Goal: Task Accomplishment & Management: Manage account settings

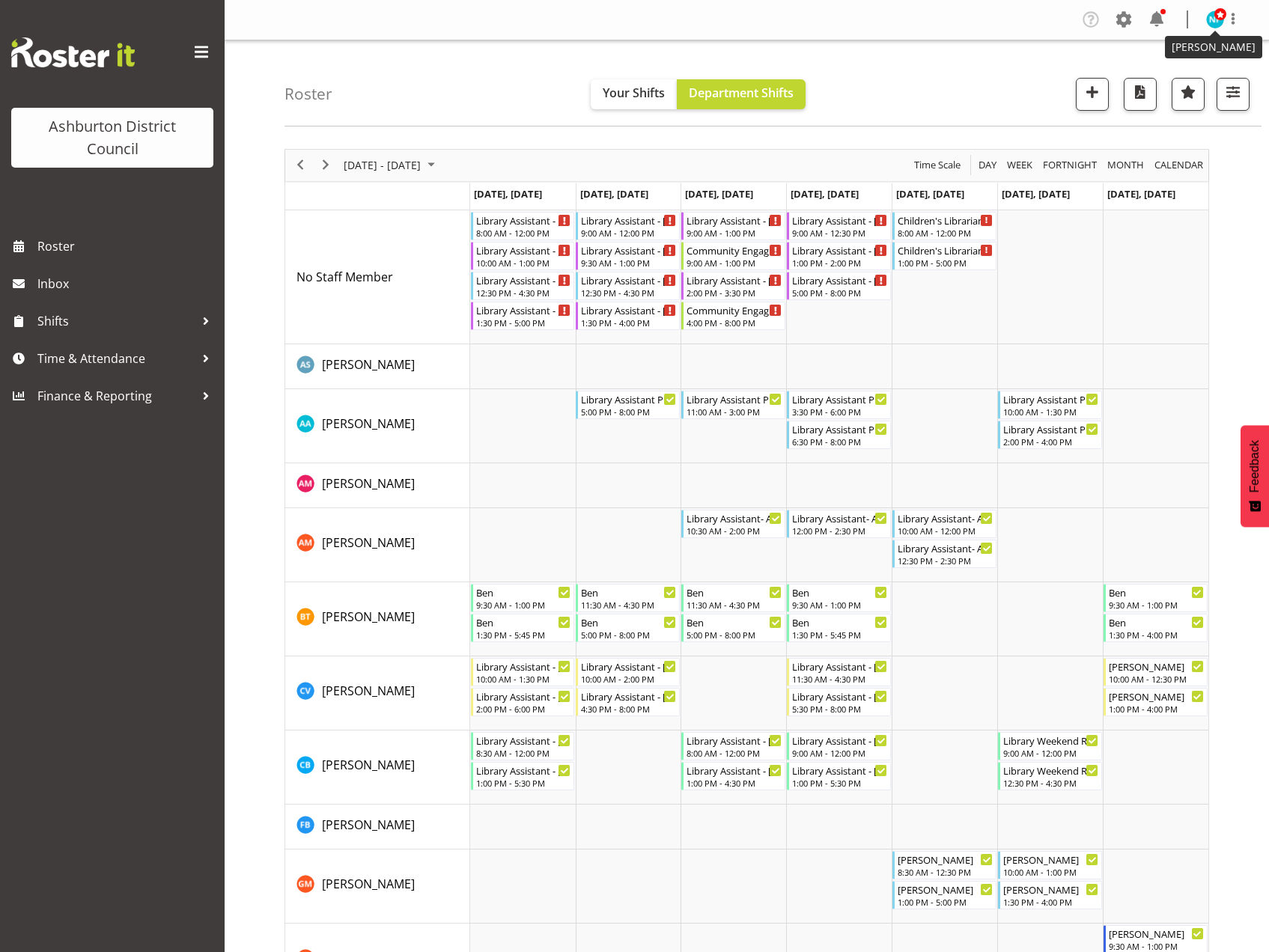
click at [1214, 23] on img at bounding box center [1215, 20] width 18 height 18
click at [1182, 78] on link "Log Out" at bounding box center [1170, 78] width 143 height 27
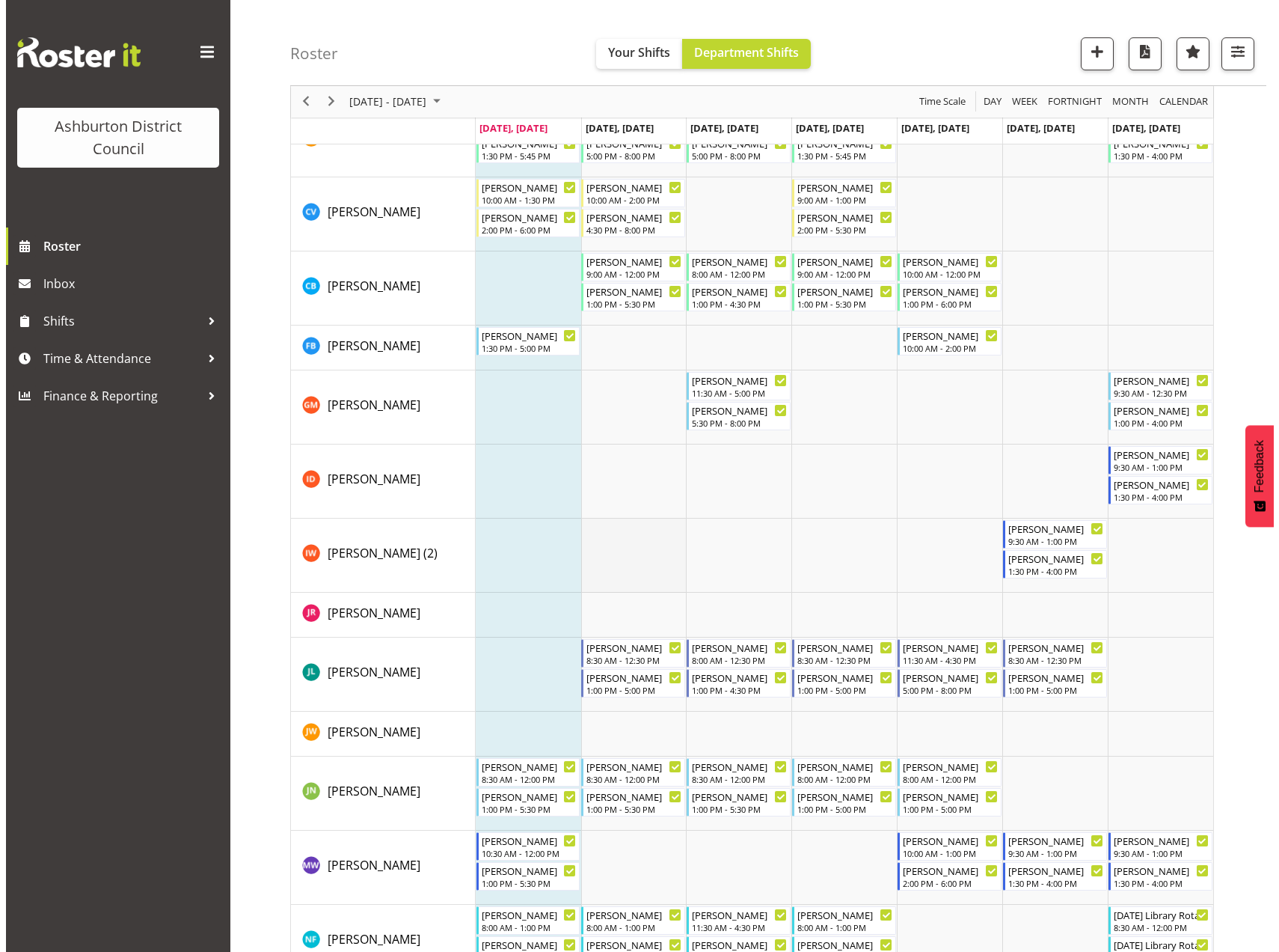
scroll to position [524, 0]
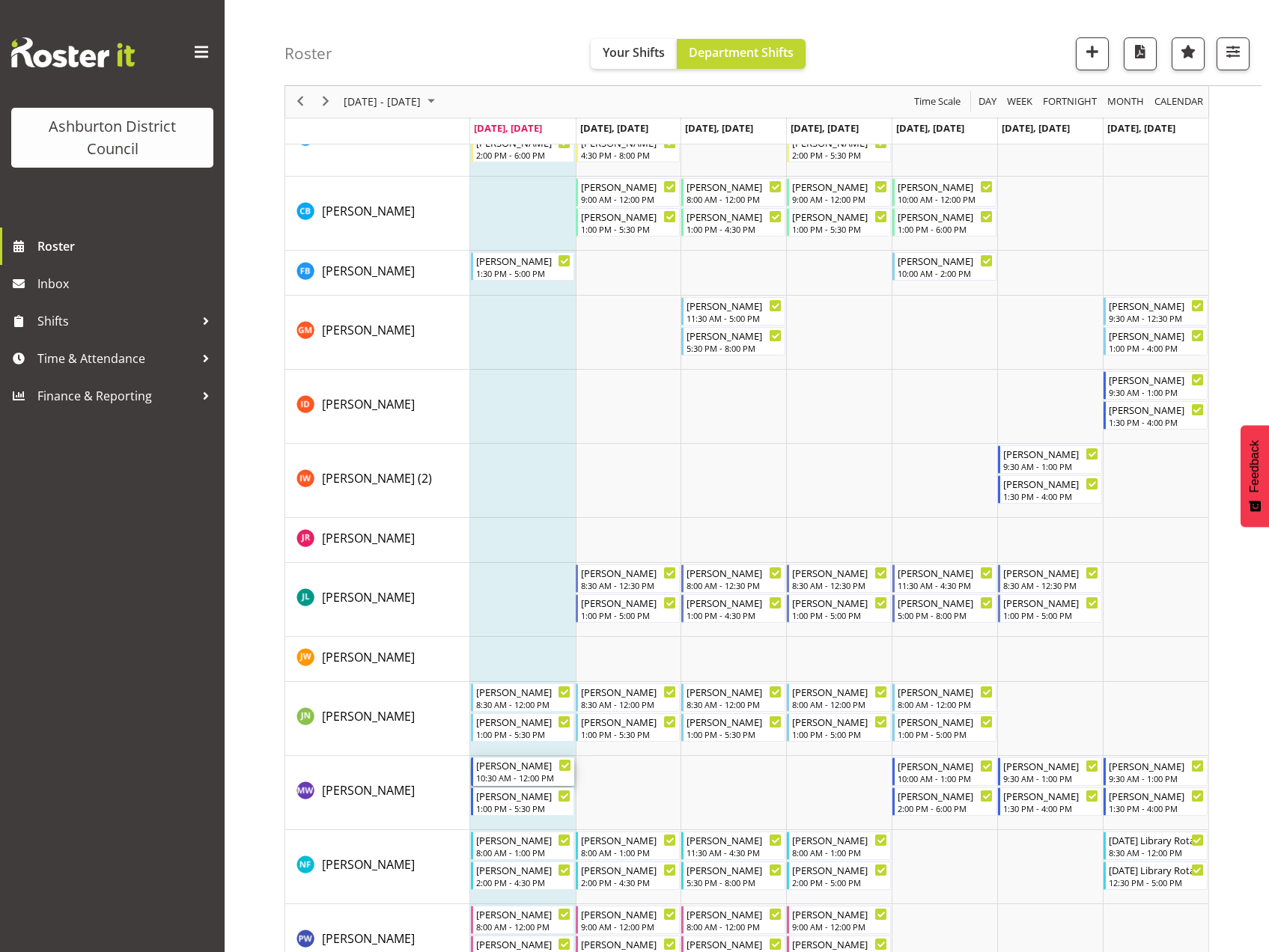
click at [520, 773] on div "10:30 AM - 12:00 PM" at bounding box center [524, 777] width 96 height 12
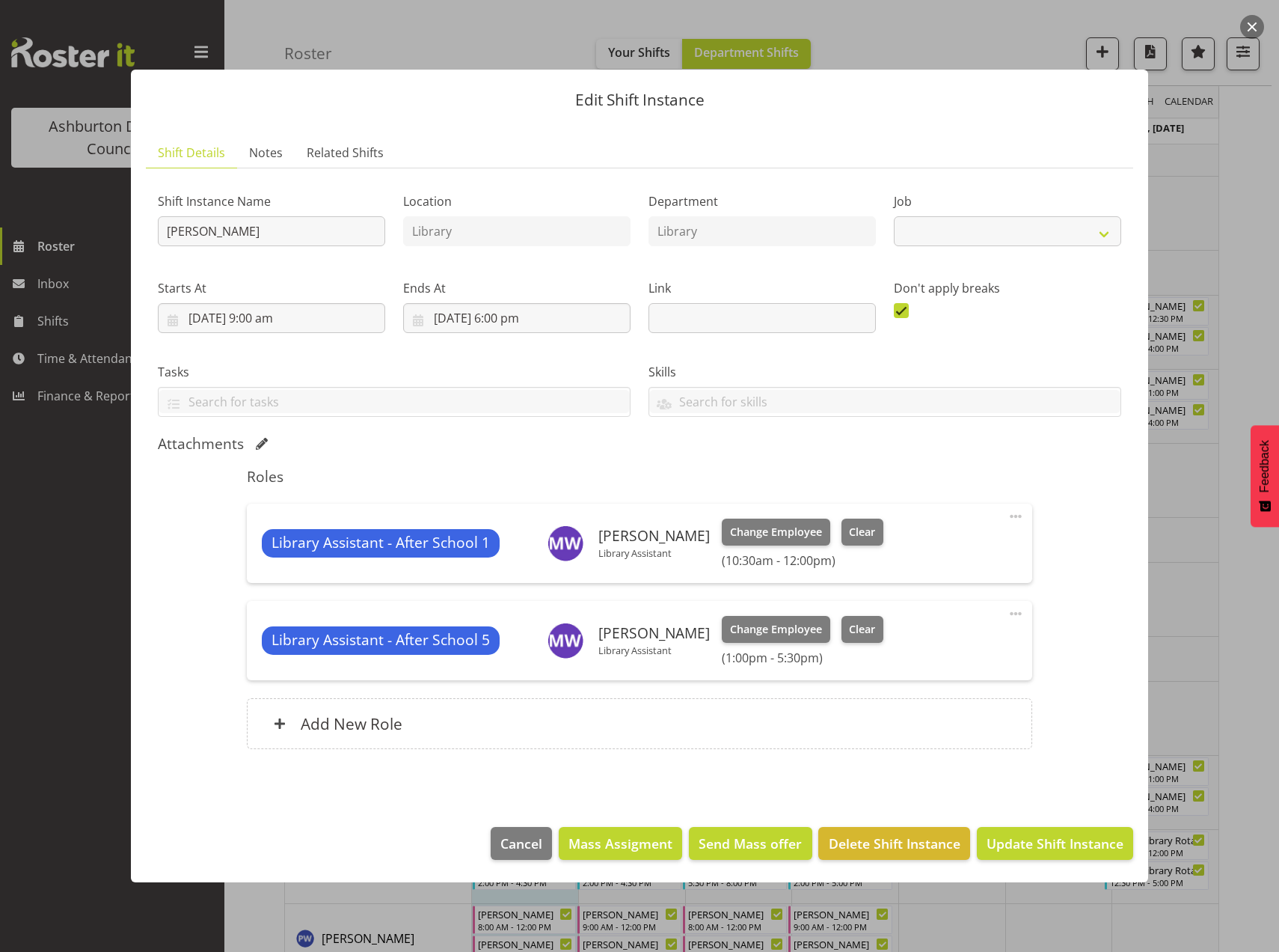
select select "6995"
click at [849, 528] on span "Clear" at bounding box center [862, 532] width 26 height 16
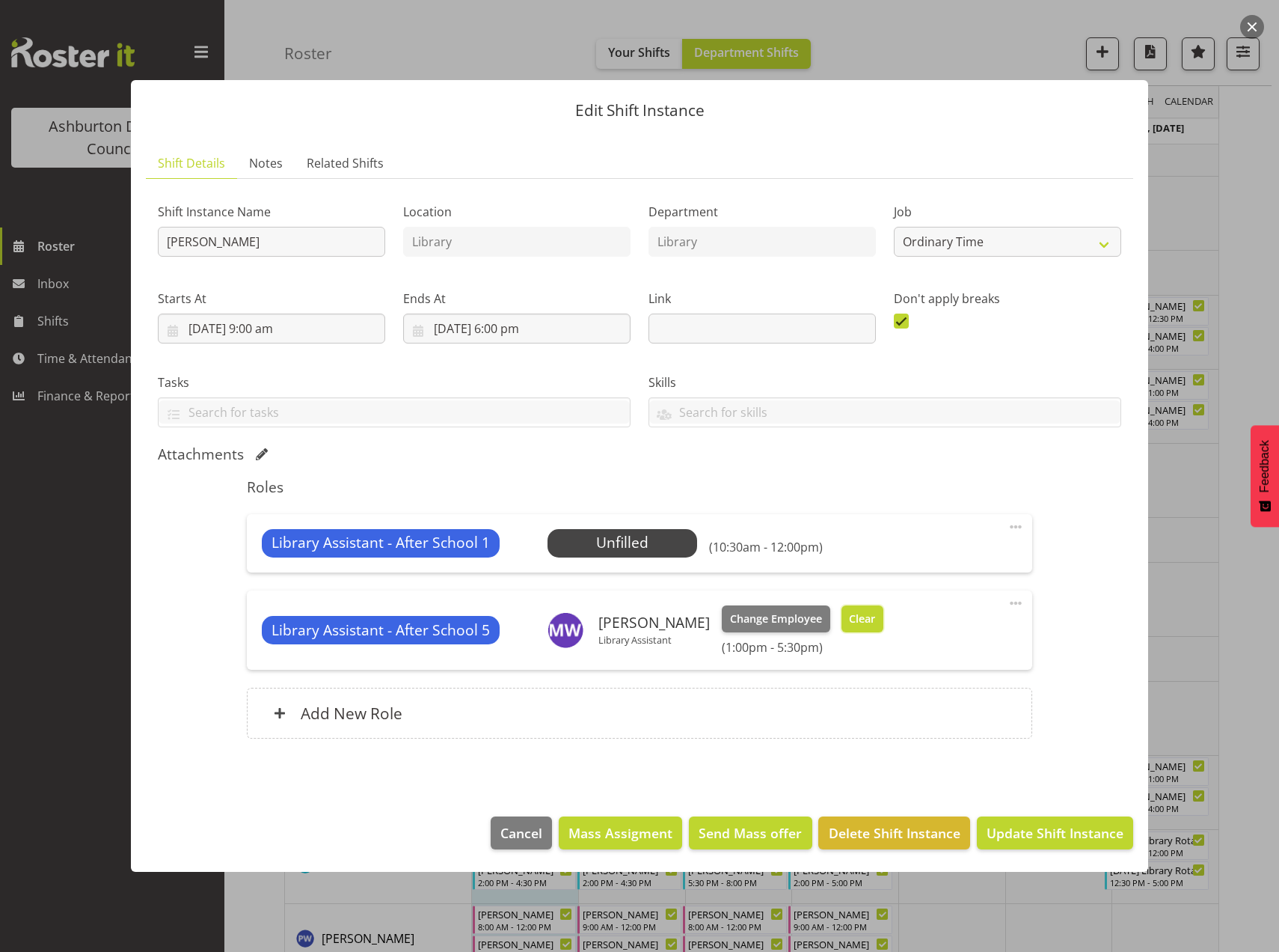
click at [853, 612] on span "Clear" at bounding box center [862, 618] width 26 height 16
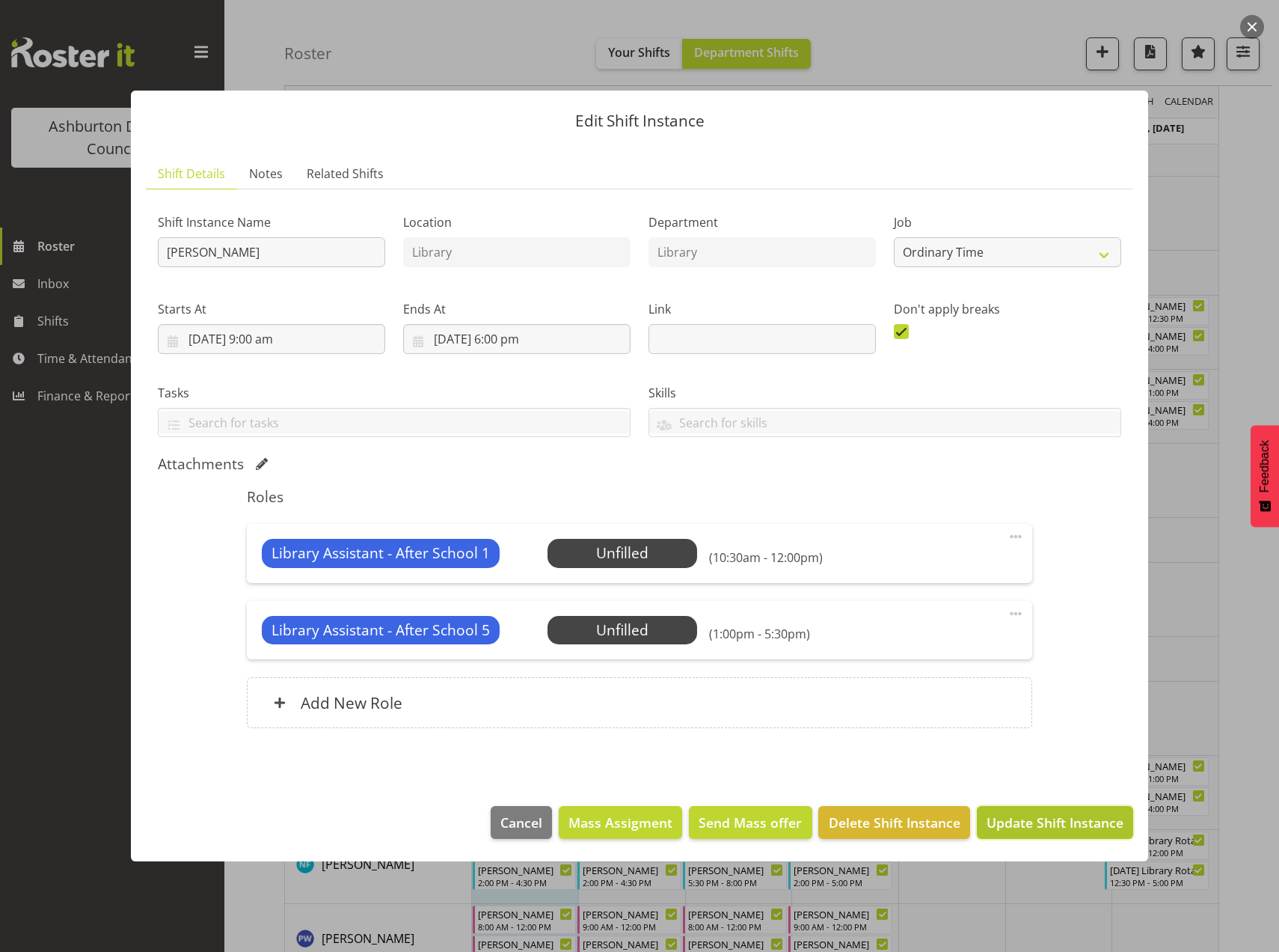
click at [1039, 828] on span "Update Shift Instance" at bounding box center [1055, 822] width 137 height 20
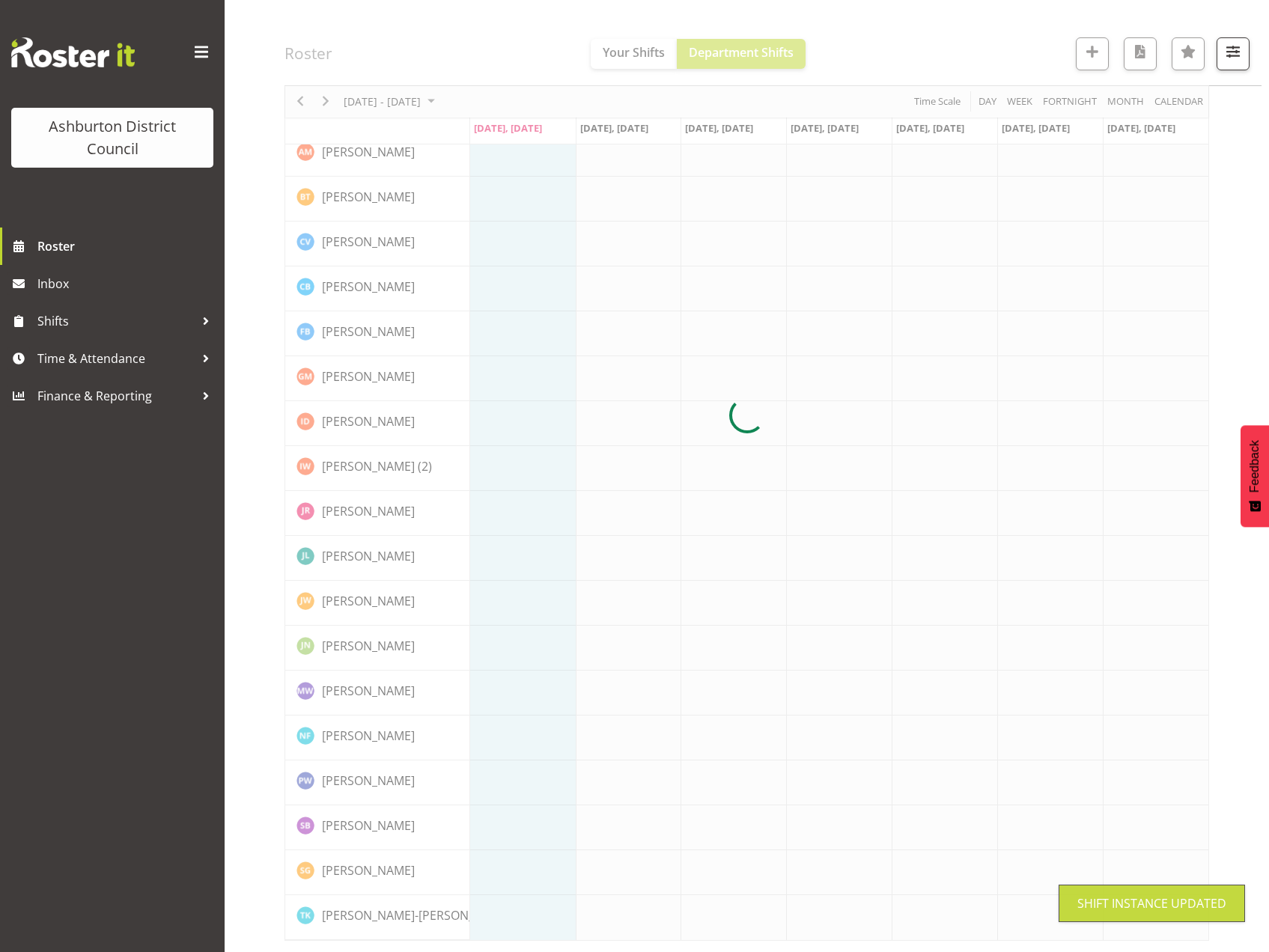
scroll to position [288, 0]
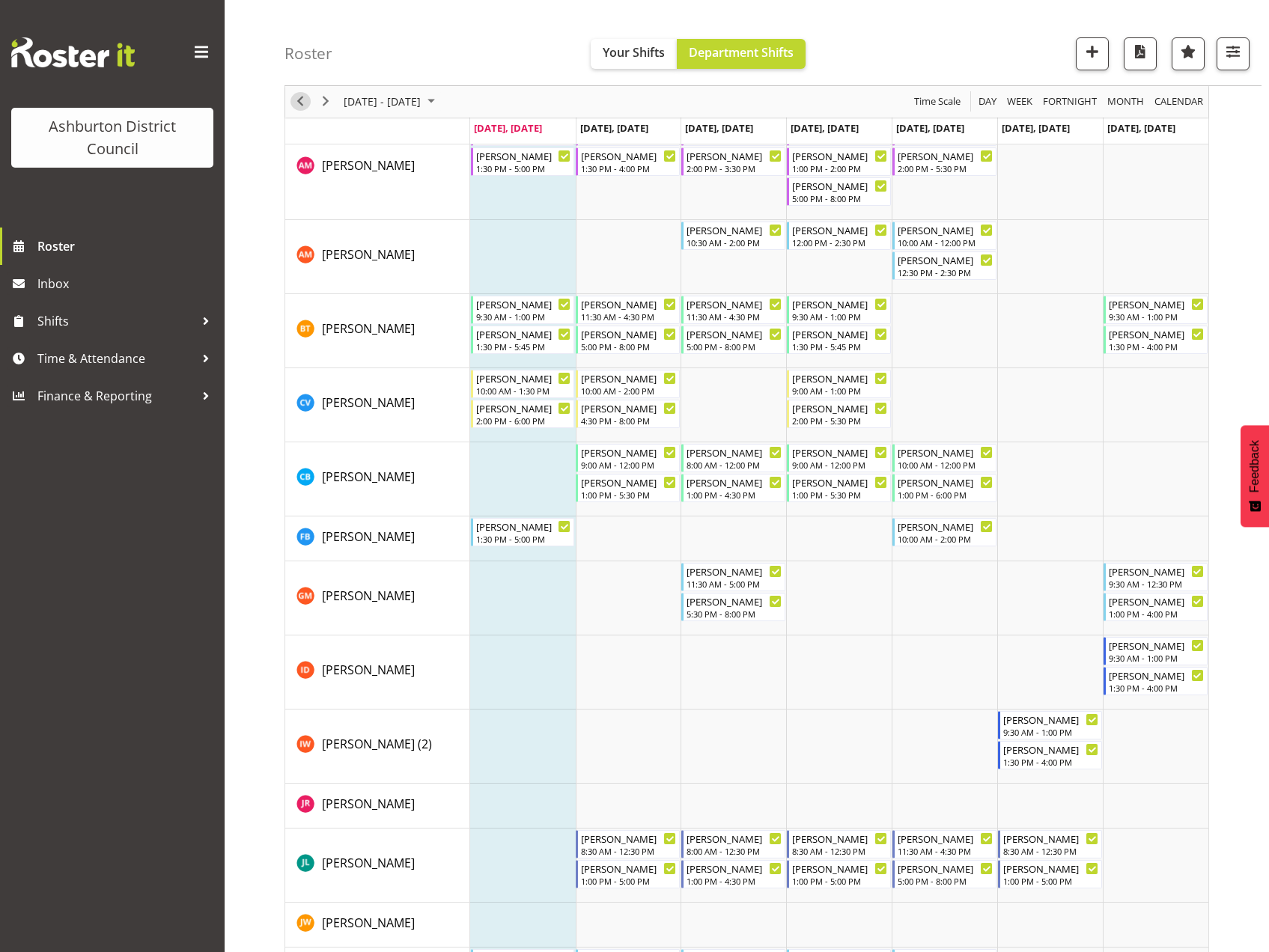
click at [294, 105] on span "Previous" at bounding box center [300, 102] width 18 height 19
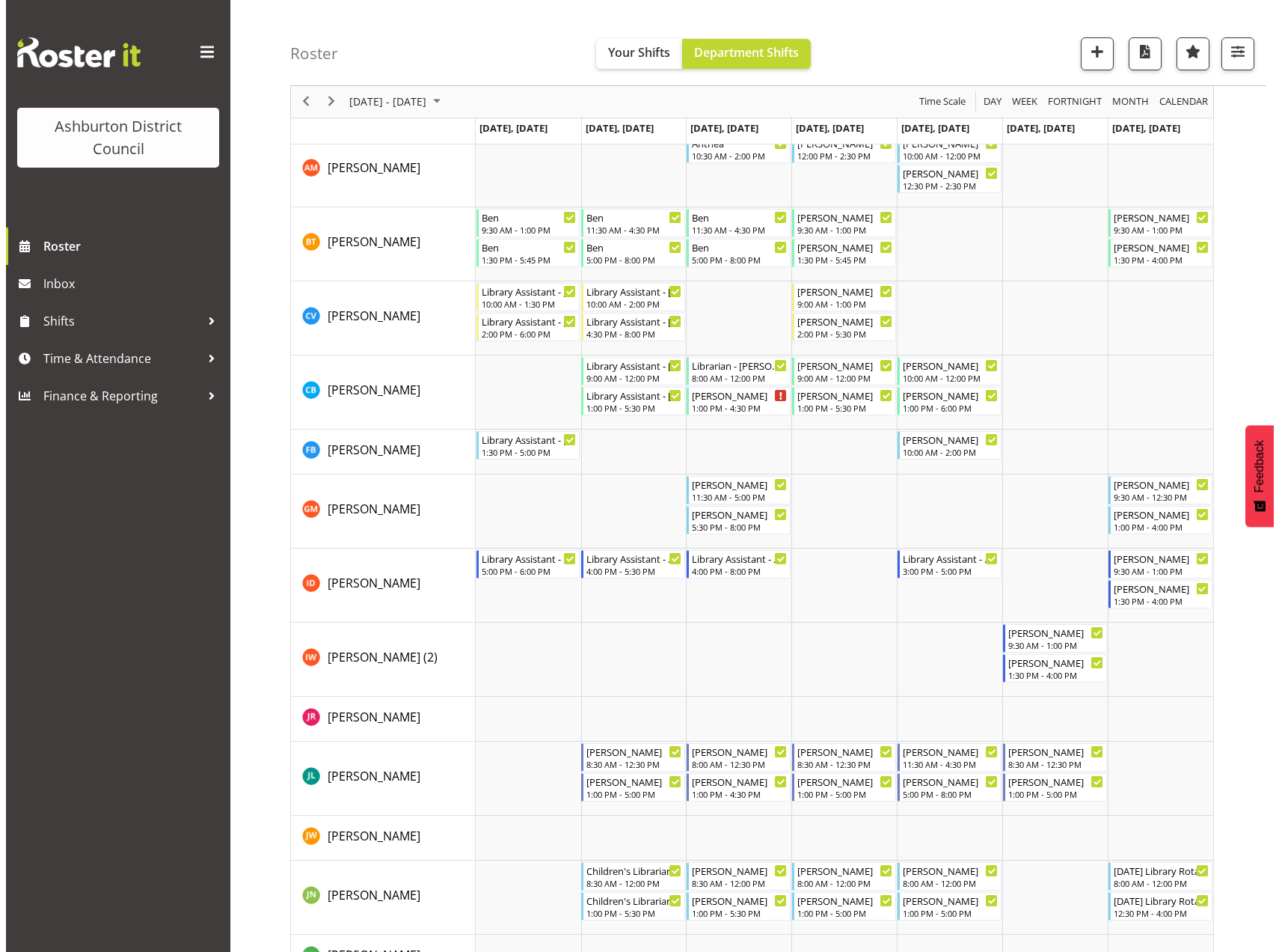
scroll to position [599, 0]
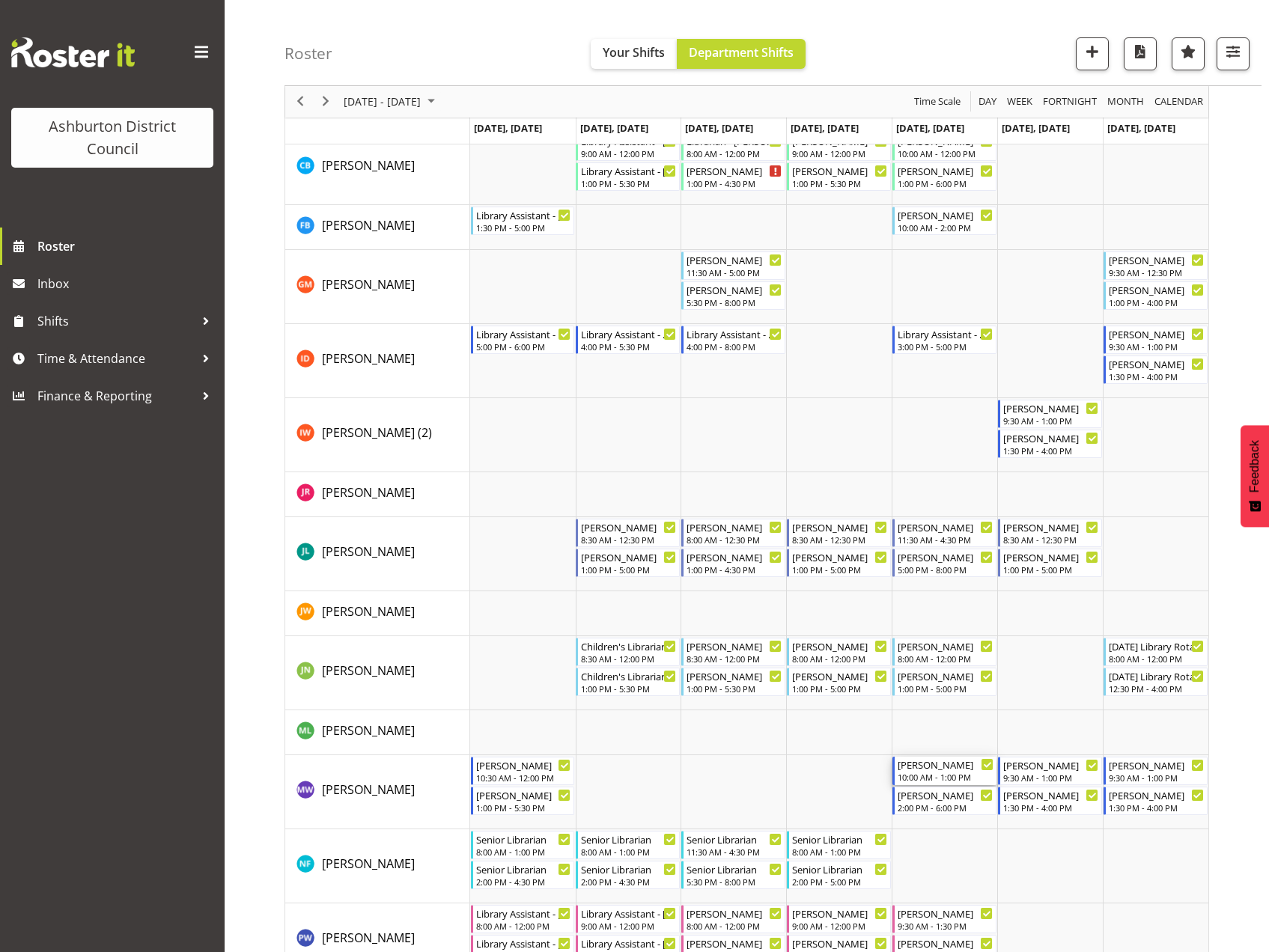
click at [954, 759] on div "[PERSON_NAME]" at bounding box center [945, 764] width 96 height 15
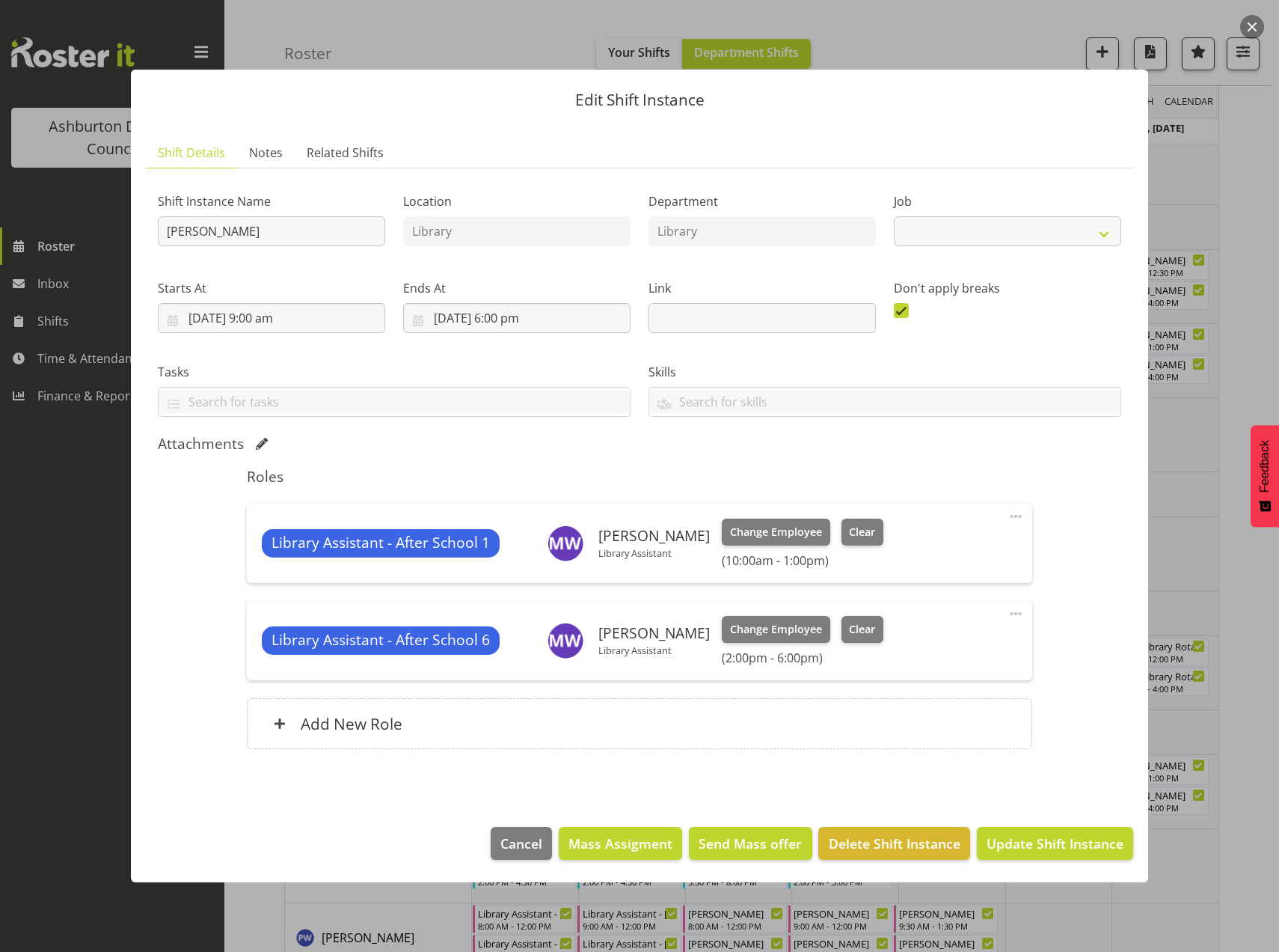
select select "6995"
click at [849, 537] on span "Clear" at bounding box center [862, 532] width 26 height 16
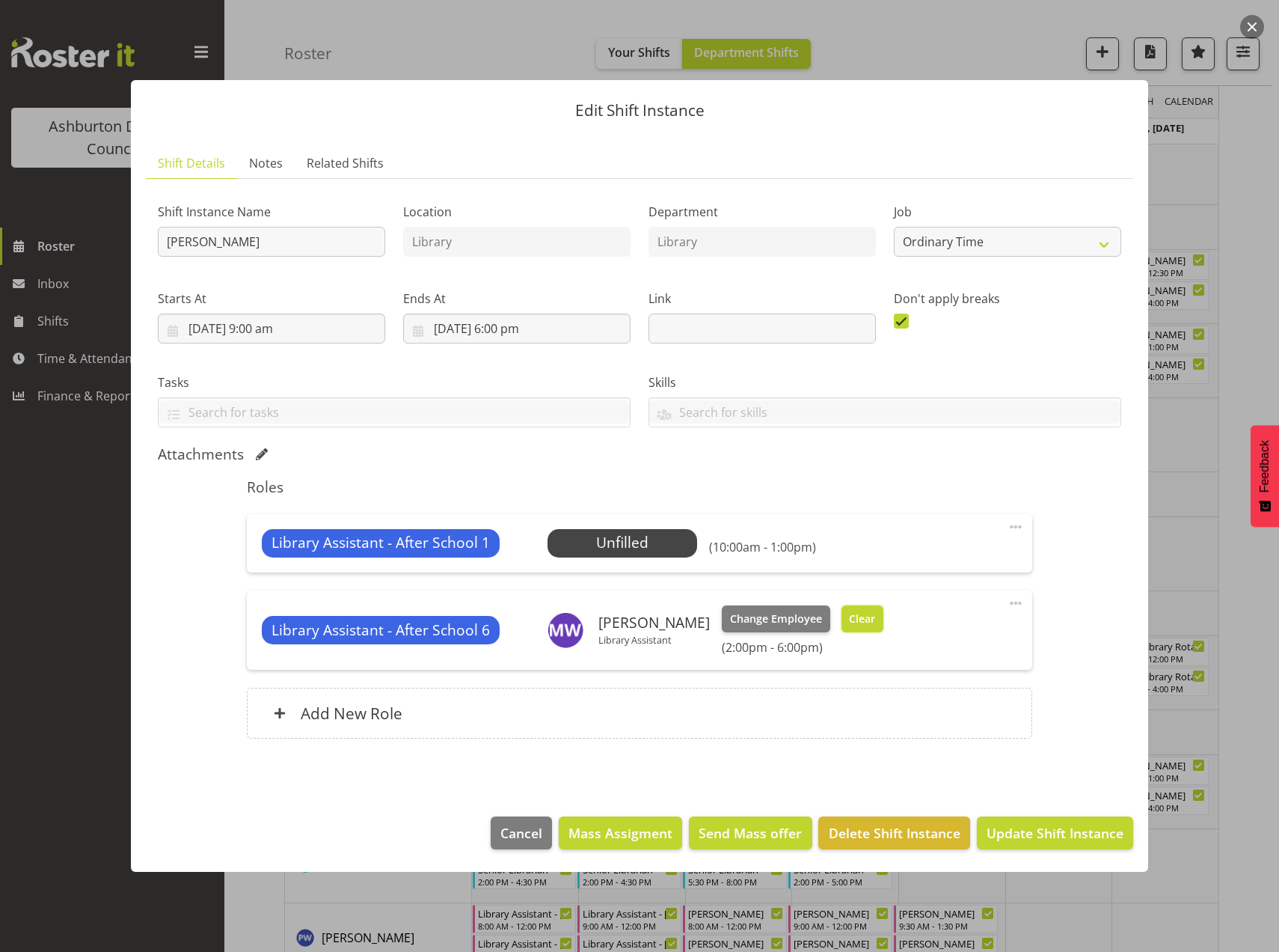
click at [857, 618] on span "Clear" at bounding box center [862, 618] width 26 height 16
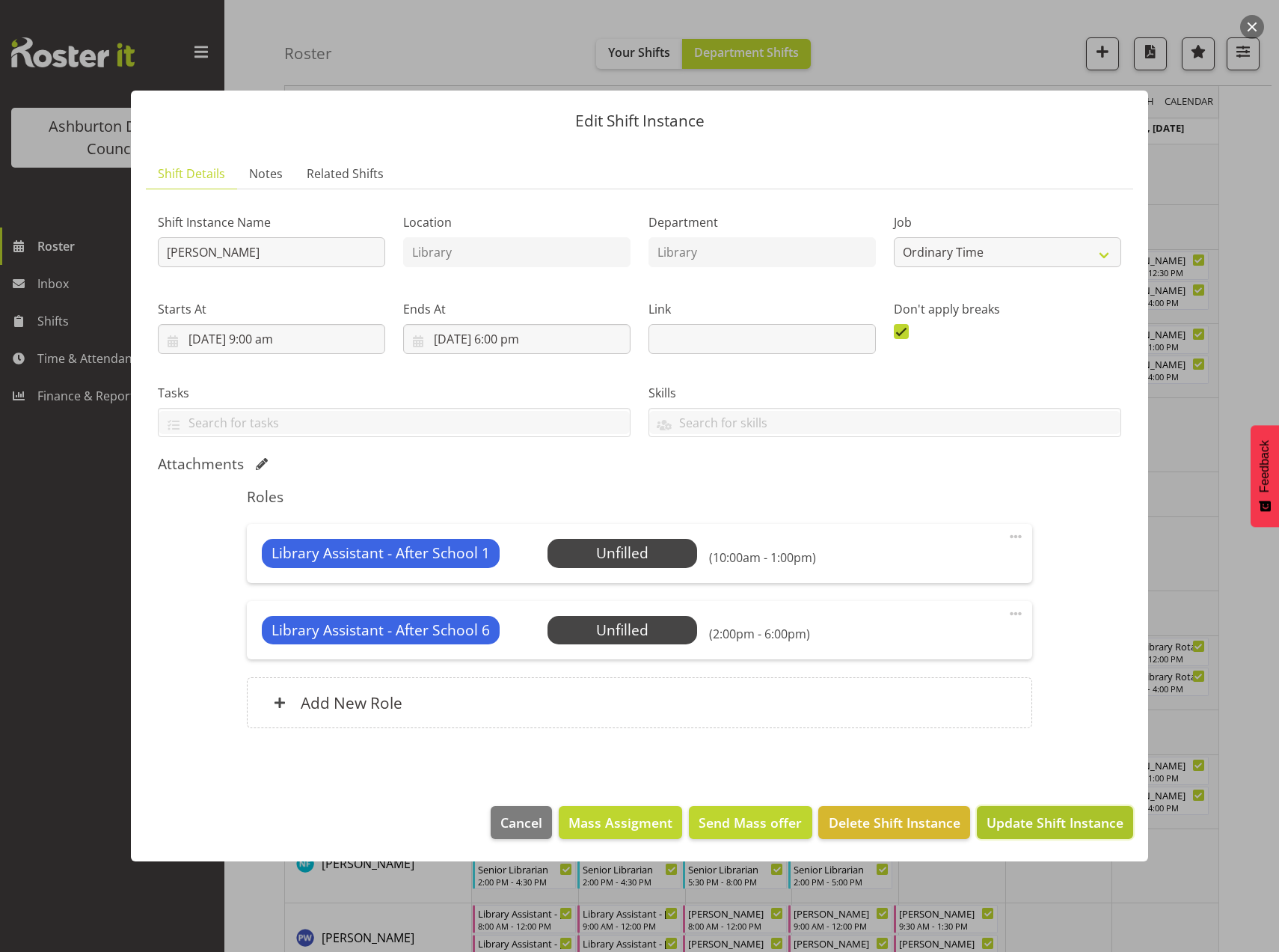
click at [1033, 823] on span "Update Shift Instance" at bounding box center [1055, 822] width 137 height 20
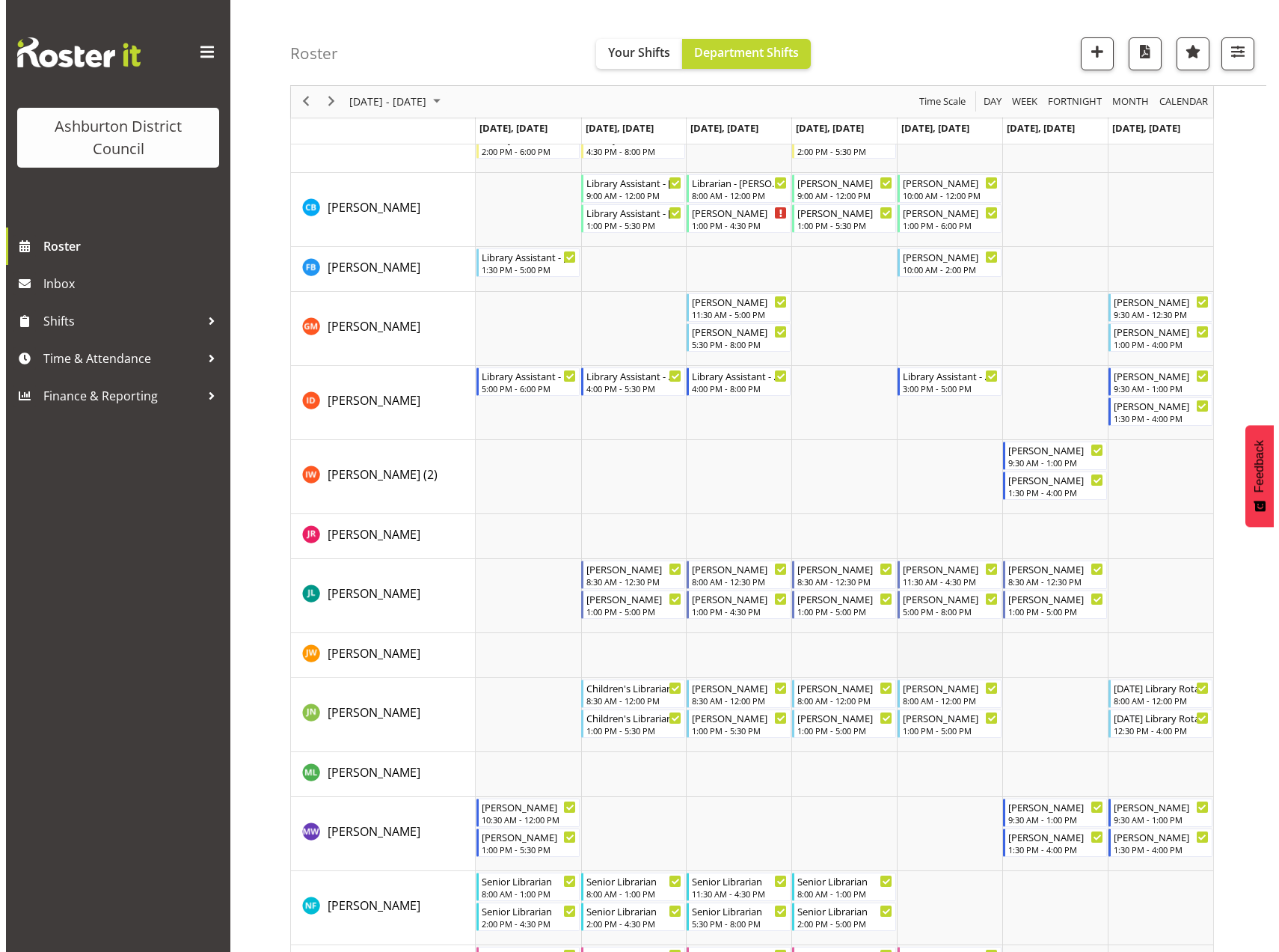
scroll to position [706, 0]
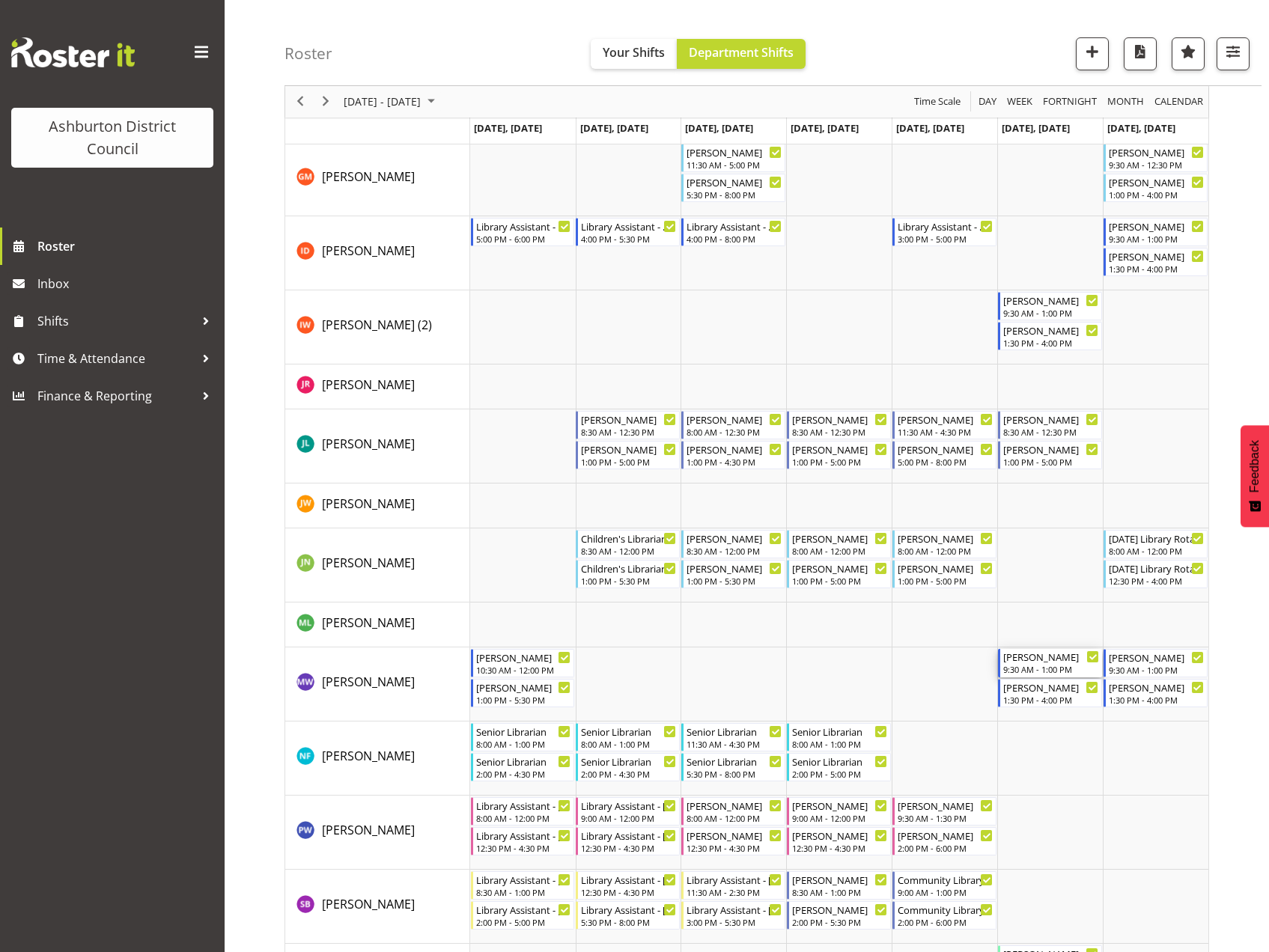
click at [1061, 668] on div "9:30 AM - 1:00 PM" at bounding box center [1051, 668] width 96 height 12
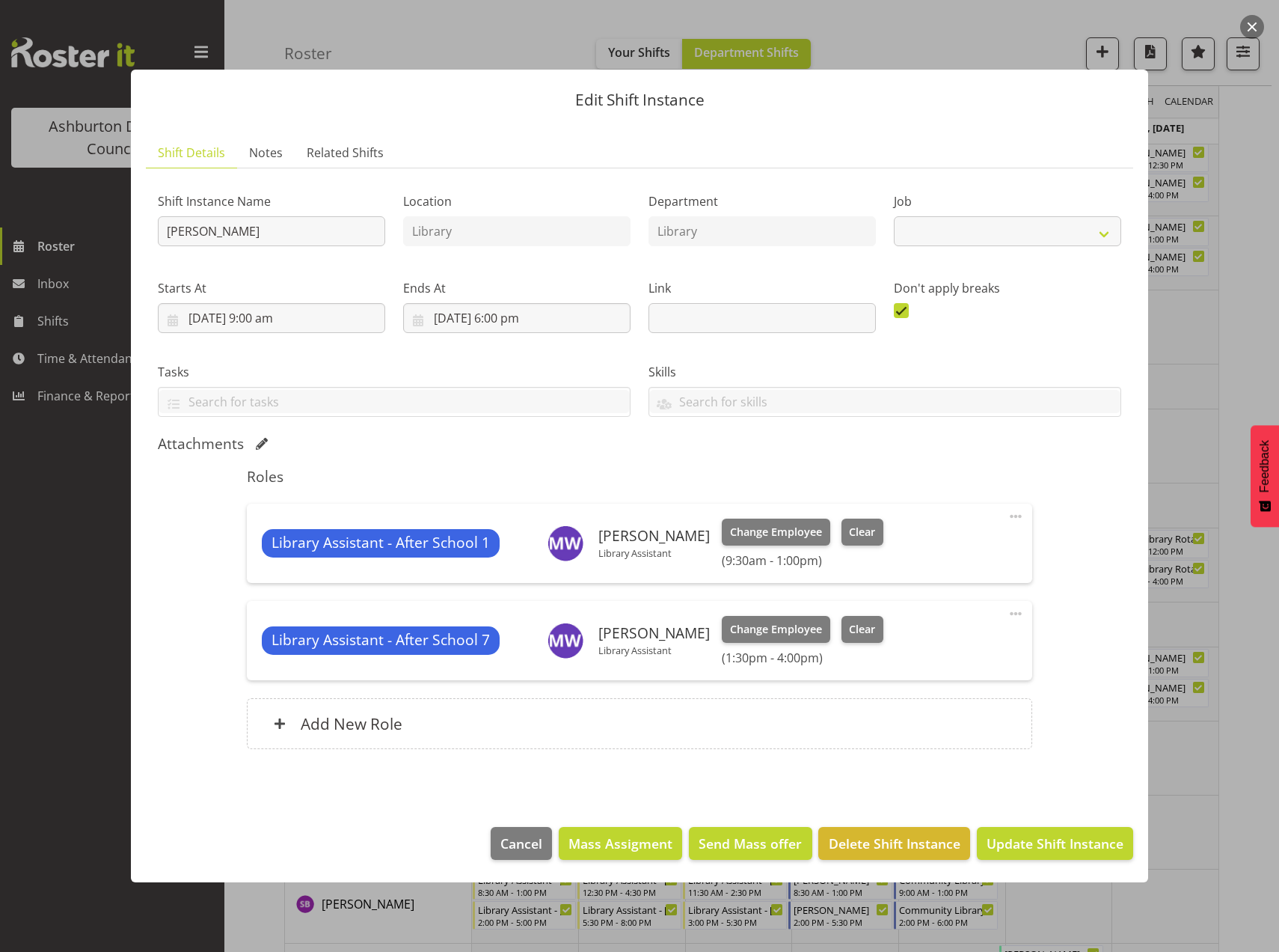
select select "6995"
click at [857, 531] on span "Clear" at bounding box center [862, 532] width 26 height 16
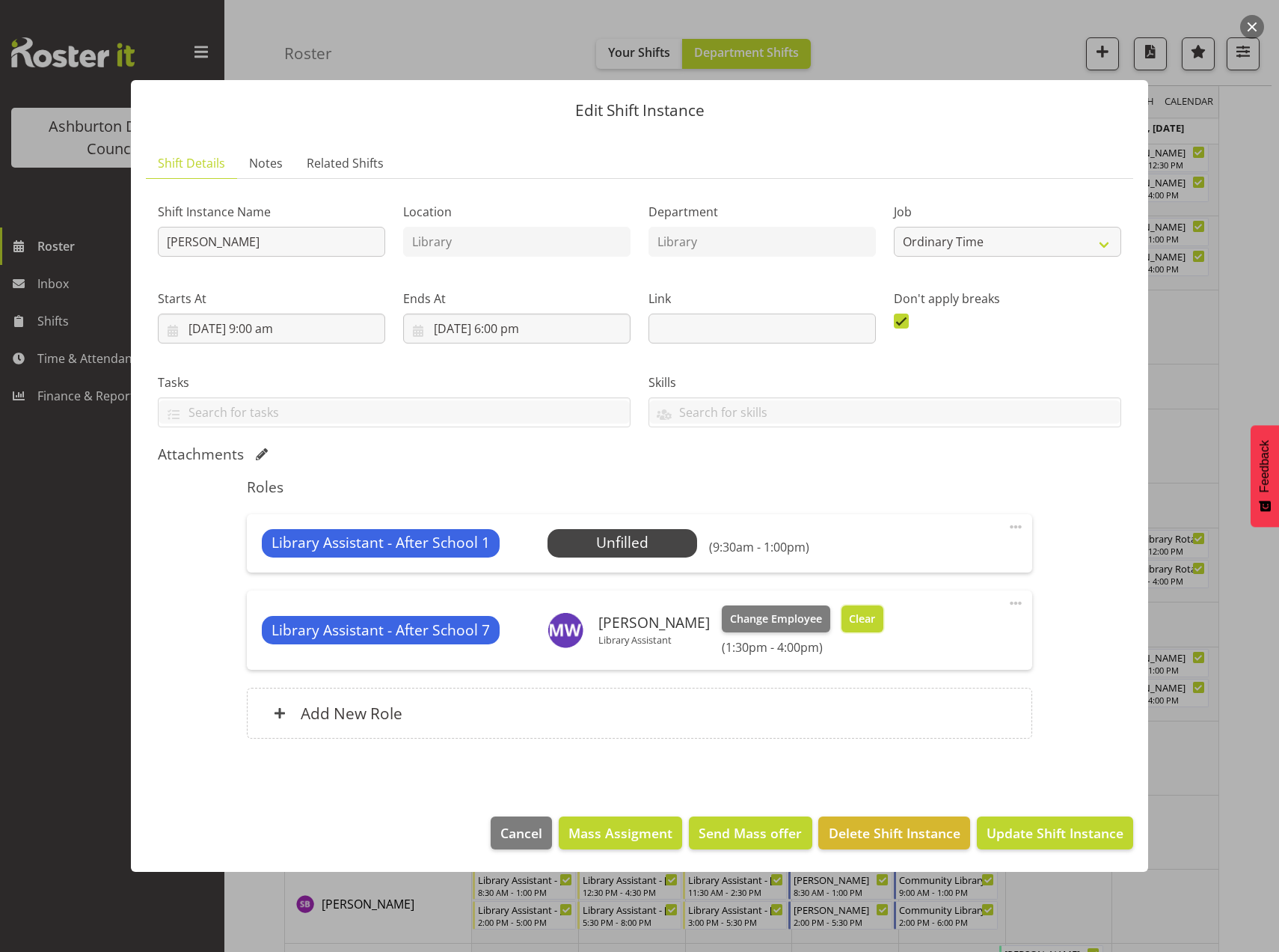
click at [855, 623] on span "Clear" at bounding box center [862, 618] width 26 height 16
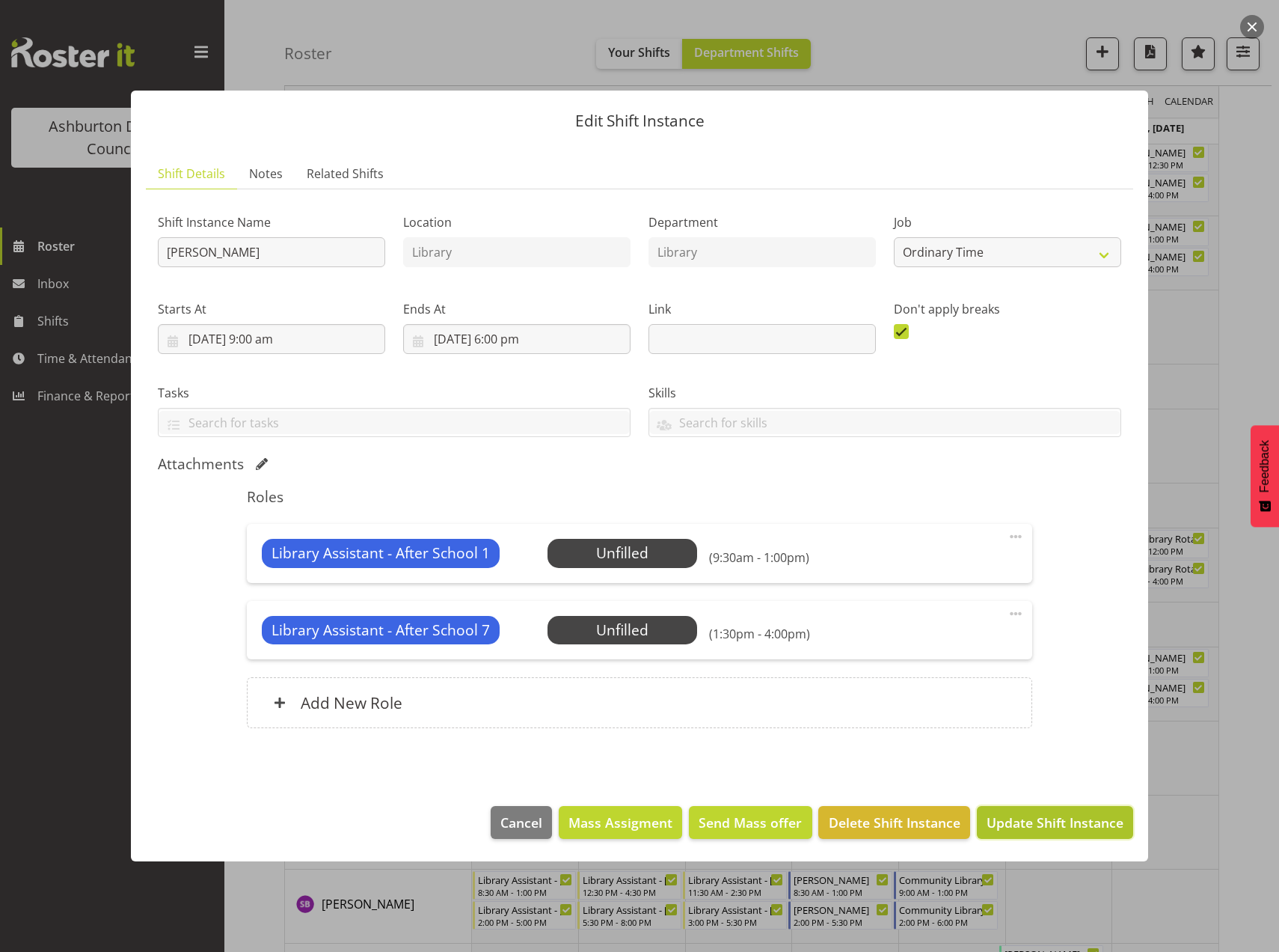
click at [1066, 823] on span "Update Shift Instance" at bounding box center [1055, 822] width 137 height 20
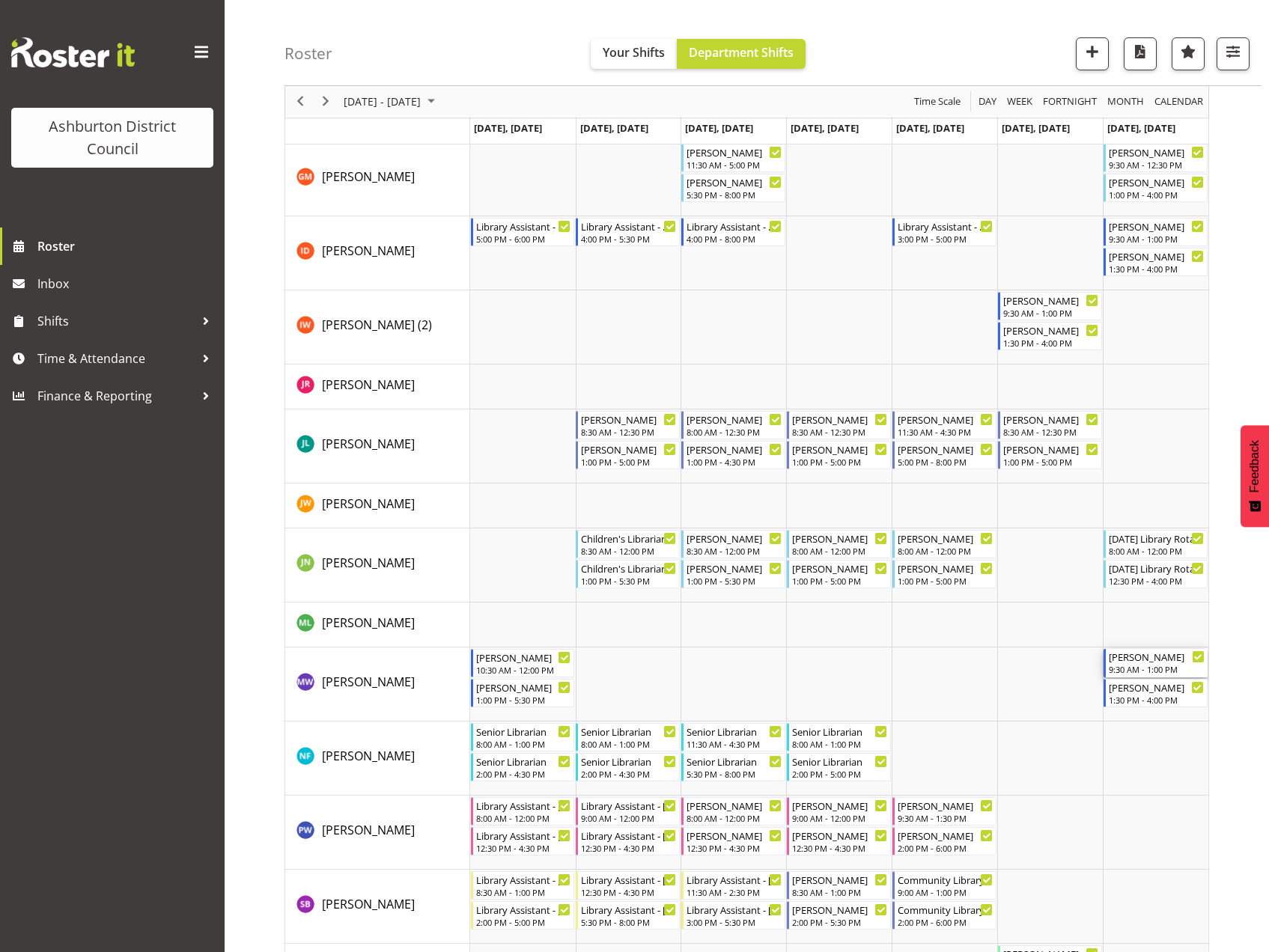
click at [1136, 671] on div "9:30 AM - 1:00 PM" at bounding box center [1156, 668] width 96 height 12
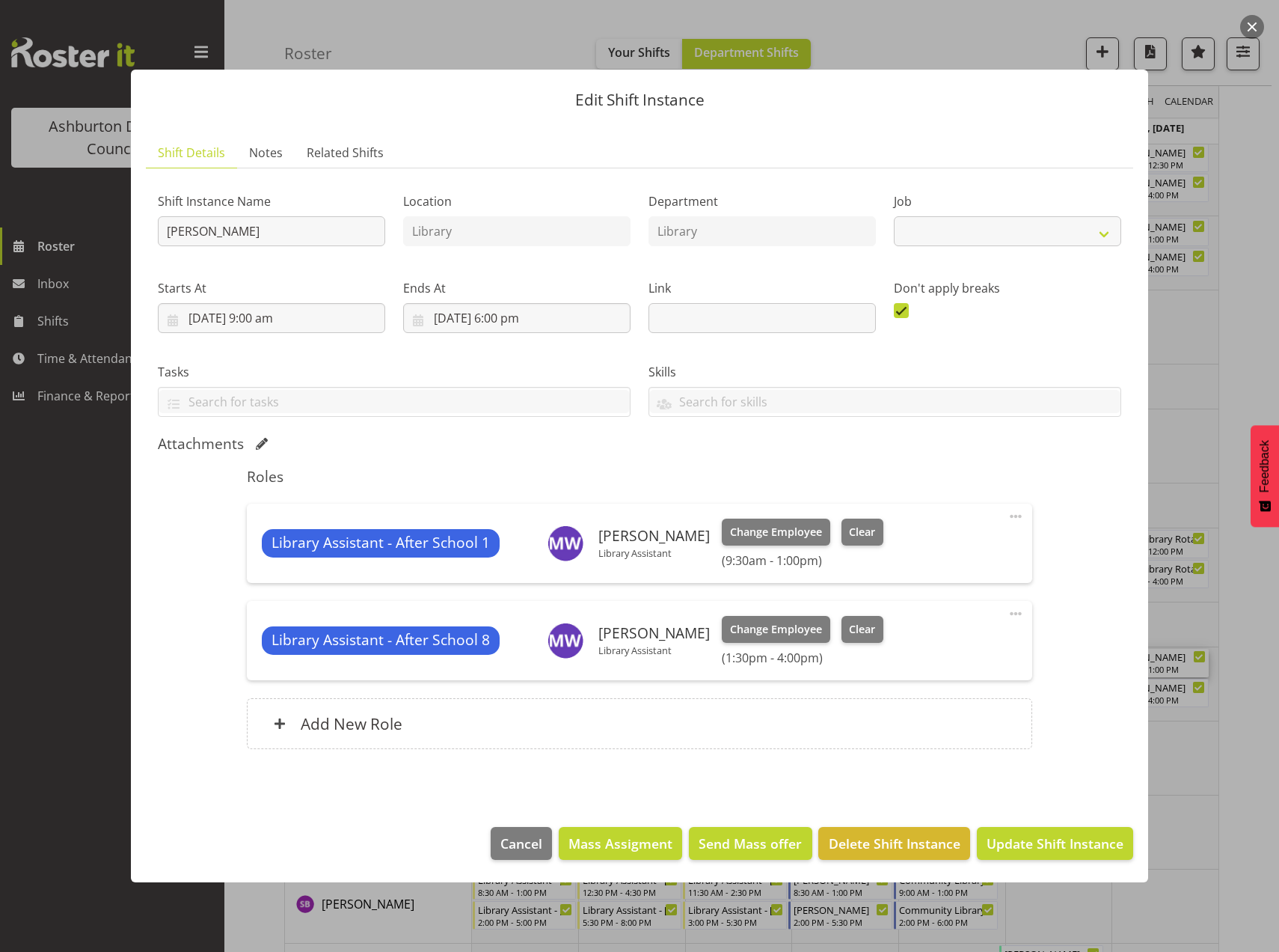
select select "6995"
click at [849, 530] on span "Clear" at bounding box center [862, 532] width 26 height 16
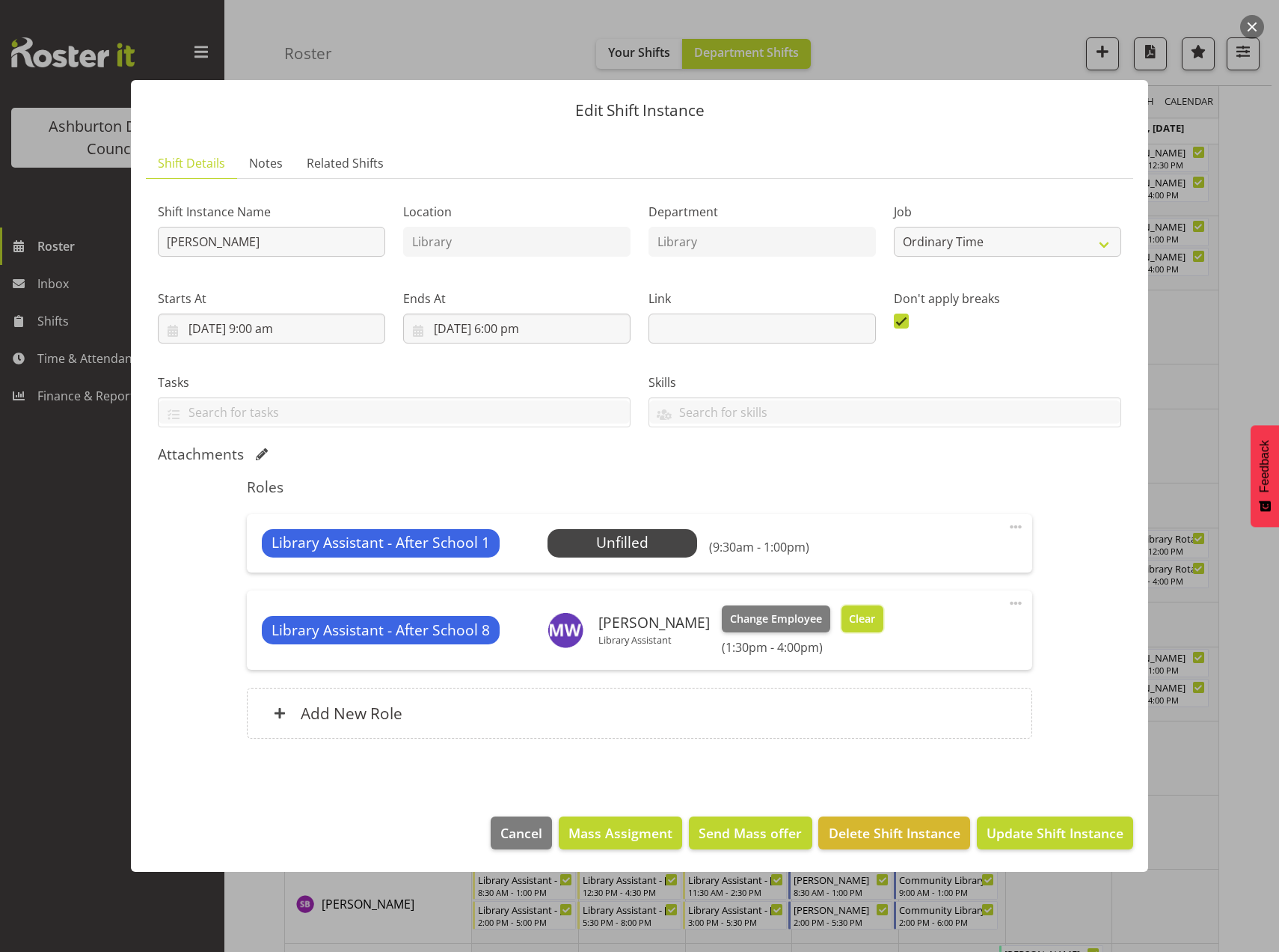
click at [855, 619] on span "Clear" at bounding box center [862, 618] width 26 height 16
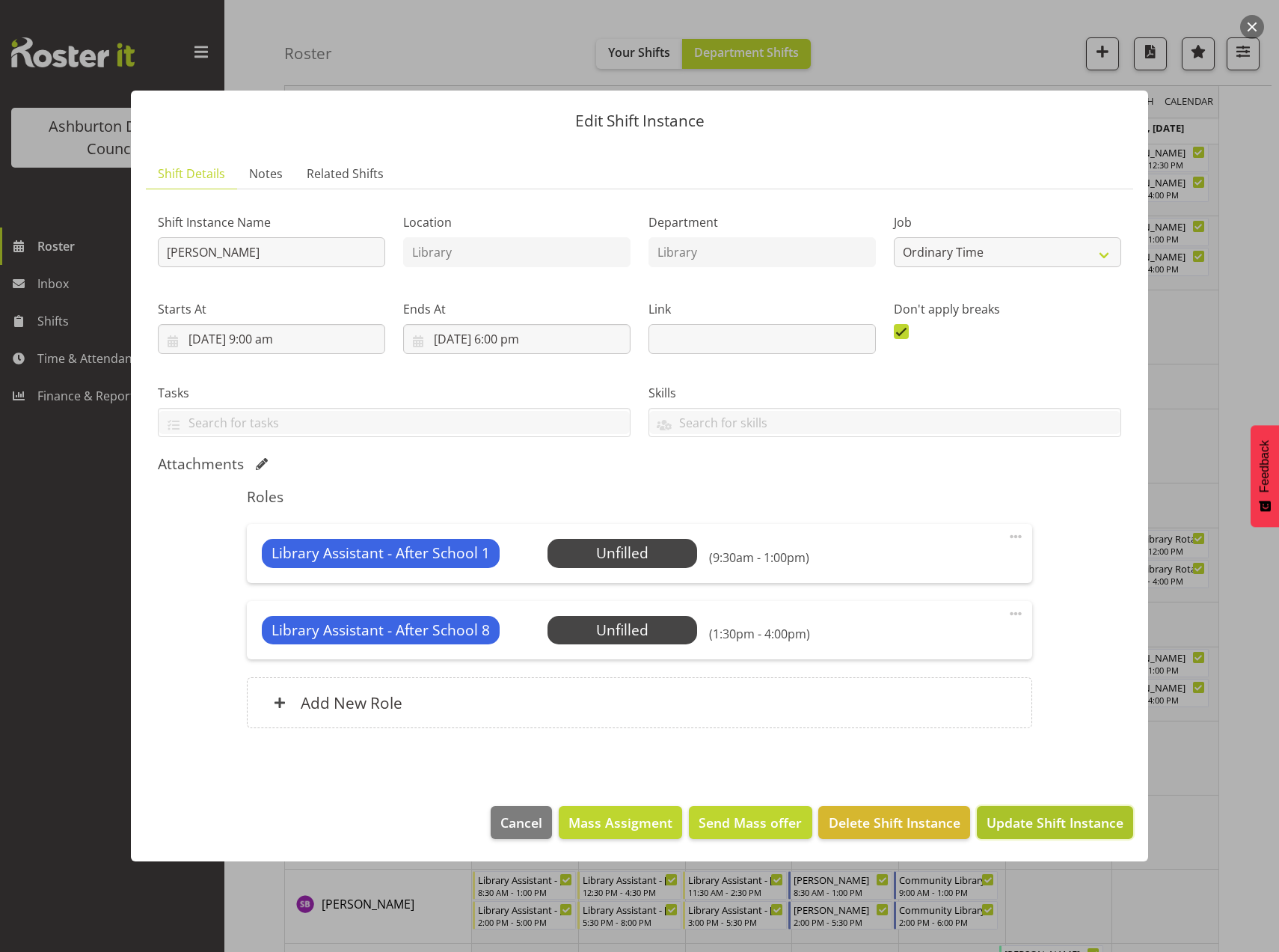
click at [1030, 825] on span "Update Shift Instance" at bounding box center [1055, 822] width 137 height 20
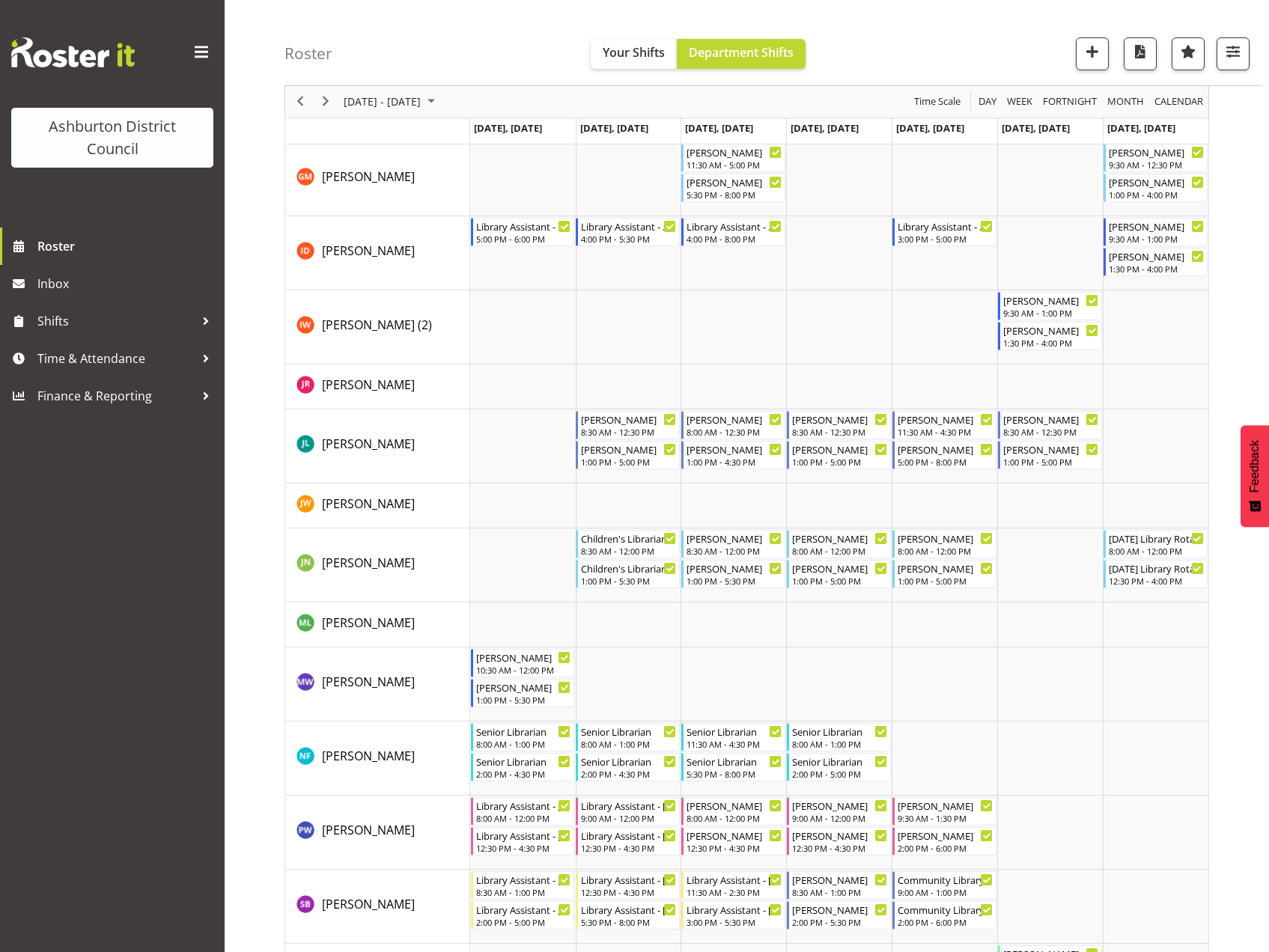
scroll to position [407, 0]
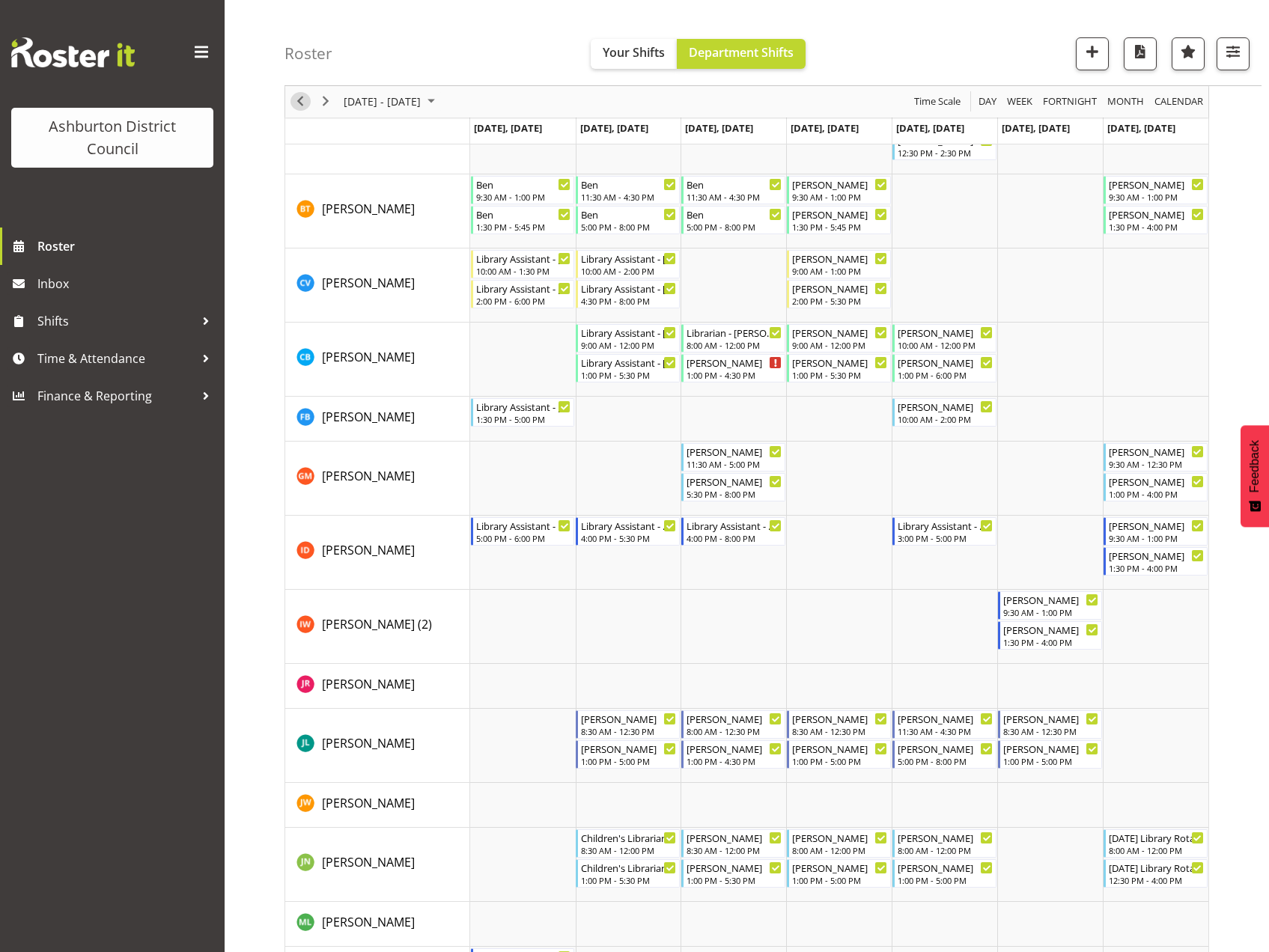
click at [299, 95] on span "Previous" at bounding box center [300, 102] width 18 height 19
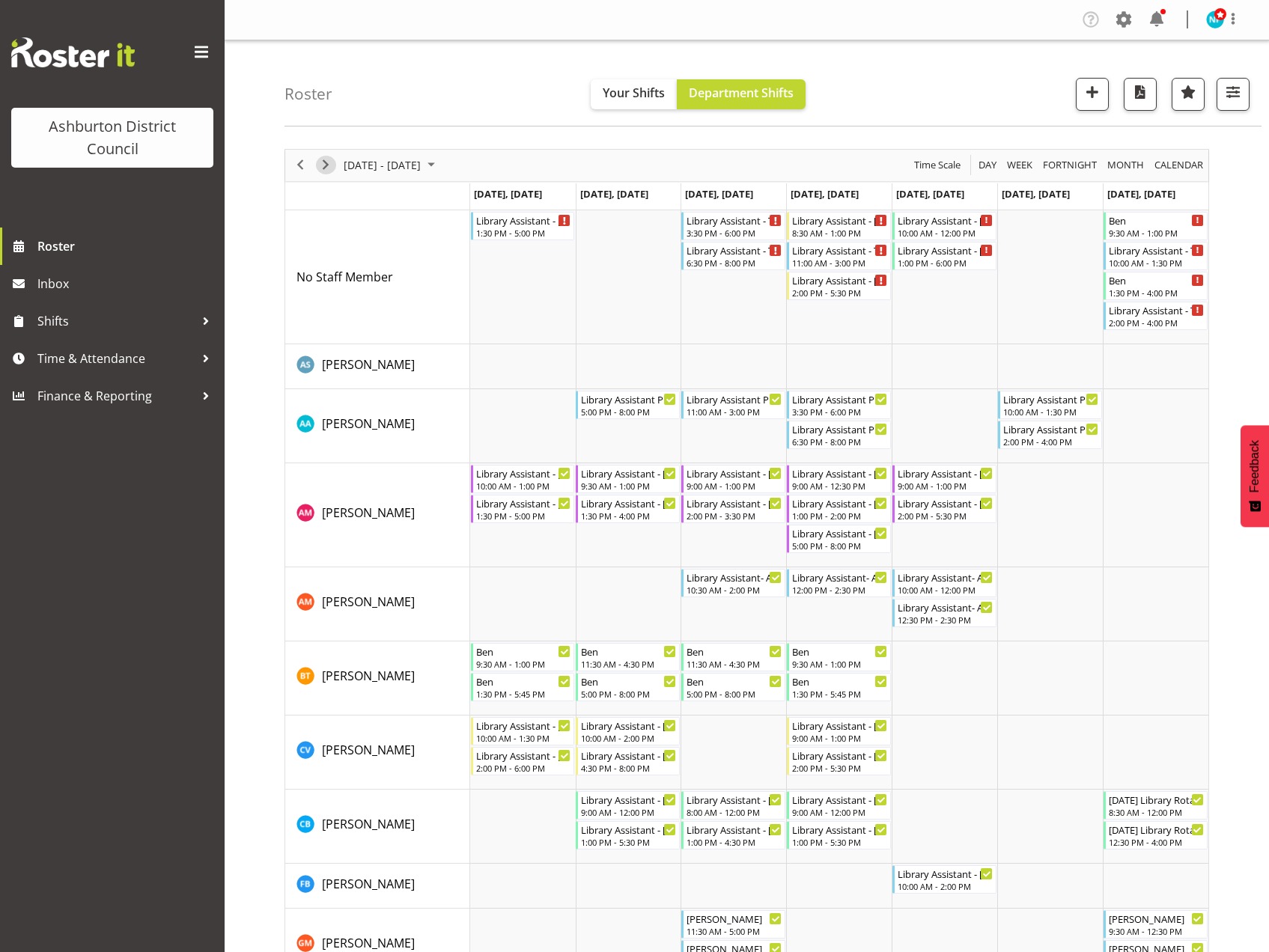
click at [326, 165] on span "Next" at bounding box center [326, 165] width 18 height 19
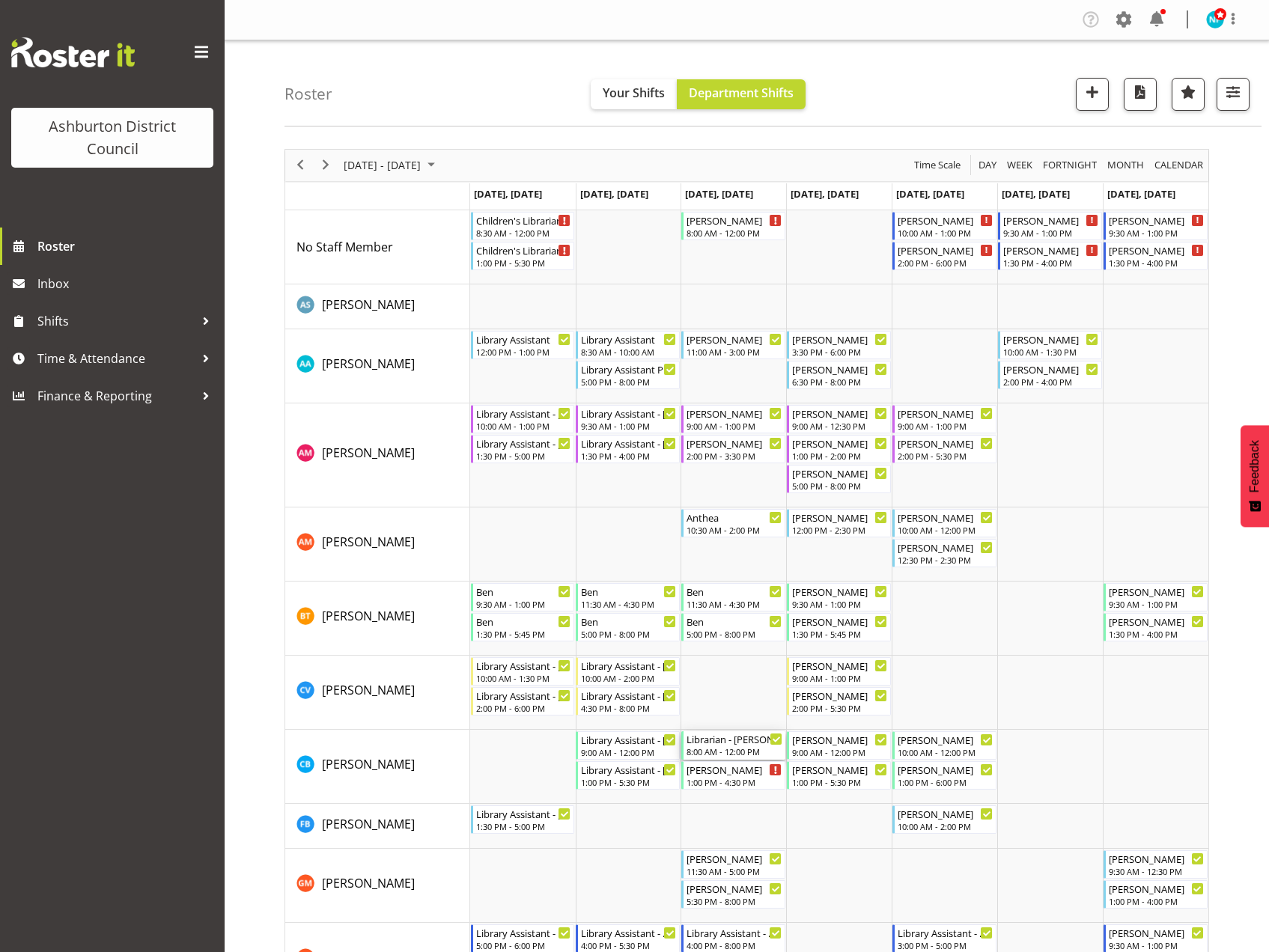
click at [718, 746] on div "Librarian - Celeste 8:00 AM - 12:00 PM" at bounding box center [734, 746] width 96 height 29
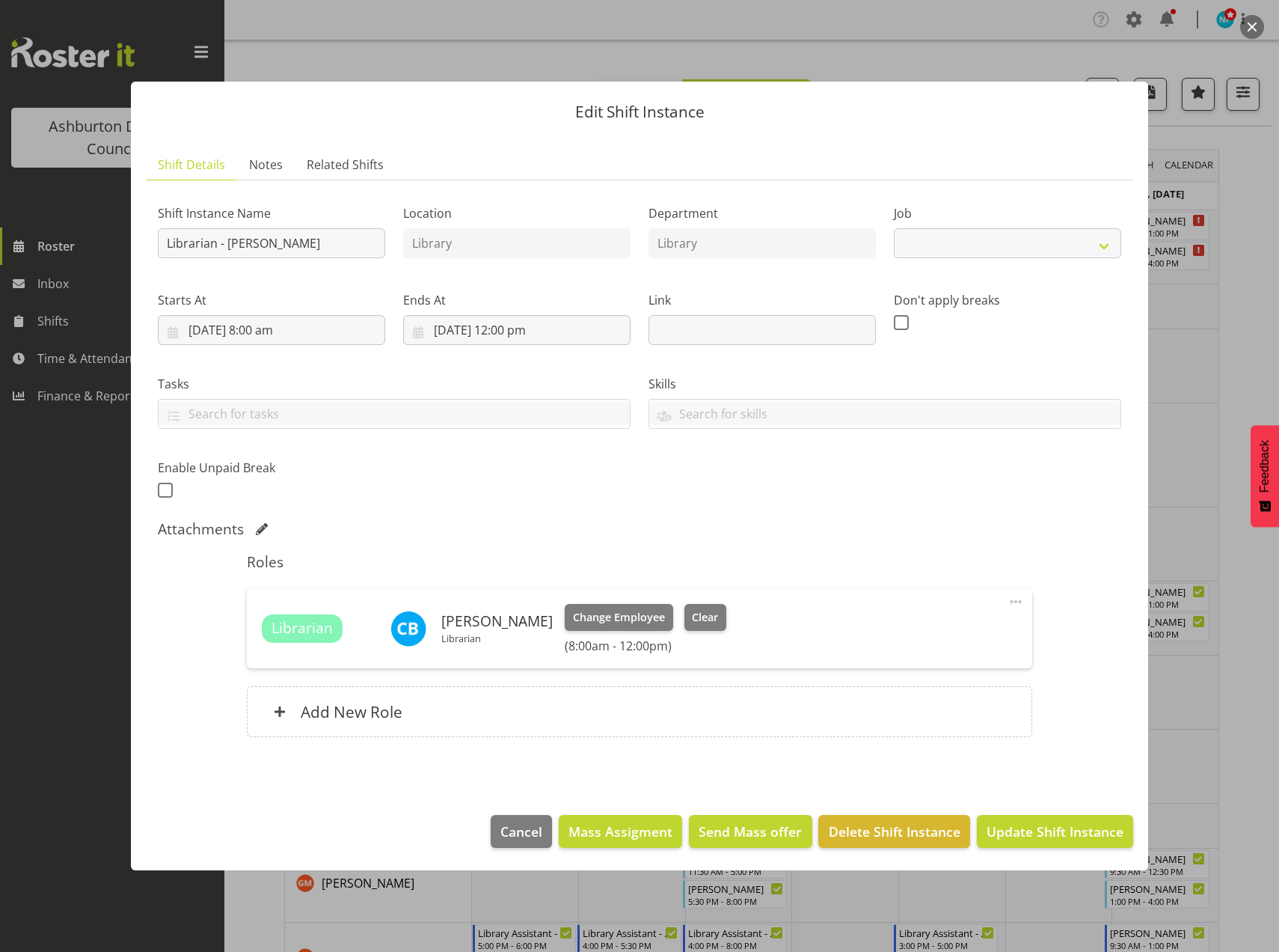
select select "6995"
click at [699, 619] on span "Clear" at bounding box center [705, 618] width 26 height 16
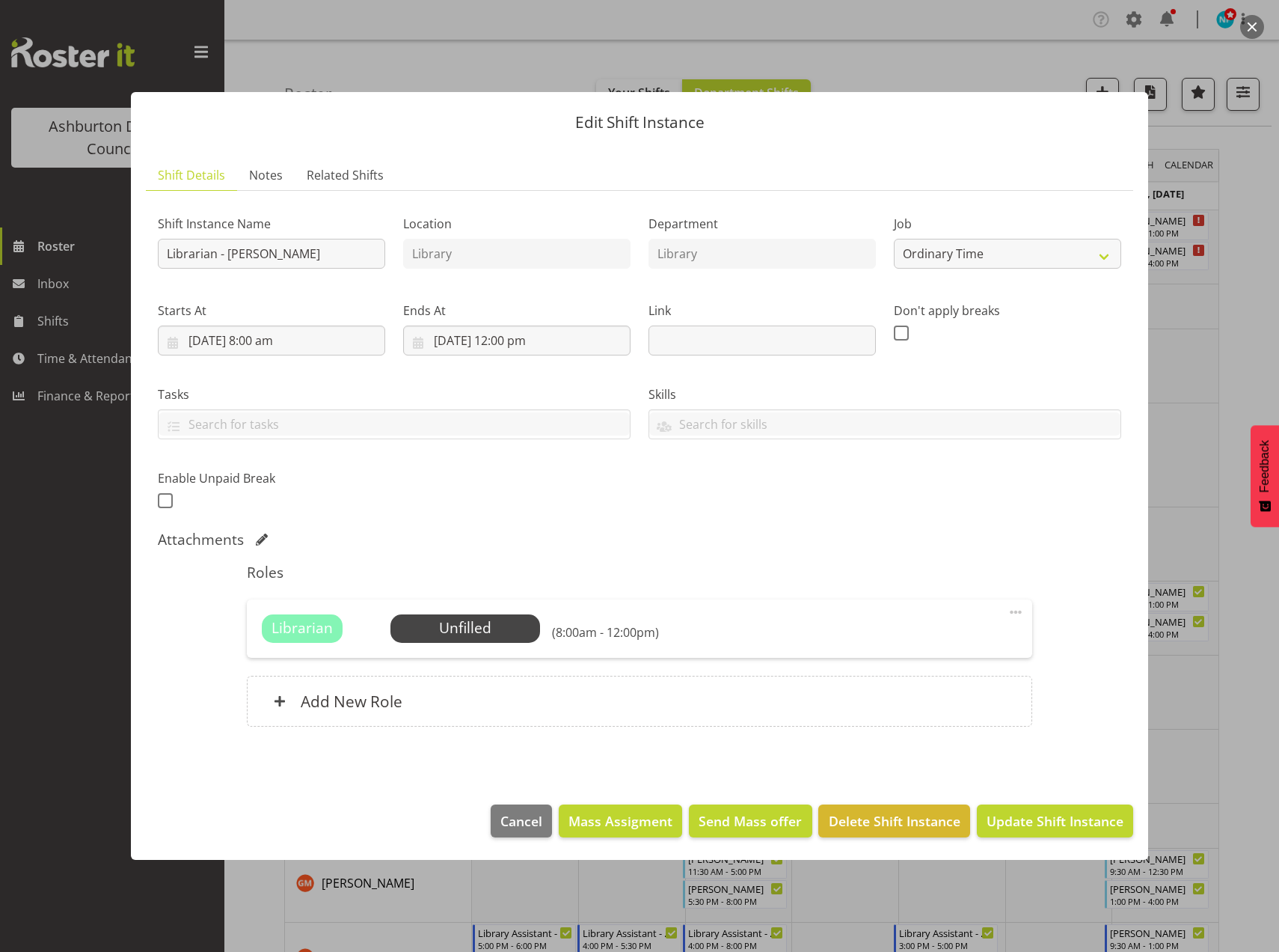
click at [1012, 610] on span at bounding box center [1016, 612] width 18 height 18
click at [511, 822] on span "Cancel" at bounding box center [521, 821] width 41 height 20
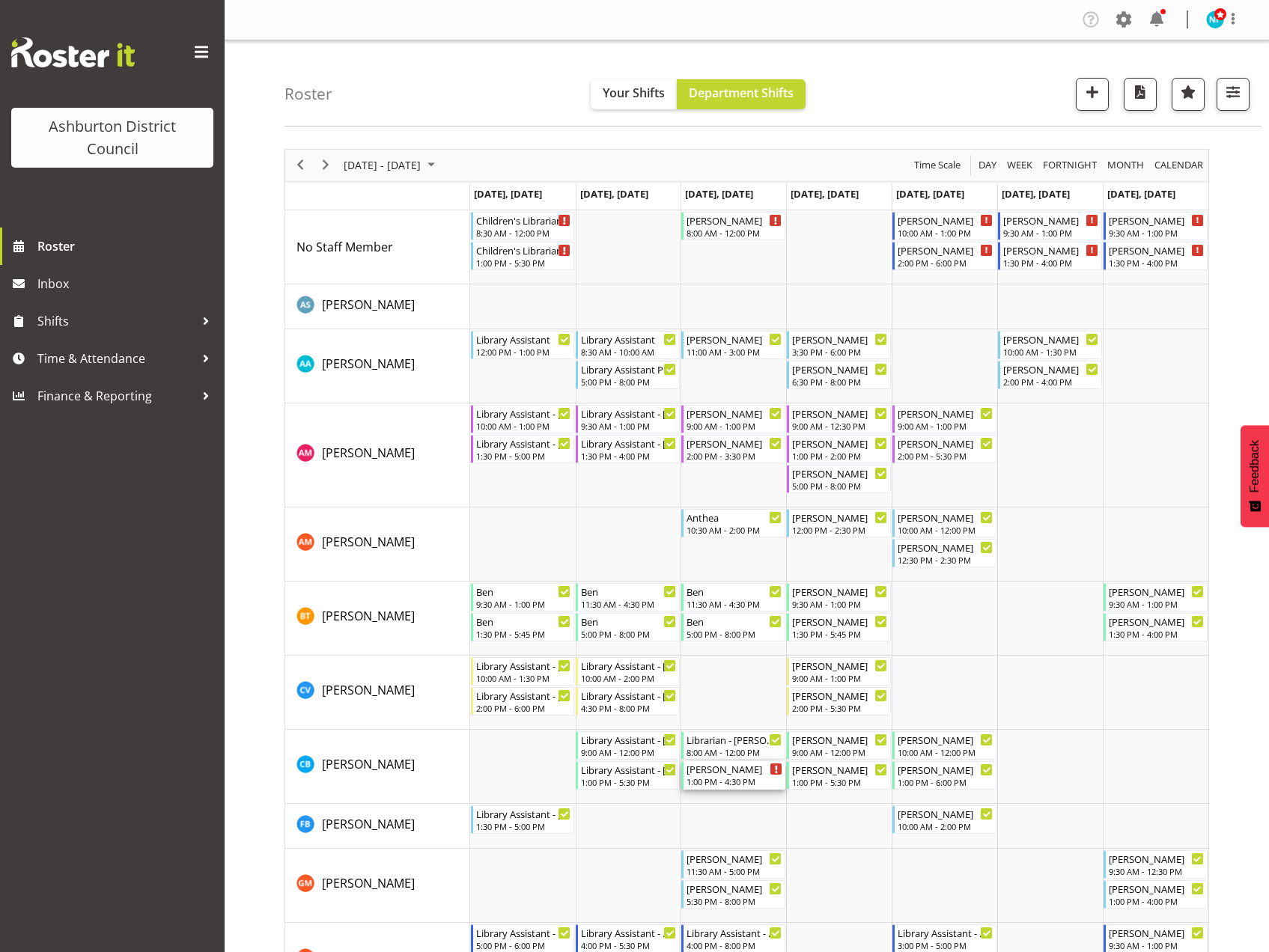
click at [735, 780] on div "1:00 PM - 4:30 PM" at bounding box center [734, 781] width 96 height 12
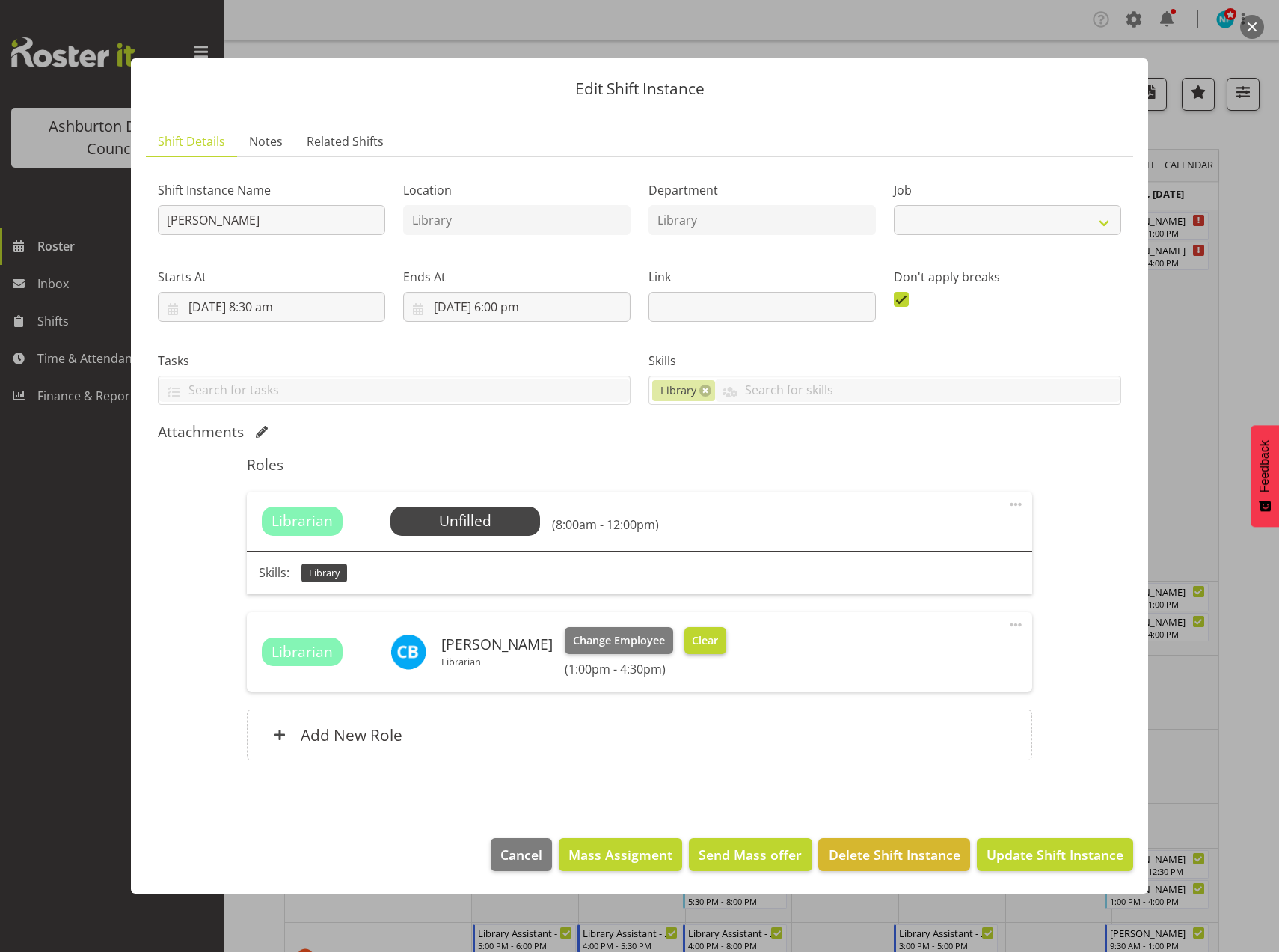
select select "6995"
click at [708, 637] on span "Clear" at bounding box center [705, 640] width 26 height 16
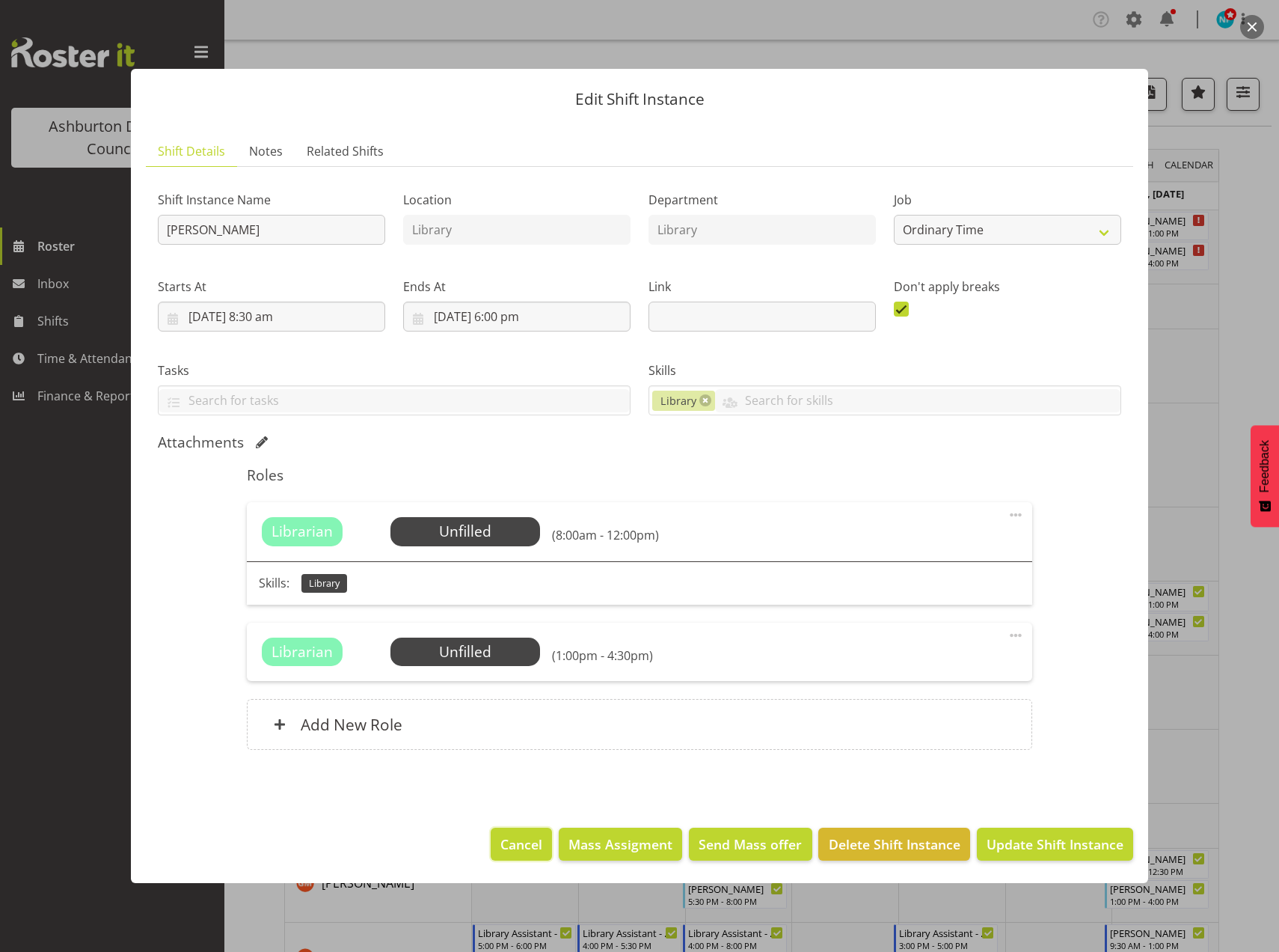
click at [528, 855] on button "Cancel" at bounding box center [521, 844] width 61 height 33
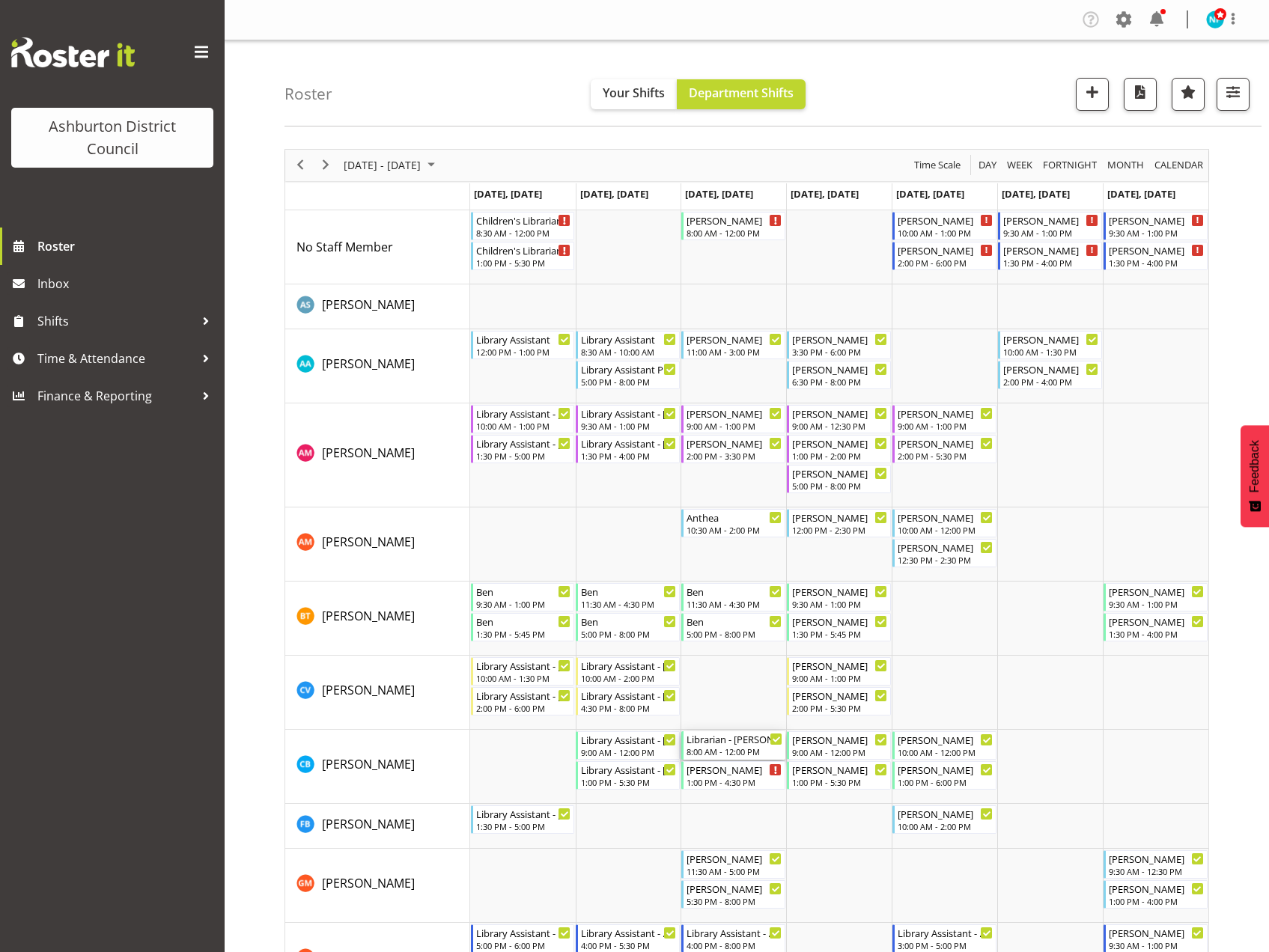
click at [744, 746] on div "Librarian - Celeste 8:00 AM - 12:00 PM" at bounding box center [734, 746] width 96 height 29
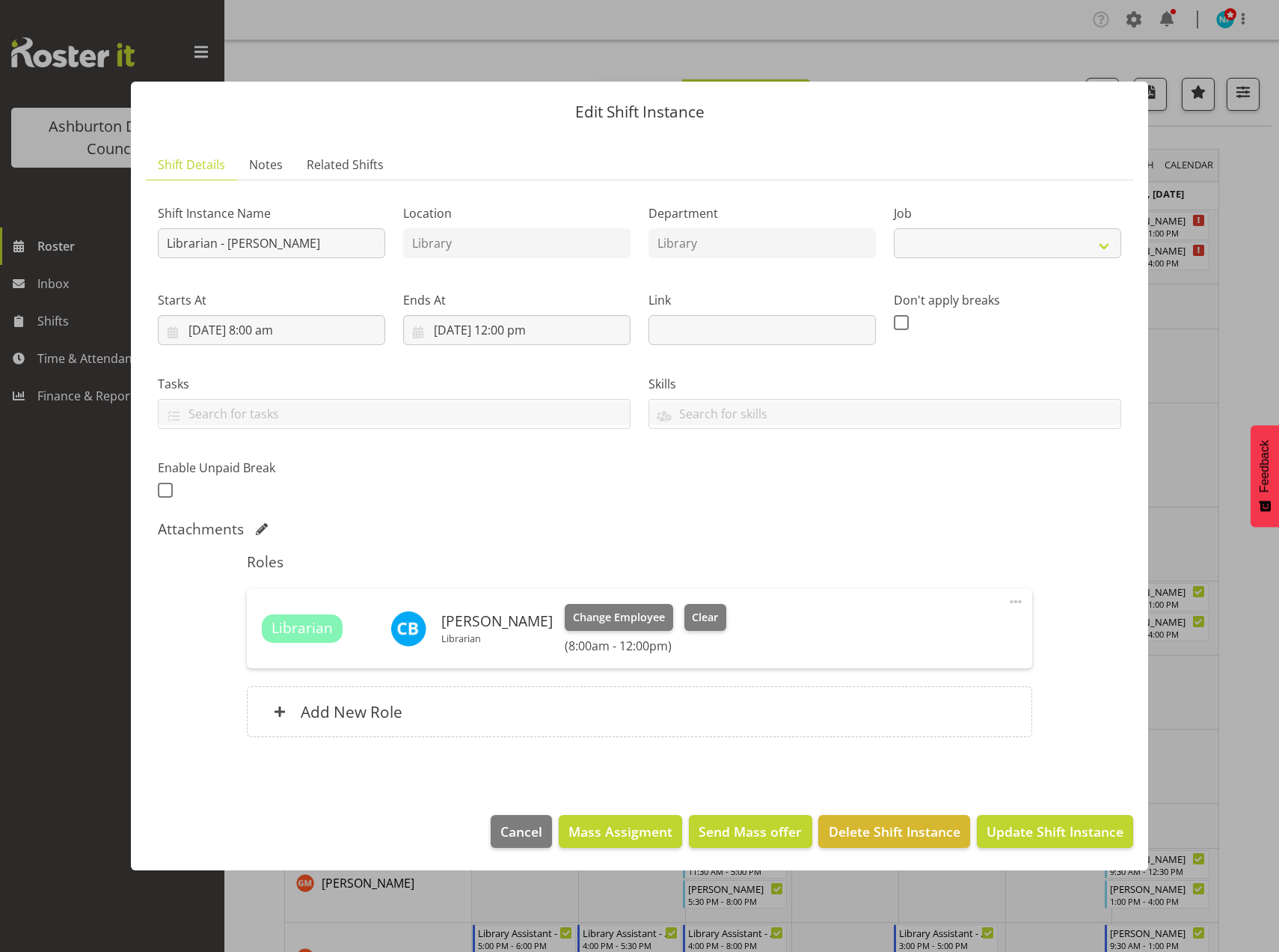
select select "6995"
click at [518, 826] on span "Cancel" at bounding box center [521, 831] width 41 height 20
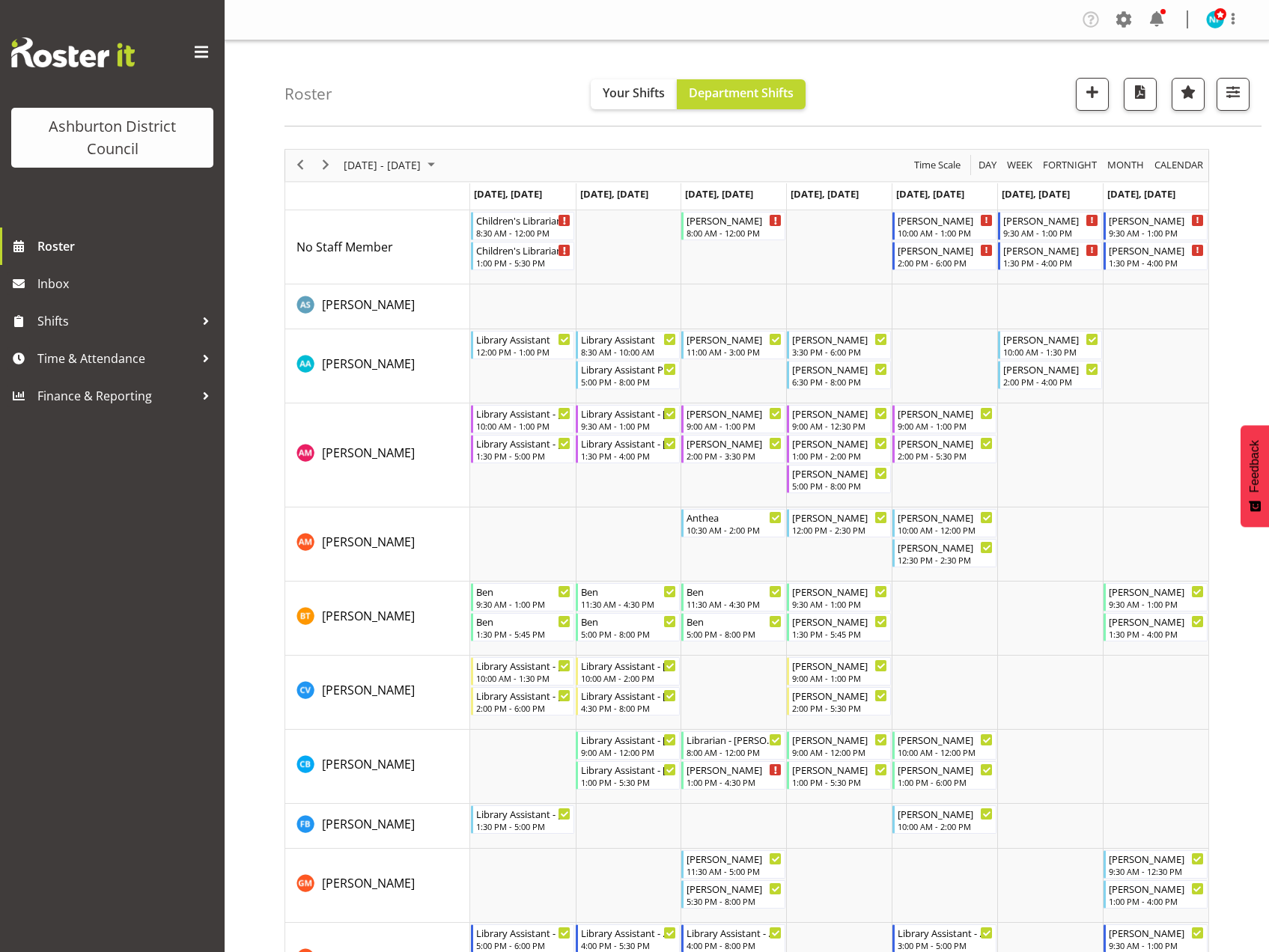
click at [949, 13] on nav "Company Settings Roles & Skills Tasks Jobs Employees Locations & Departments Ac…" at bounding box center [747, 19] width 1015 height 24
click at [1095, 706] on td "Timeline Week of August 11, 2025" at bounding box center [1049, 692] width 106 height 74
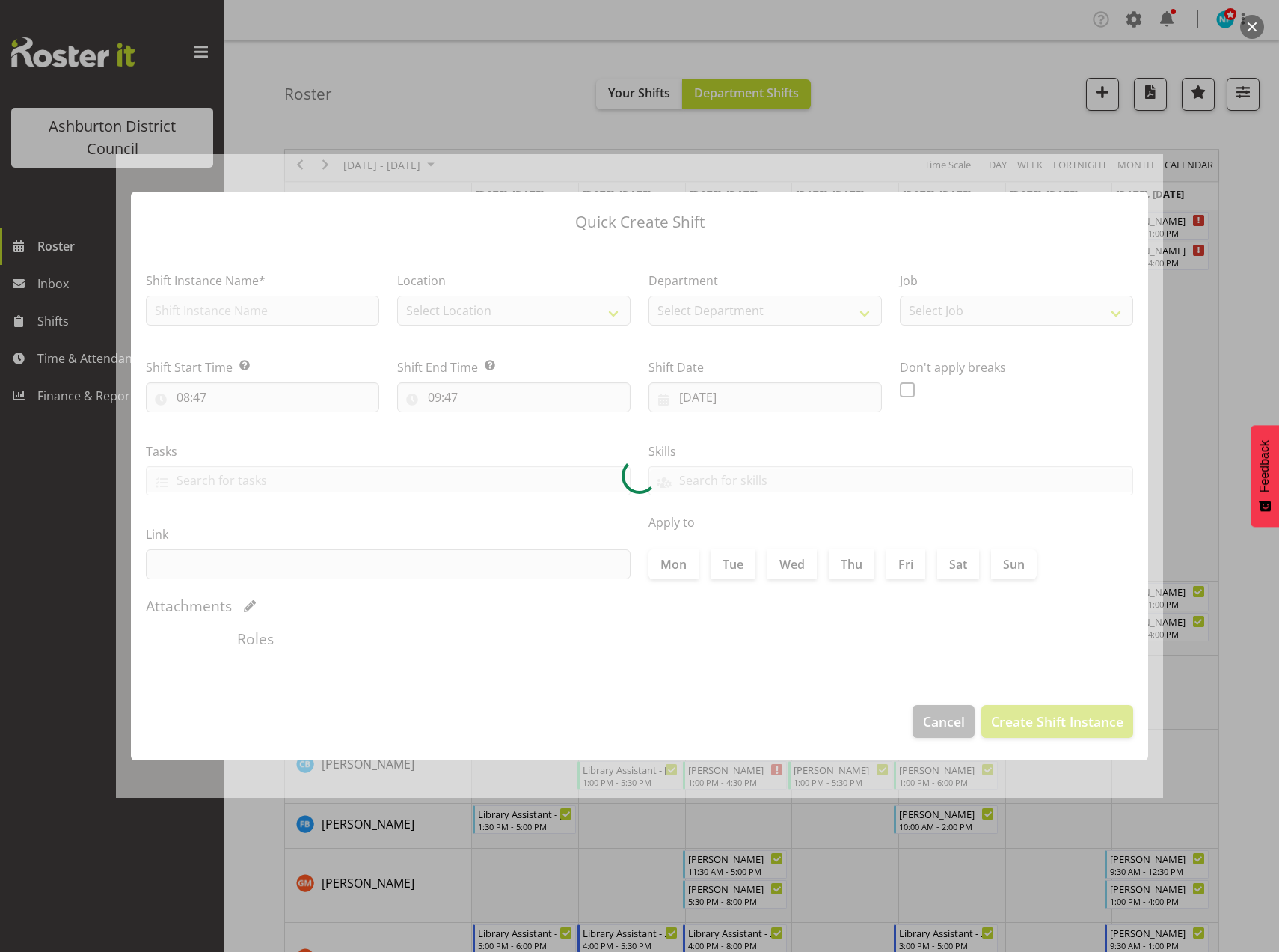
type input "16/08/2025"
checkbox input "true"
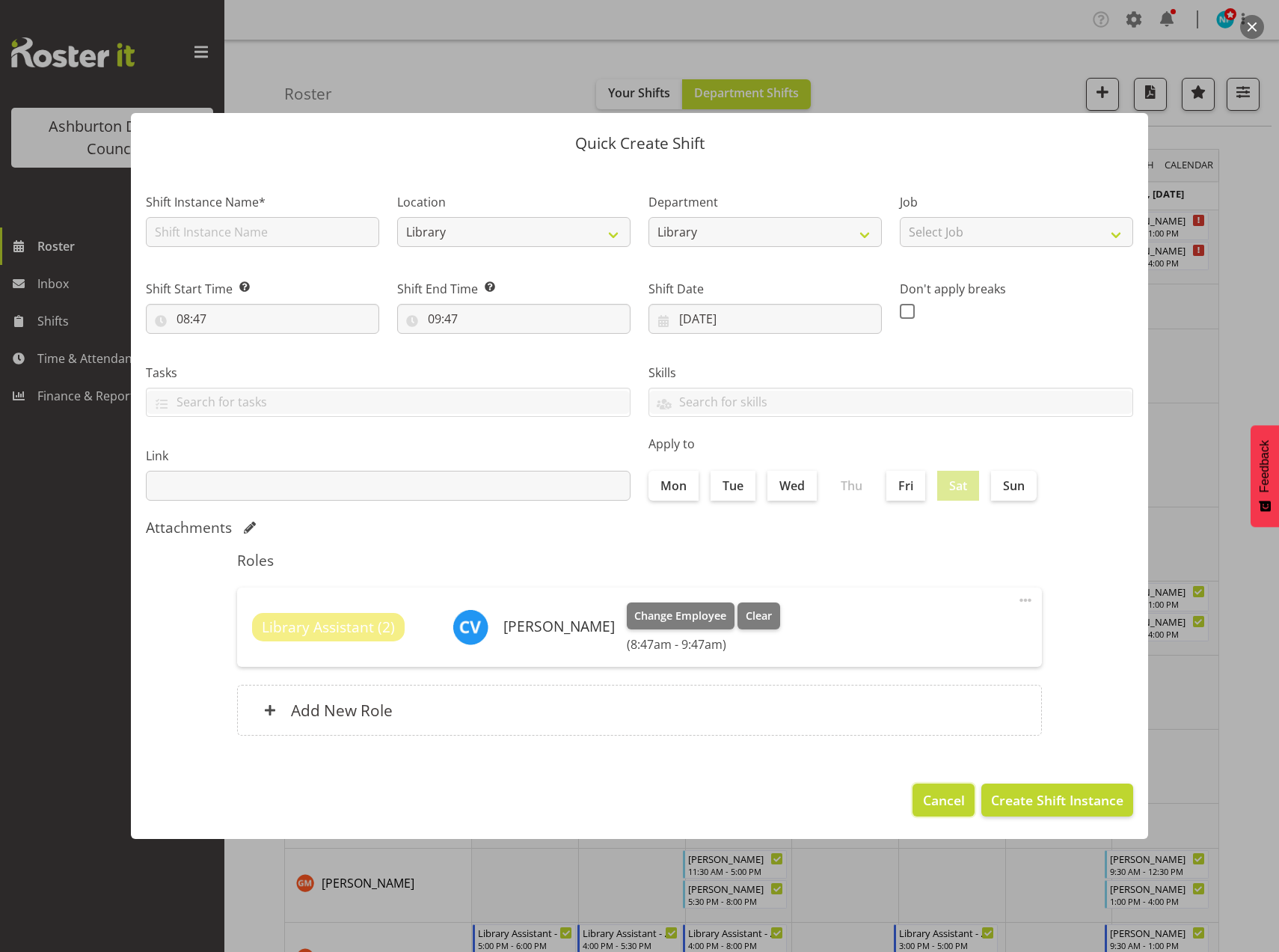
click at [947, 791] on span "Cancel" at bounding box center [944, 800] width 41 height 20
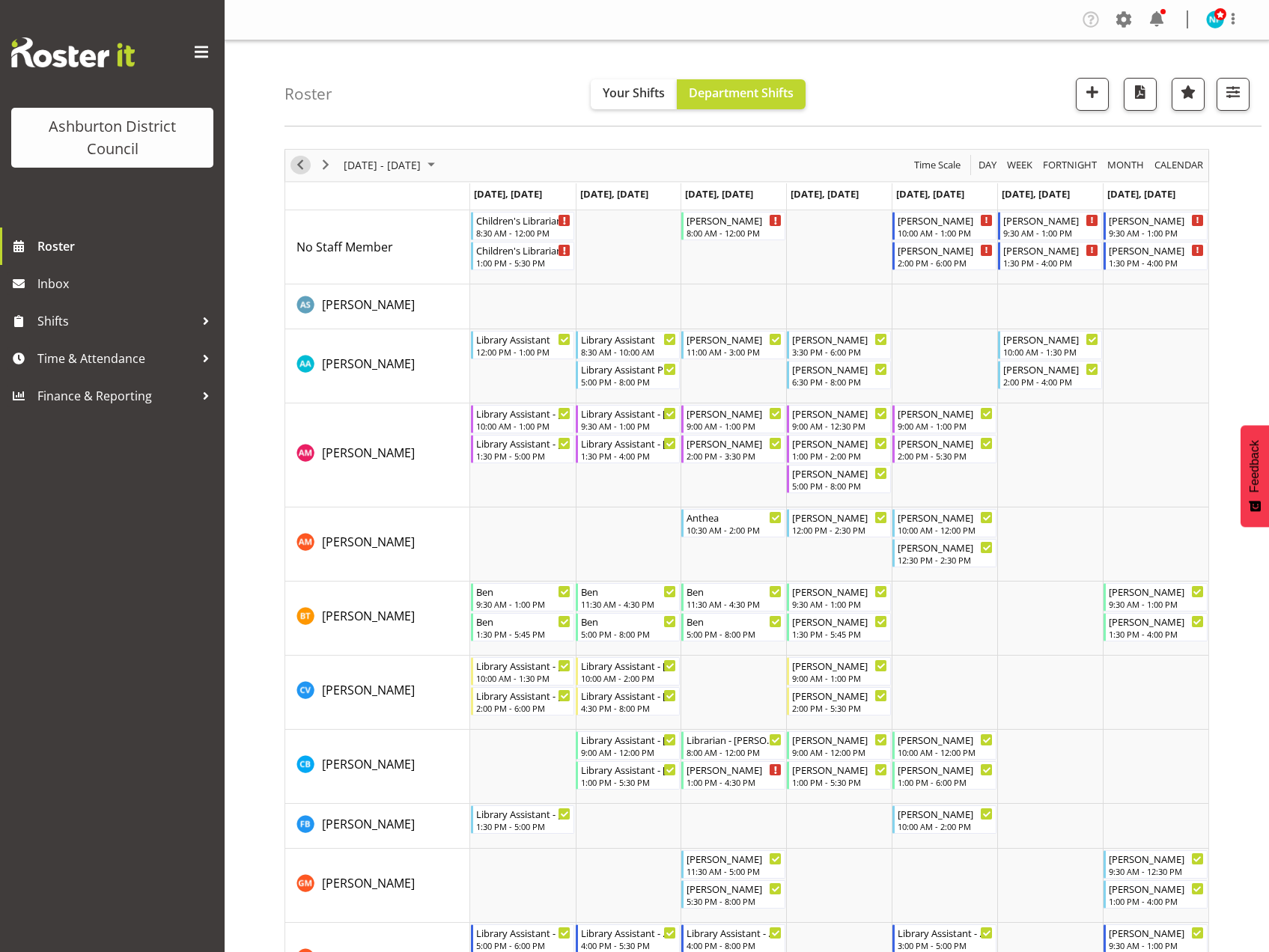
click at [306, 160] on span "Previous" at bounding box center [300, 165] width 18 height 19
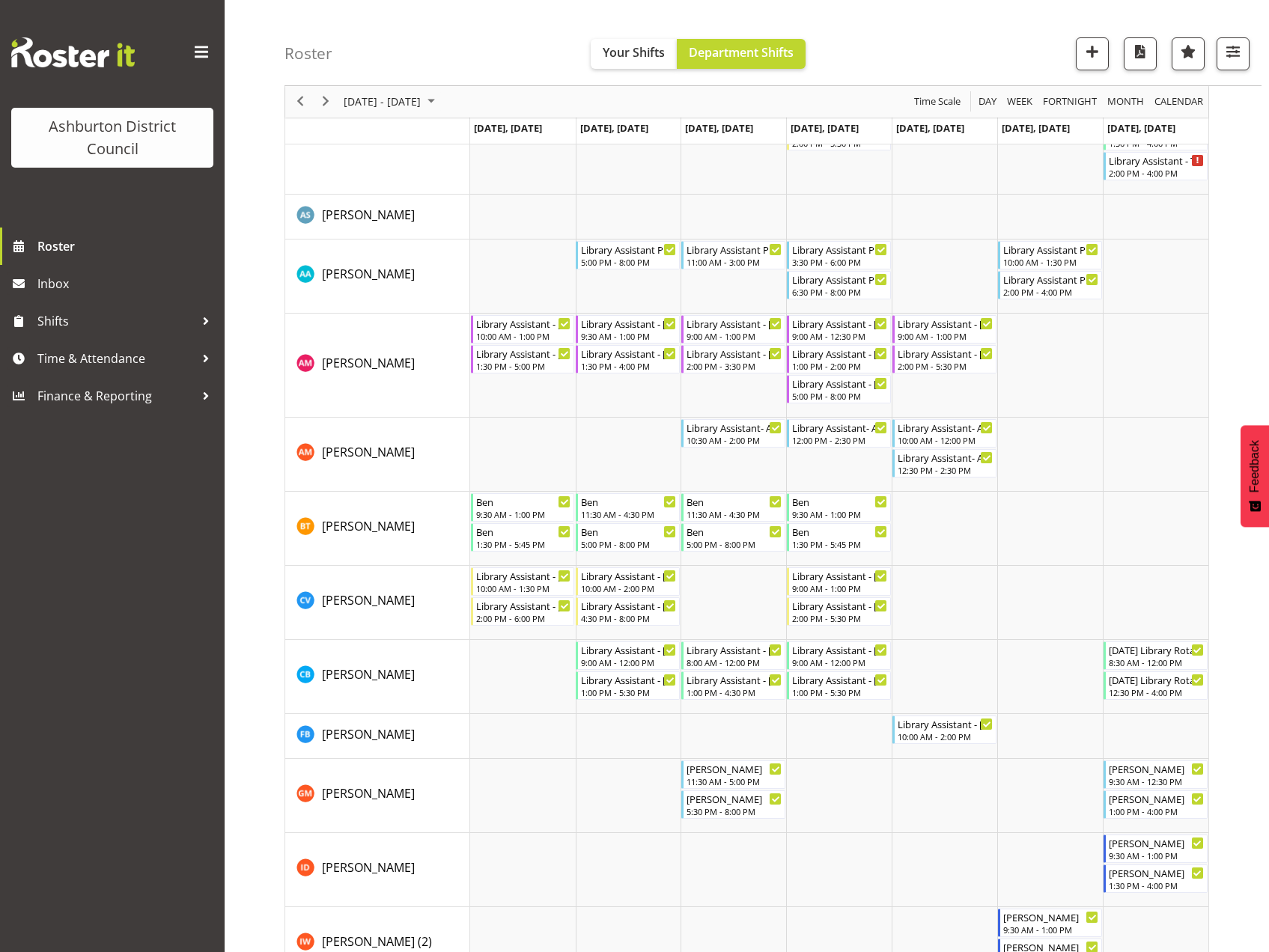
scroll to position [224, 0]
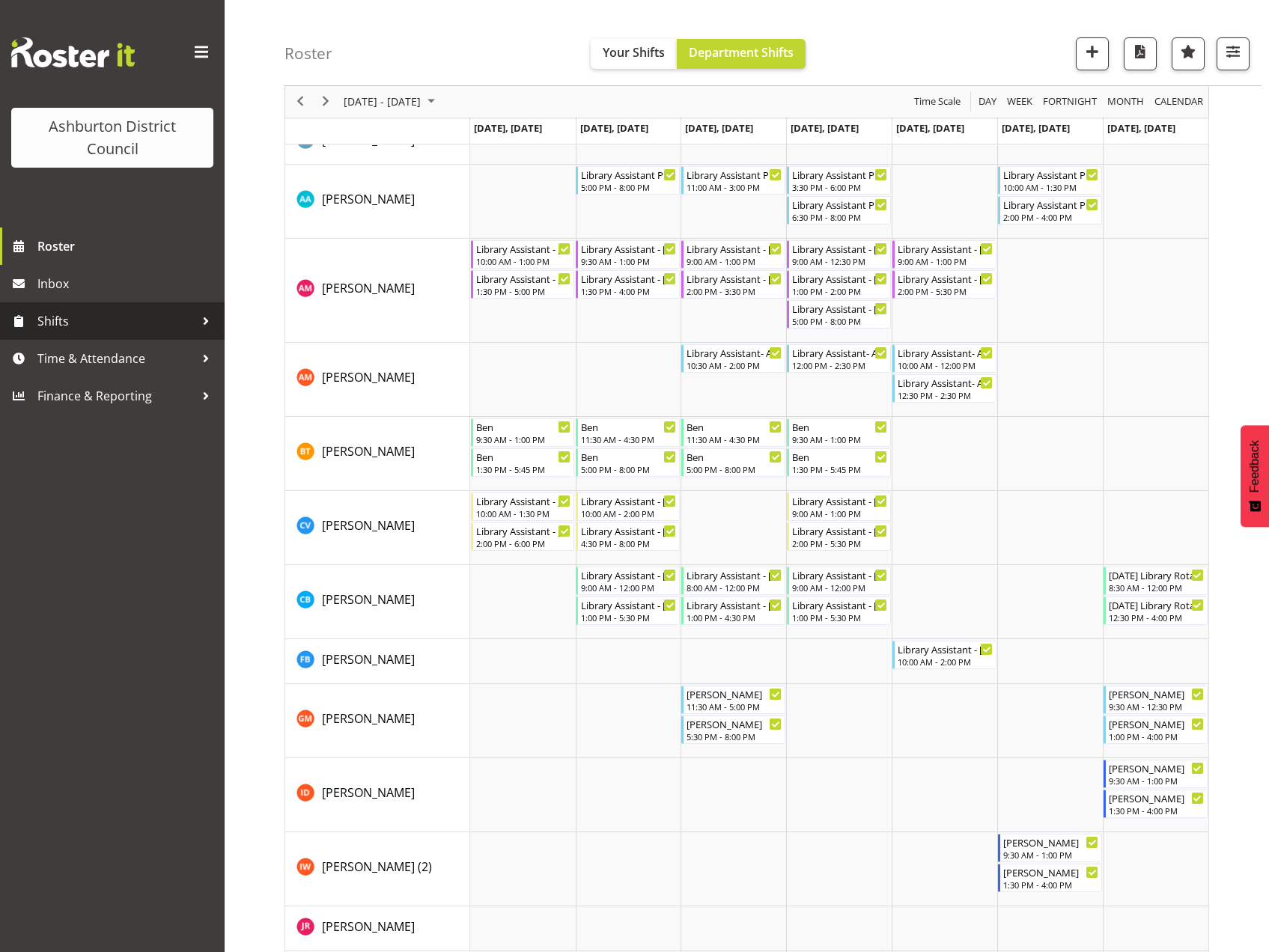
click at [63, 307] on link "Shifts" at bounding box center [112, 320] width 225 height 37
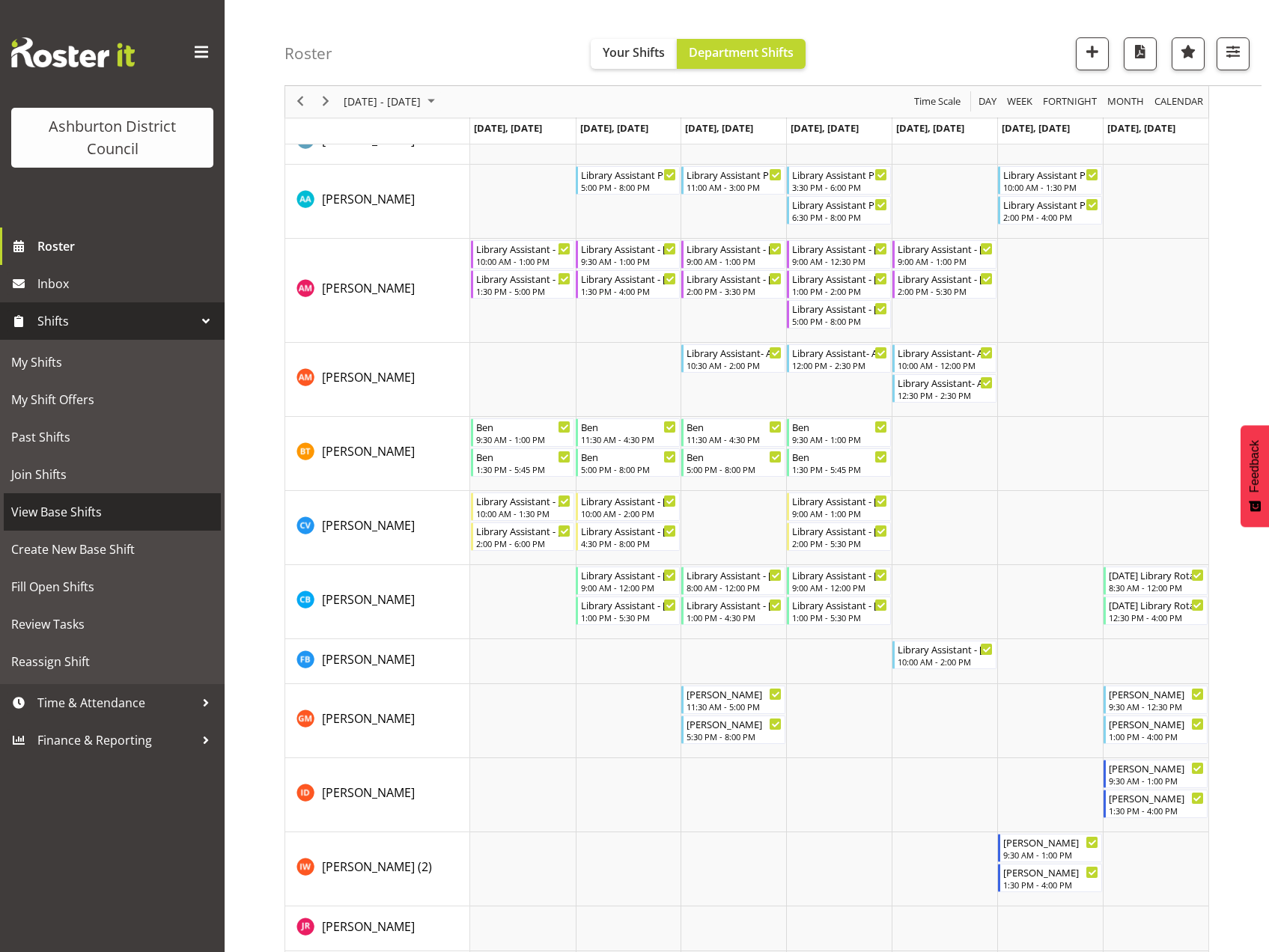
click at [68, 514] on span "View Base Shifts" at bounding box center [112, 511] width 202 height 23
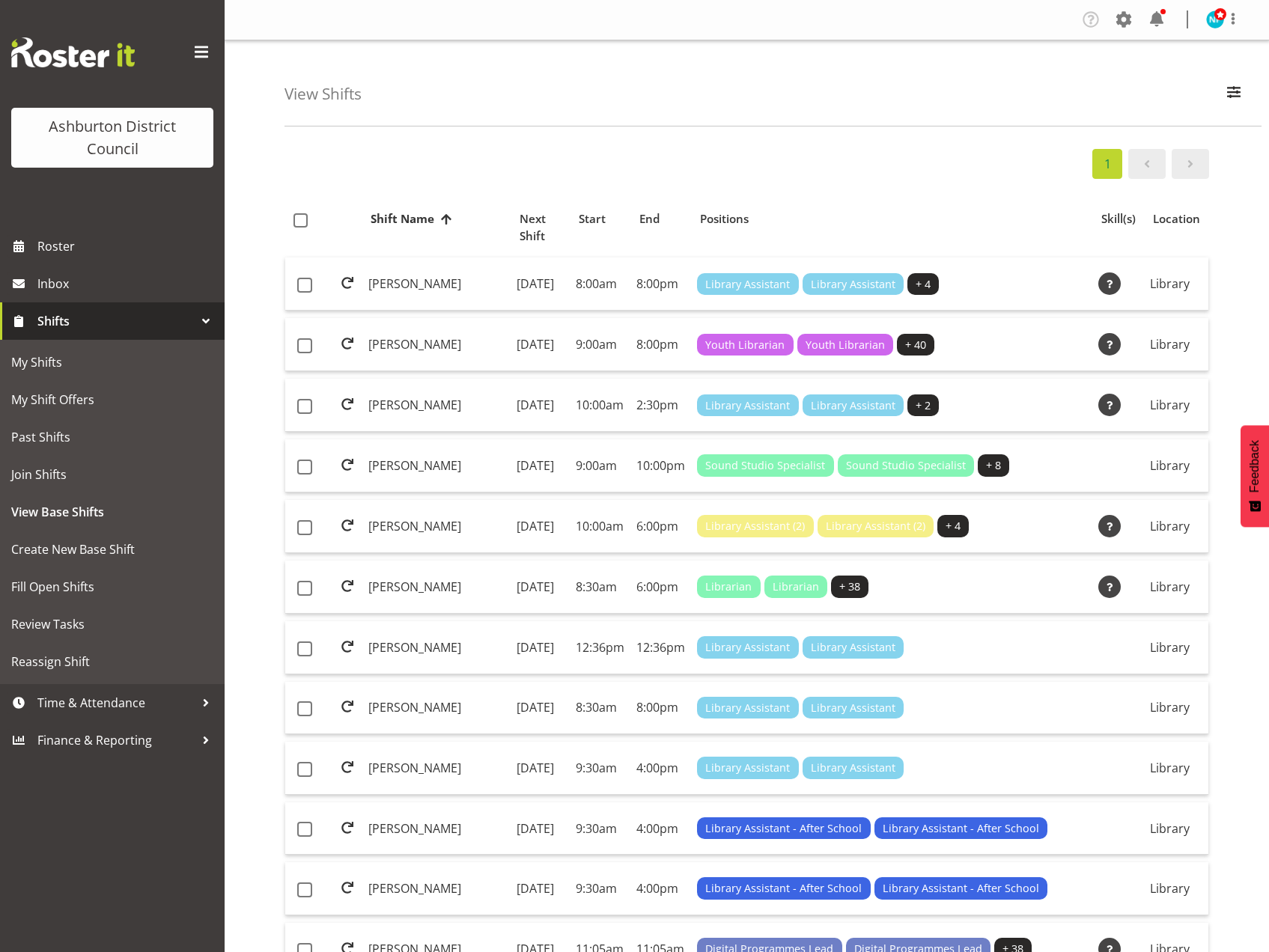
click at [44, 314] on span "Shifts" at bounding box center [115, 321] width 157 height 23
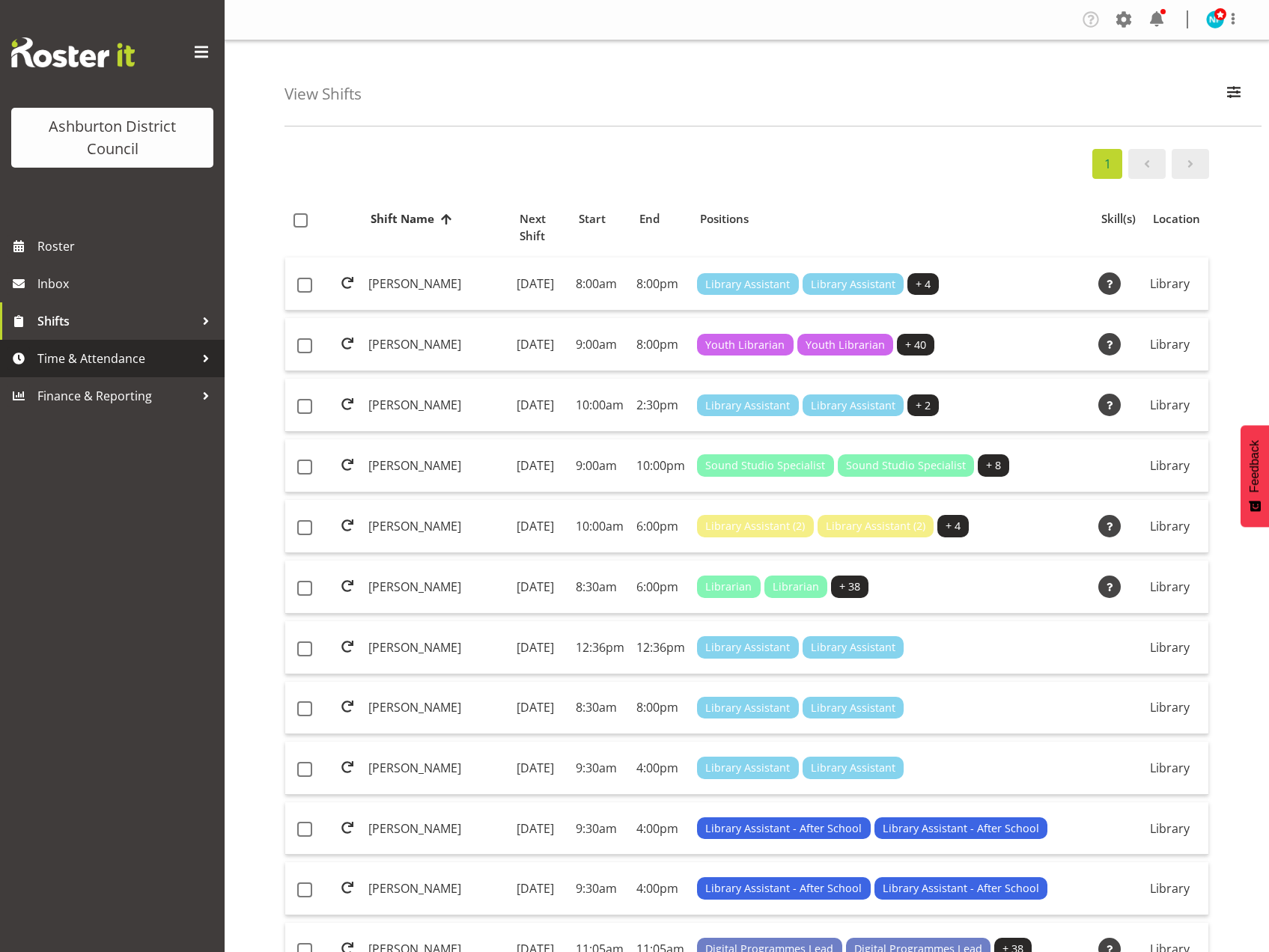
click at [54, 354] on span "Time & Attendance" at bounding box center [115, 358] width 157 height 23
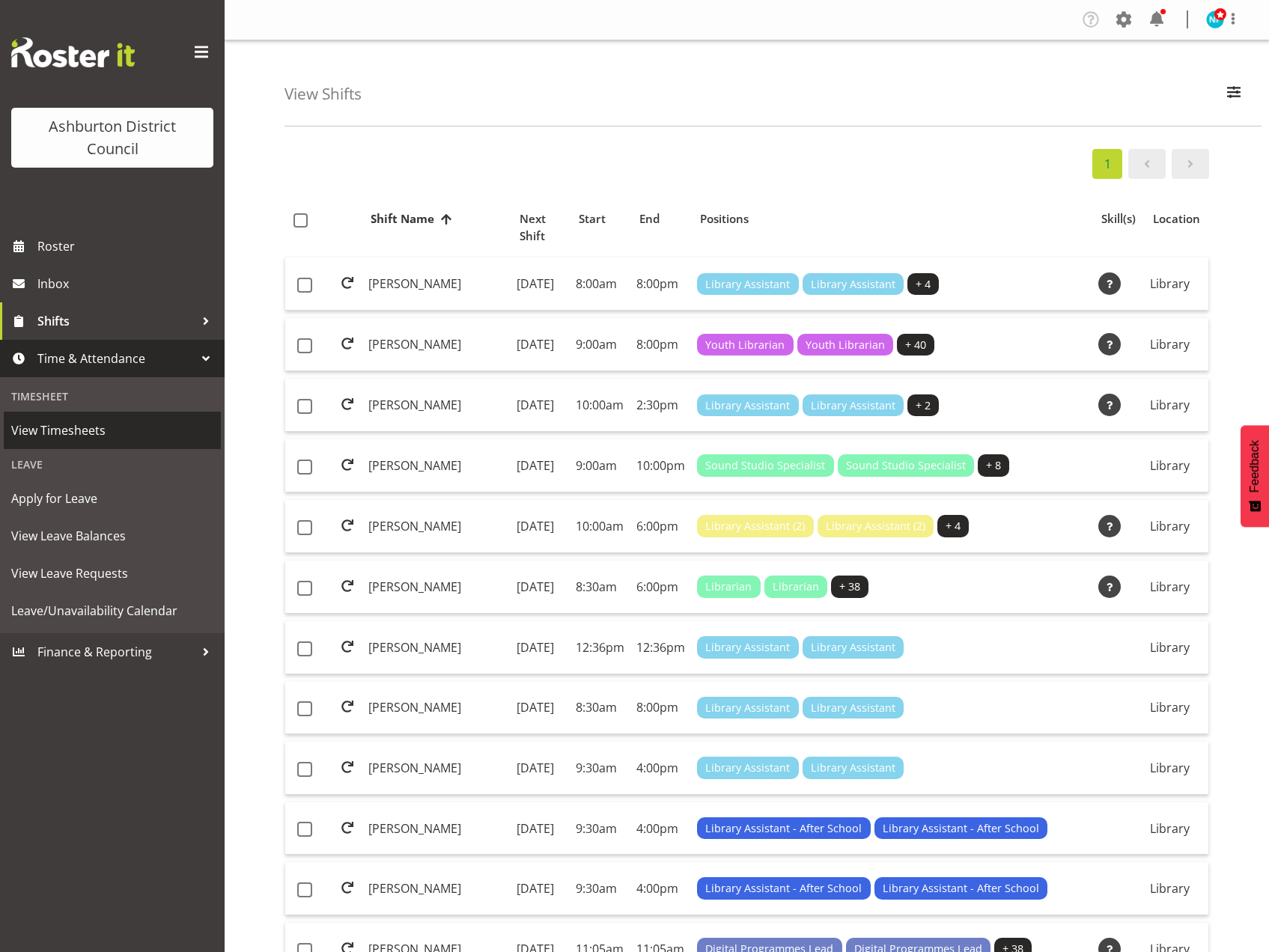
click at [73, 423] on span "View Timesheets" at bounding box center [112, 430] width 202 height 23
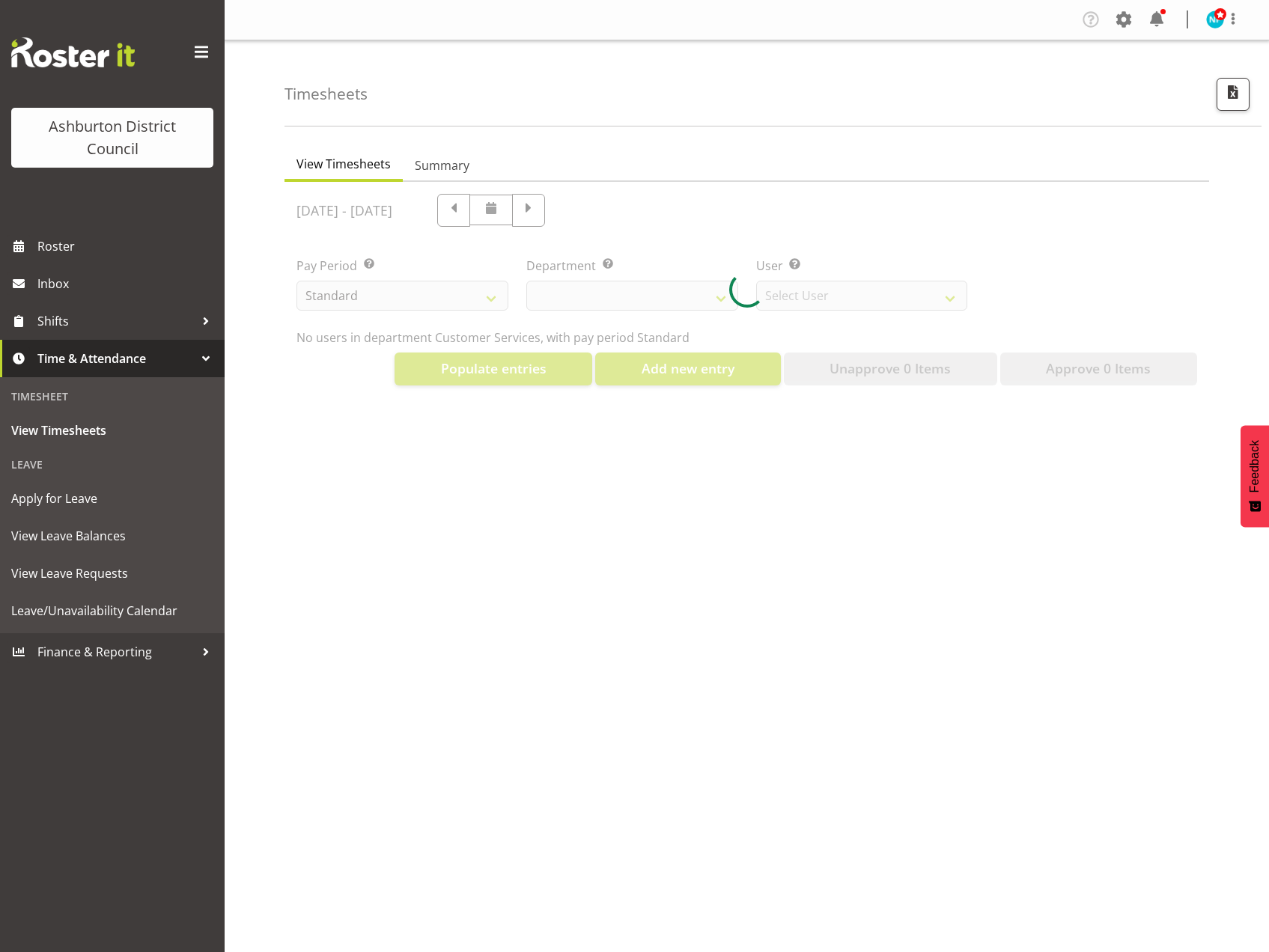
select select "82"
select select "432"
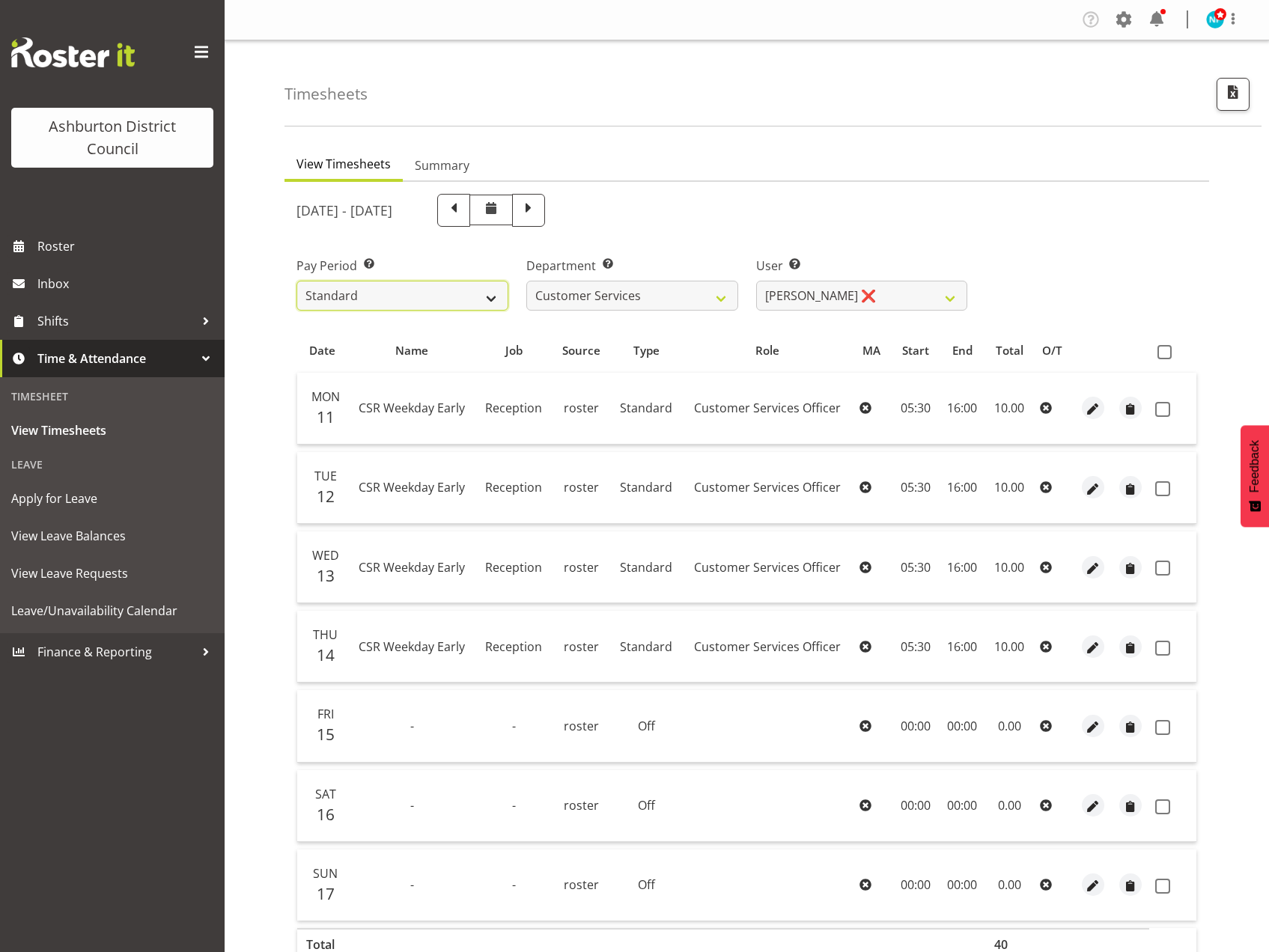
click at [487, 295] on select "Standard Library Excluded AAGM" at bounding box center [402, 295] width 212 height 30
select select "164"
click at [297, 280] on select "Standard Library Excluded AAGM" at bounding box center [402, 295] width 212 height 30
select select
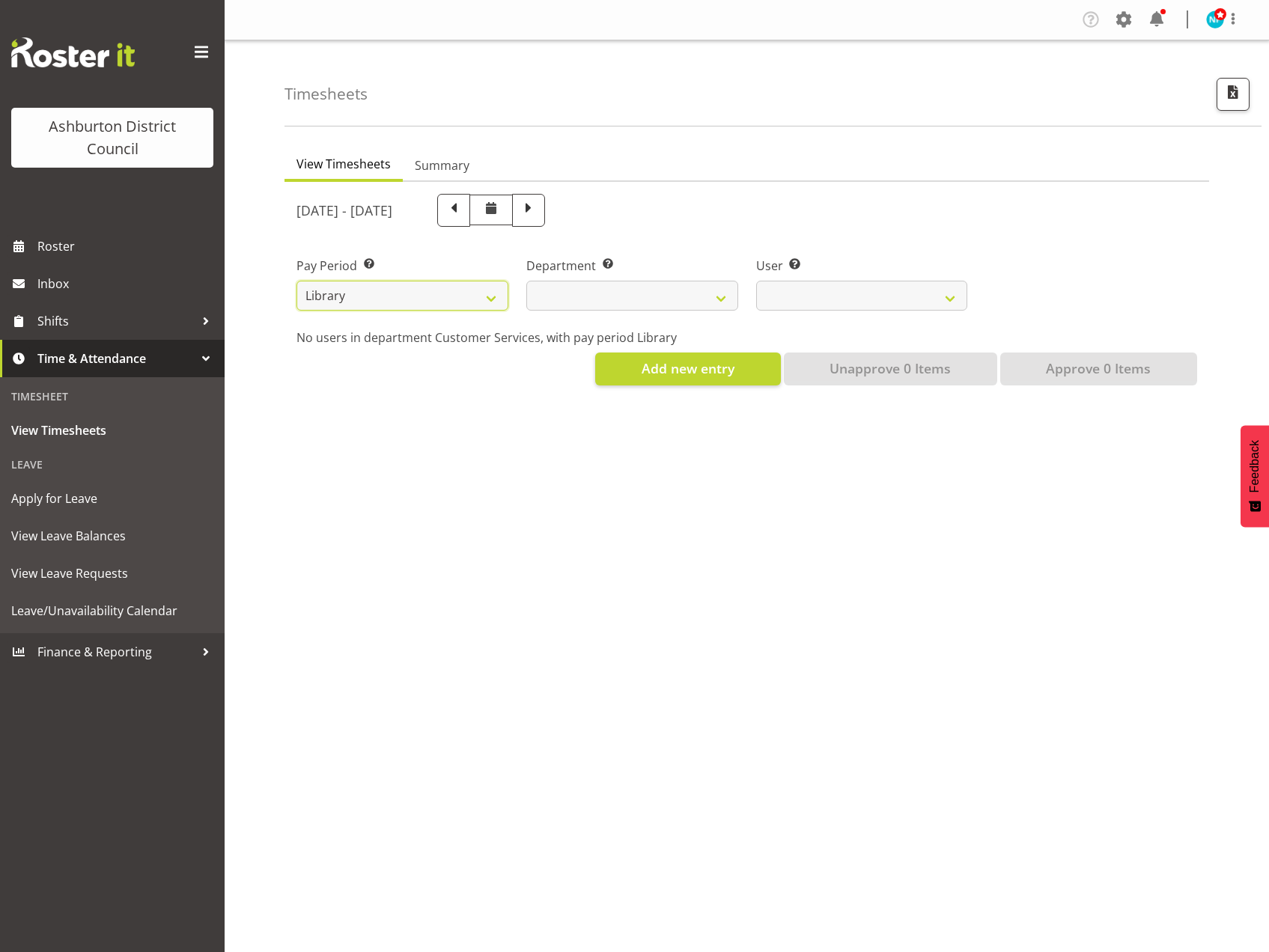
select select
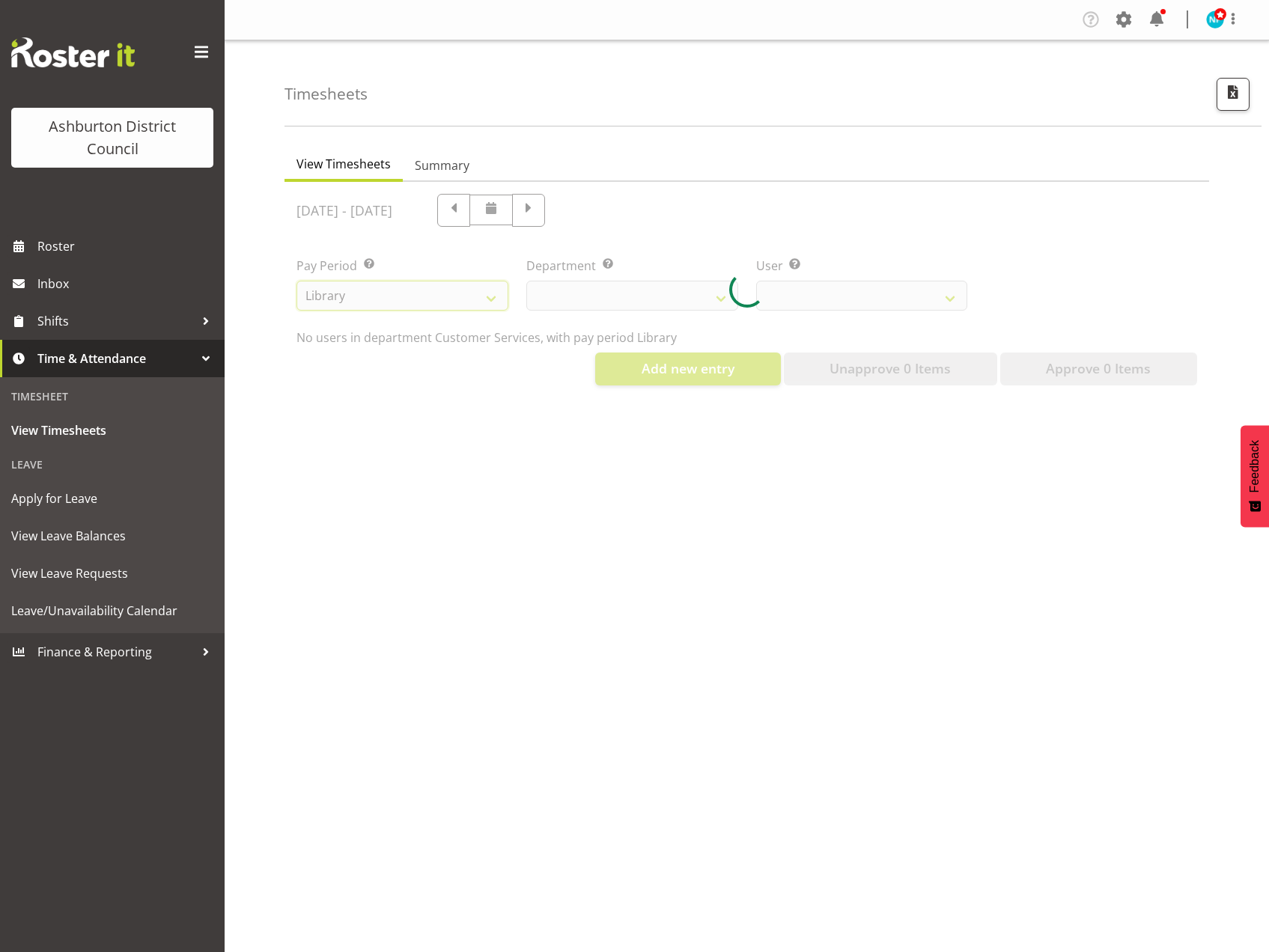
select select
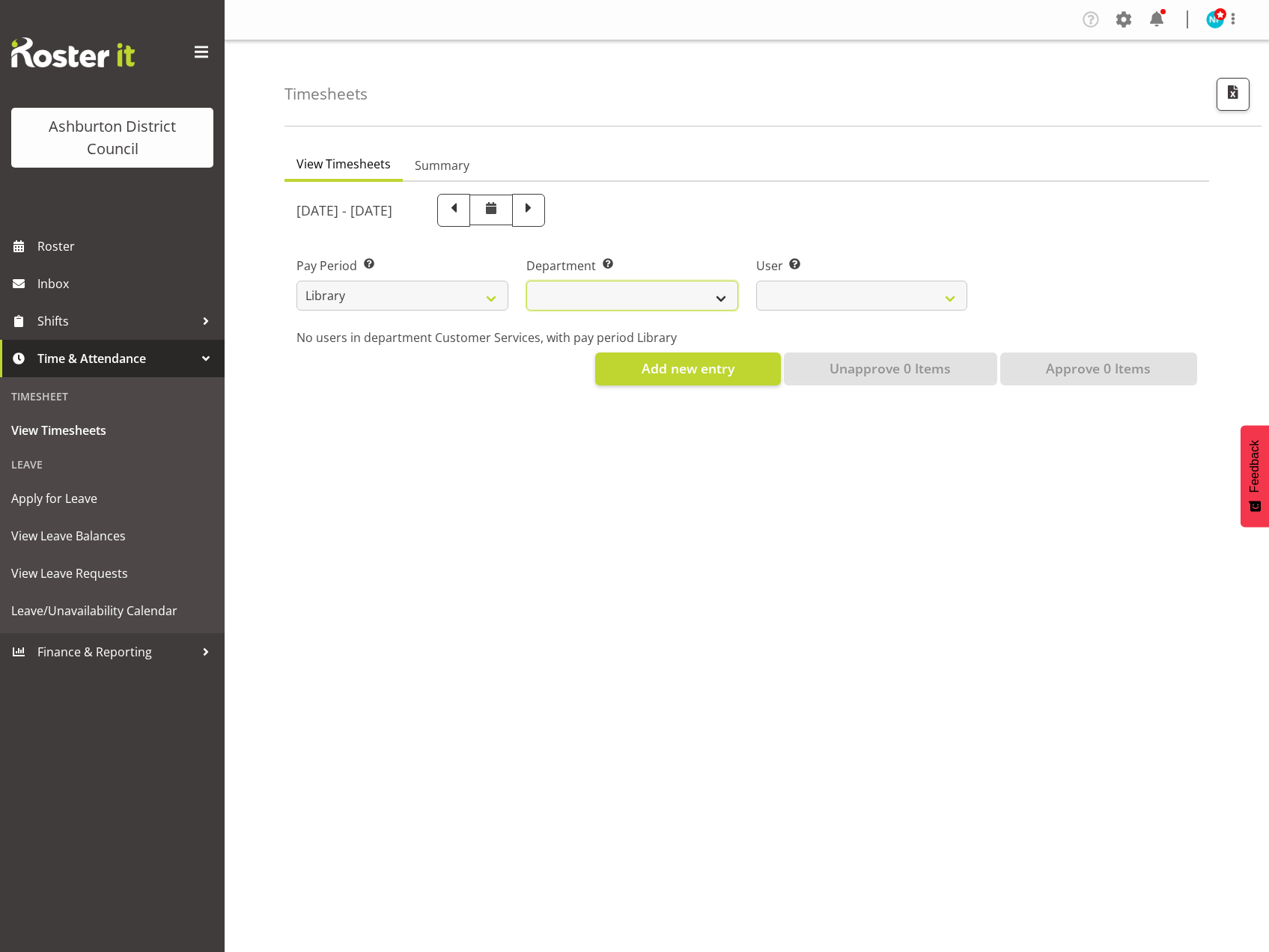
click at [720, 294] on select "Library" at bounding box center [631, 295] width 212 height 30
select select "824"
click at [526, 280] on select "Library" at bounding box center [631, 295] width 212 height 30
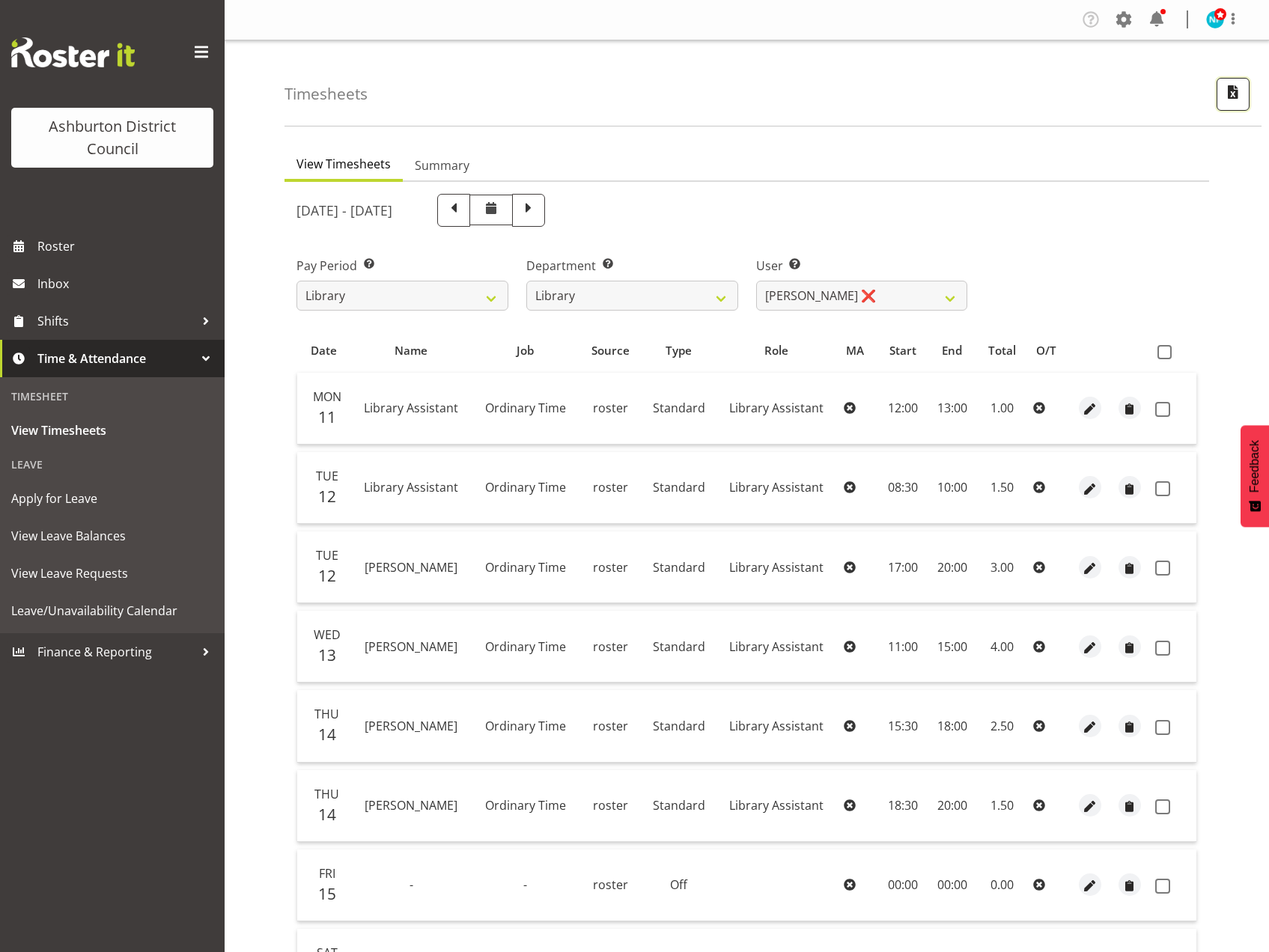
click at [1238, 94] on span "button" at bounding box center [1233, 92] width 20 height 20
select select "164"
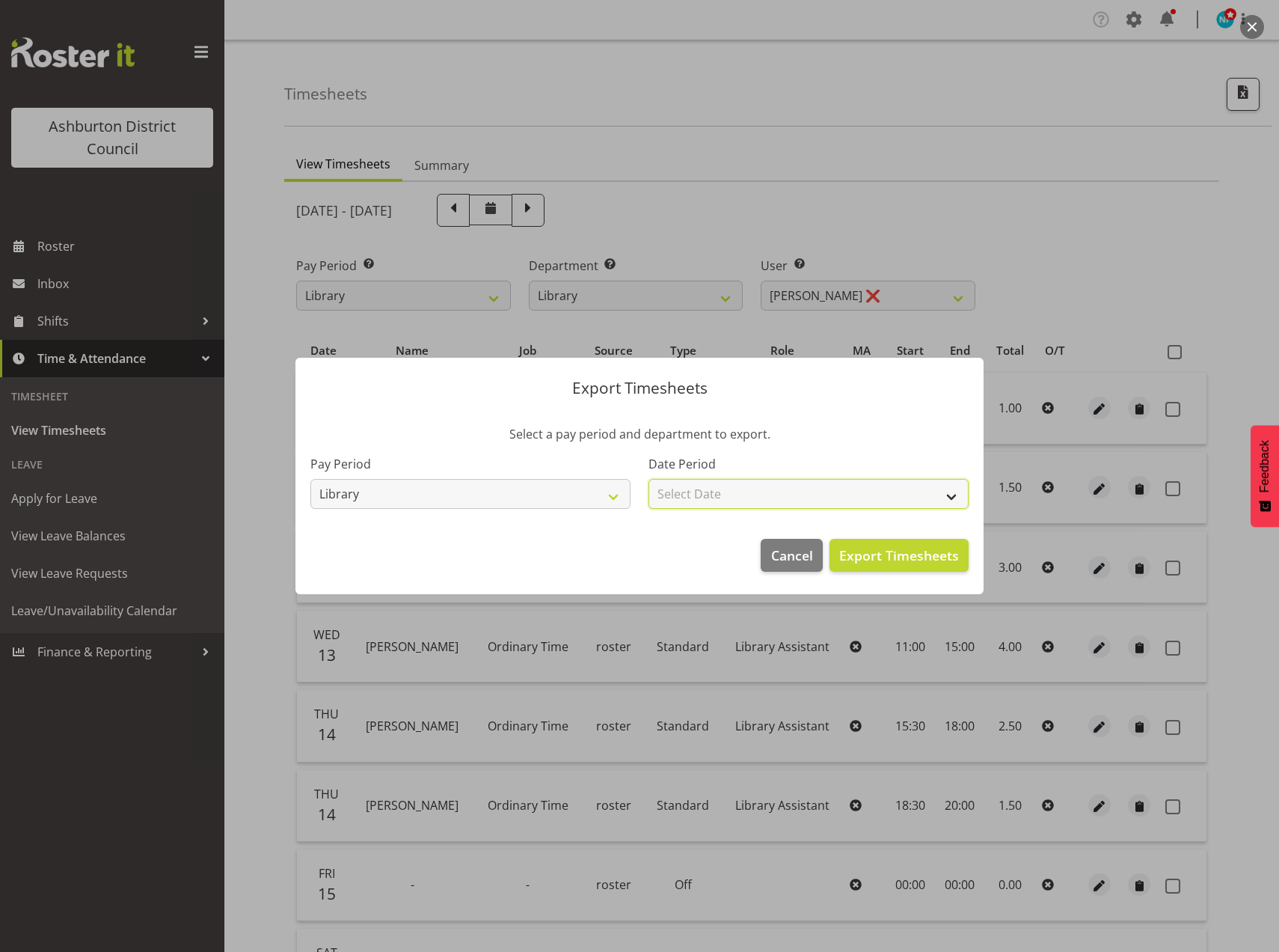
click at [947, 491] on select "Select Date Fortnight starting 18/08/2025 Fortnight starting 04/08/2025 Fortnig…" at bounding box center [809, 493] width 320 height 30
select select "2025-08-04"
click at [649, 479] on select "Select Date Fortnight starting 18/08/2025 Fortnight starting 04/08/2025 Fortnig…" at bounding box center [809, 493] width 320 height 30
click at [891, 552] on span "Export Timesheets" at bounding box center [899, 555] width 120 height 20
click at [929, 549] on span "Export Timesheets" at bounding box center [899, 555] width 120 height 20
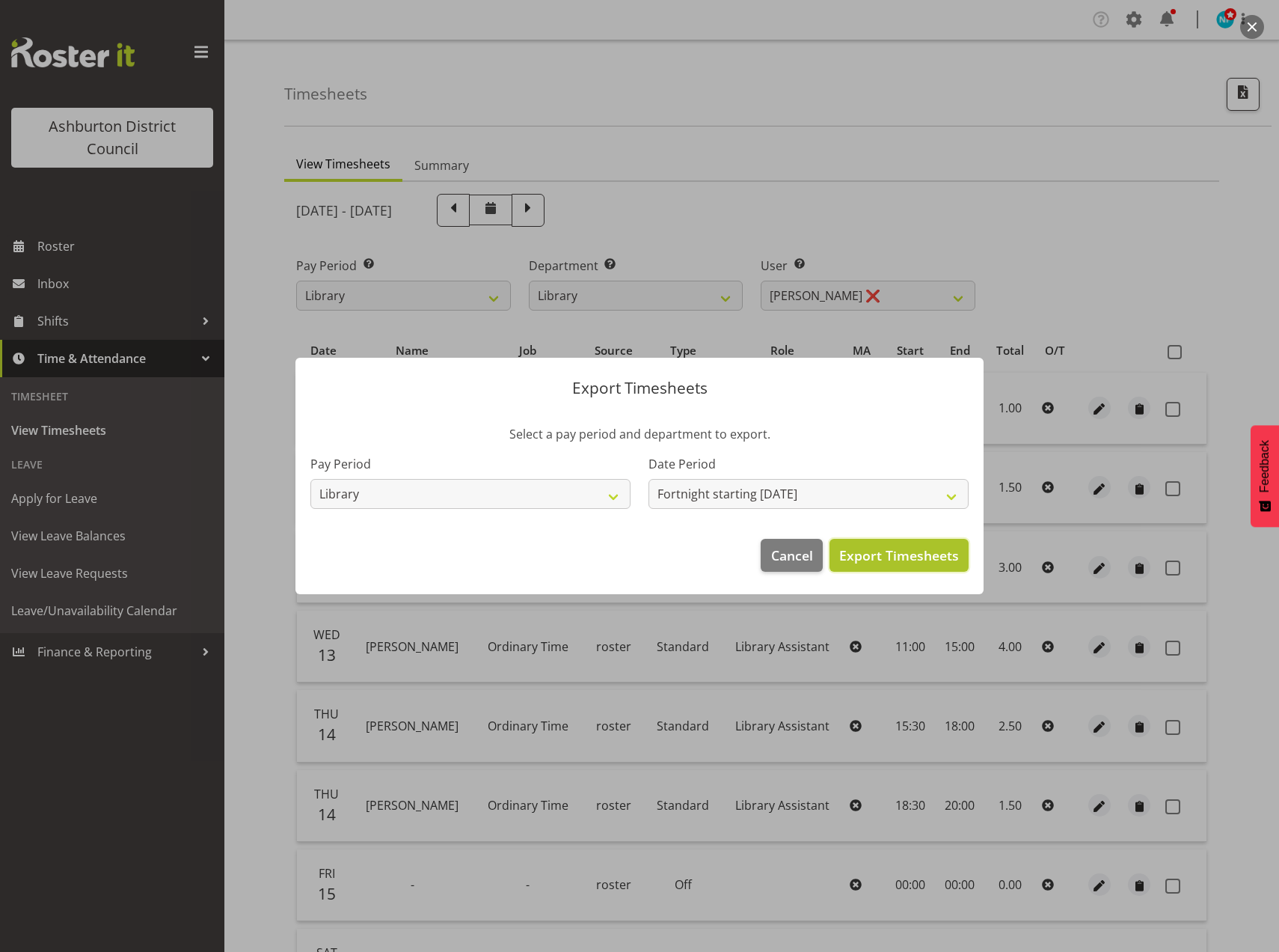
click at [924, 561] on span "Export Timesheets" at bounding box center [899, 555] width 120 height 20
click at [806, 556] on span "Cancel" at bounding box center [792, 555] width 41 height 20
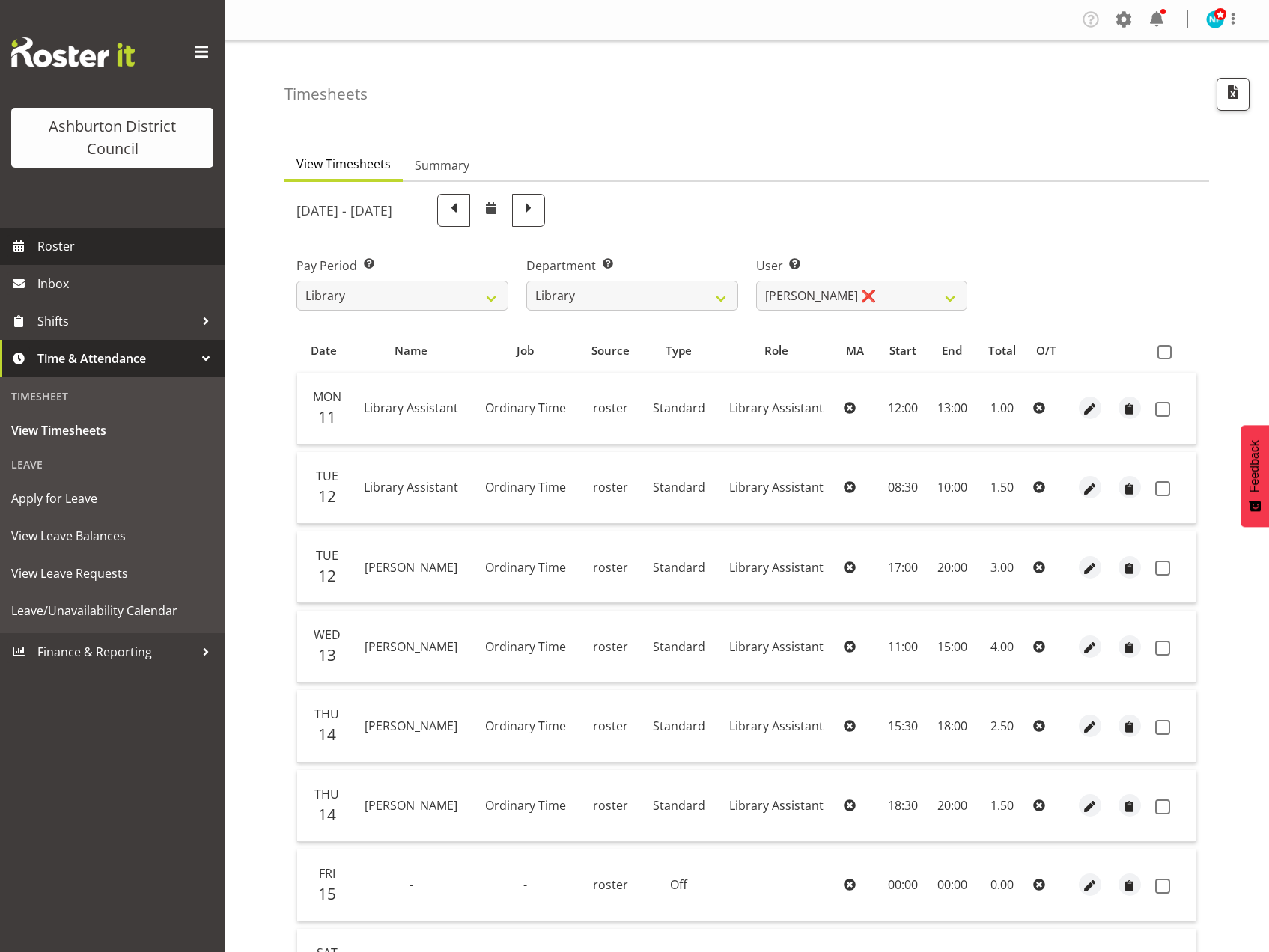
click at [58, 242] on span "Roster" at bounding box center [126, 246] width 179 height 23
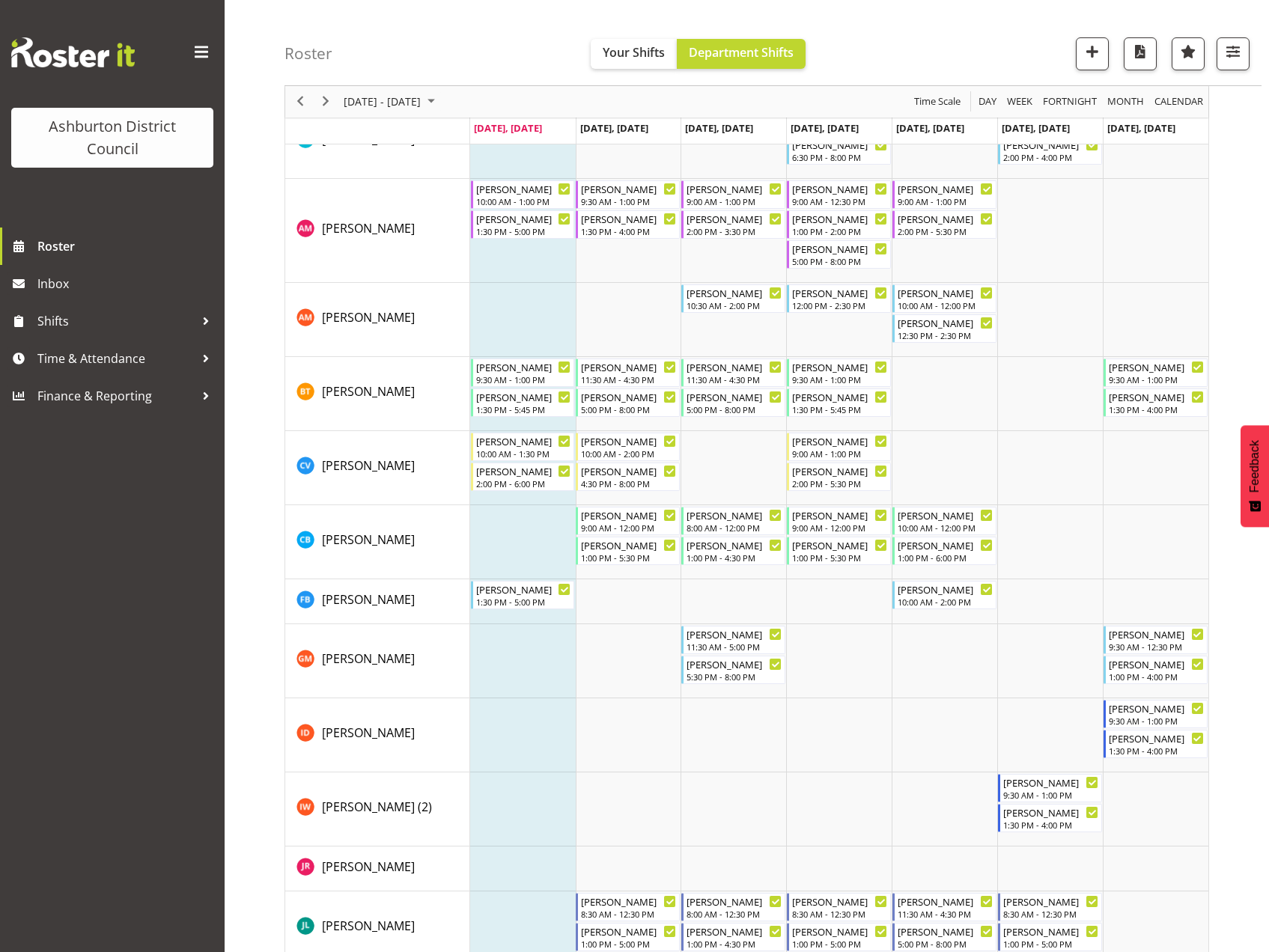
scroll to position [449, 0]
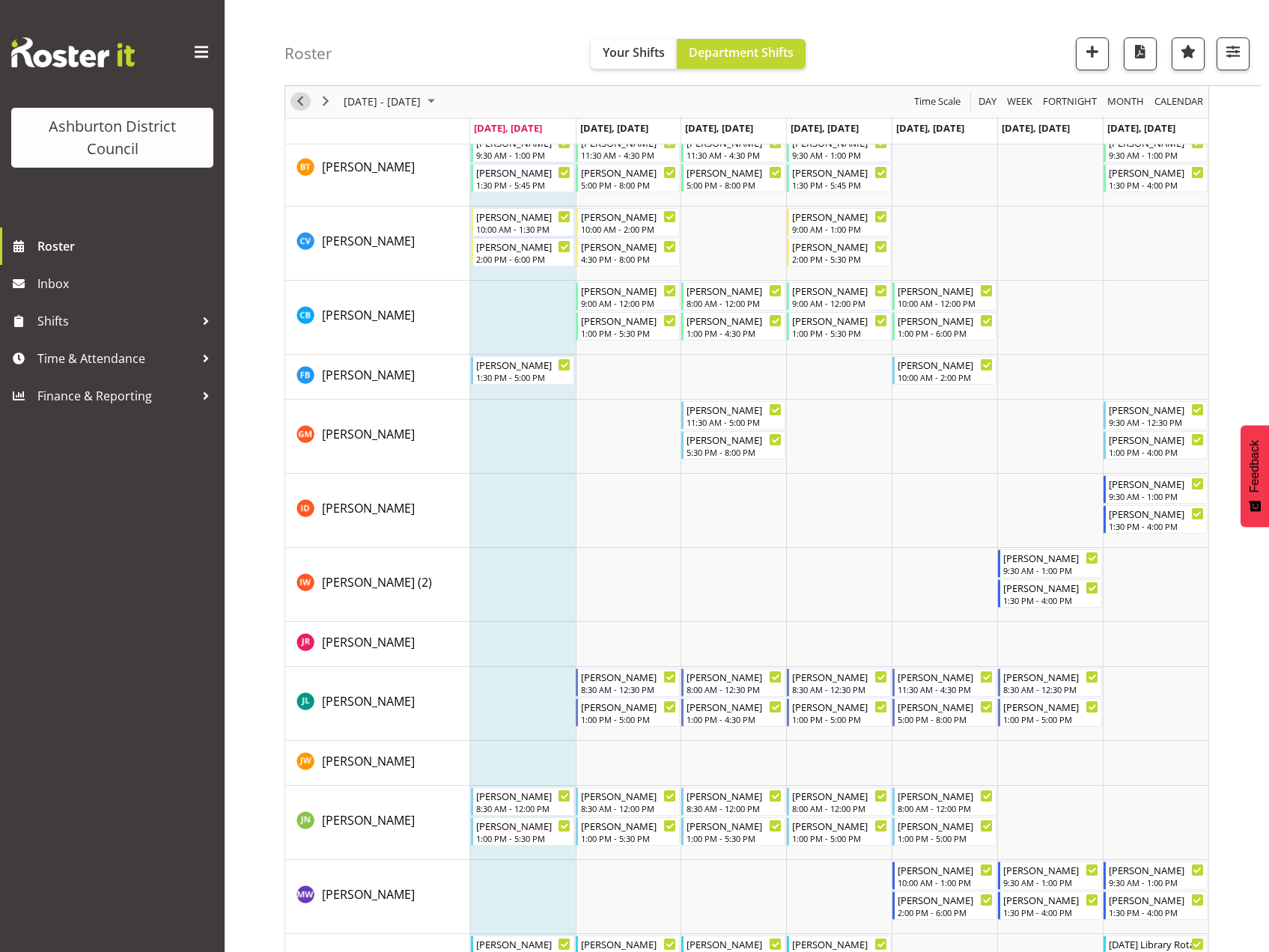
click at [295, 96] on span "Previous" at bounding box center [300, 102] width 18 height 19
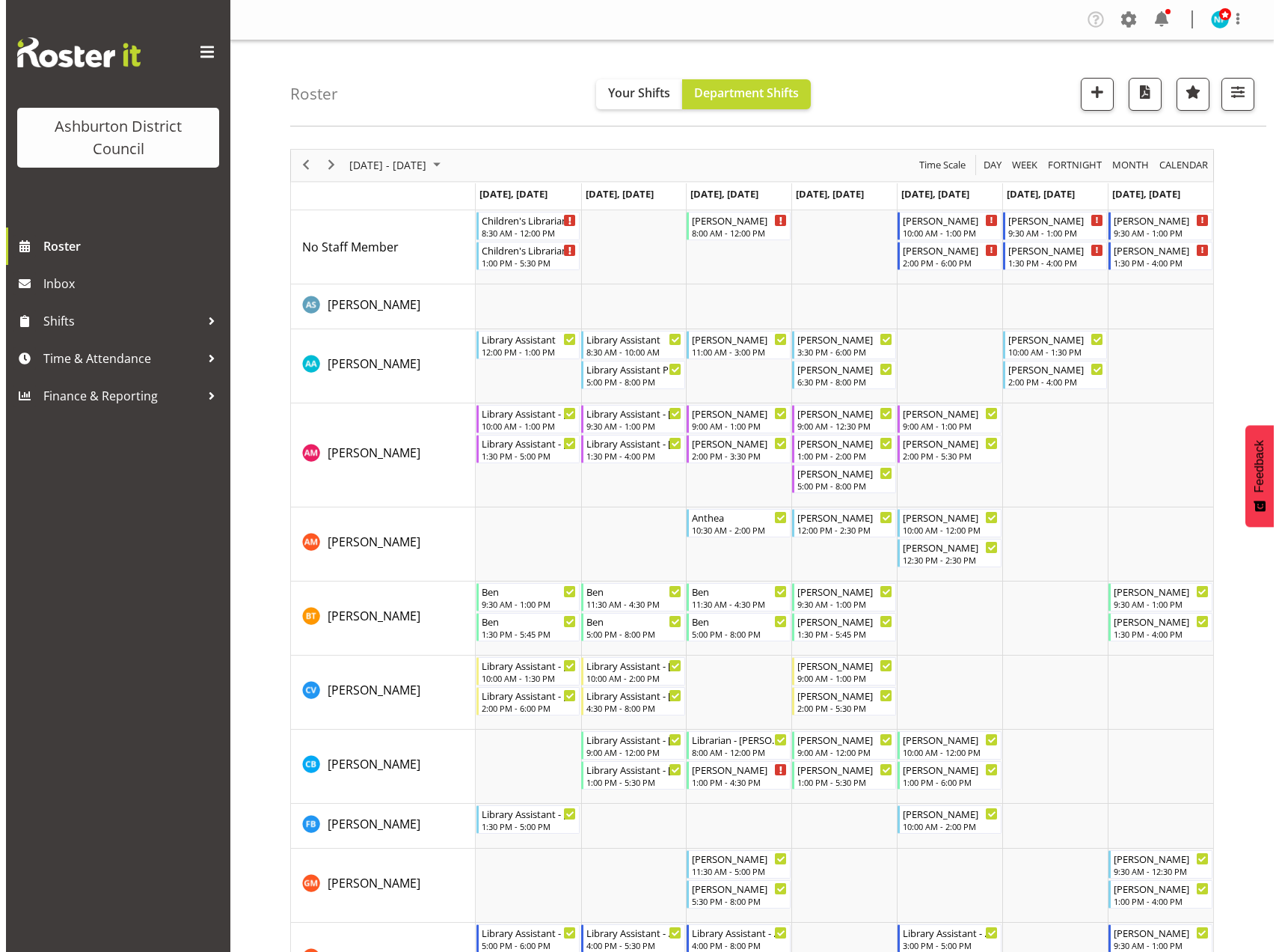
scroll to position [374, 0]
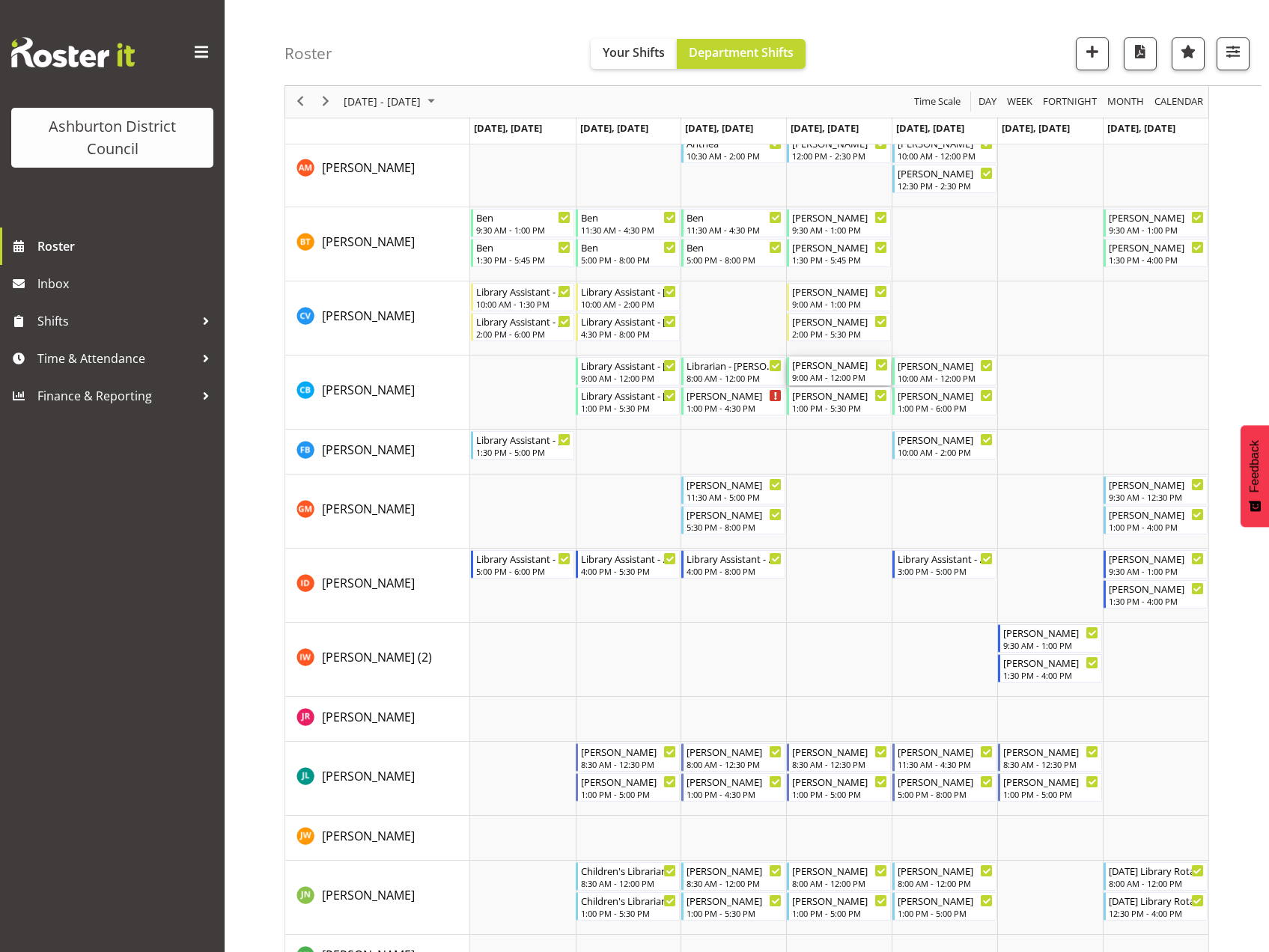
click at [820, 372] on div "9:00 AM - 12:00 PM" at bounding box center [840, 377] width 96 height 12
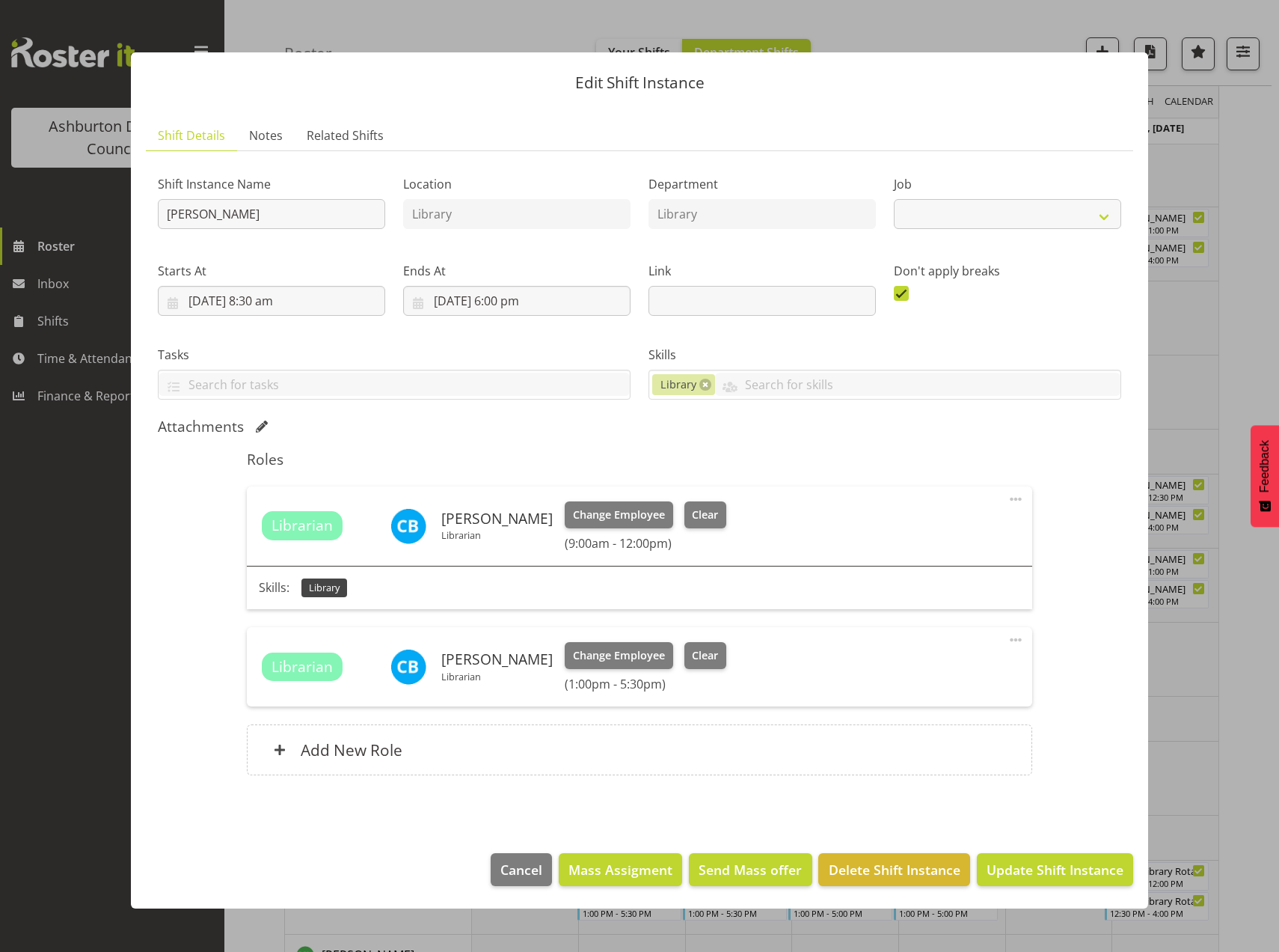
select select "6995"
click at [694, 521] on span "Clear" at bounding box center [705, 515] width 26 height 16
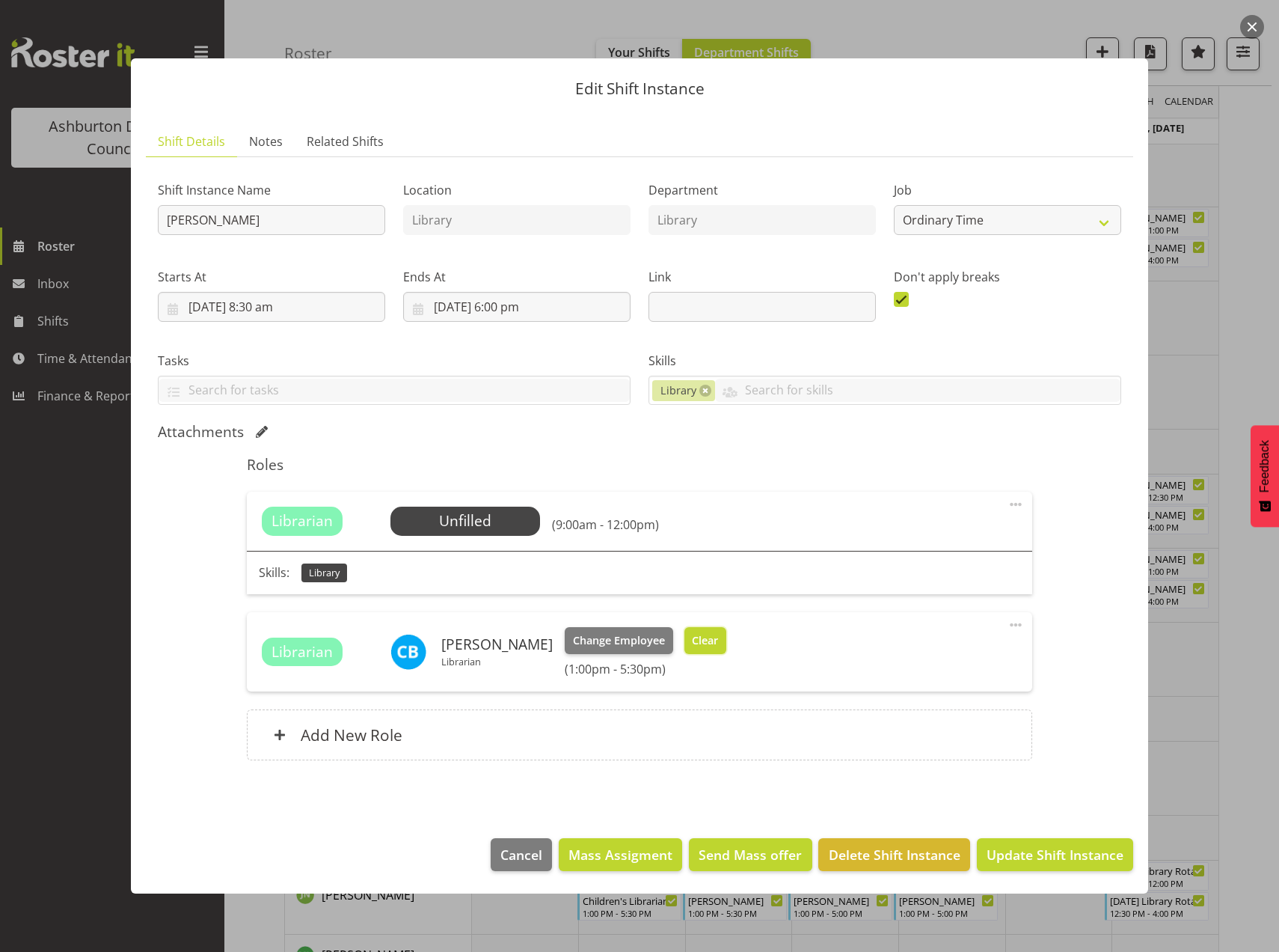
click at [701, 636] on span "Clear" at bounding box center [705, 640] width 26 height 16
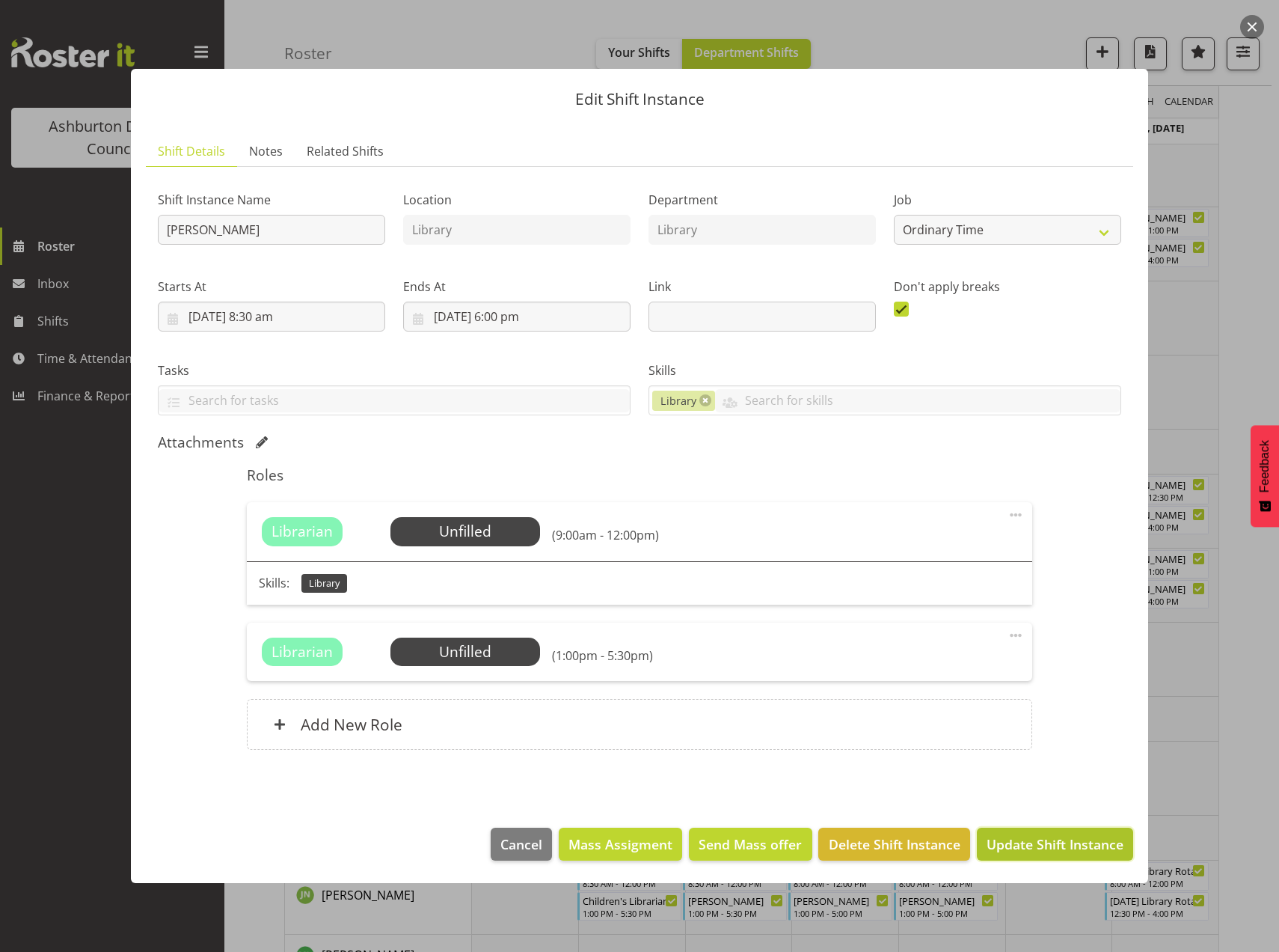
click at [1032, 847] on span "Update Shift Instance" at bounding box center [1055, 844] width 137 height 20
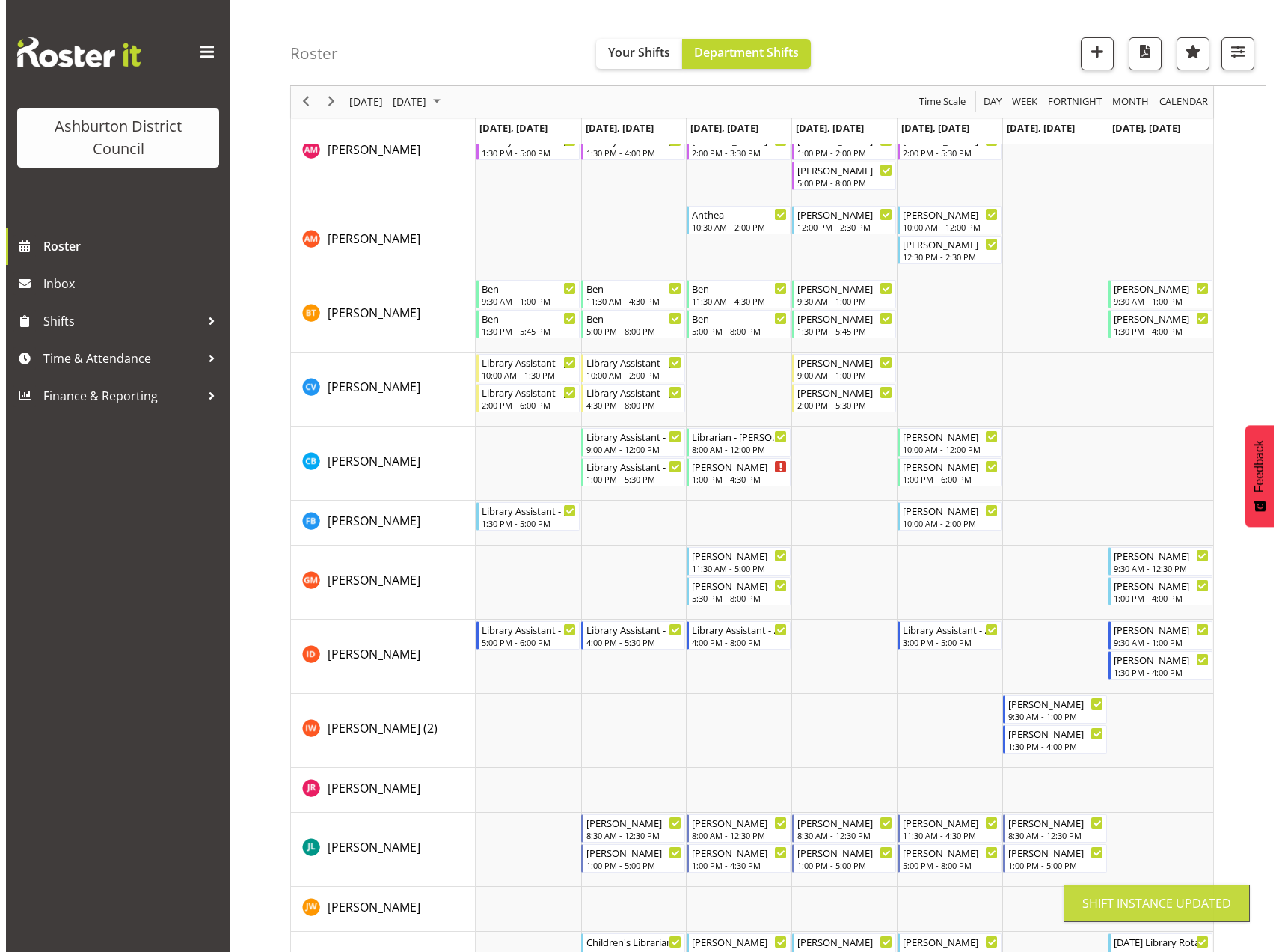
scroll to position [332, 0]
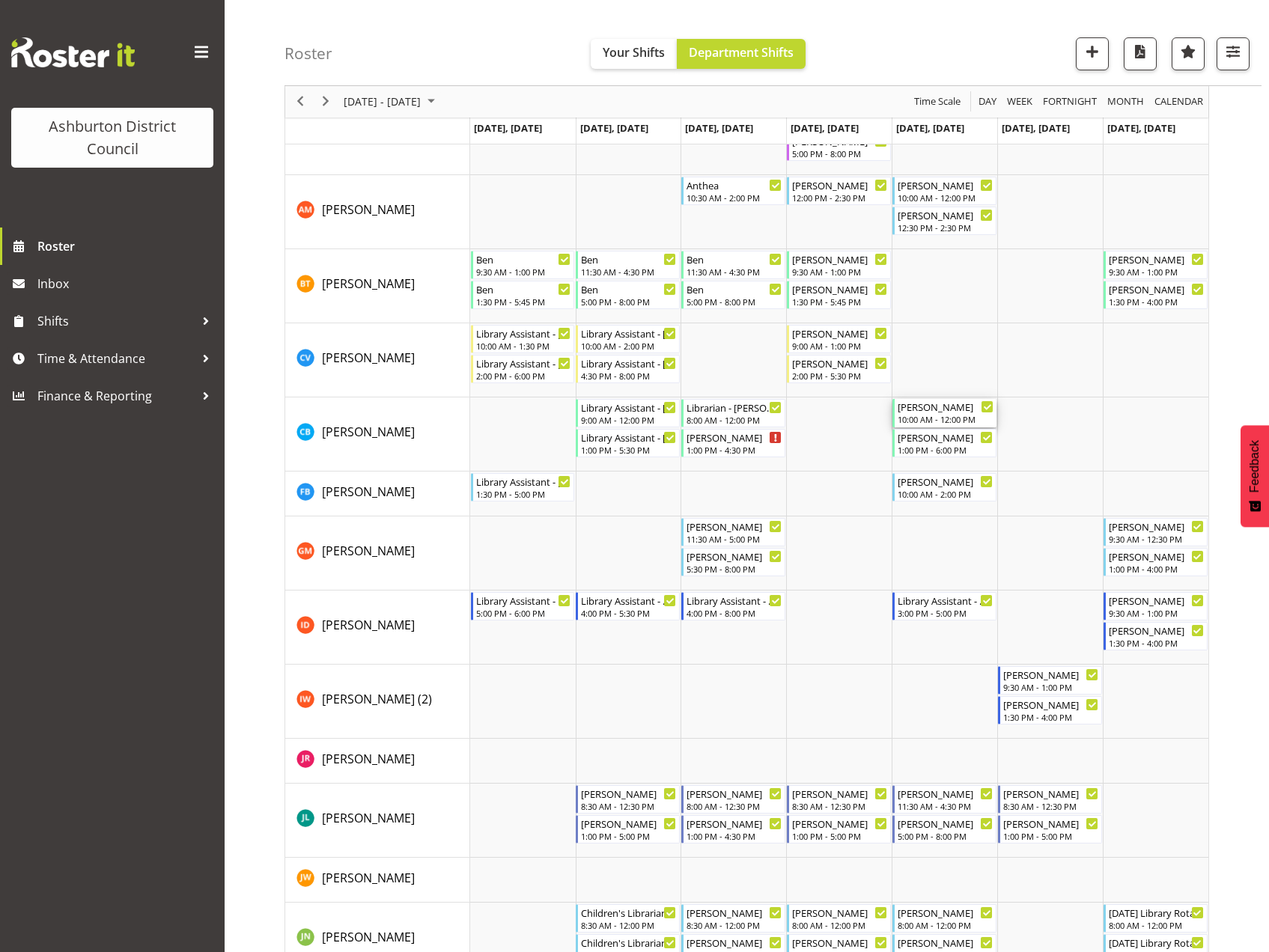
click at [940, 414] on div "Celeste Bennett 10:00 AM - 12:00 PM" at bounding box center [945, 413] width 96 height 29
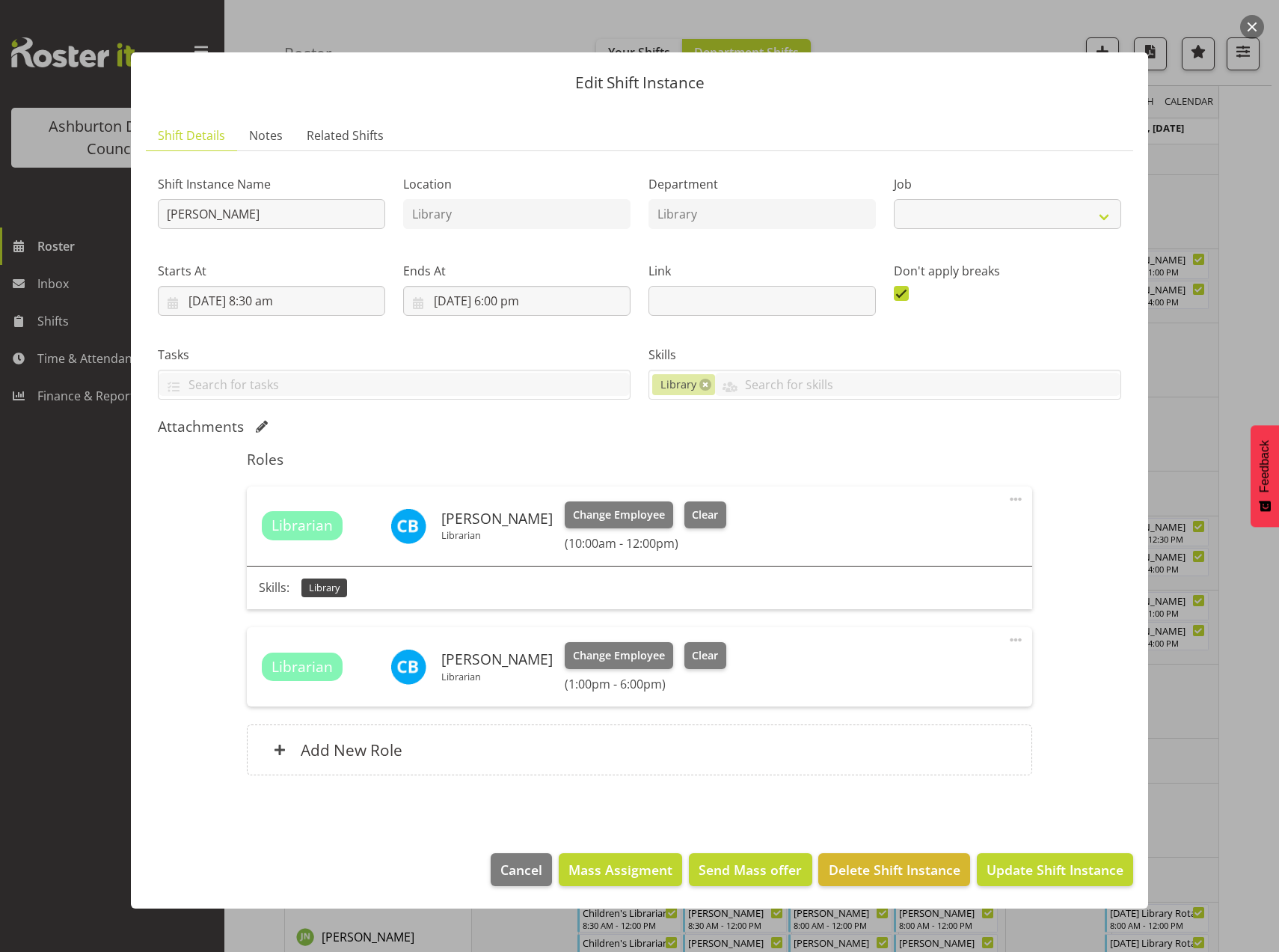
select select "6995"
click at [698, 513] on span "Clear" at bounding box center [705, 515] width 26 height 16
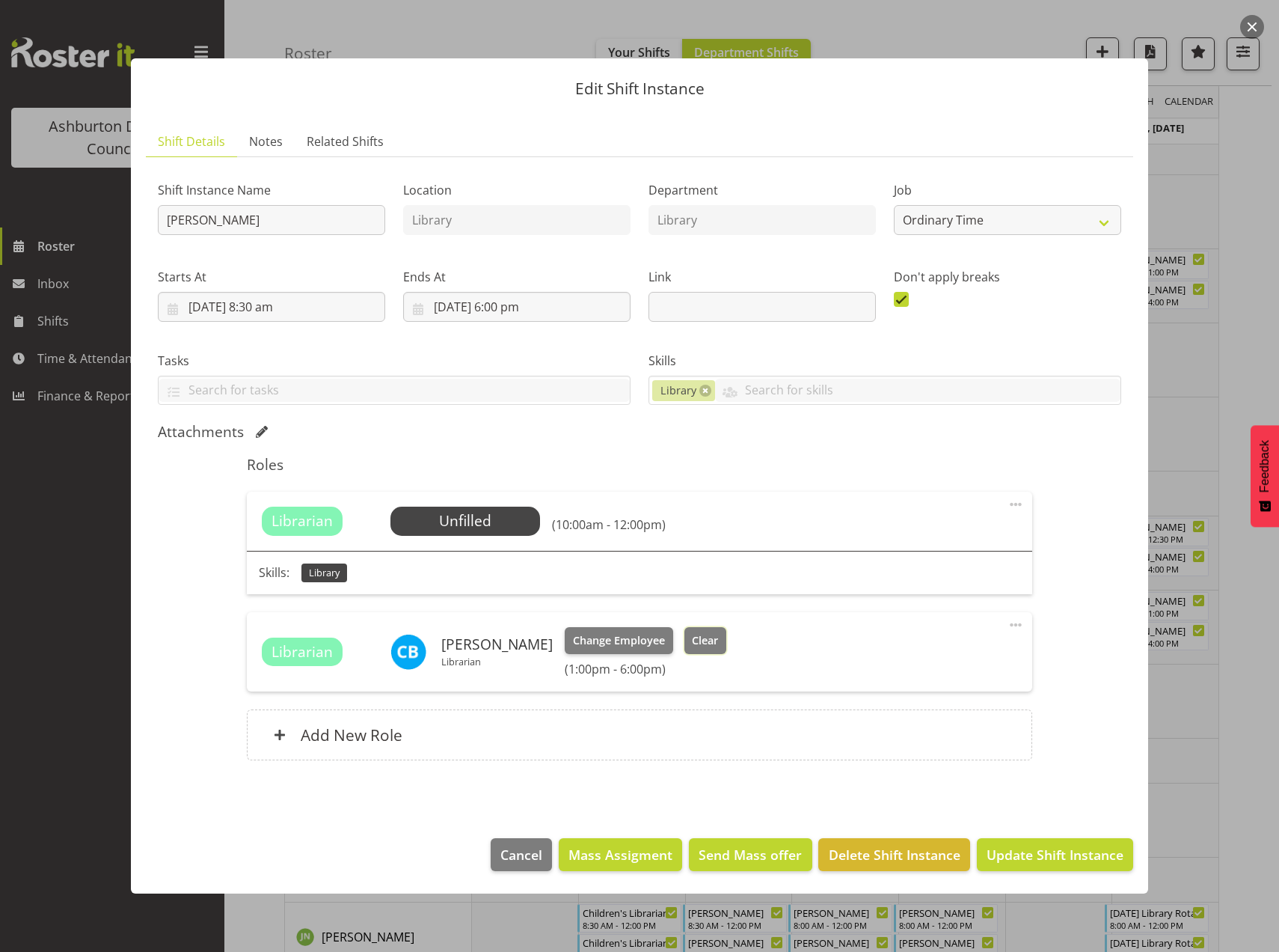
click at [700, 642] on span "Clear" at bounding box center [705, 640] width 26 height 16
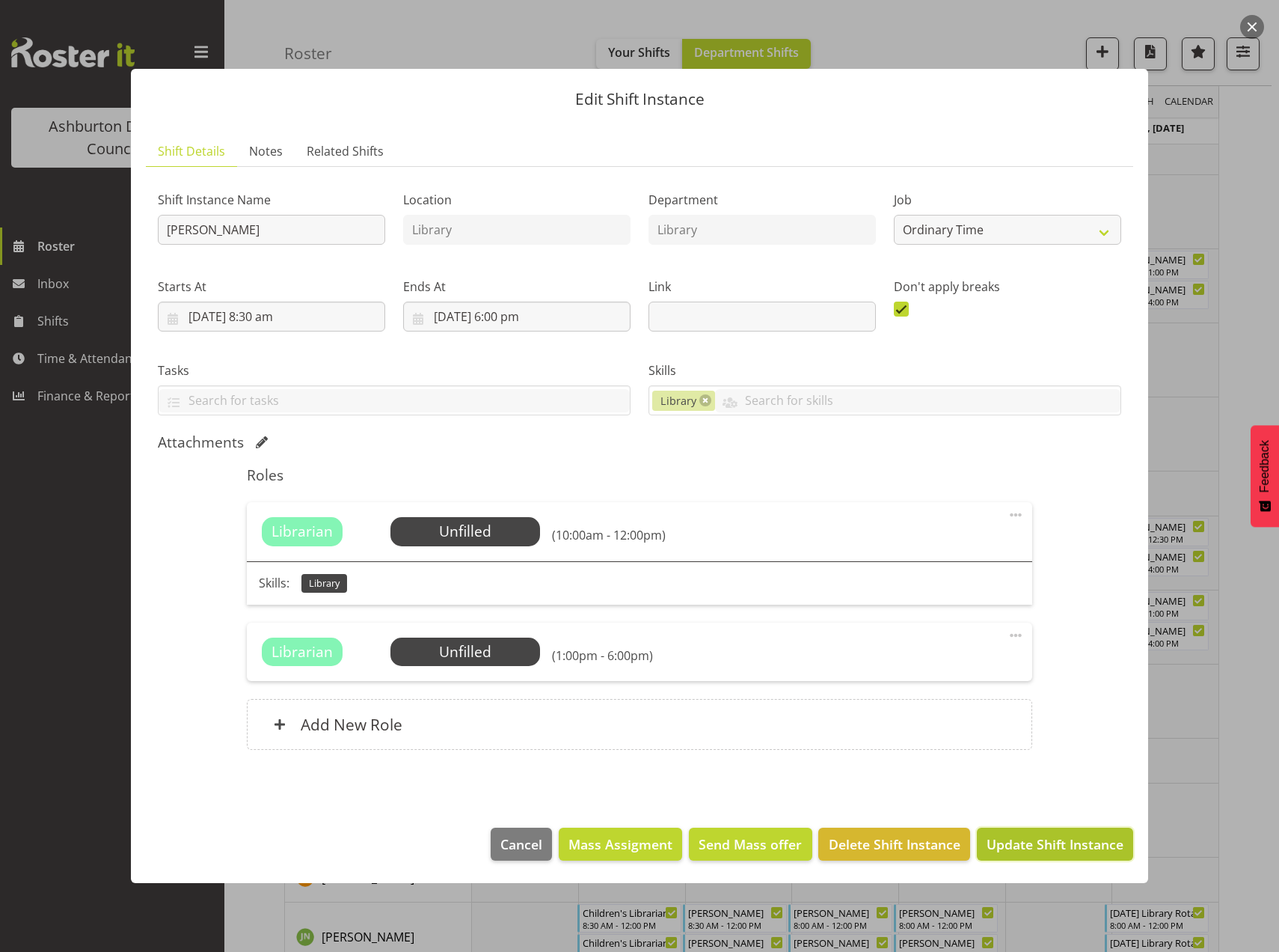
click at [1042, 842] on span "Update Shift Instance" at bounding box center [1055, 844] width 137 height 20
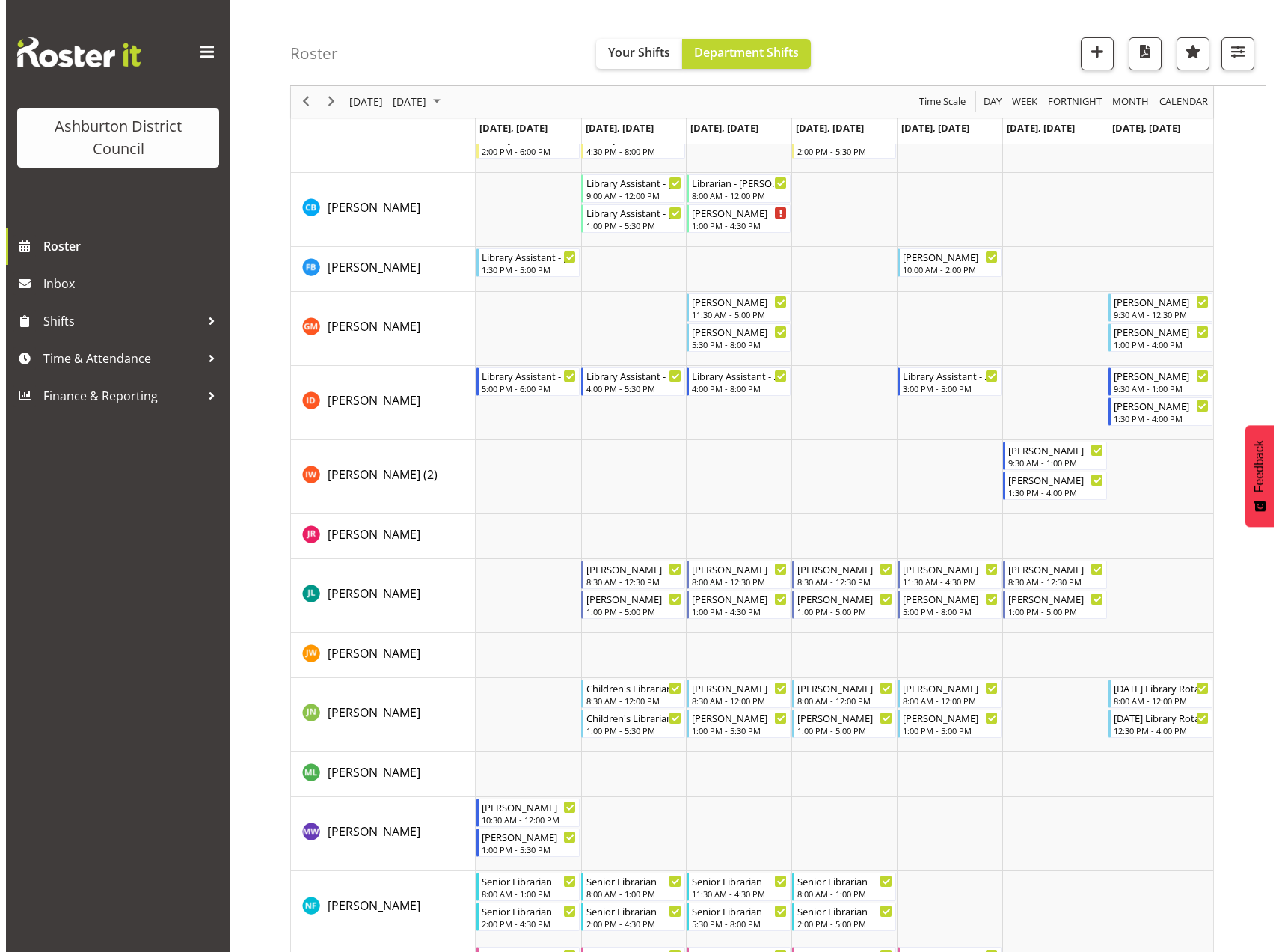
scroll to position [691, 0]
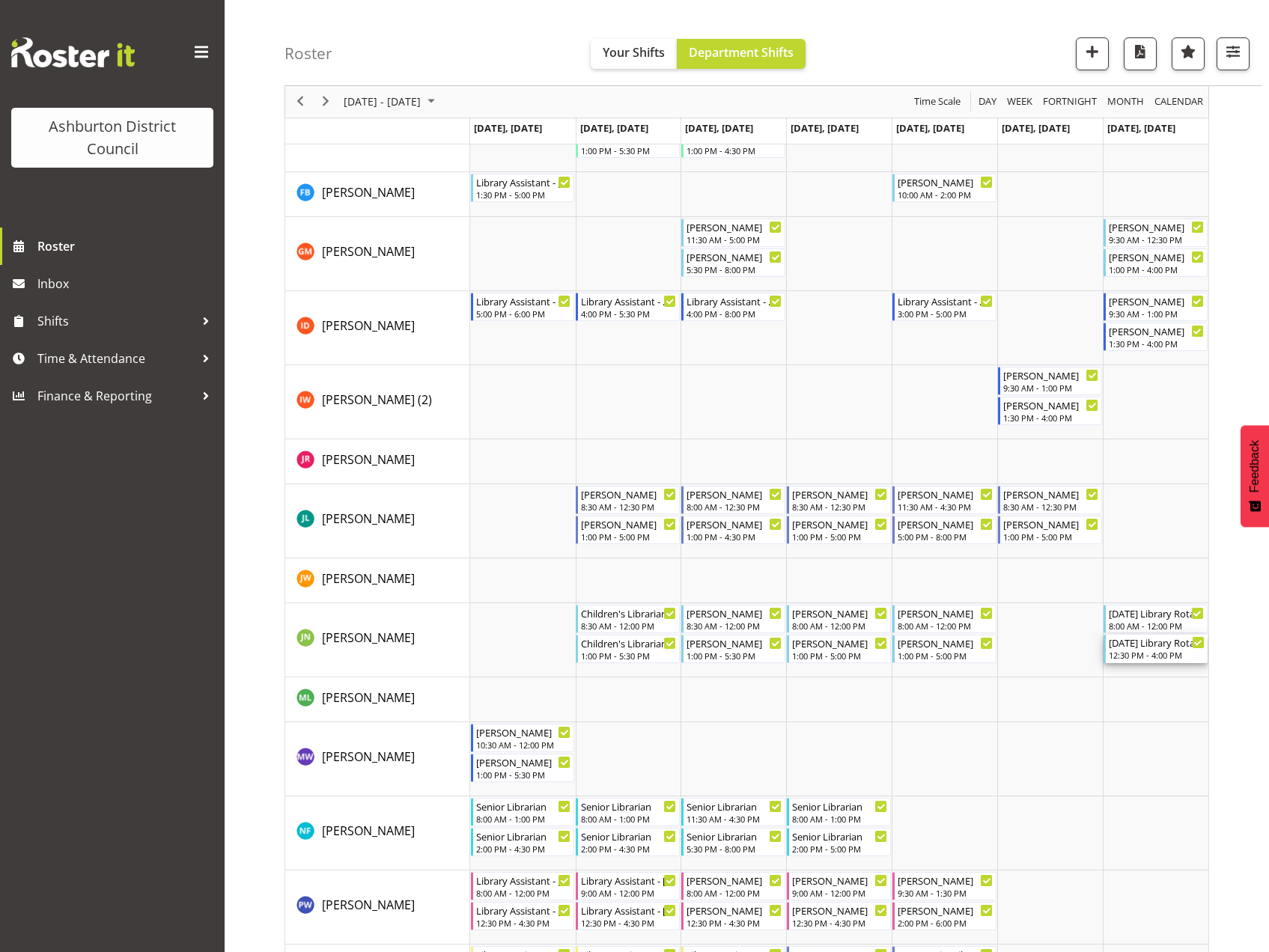
click at [1147, 653] on div "12:30 PM - 4:00 PM" at bounding box center [1156, 654] width 96 height 12
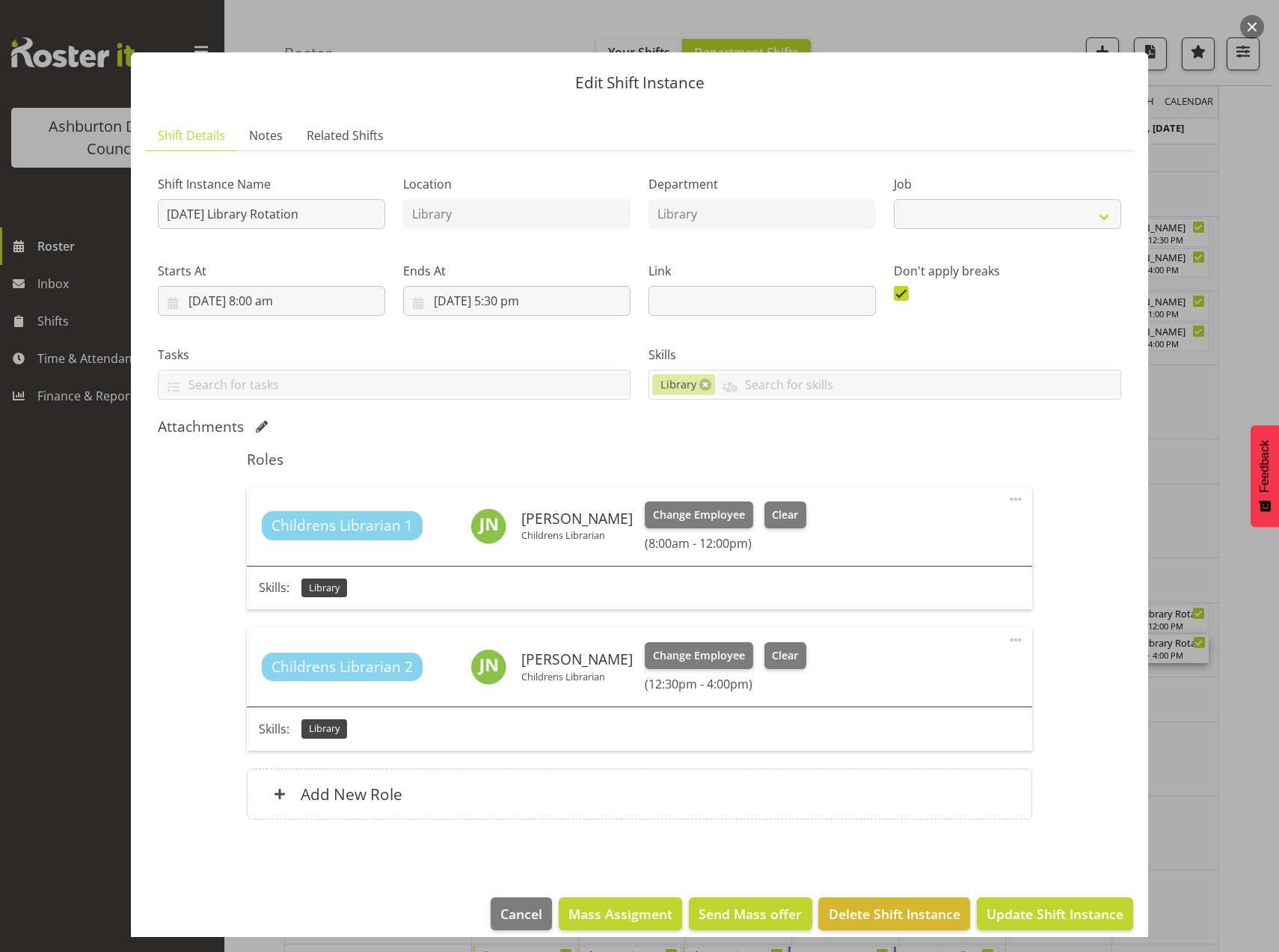
select select "6995"
click at [1008, 634] on span at bounding box center [1016, 640] width 18 height 18
click at [917, 662] on link "Edit" at bounding box center [953, 673] width 143 height 27
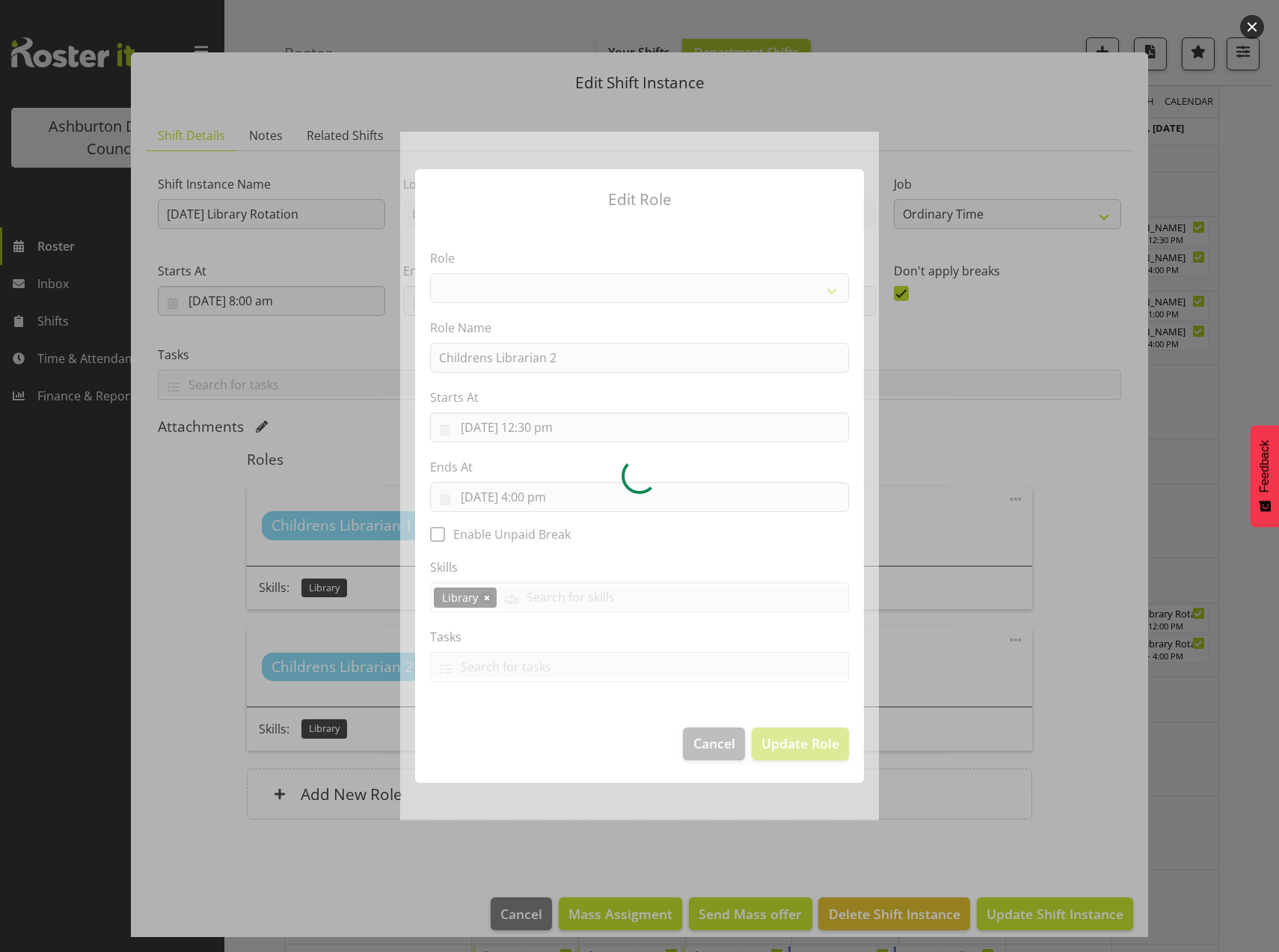
select select "1343"
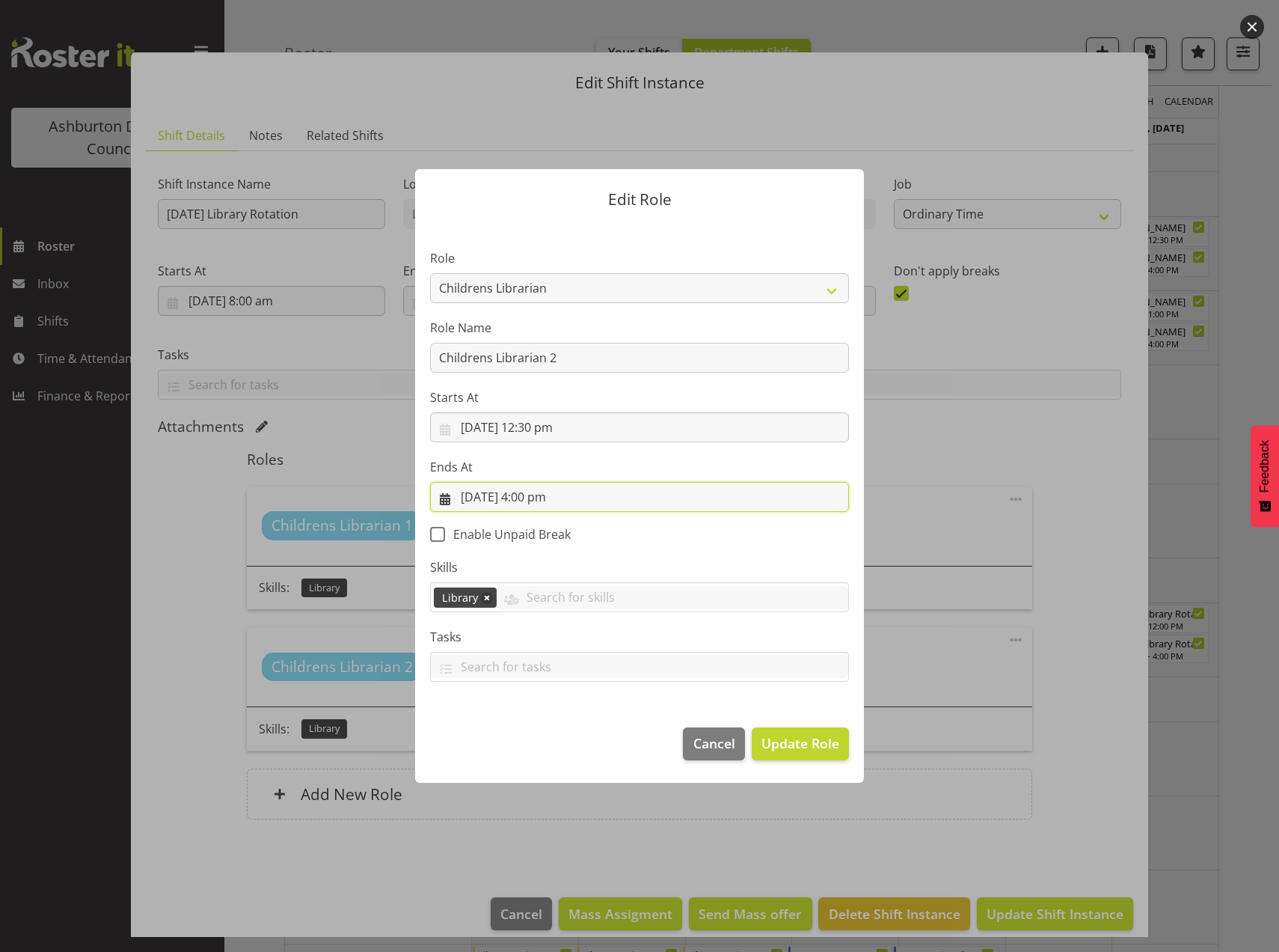
click at [550, 496] on input "17/08/2025, 4:00 pm" at bounding box center [639, 496] width 419 height 30
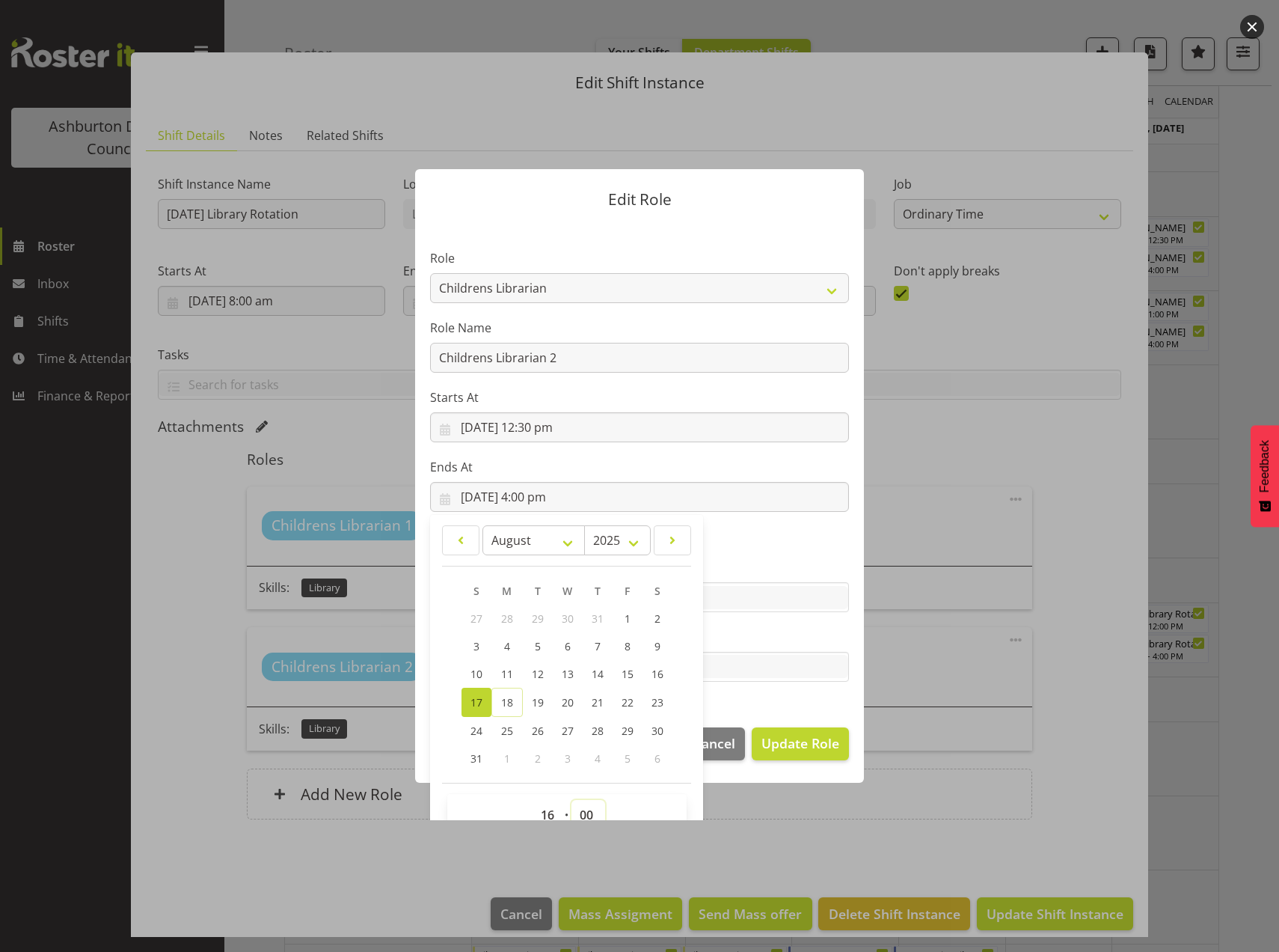
click at [580, 811] on select "00 01 02 03 04 05 06 07 08 09 10 11 12 13 14 15 16 17 18 19 20 21 22 23 24 25 2…" at bounding box center [588, 814] width 33 height 30
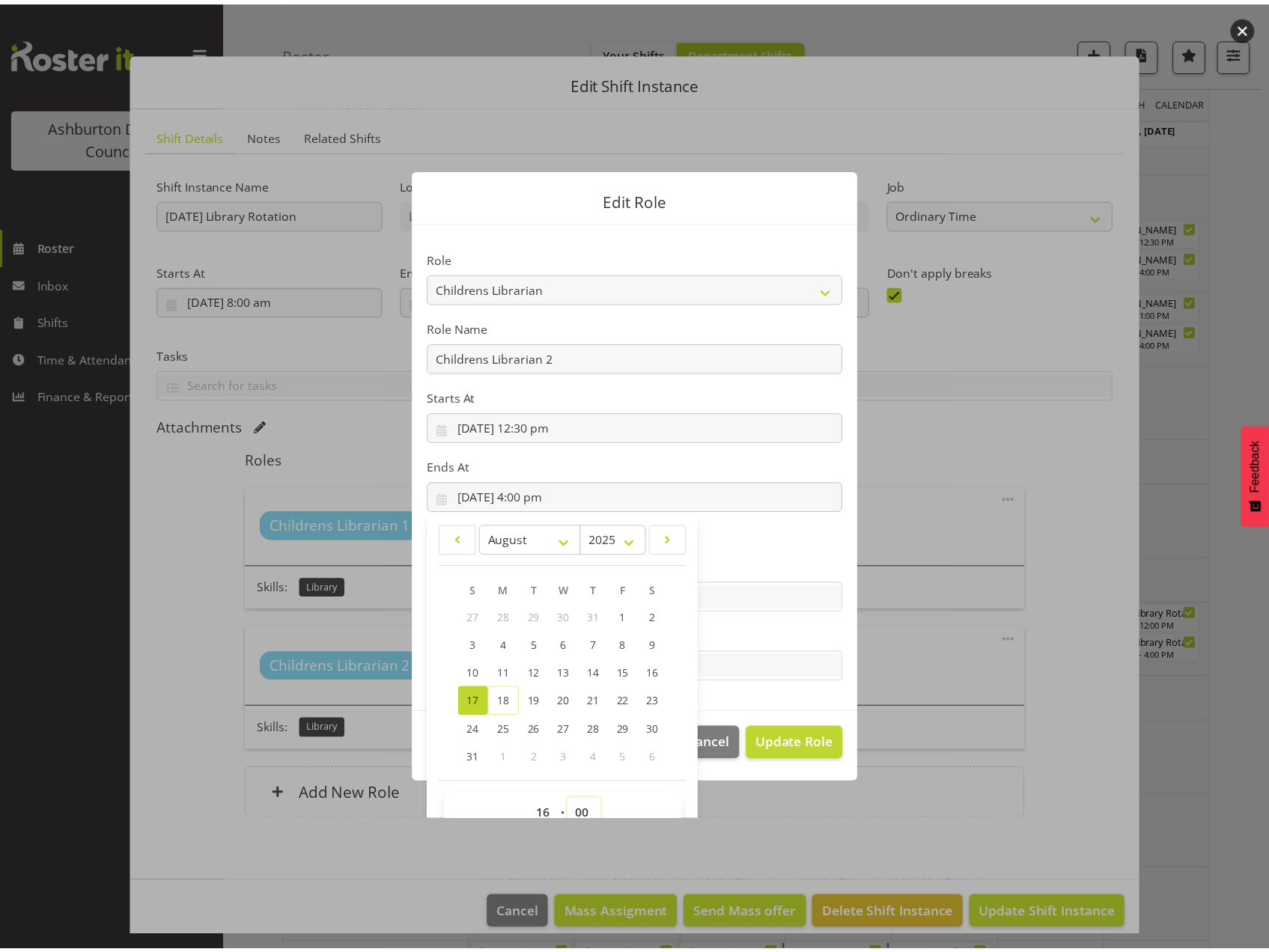
scroll to position [10, 0]
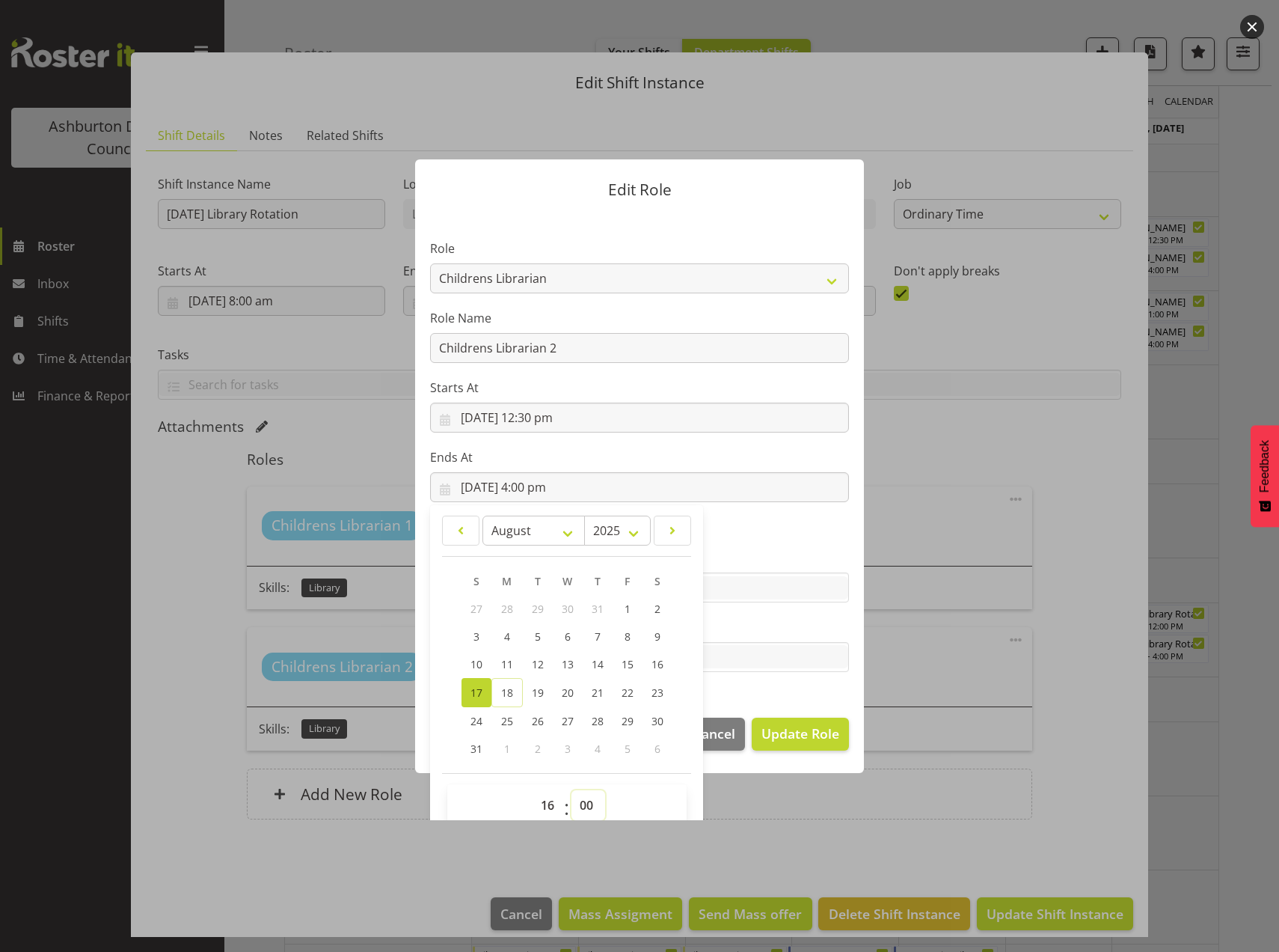
select select "30"
click at [571, 790] on select "00 01 02 03 04 05 06 07 08 09 10 11 12 13 14 15 16 17 18 19 20 21 22 23 24 25 2…" at bounding box center [588, 804] width 33 height 30
type input "17/08/2025, 4:30 pm"
click at [794, 742] on span "Update Role" at bounding box center [800, 734] width 78 height 20
select select
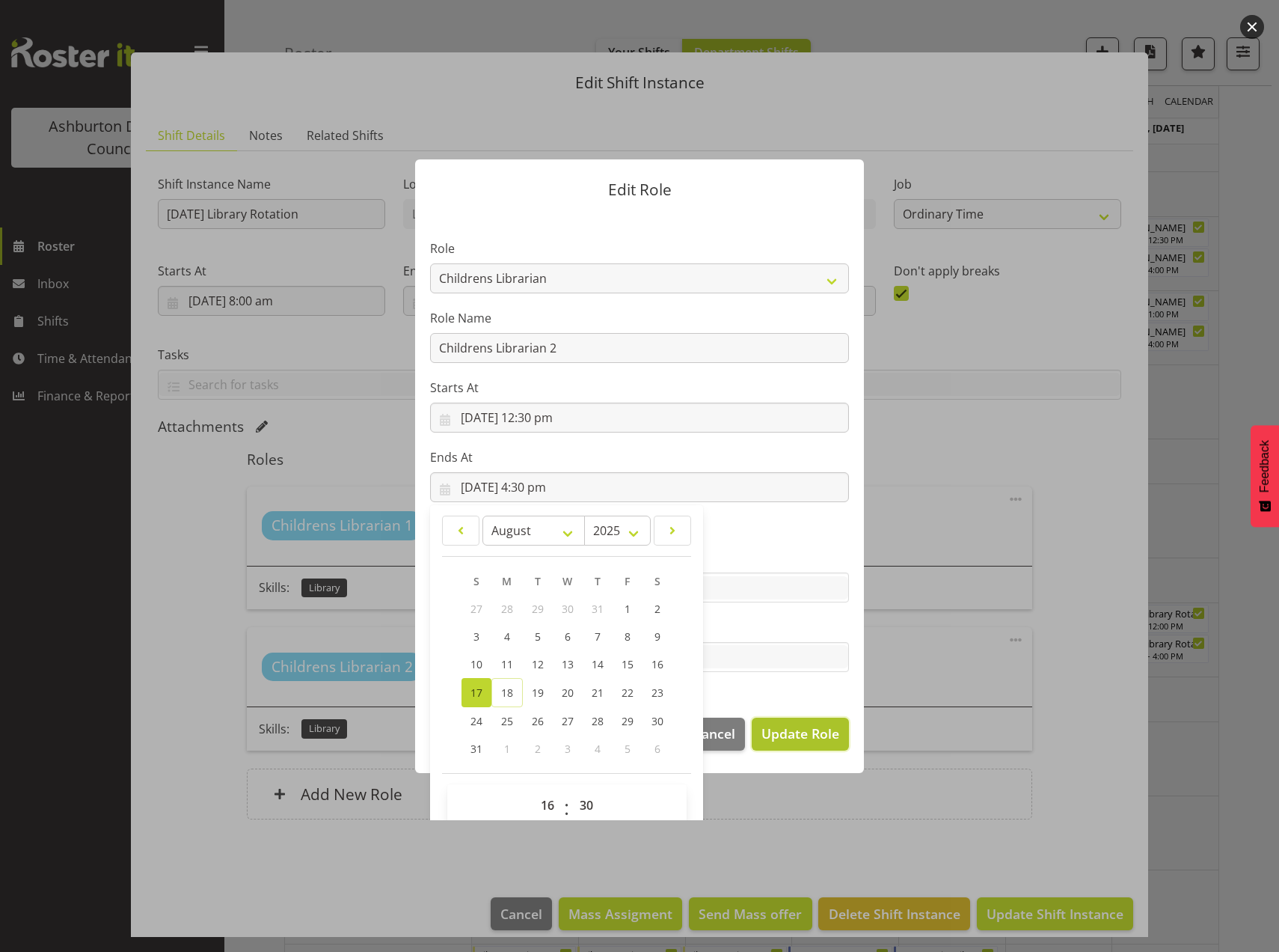
select select
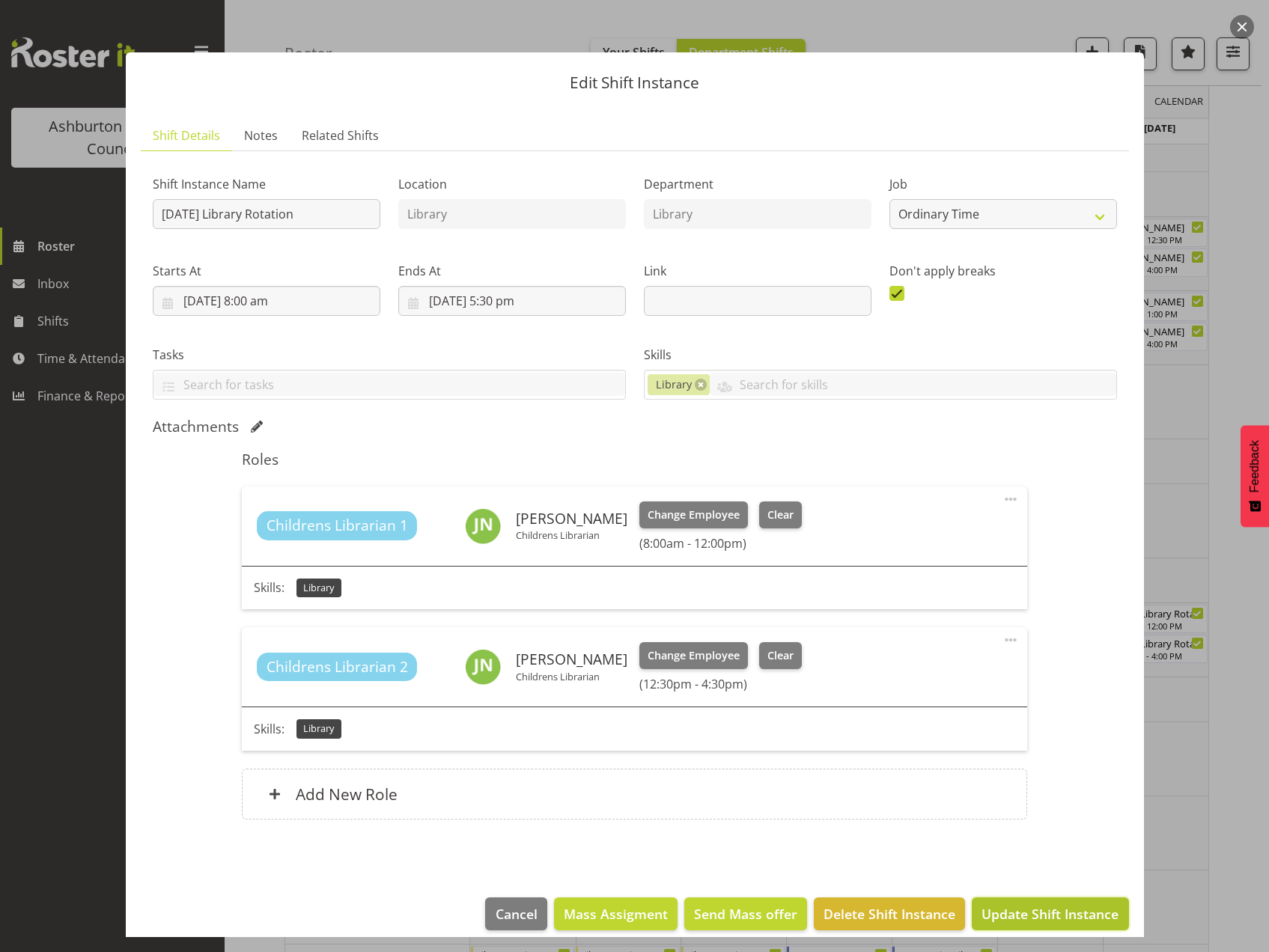
click at [1028, 917] on span "Update Shift Instance" at bounding box center [1050, 914] width 137 height 20
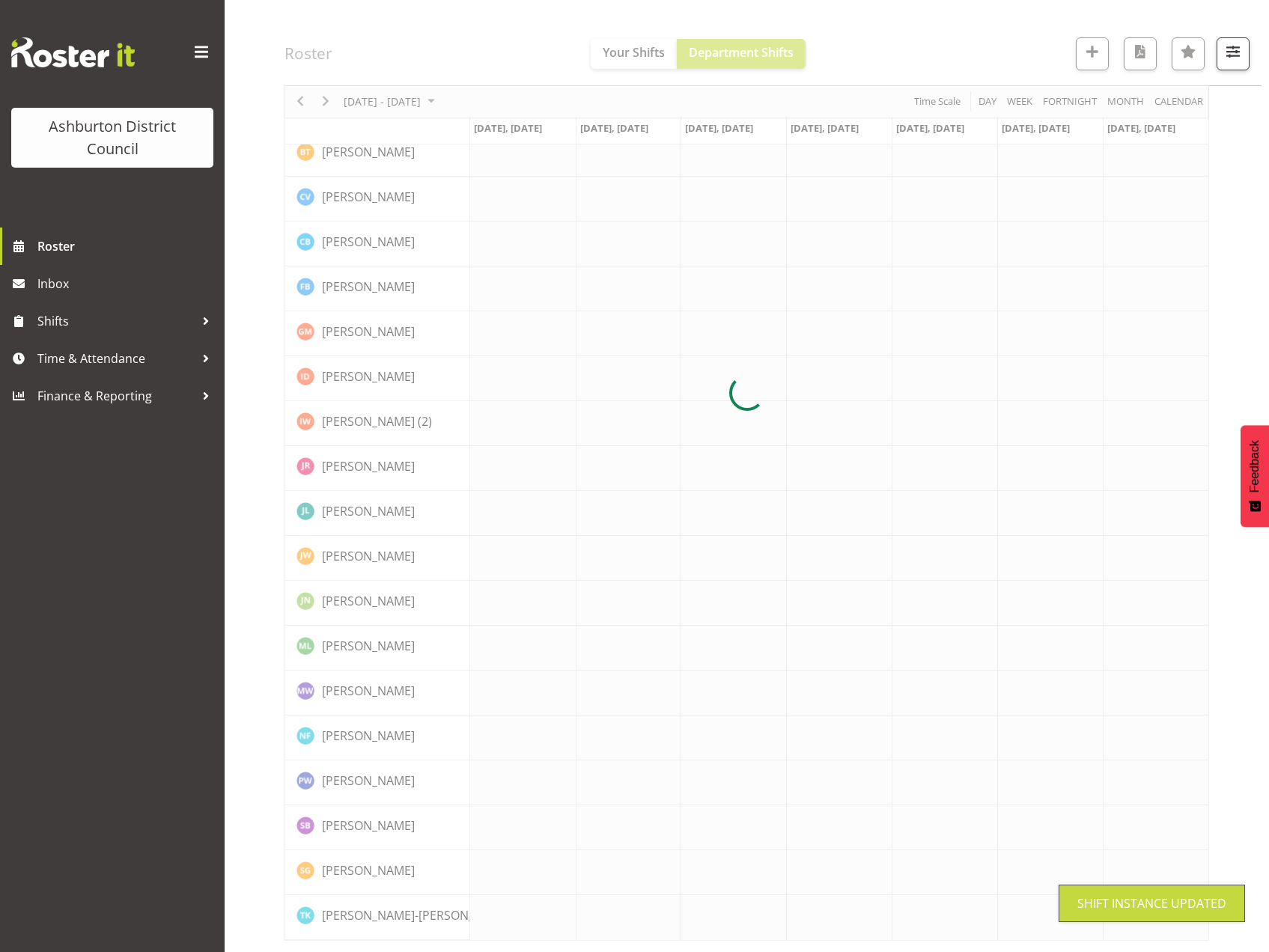
scroll to position [392, 0]
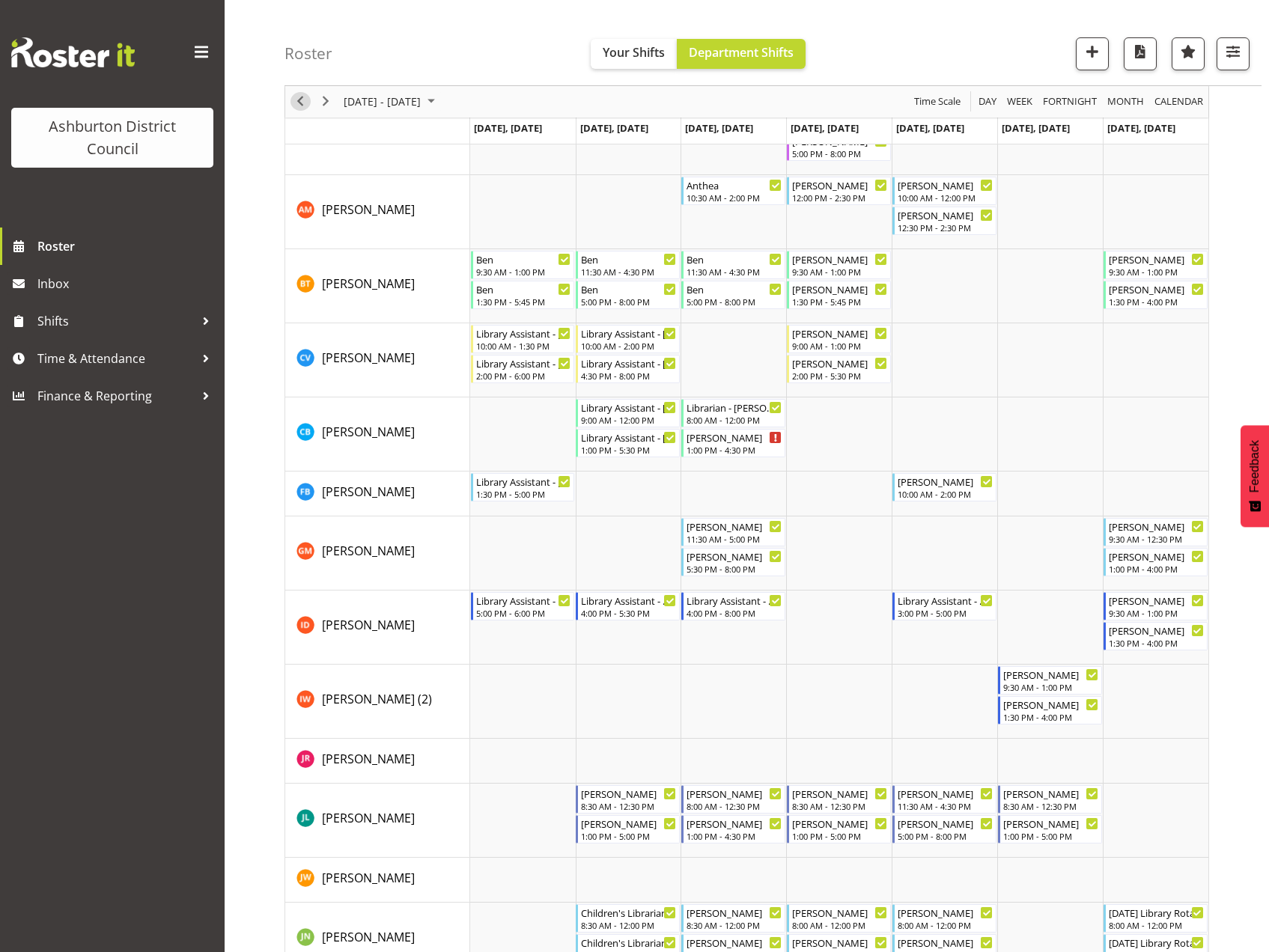
click at [305, 104] on span "Previous" at bounding box center [300, 102] width 18 height 19
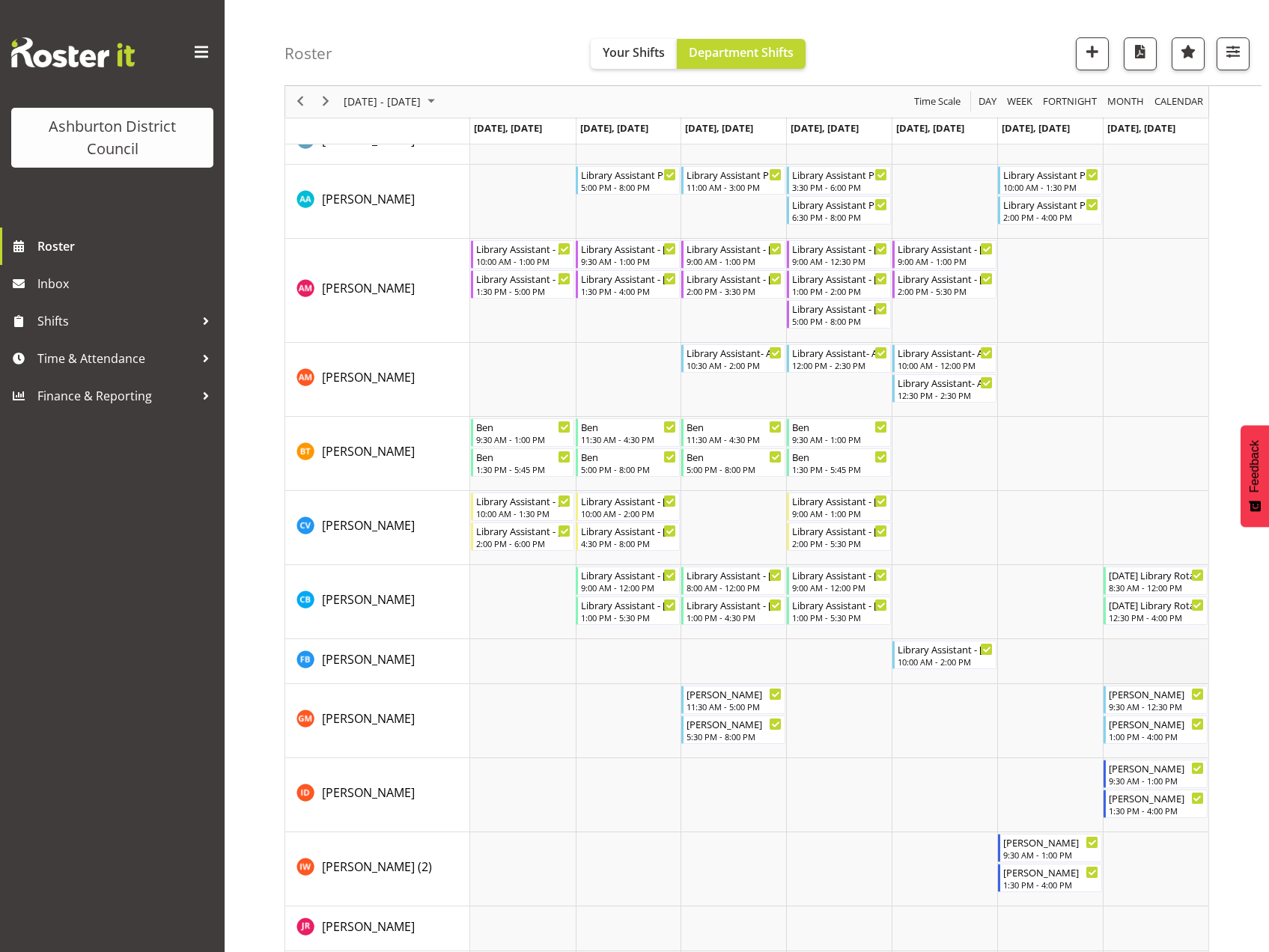
scroll to position [75, 0]
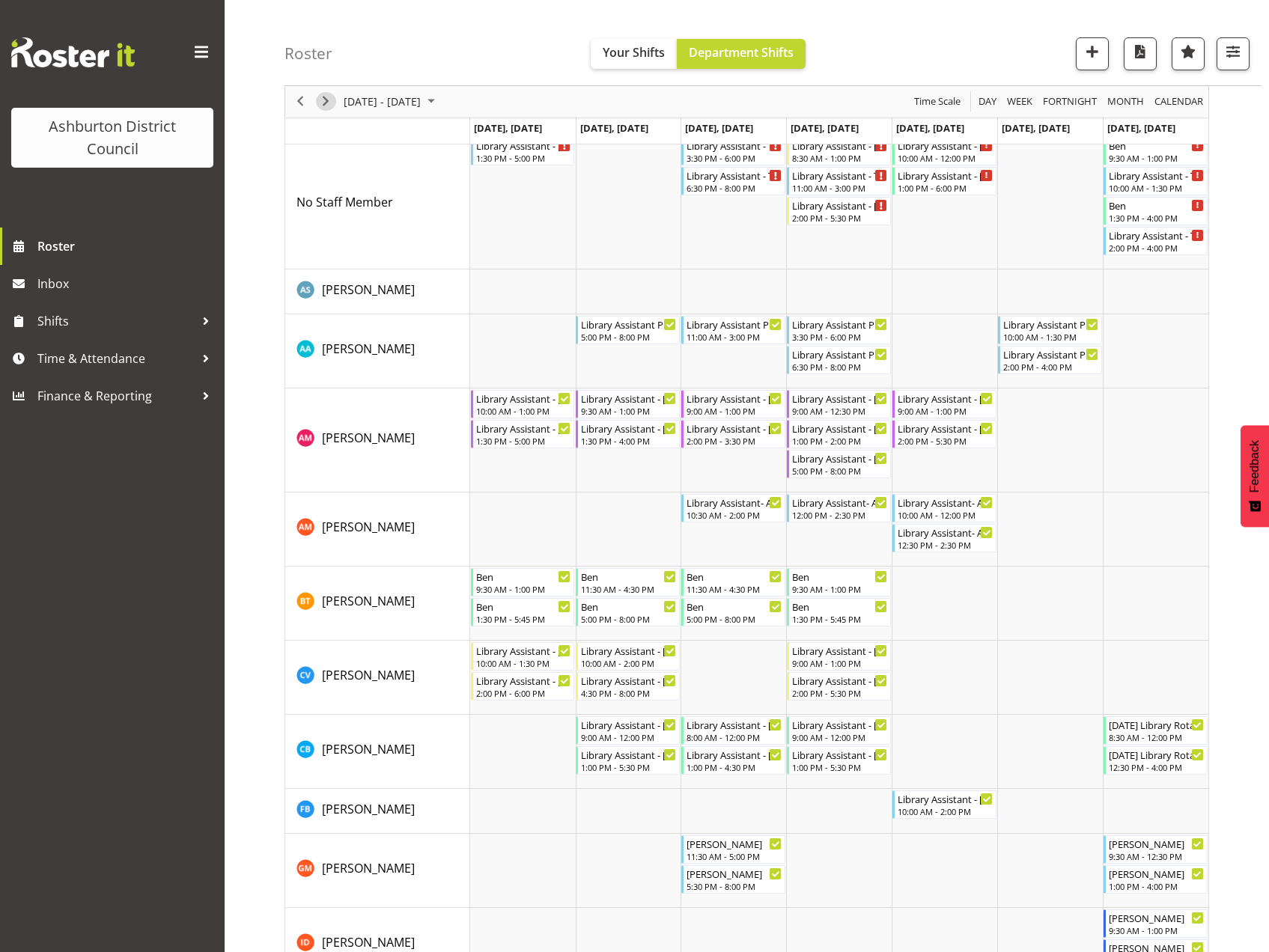
click at [317, 99] on span "Next" at bounding box center [326, 102] width 18 height 19
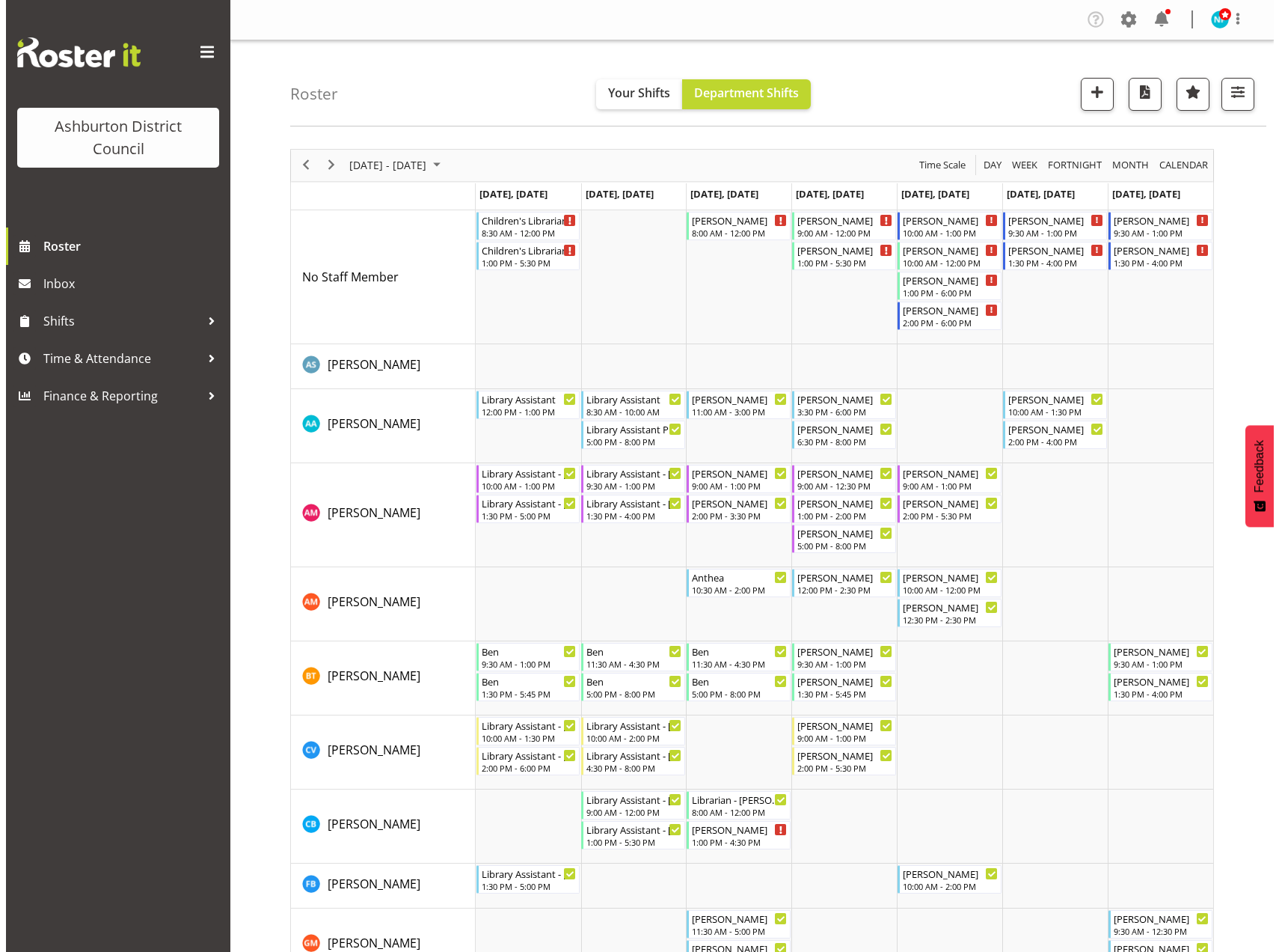
scroll to position [299, 0]
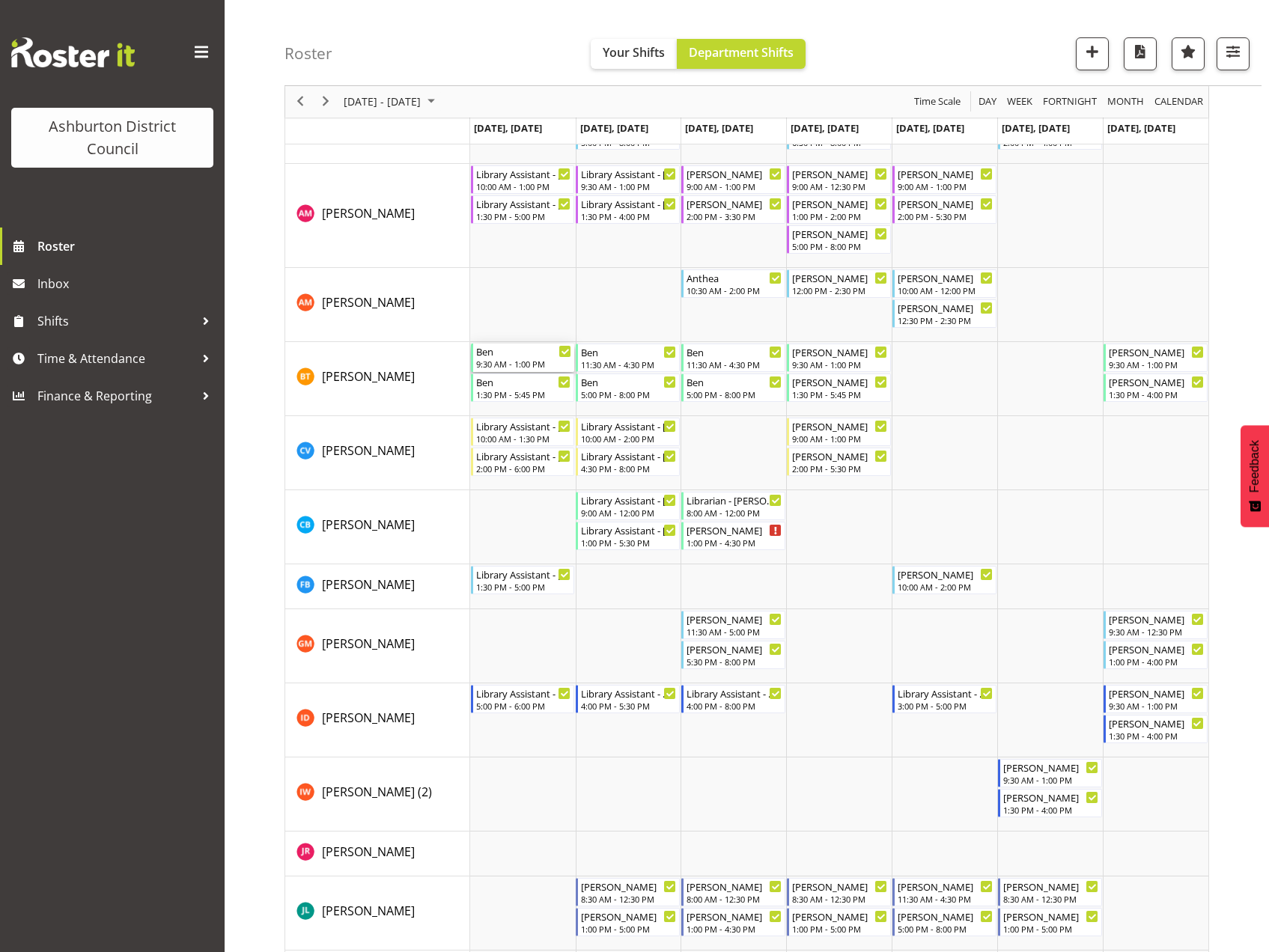
click at [521, 354] on div "Ben" at bounding box center [524, 351] width 96 height 15
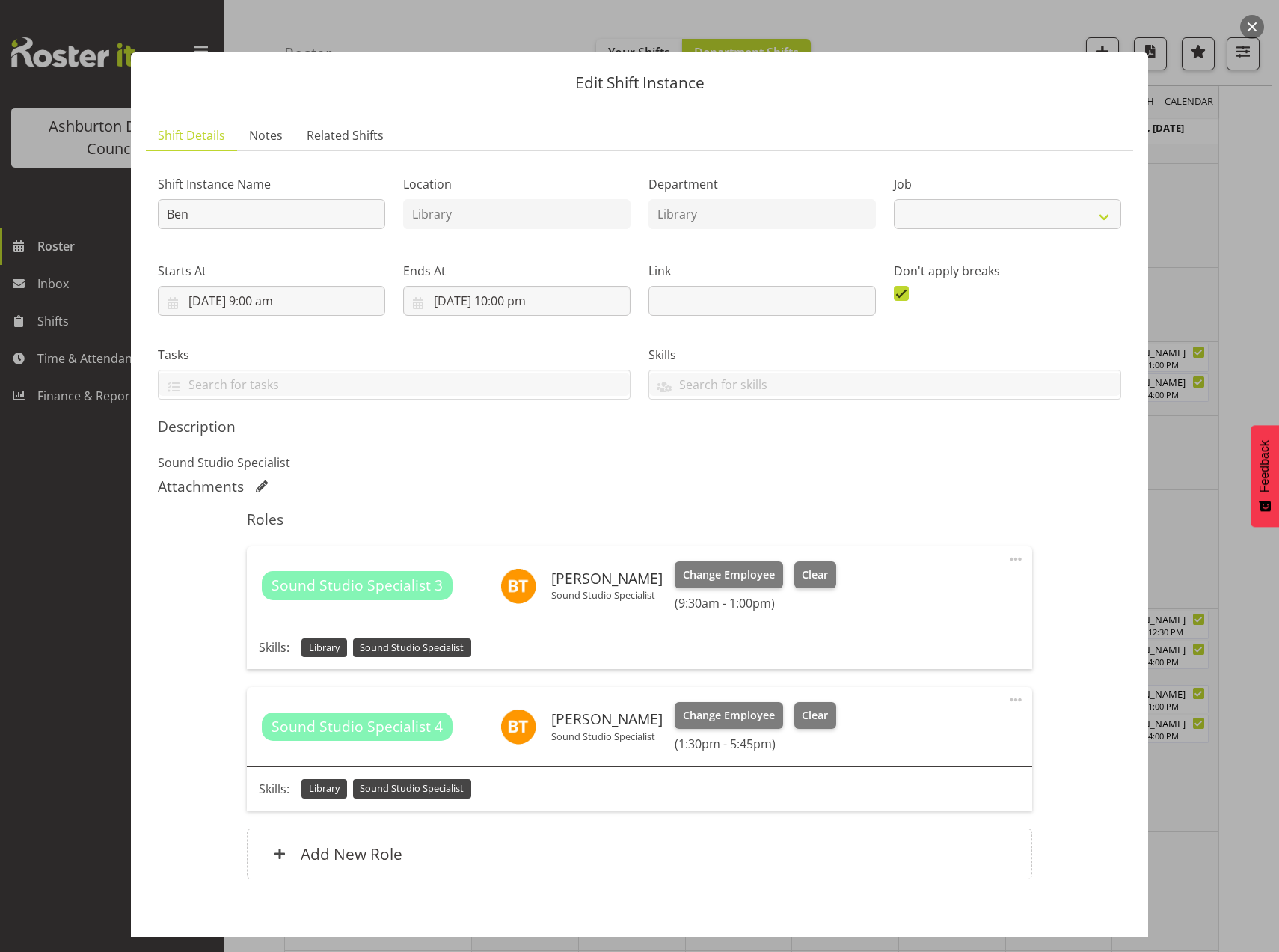
select select "6995"
click at [794, 567] on button "Clear" at bounding box center [815, 574] width 42 height 27
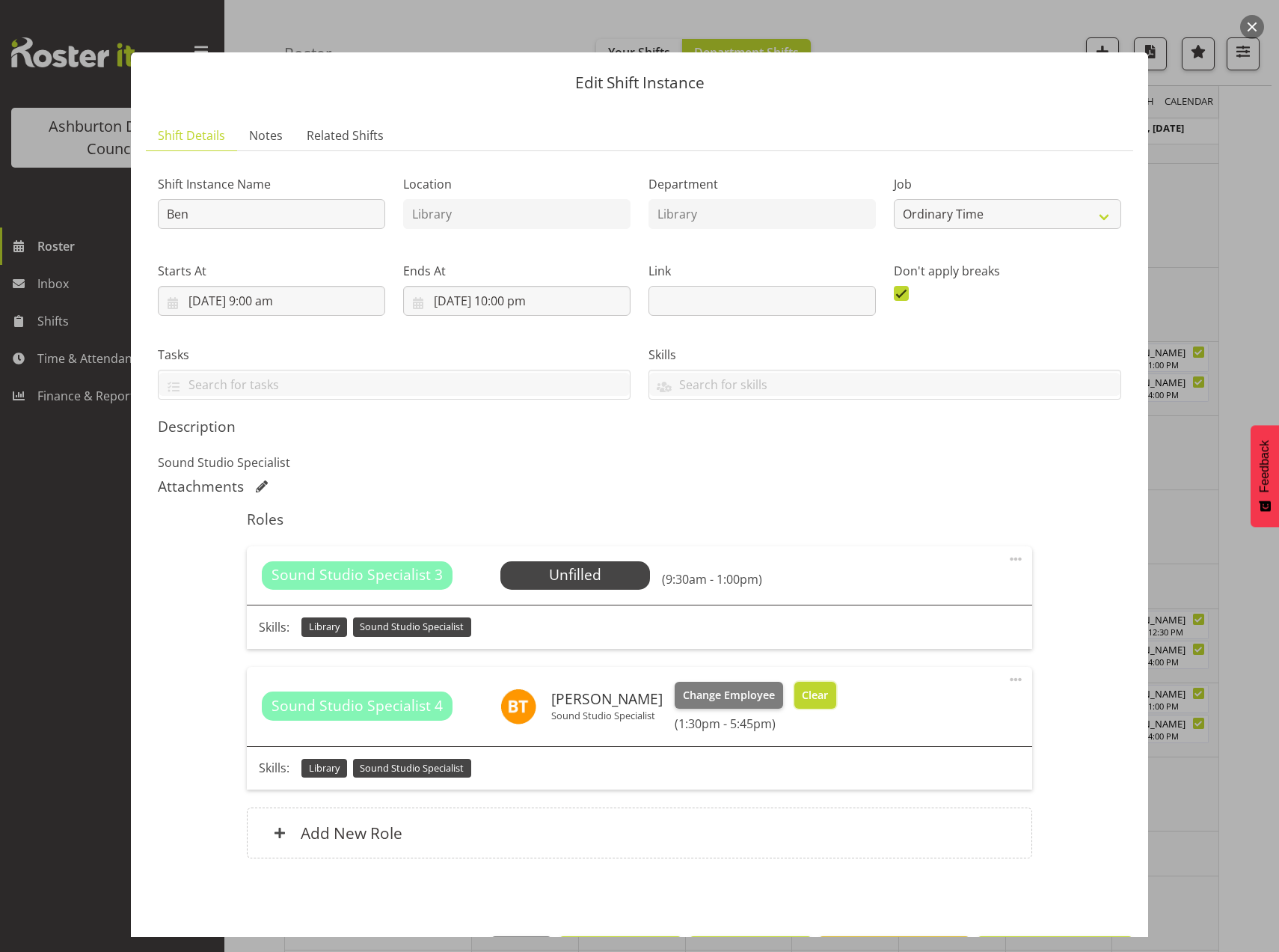
click at [802, 692] on span "Clear" at bounding box center [815, 695] width 26 height 16
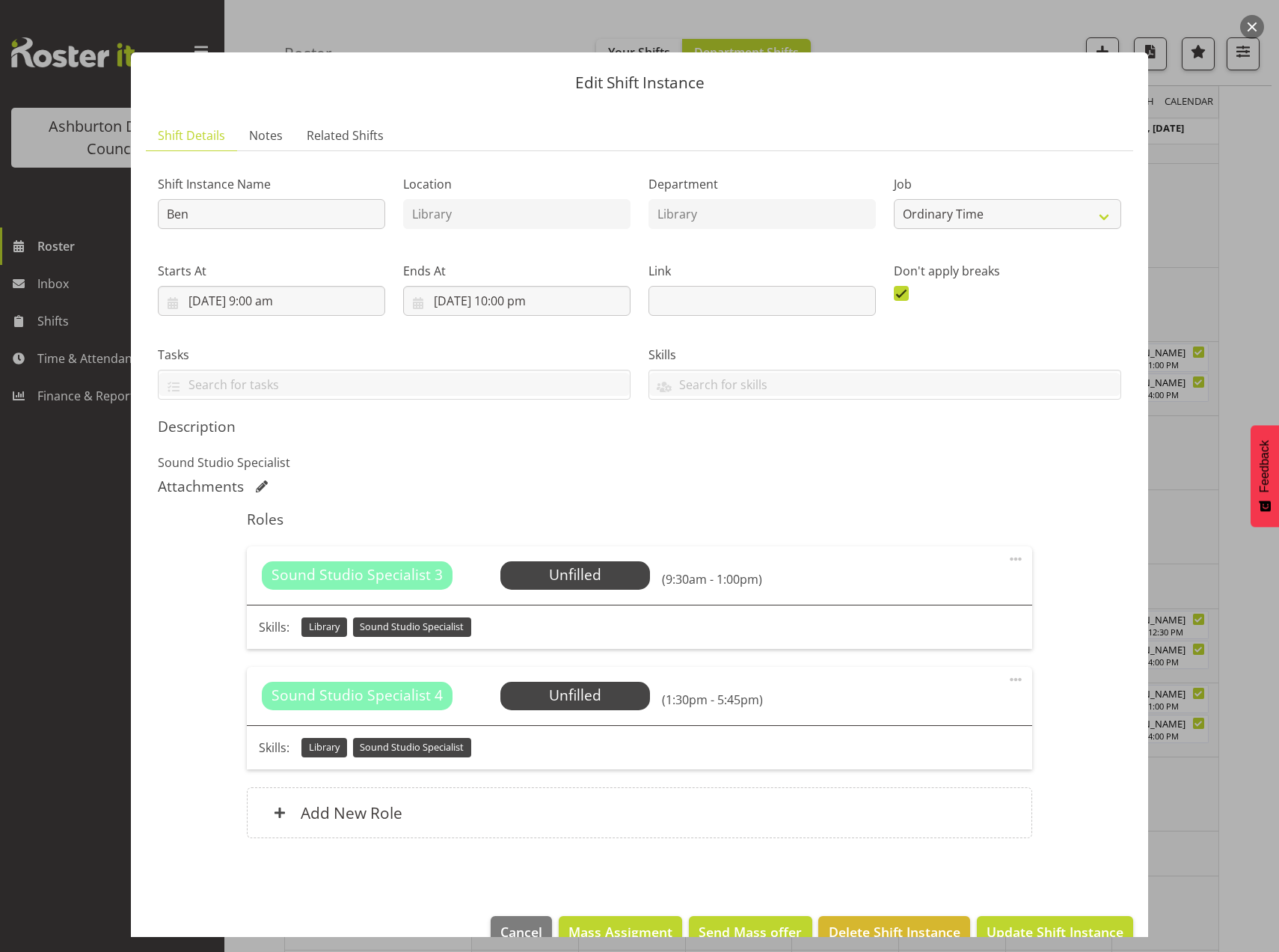
scroll to position [34, 0]
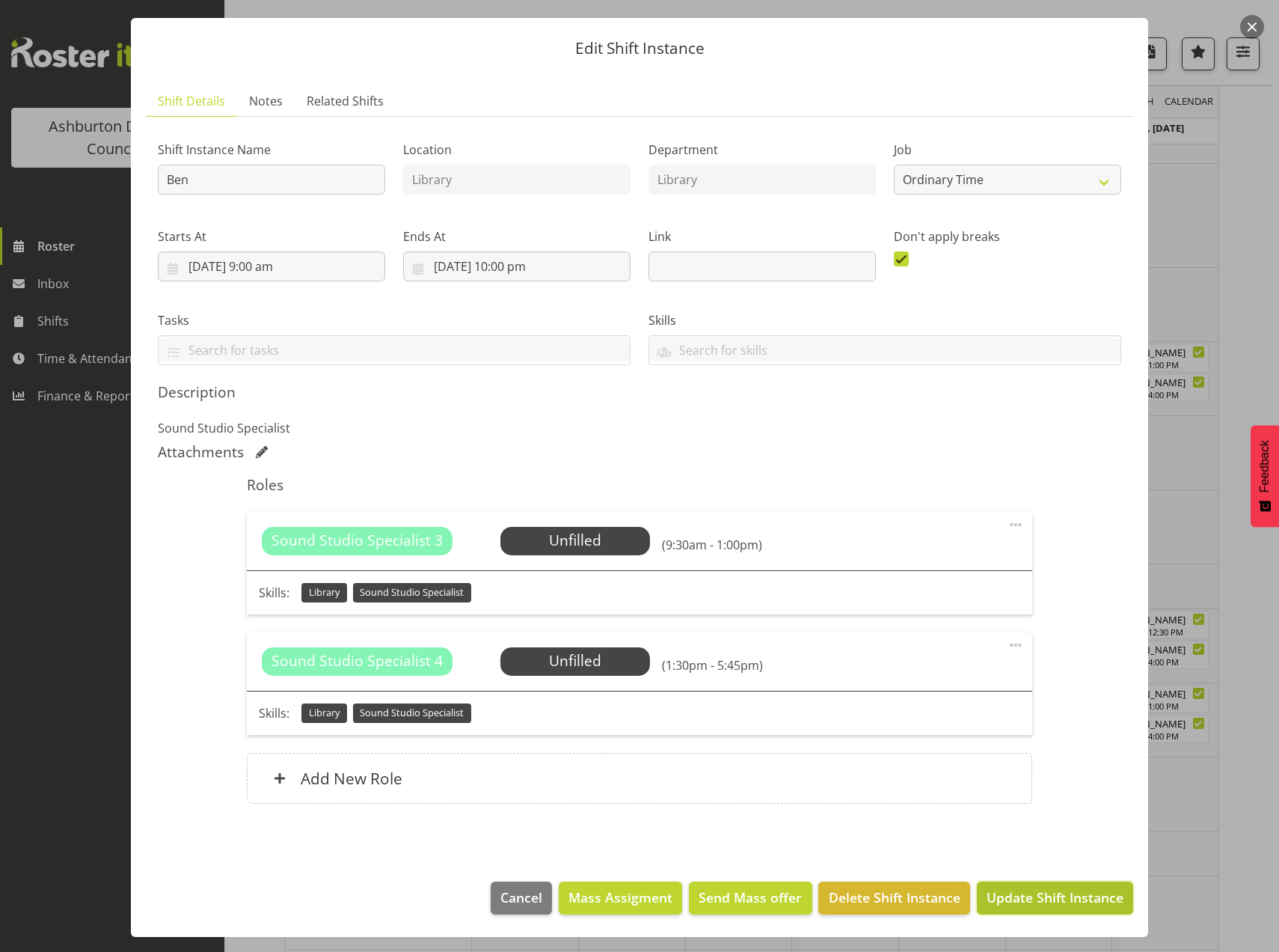
click at [1056, 902] on span "Update Shift Instance" at bounding box center [1055, 897] width 137 height 20
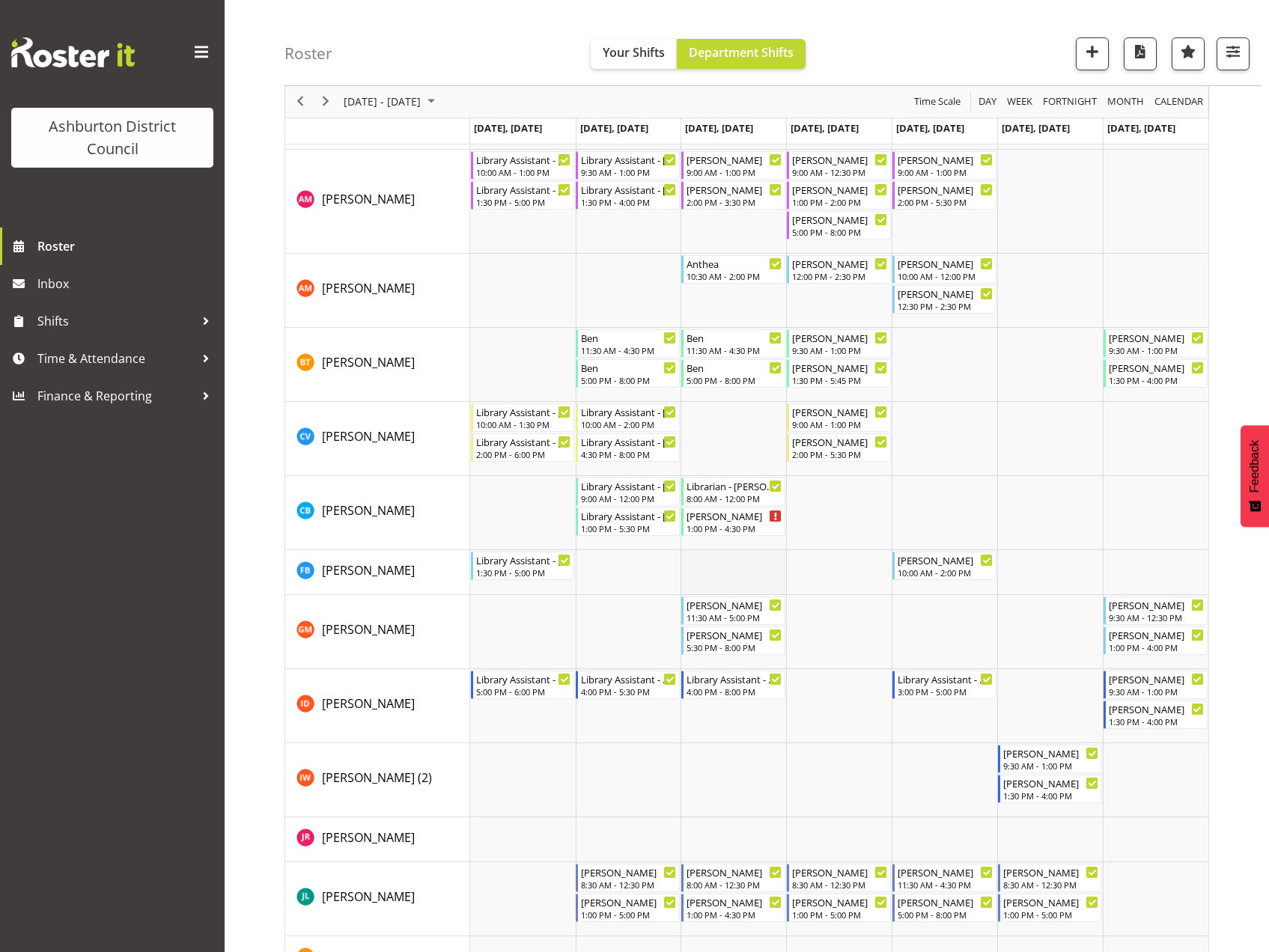
scroll to position [164, 0]
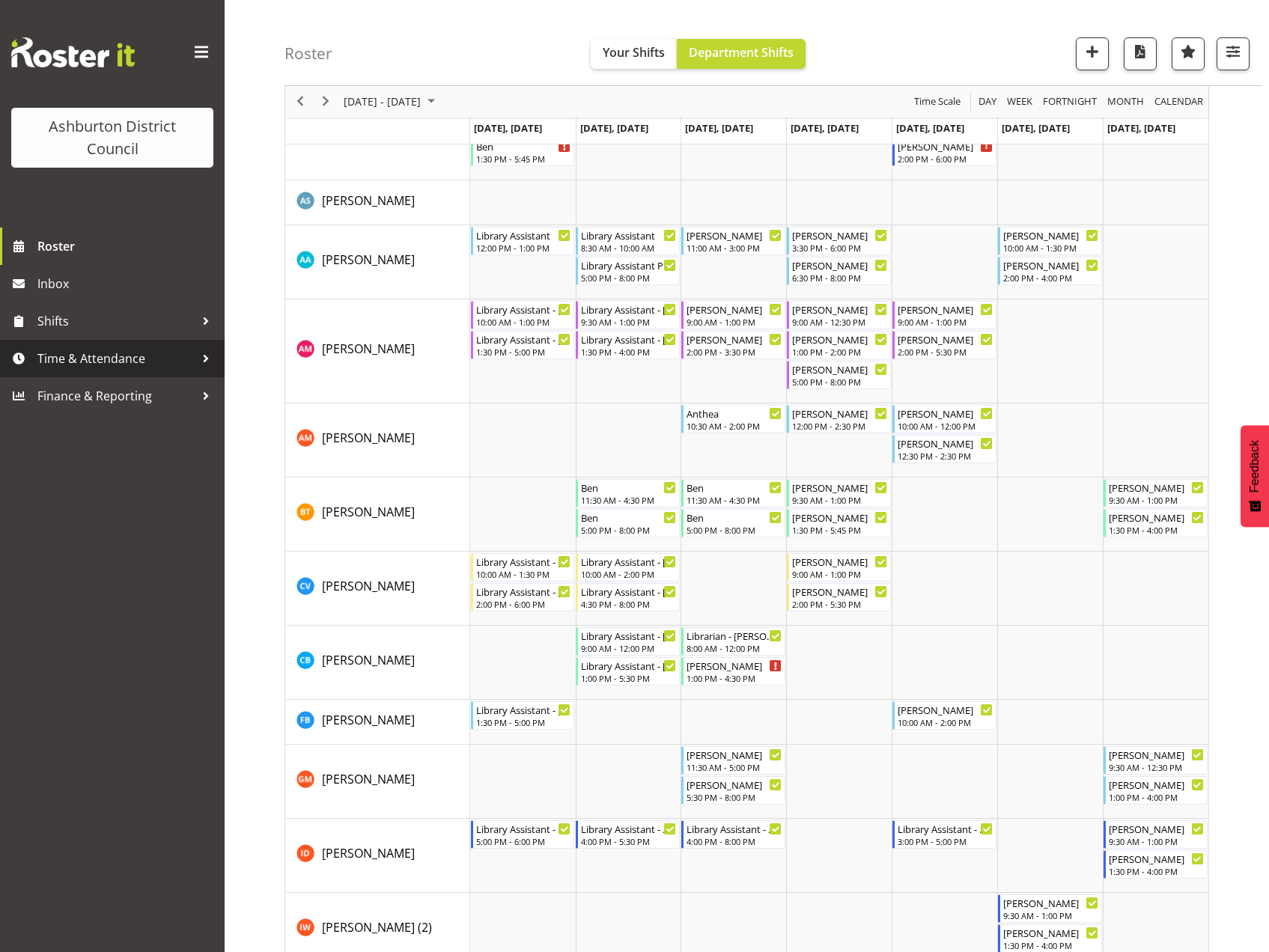
click at [80, 353] on span "Time & Attendance" at bounding box center [115, 358] width 157 height 23
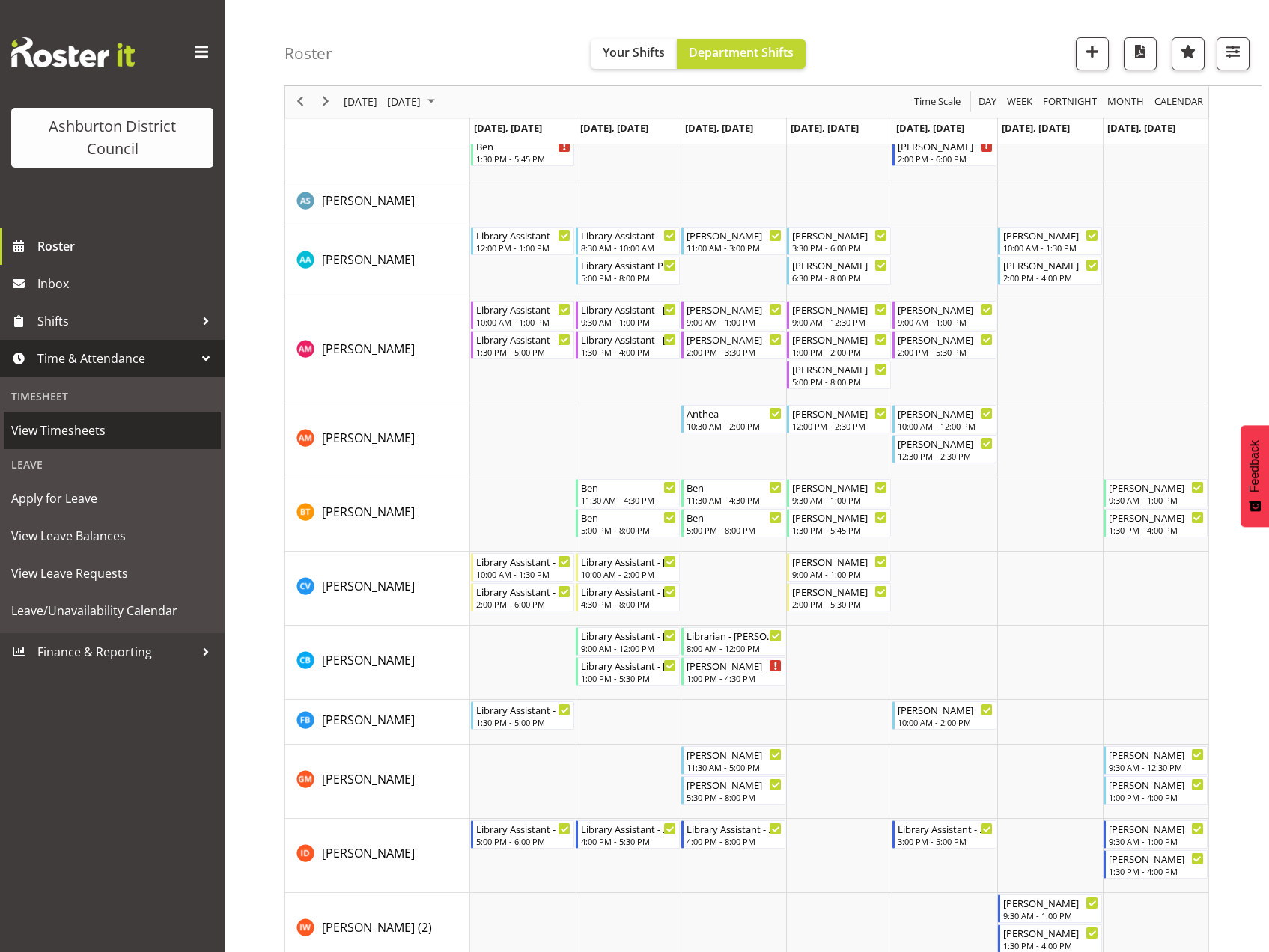
click at [74, 429] on span "View Timesheets" at bounding box center [112, 430] width 202 height 23
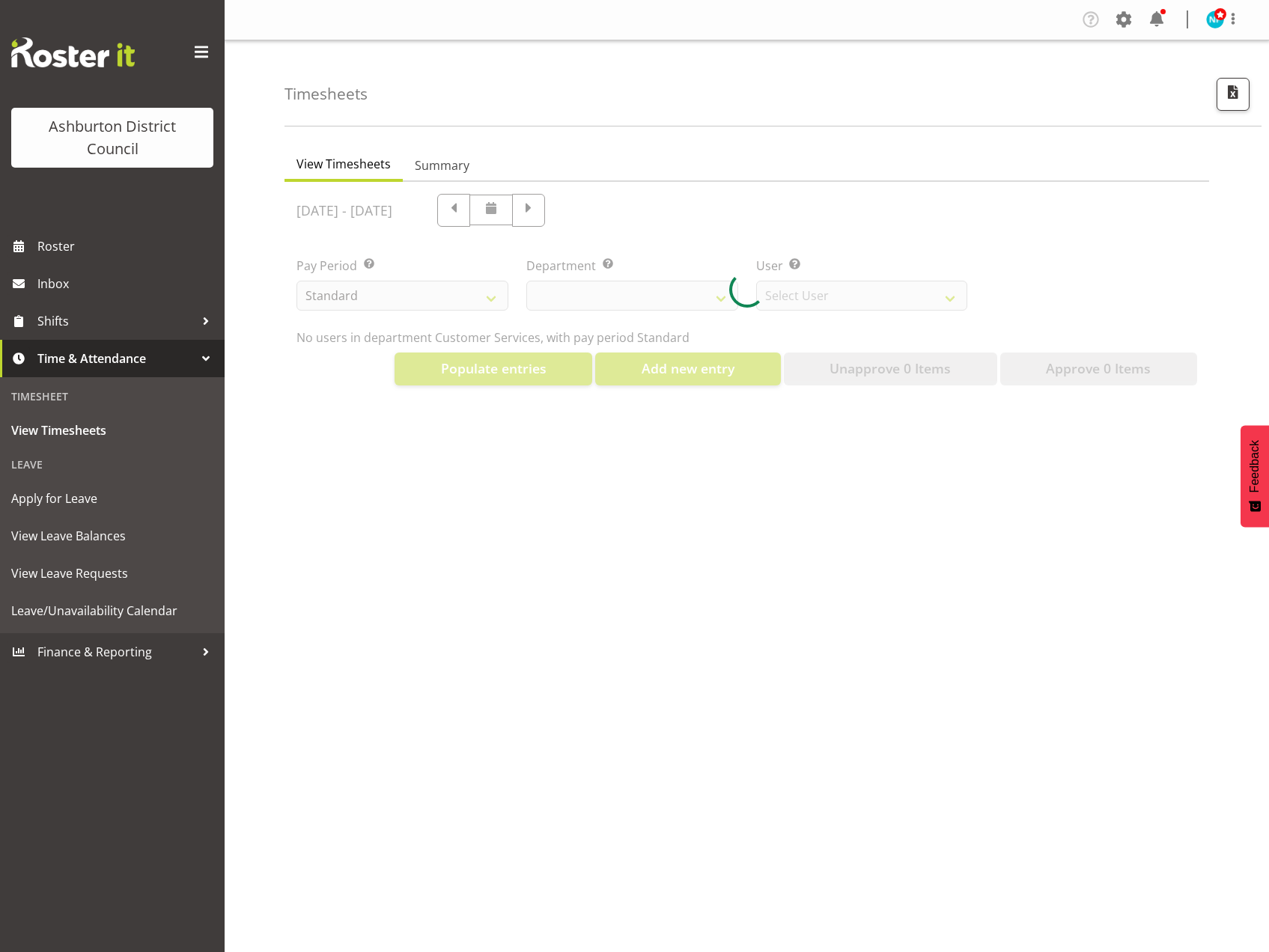
select select "82"
select select "432"
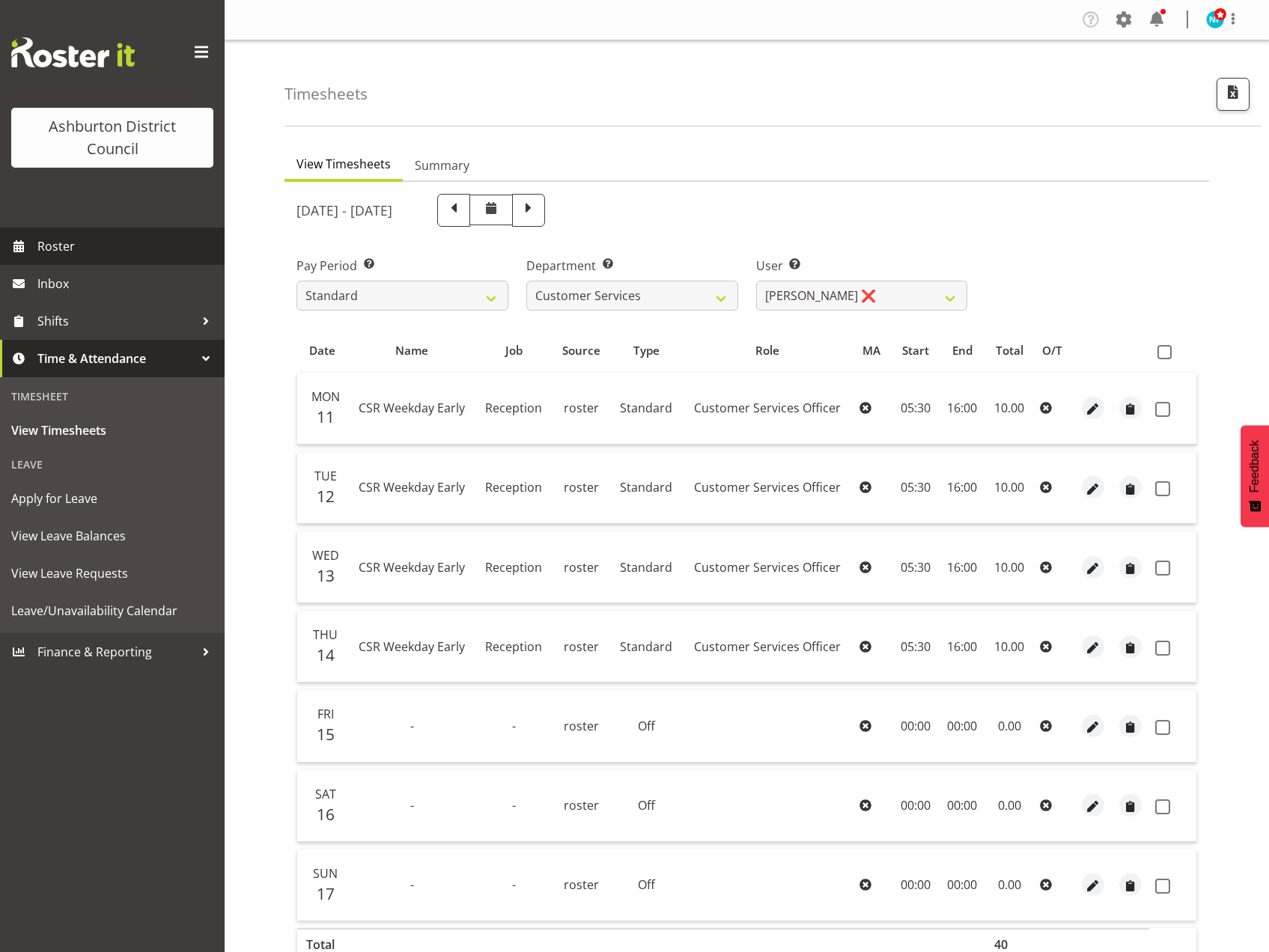
click at [94, 244] on span "Roster" at bounding box center [126, 246] width 179 height 23
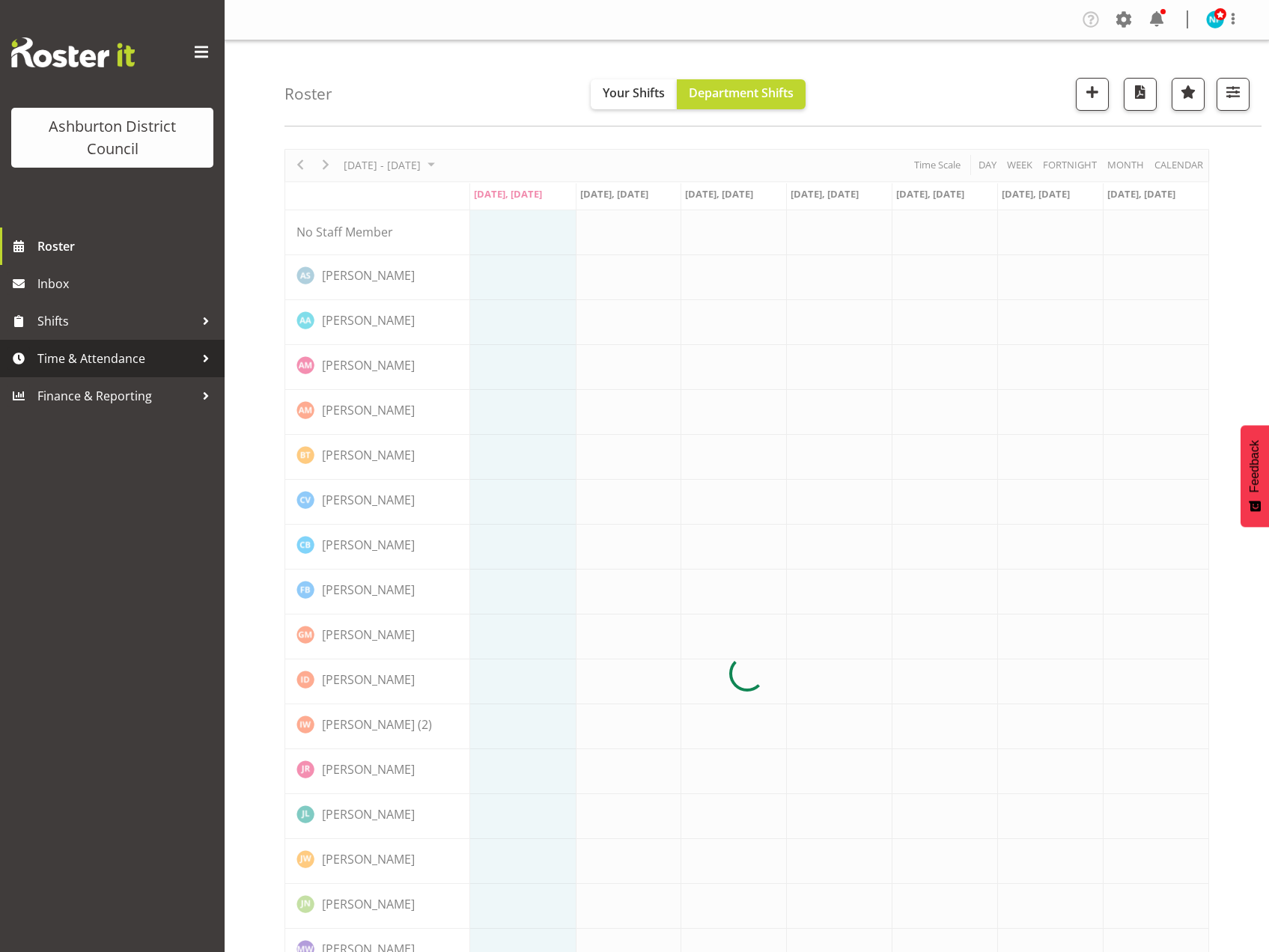
click at [77, 352] on span "Time & Attendance" at bounding box center [115, 358] width 157 height 23
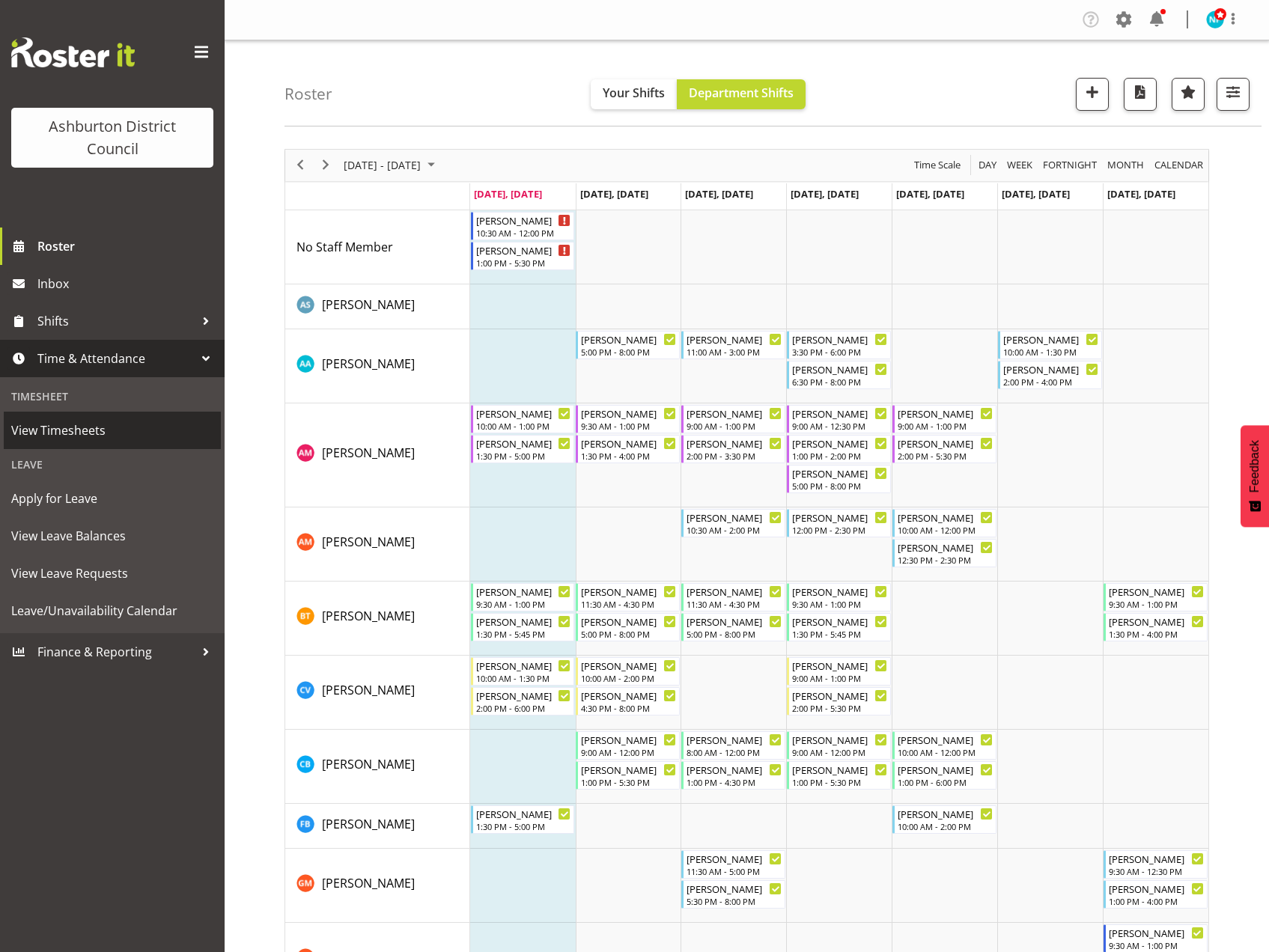
click at [90, 434] on span "View Timesheets" at bounding box center [112, 430] width 202 height 23
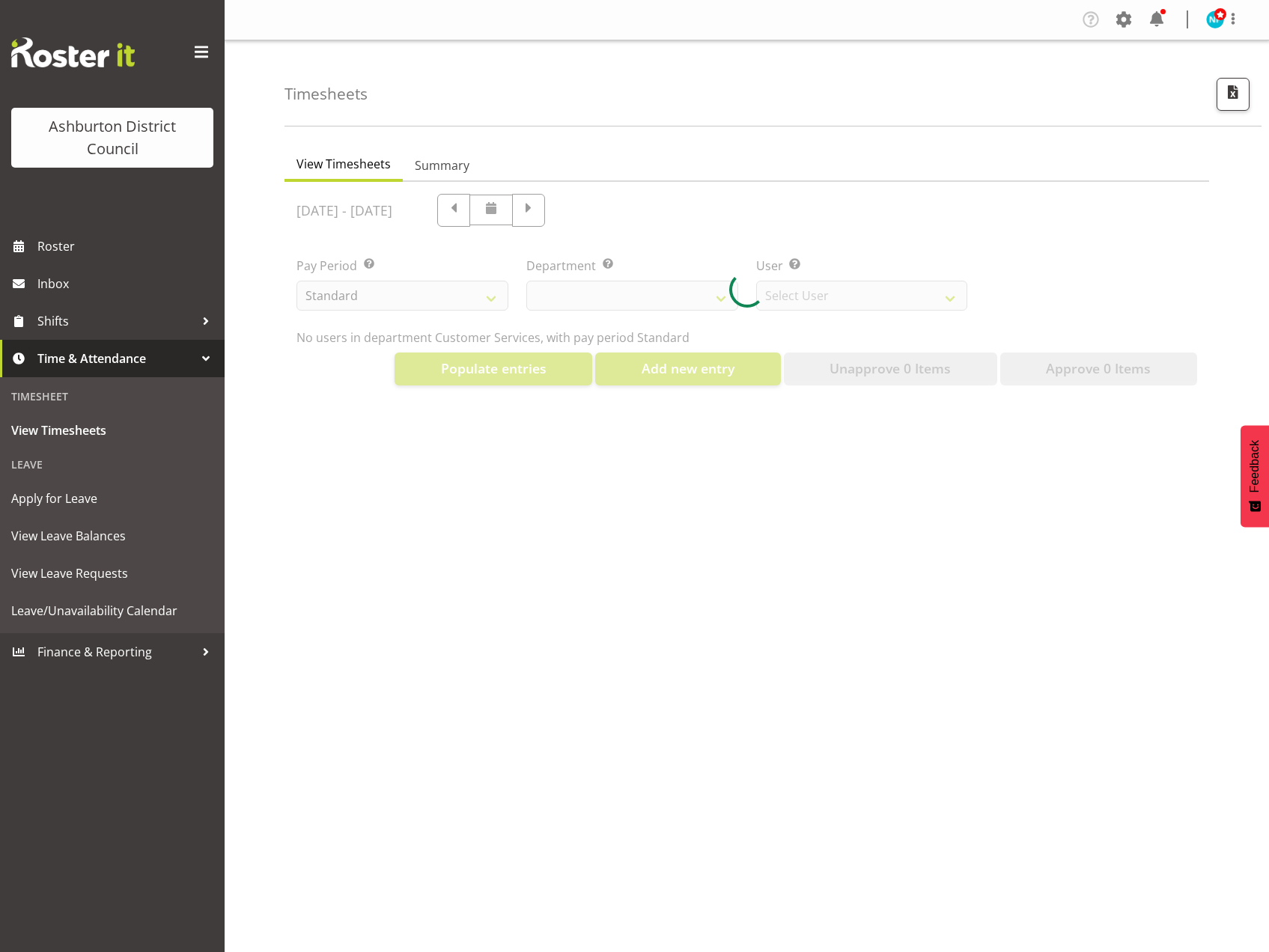
select select "82"
select select "432"
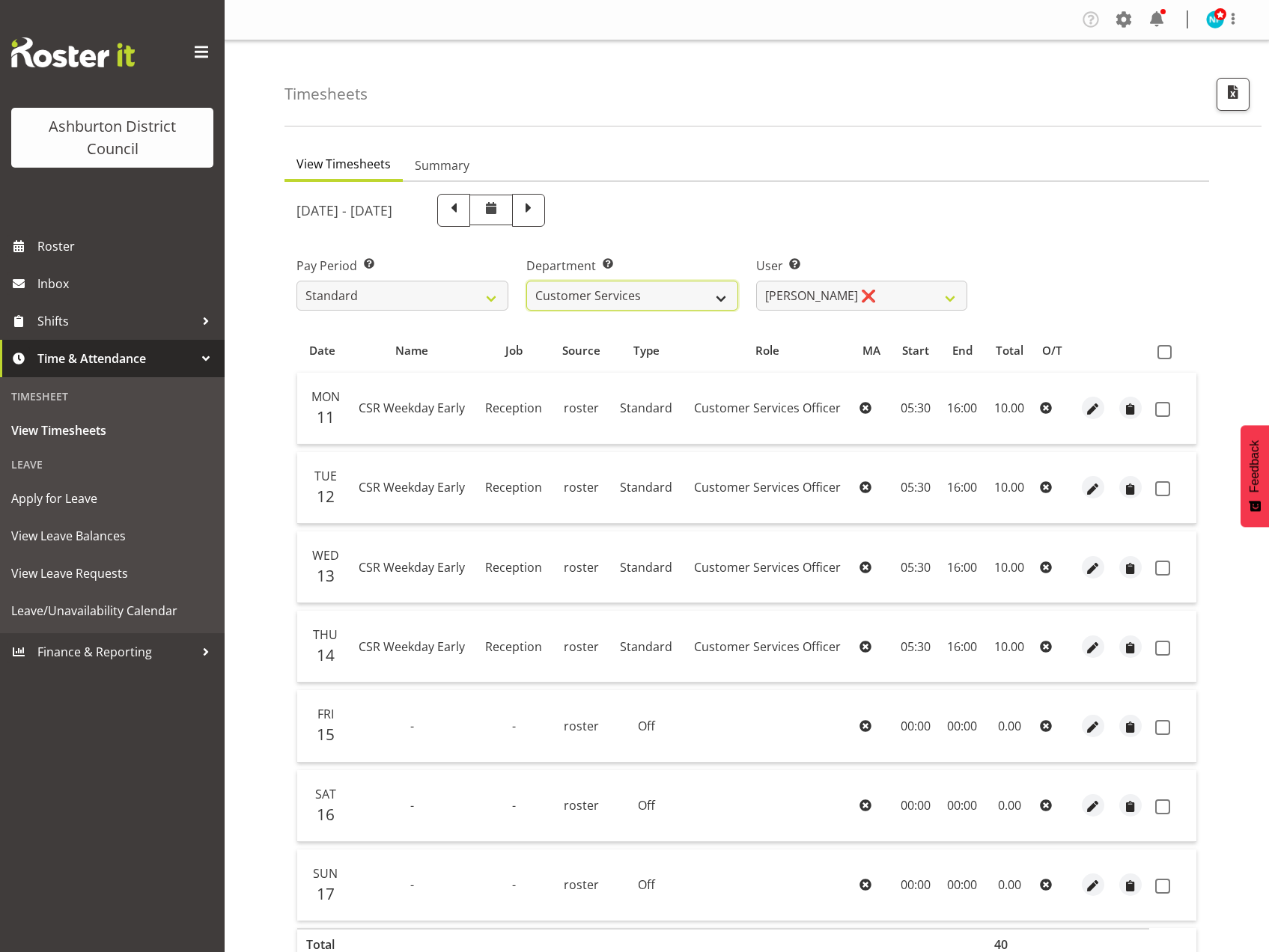
click at [724, 300] on select "AAGM Customer Services Library Lifeguards Recreation Events Stadium" at bounding box center [631, 295] width 212 height 30
select select "824"
click at [526, 280] on select "AAGM Customer Services Library Lifeguards Recreation Events Stadium" at bounding box center [631, 295] width 212 height 30
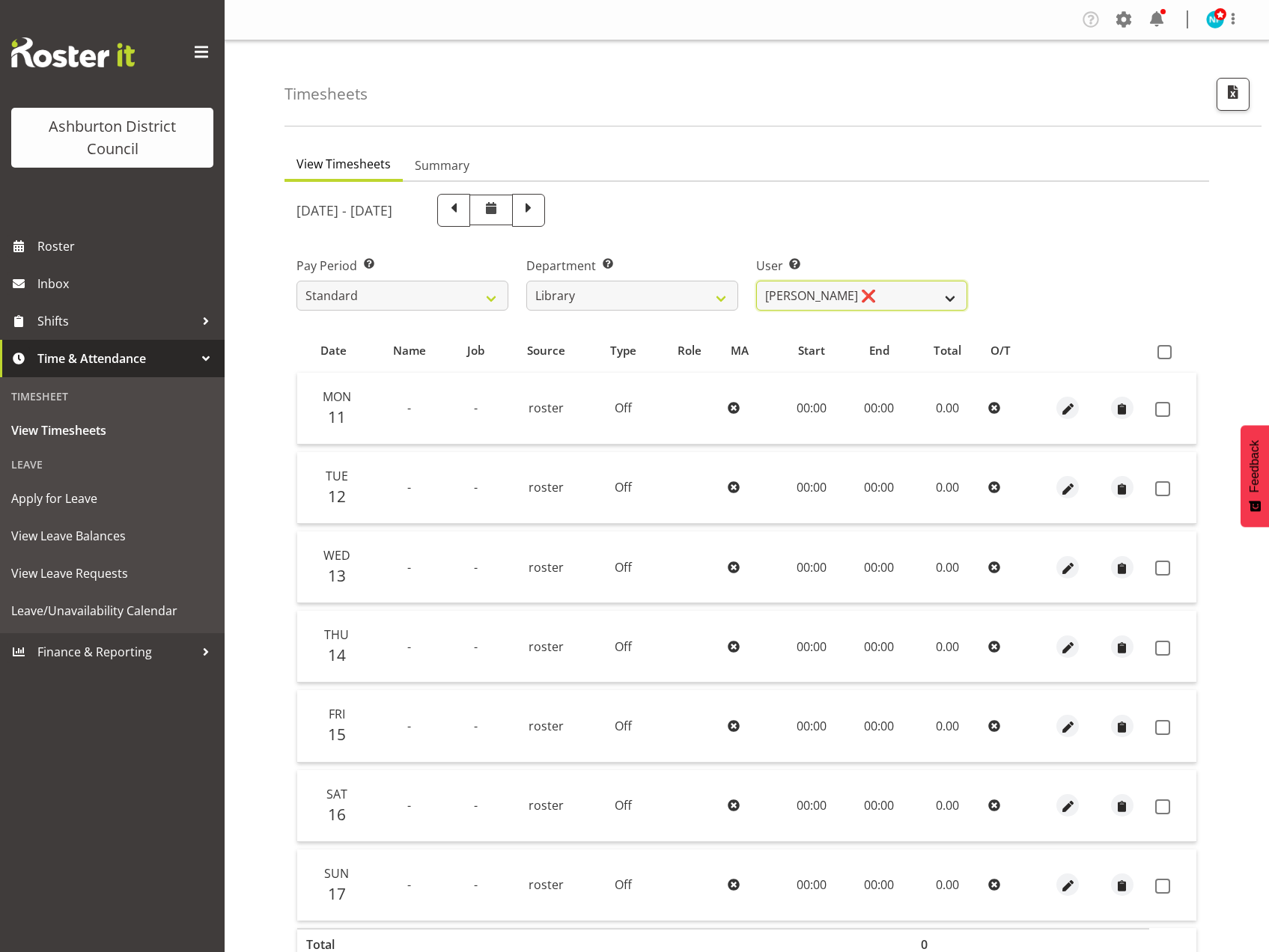
click at [953, 295] on select "Abbie Shirley ❌" at bounding box center [861, 295] width 212 height 30
click at [947, 293] on select "Abbie Shirley ❌" at bounding box center [861, 295] width 212 height 30
click at [493, 297] on select "Standard Library Excluded AAGM" at bounding box center [402, 295] width 212 height 30
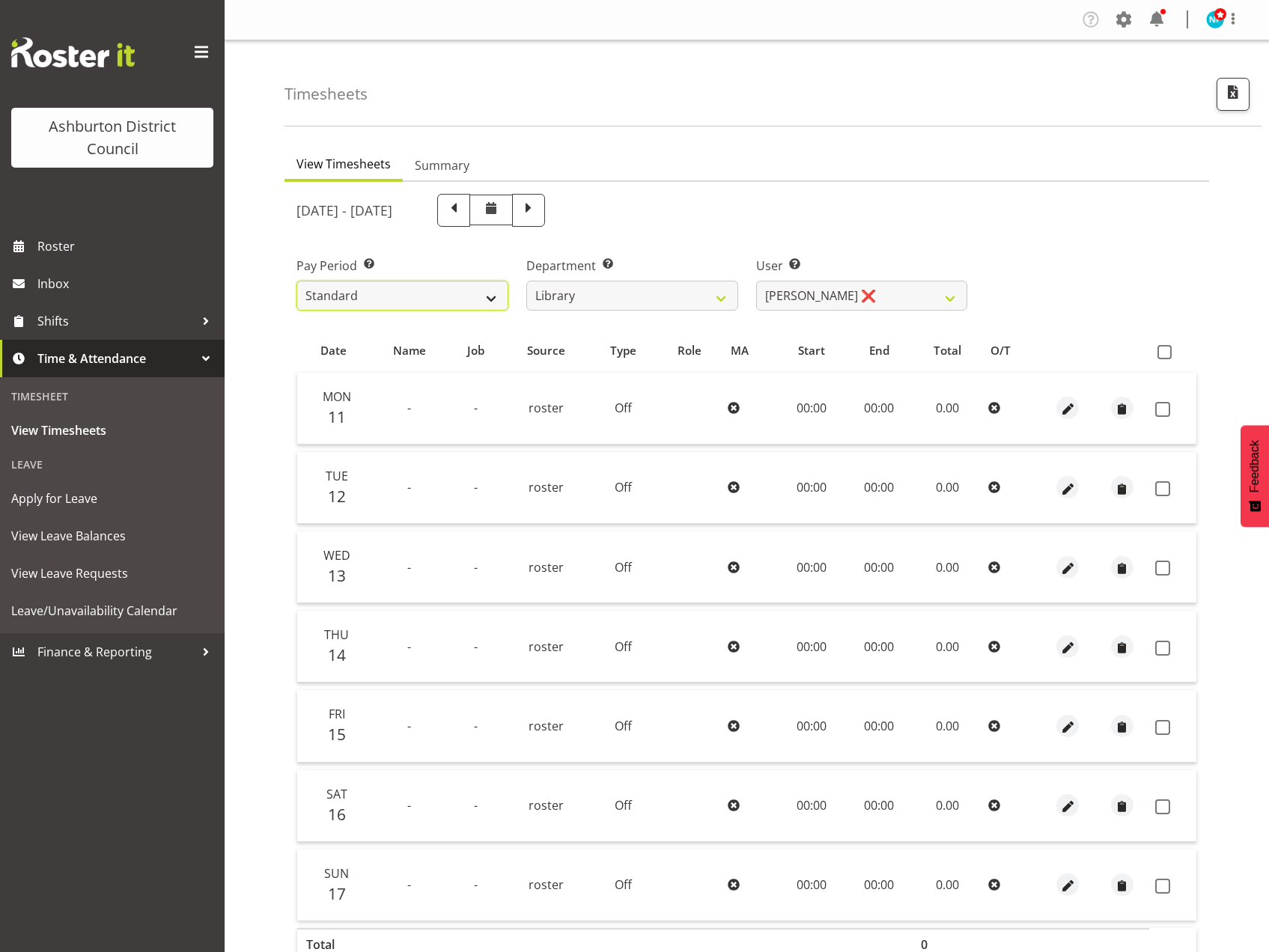
select select "164"
click at [297, 280] on select "Standard Library Excluded AAGM" at bounding box center [402, 295] width 212 height 30
select select
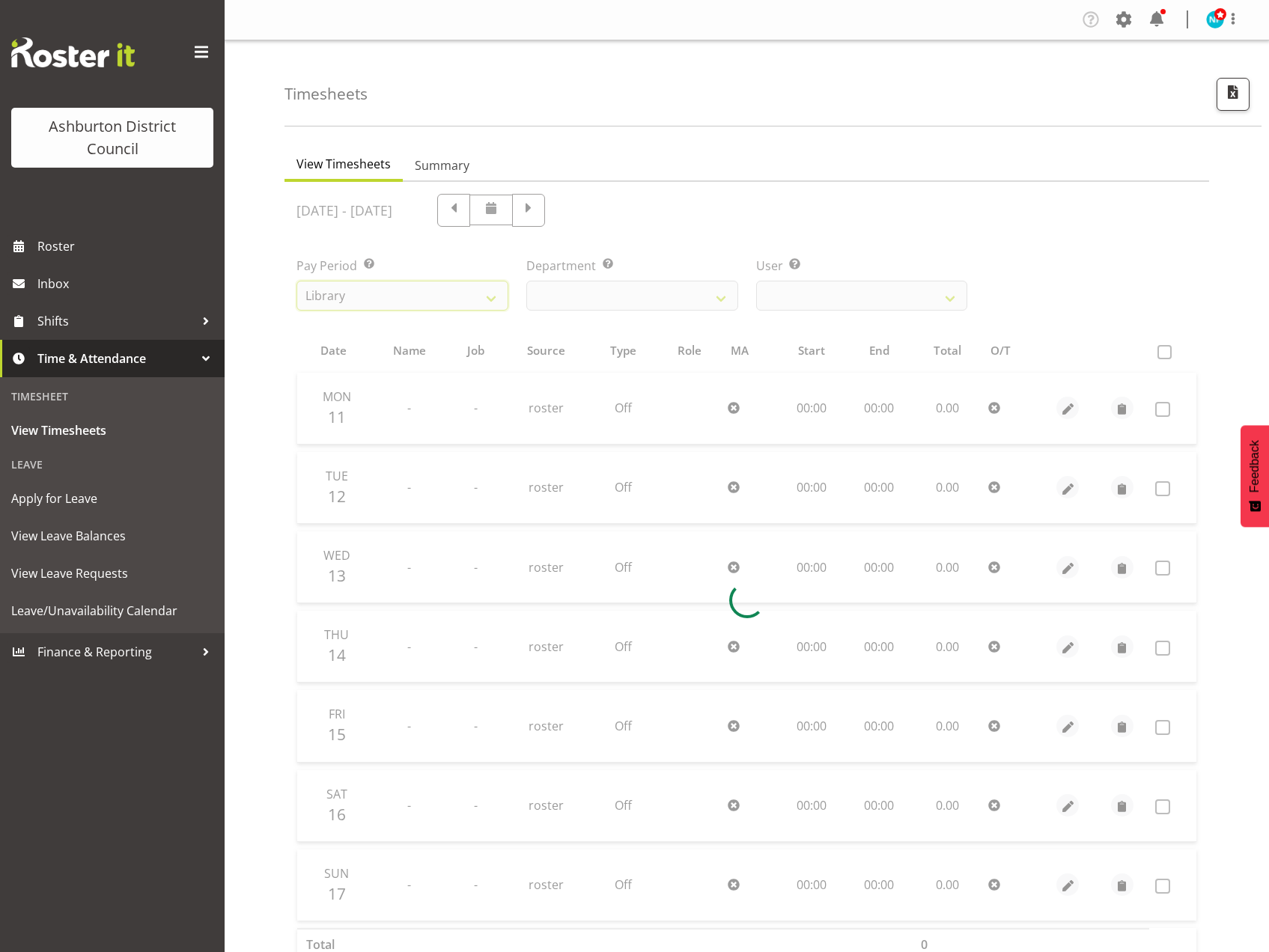
select select
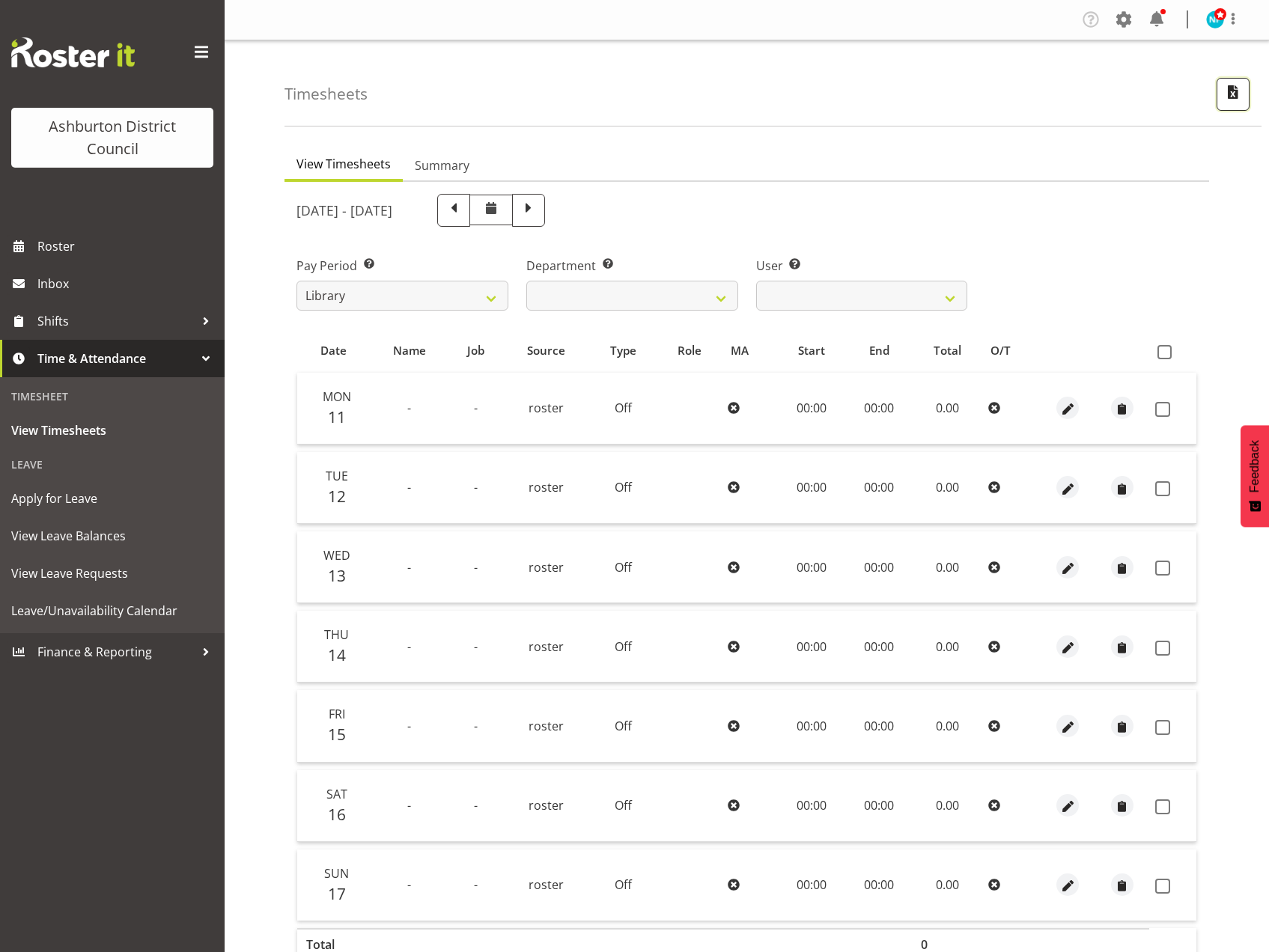
click at [1237, 98] on span "button" at bounding box center [1233, 92] width 20 height 20
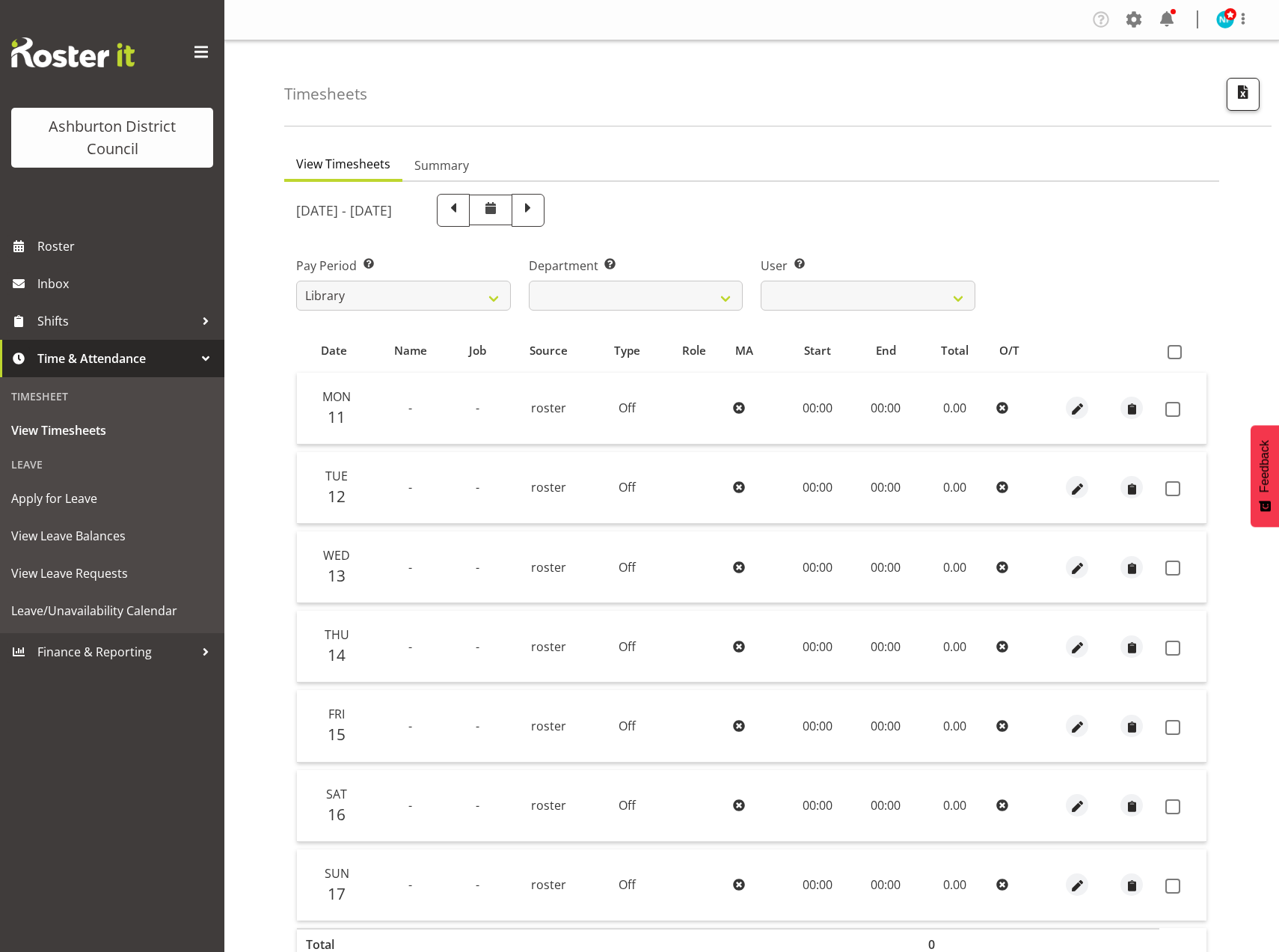
select select "164"
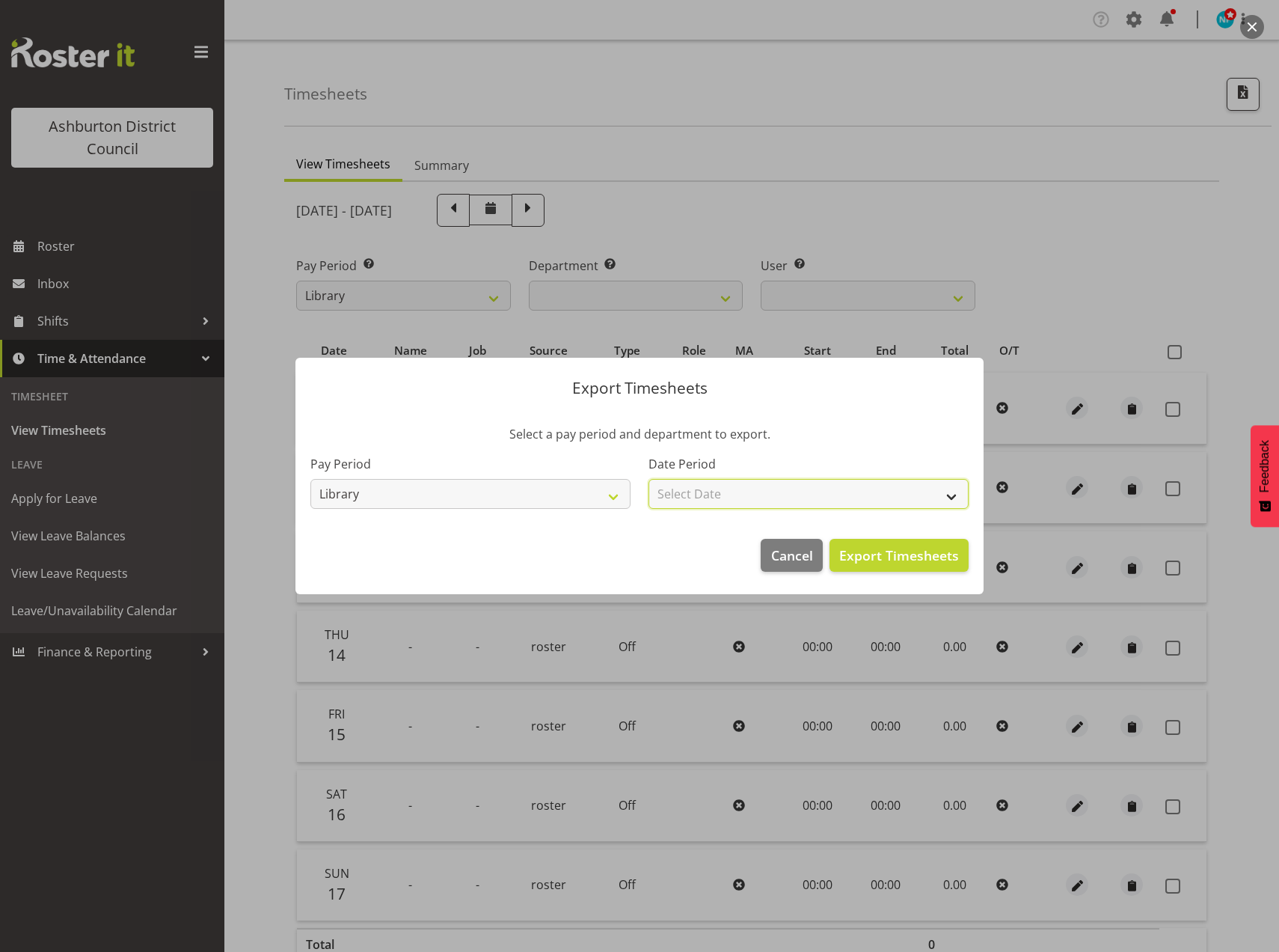
click at [931, 489] on select "Select Date Fortnight starting 18/08/2025 Fortnight starting 04/08/2025 Fortnig…" at bounding box center [809, 493] width 320 height 30
select select "2025-08-04"
click at [649, 479] on select "Select Date Fortnight starting 18/08/2025 Fortnight starting 04/08/2025 Fortnig…" at bounding box center [809, 493] width 320 height 30
click at [877, 550] on span "Export Timesheets" at bounding box center [899, 555] width 120 height 20
click at [910, 556] on span "Export Timesheets" at bounding box center [899, 555] width 120 height 20
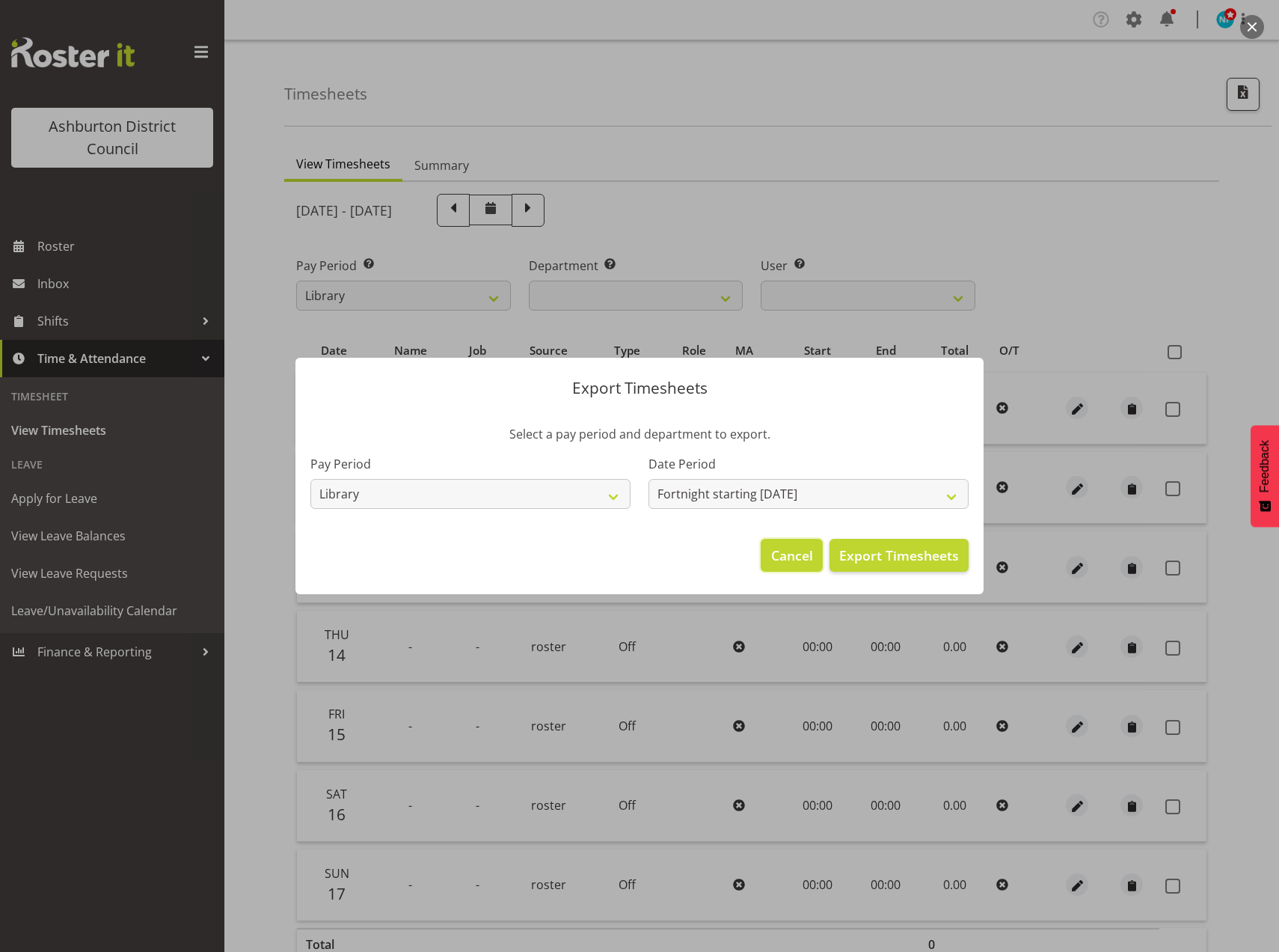
click at [804, 559] on span "Cancel" at bounding box center [792, 555] width 41 height 20
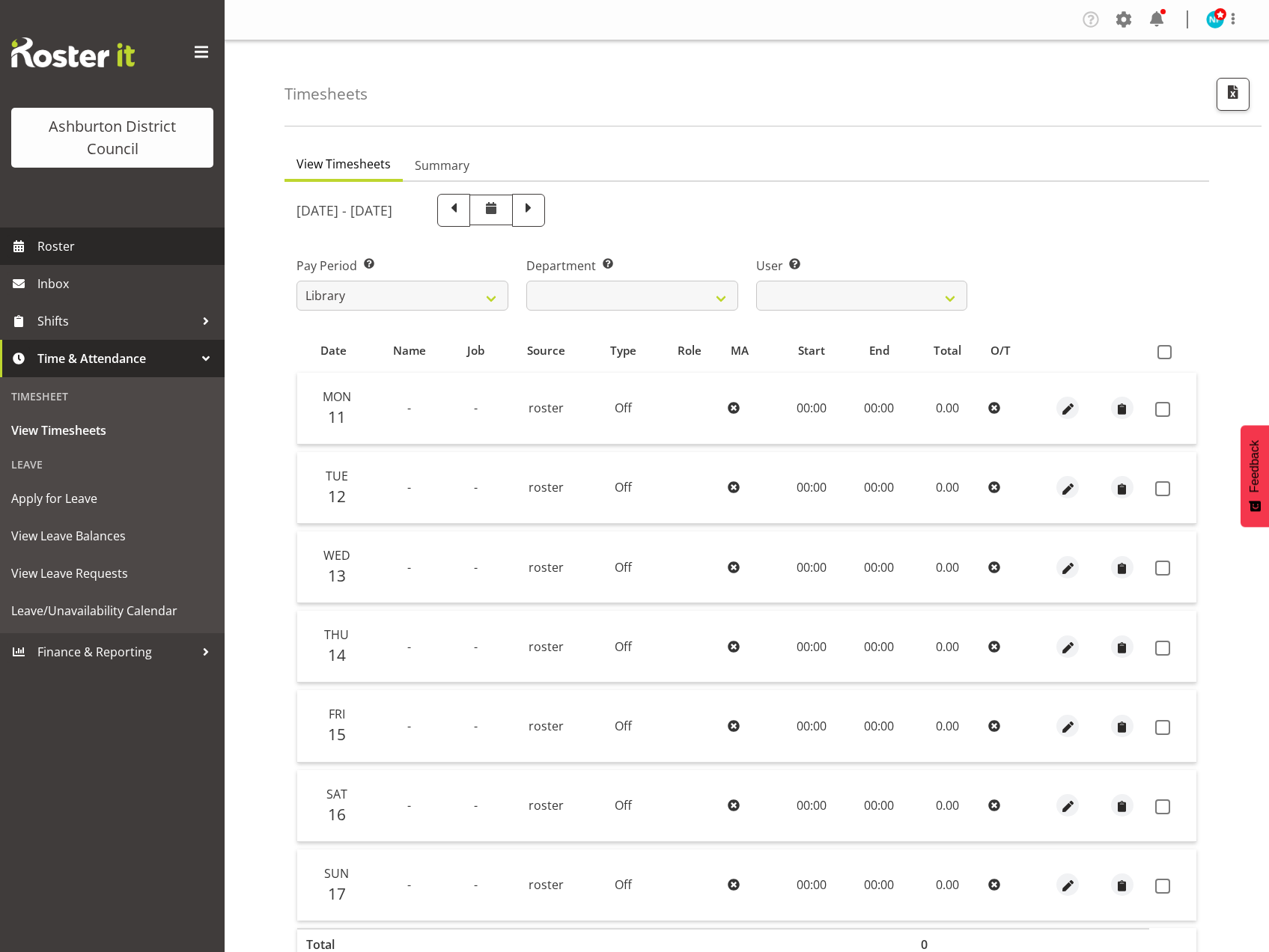
click at [51, 257] on span "Roster" at bounding box center [126, 246] width 179 height 23
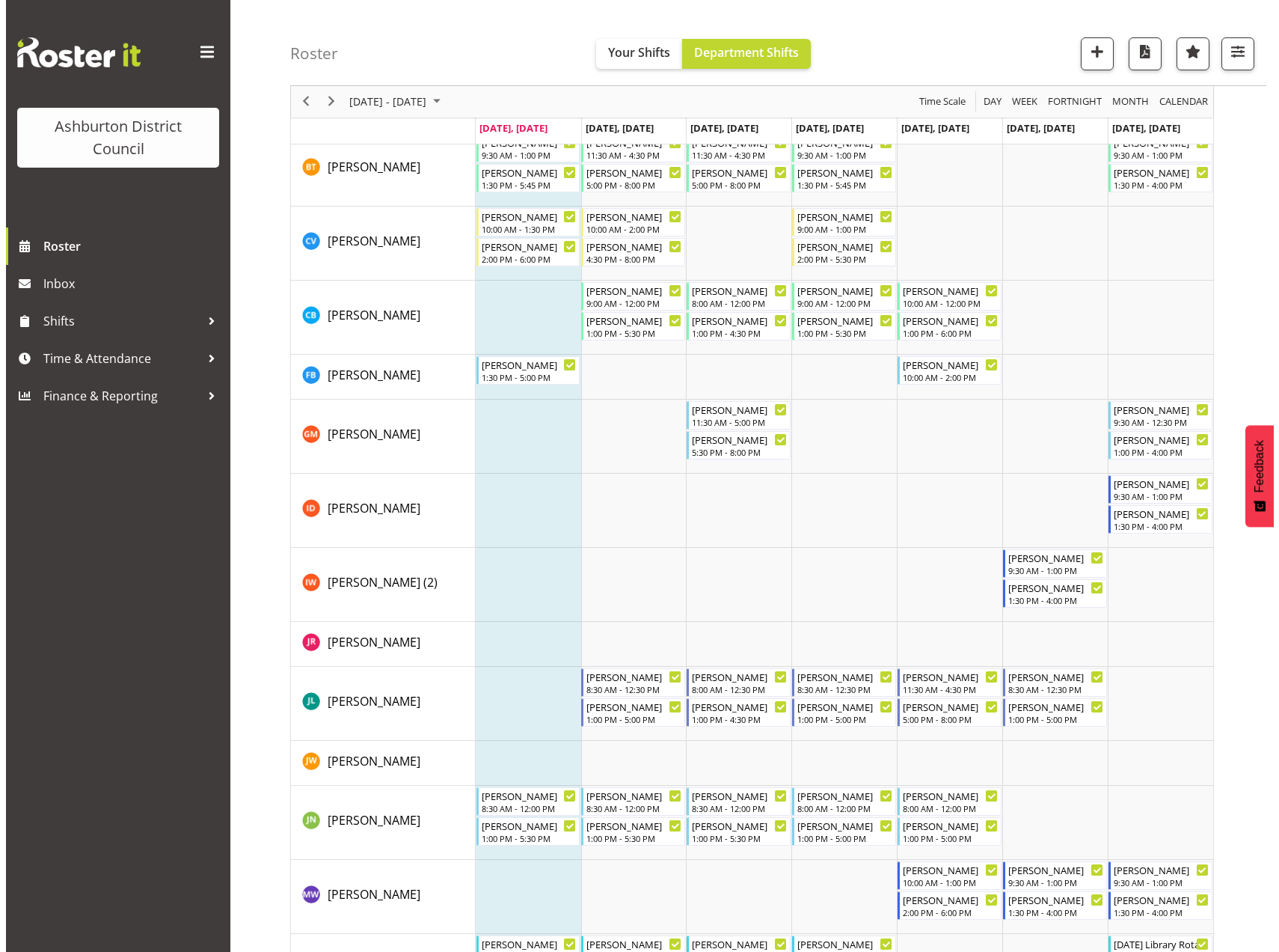
scroll to position [784, 0]
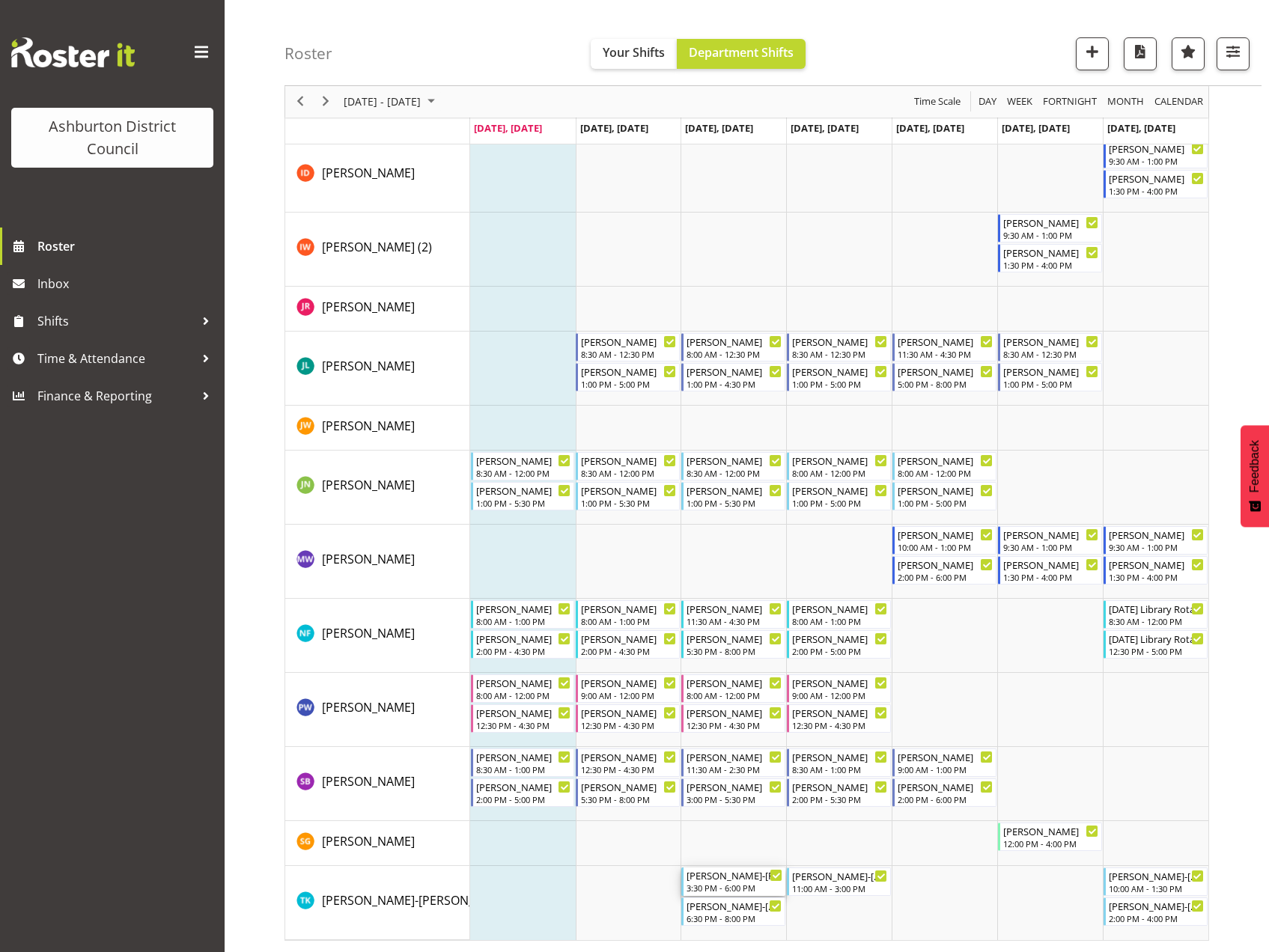
click at [731, 883] on div "3:30 PM - 6:00 PM" at bounding box center [734, 887] width 96 height 12
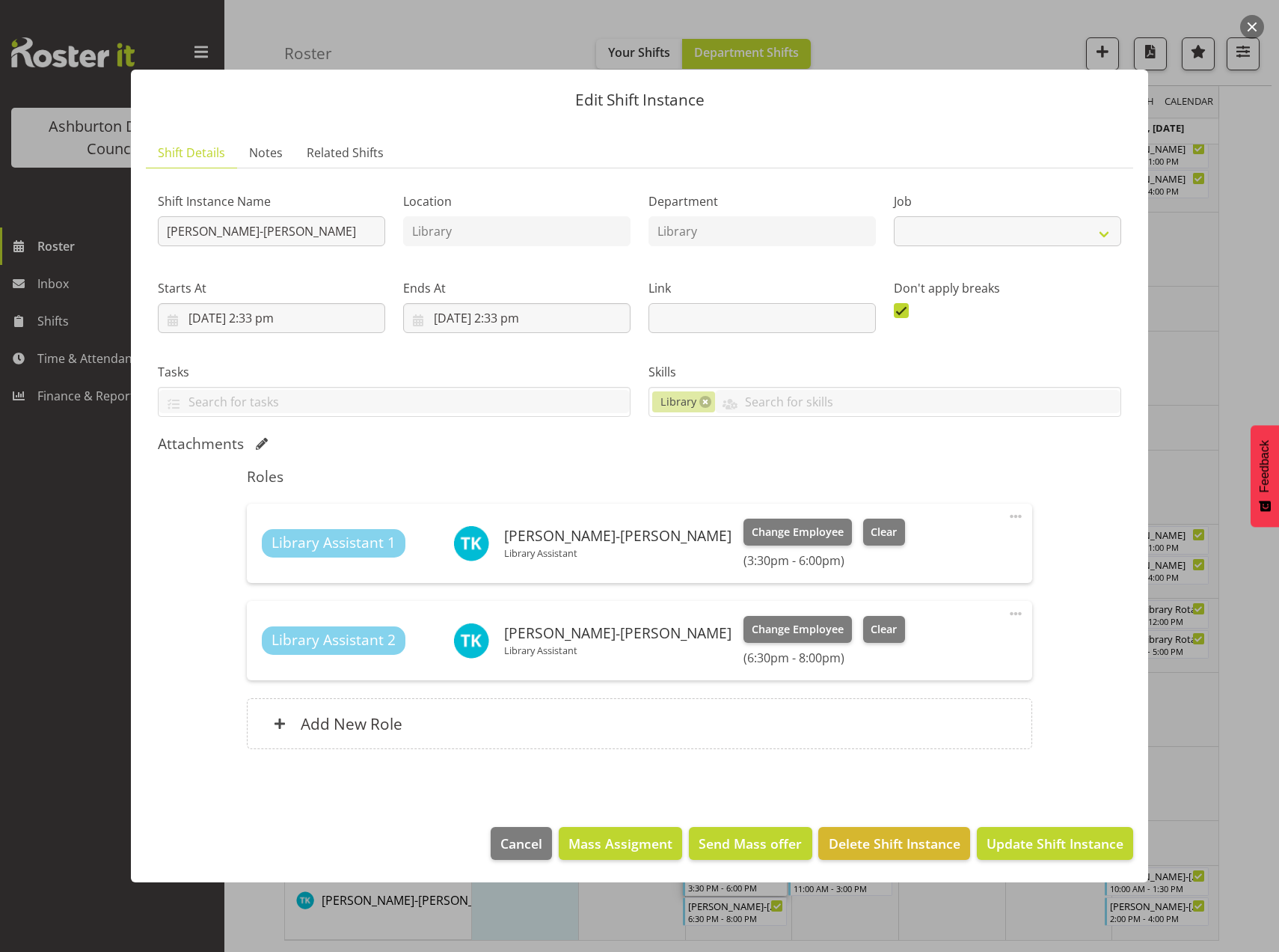
select select "6995"
click at [871, 527] on span "Clear" at bounding box center [883, 532] width 26 height 16
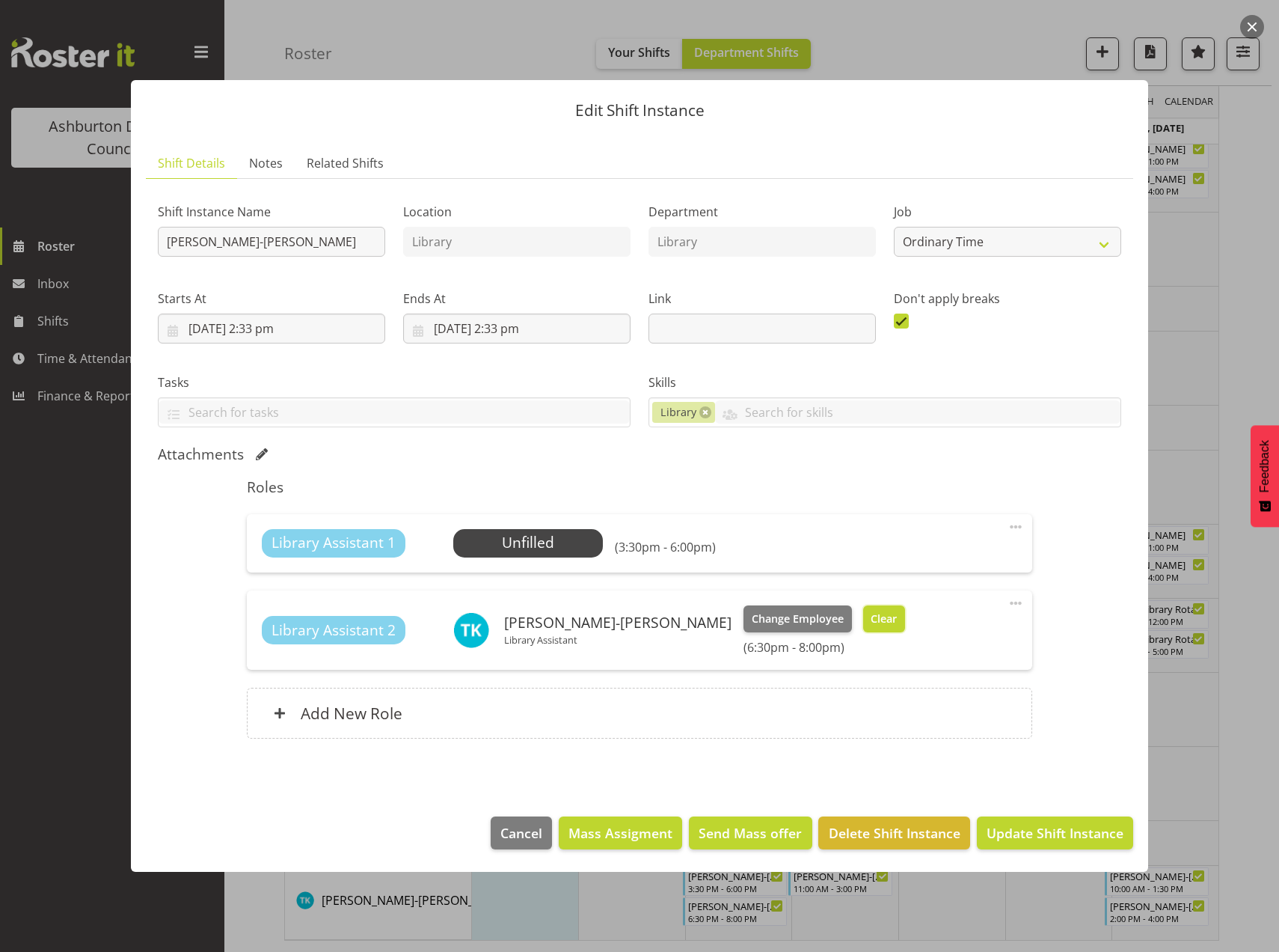
click at [871, 618] on span "Clear" at bounding box center [883, 618] width 26 height 16
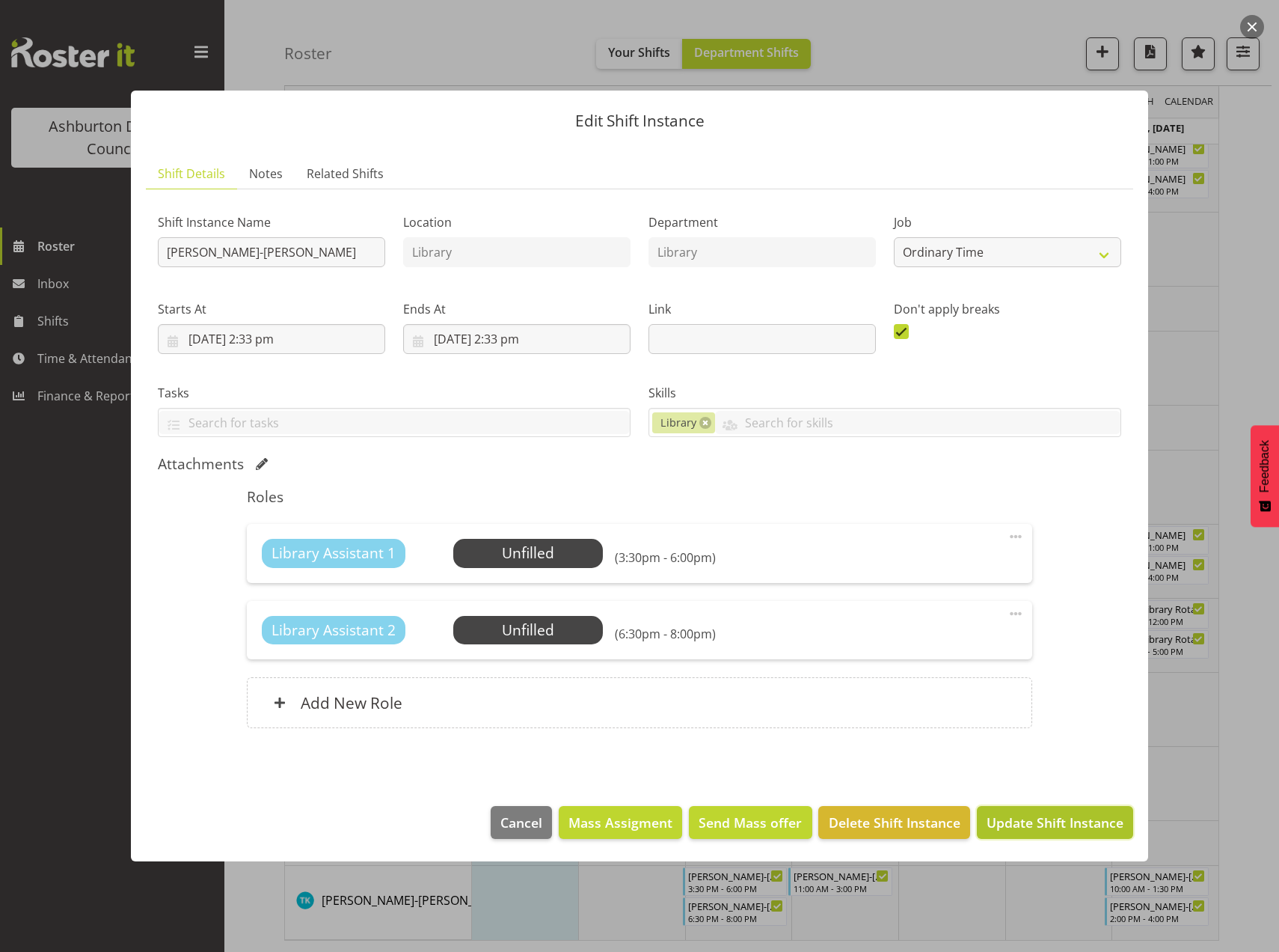
click at [1002, 825] on span "Update Shift Instance" at bounding box center [1055, 822] width 137 height 20
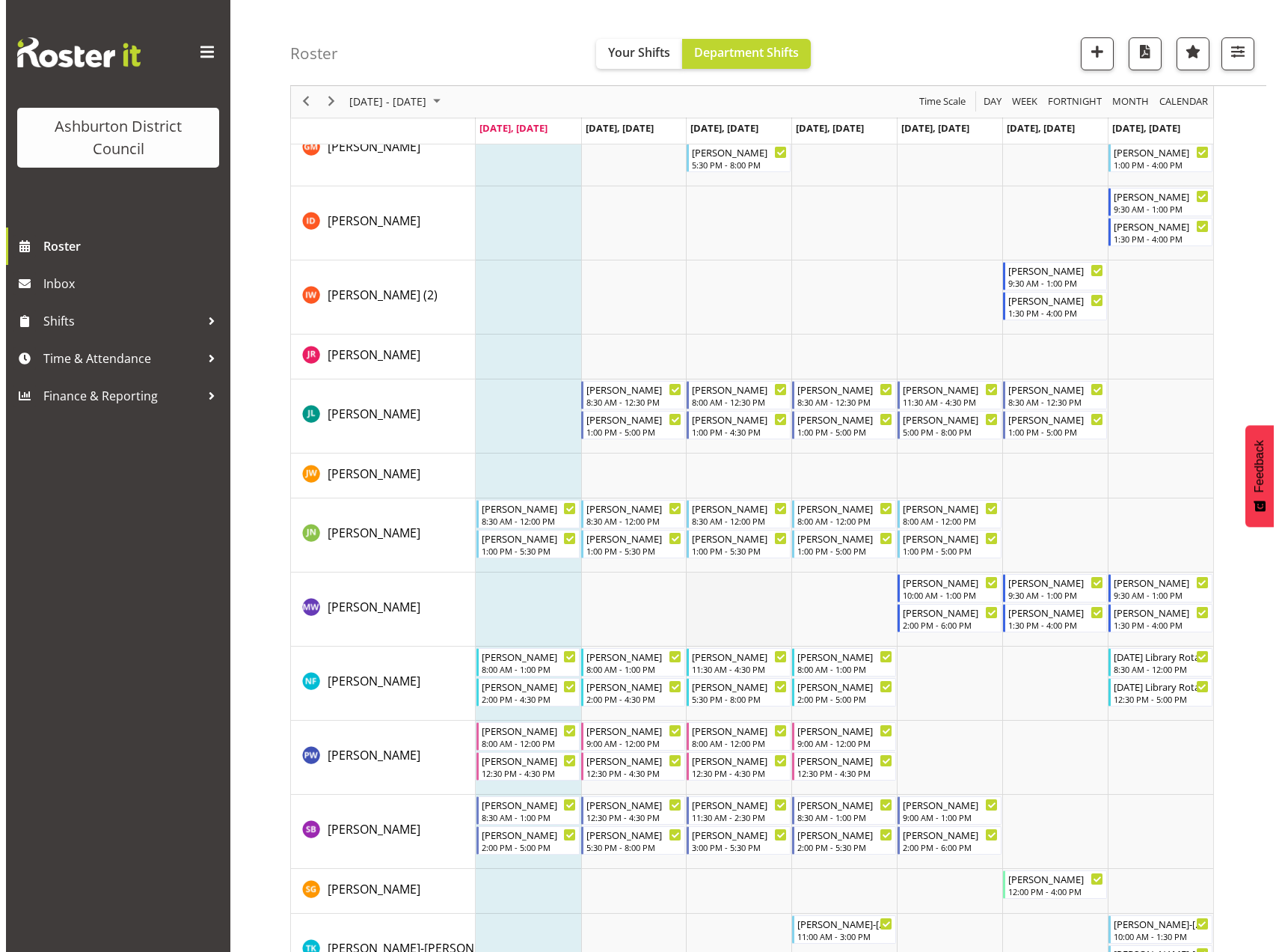
scroll to position [784, 0]
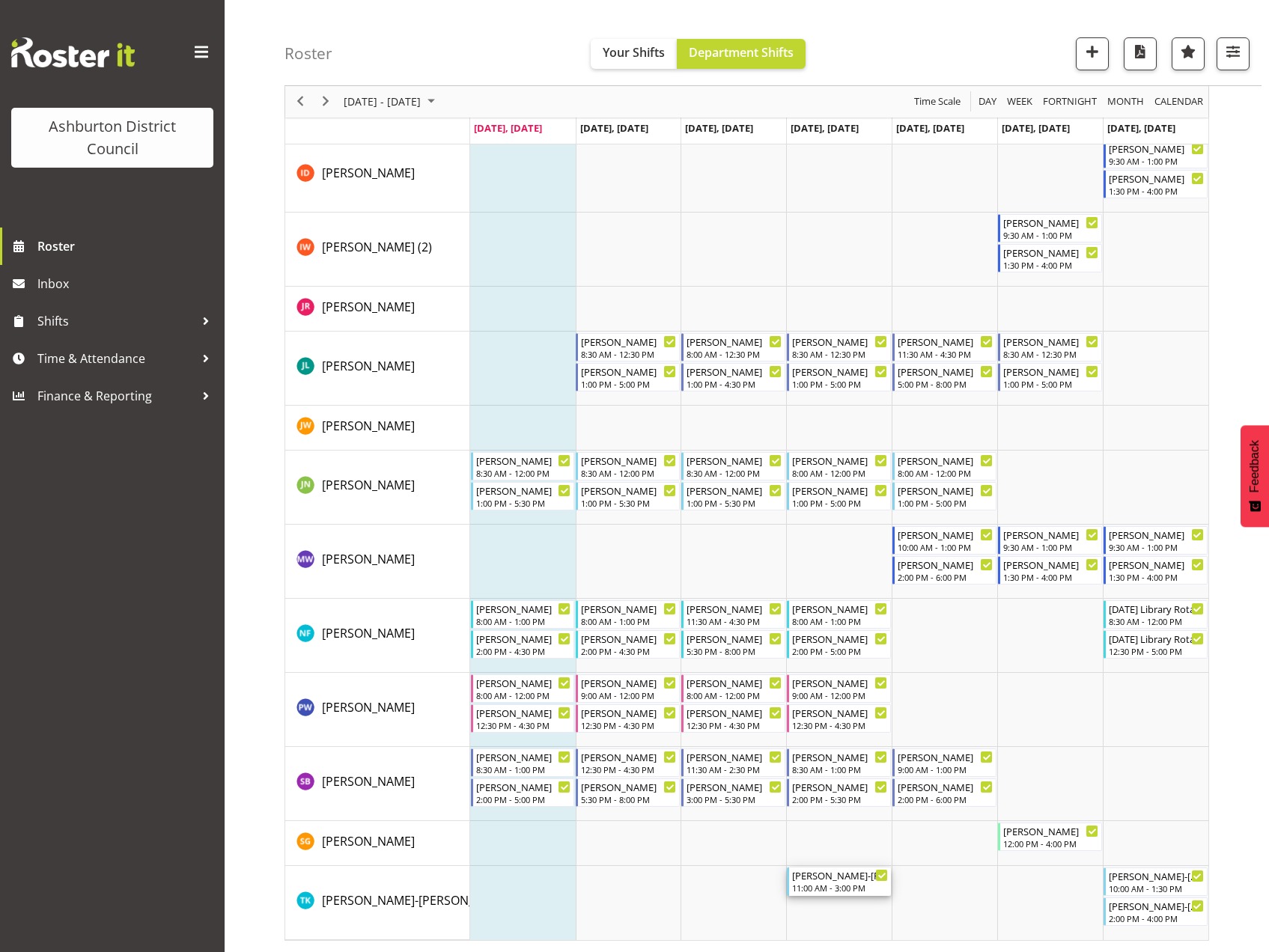
click at [841, 881] on div "[PERSON_NAME]-[PERSON_NAME]" at bounding box center [840, 874] width 96 height 15
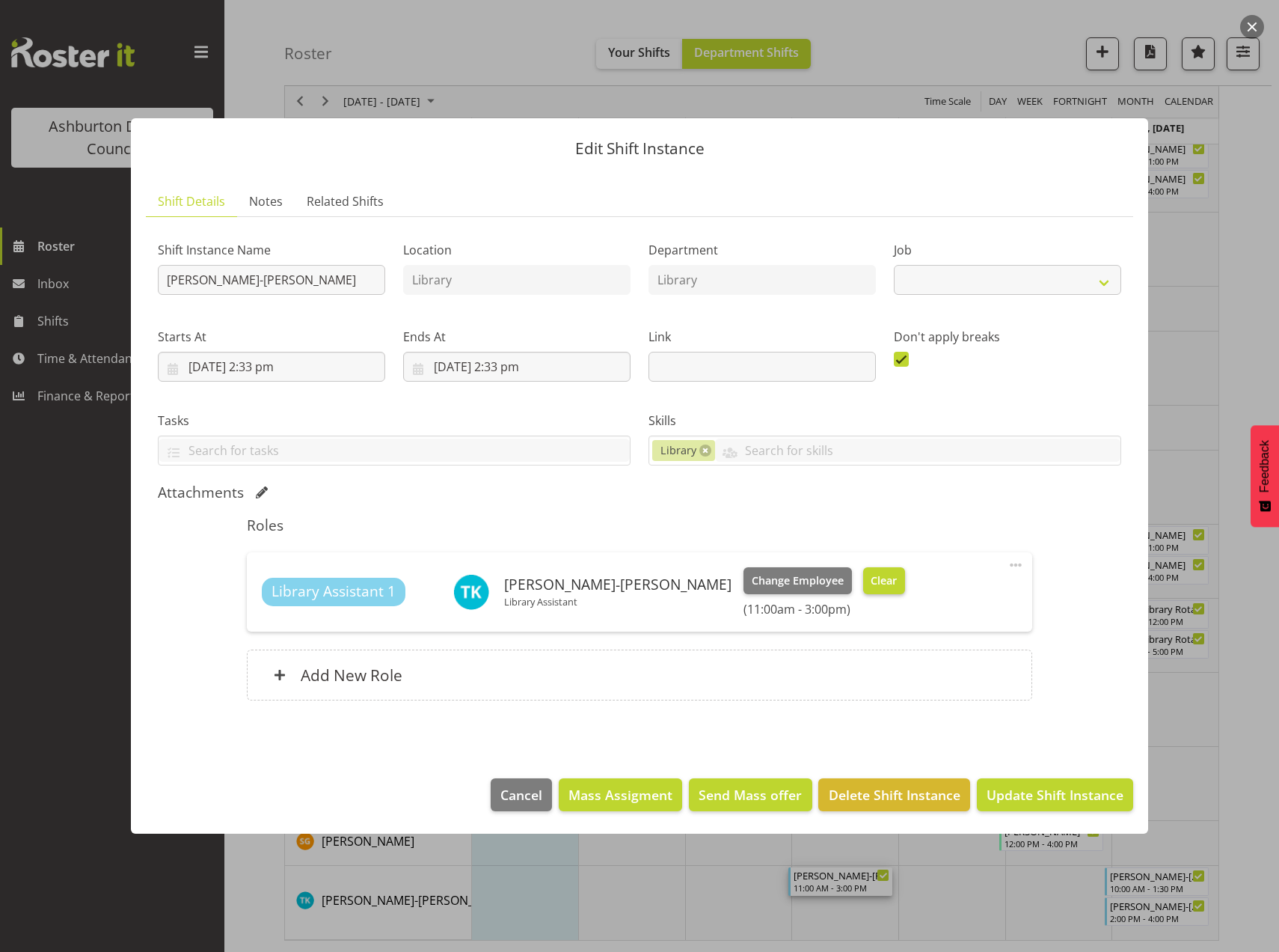
select select "6995"
click at [871, 578] on span "Clear" at bounding box center [883, 581] width 26 height 16
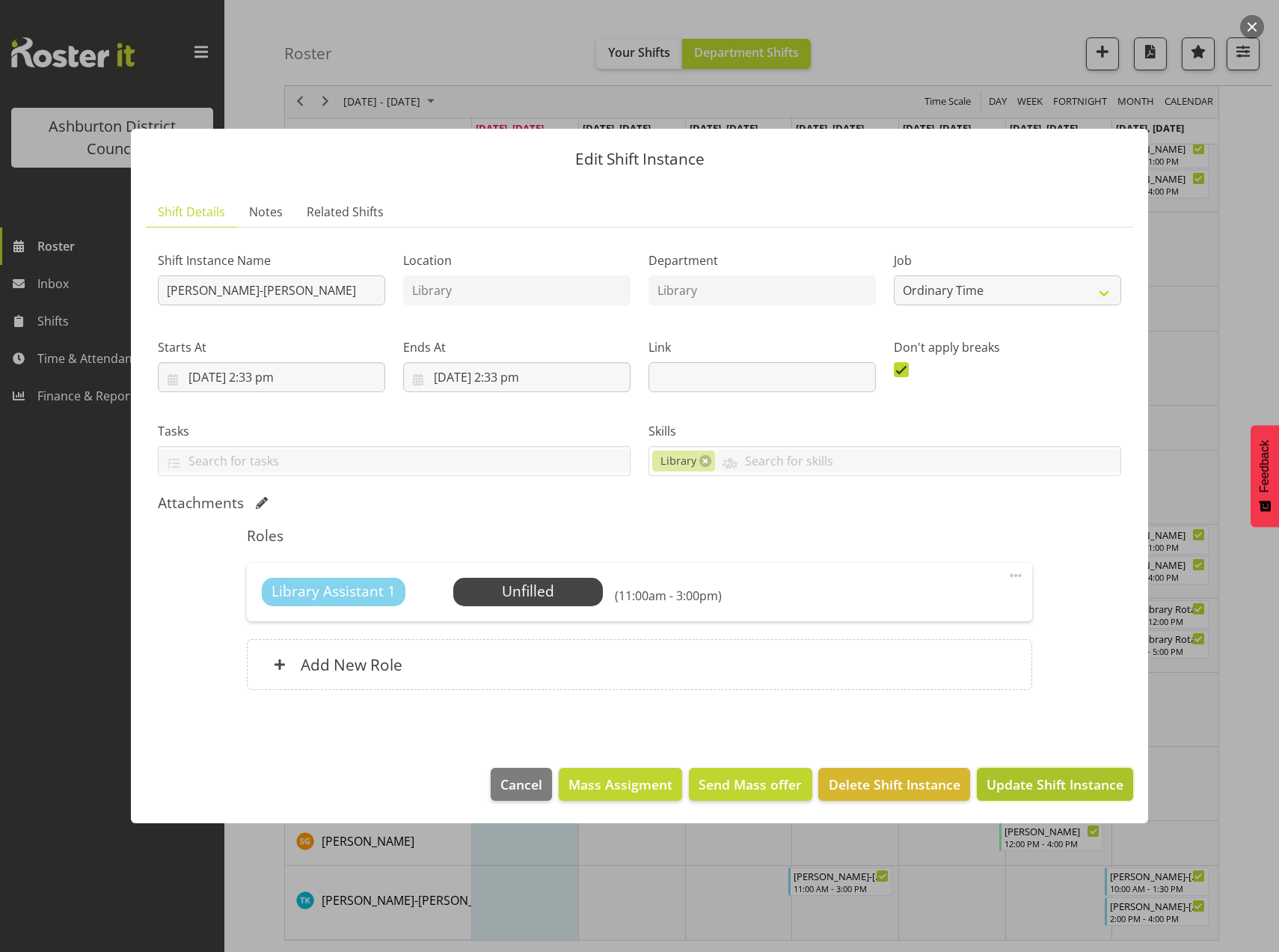
drag, startPoint x: 1013, startPoint y: 785, endPoint x: 1042, endPoint y: 780, distance: 29.4
click at [1014, 785] on span "Update Shift Instance" at bounding box center [1055, 784] width 137 height 20
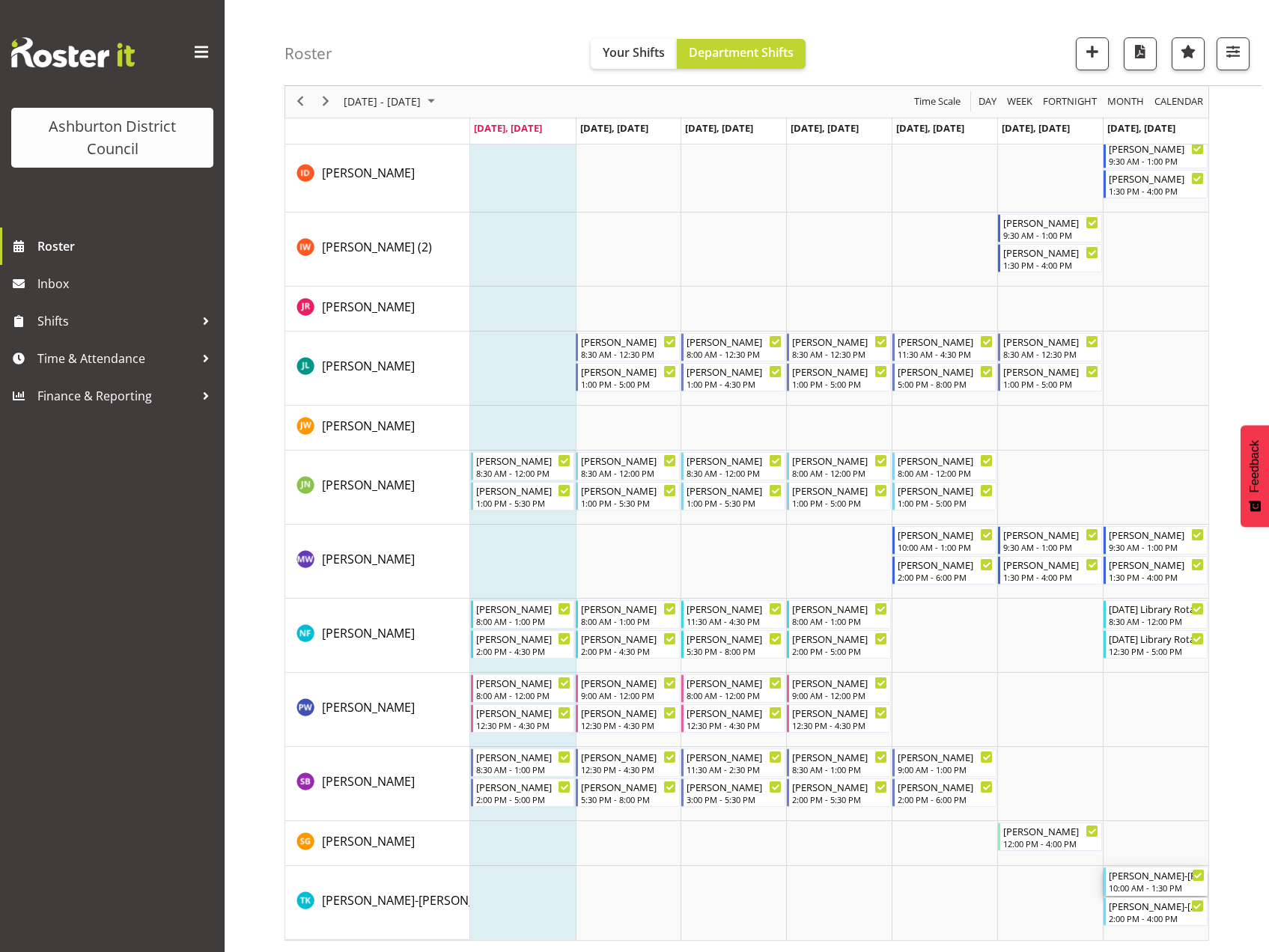
click at [1157, 874] on div "[PERSON_NAME]-[PERSON_NAME]" at bounding box center [1156, 874] width 96 height 15
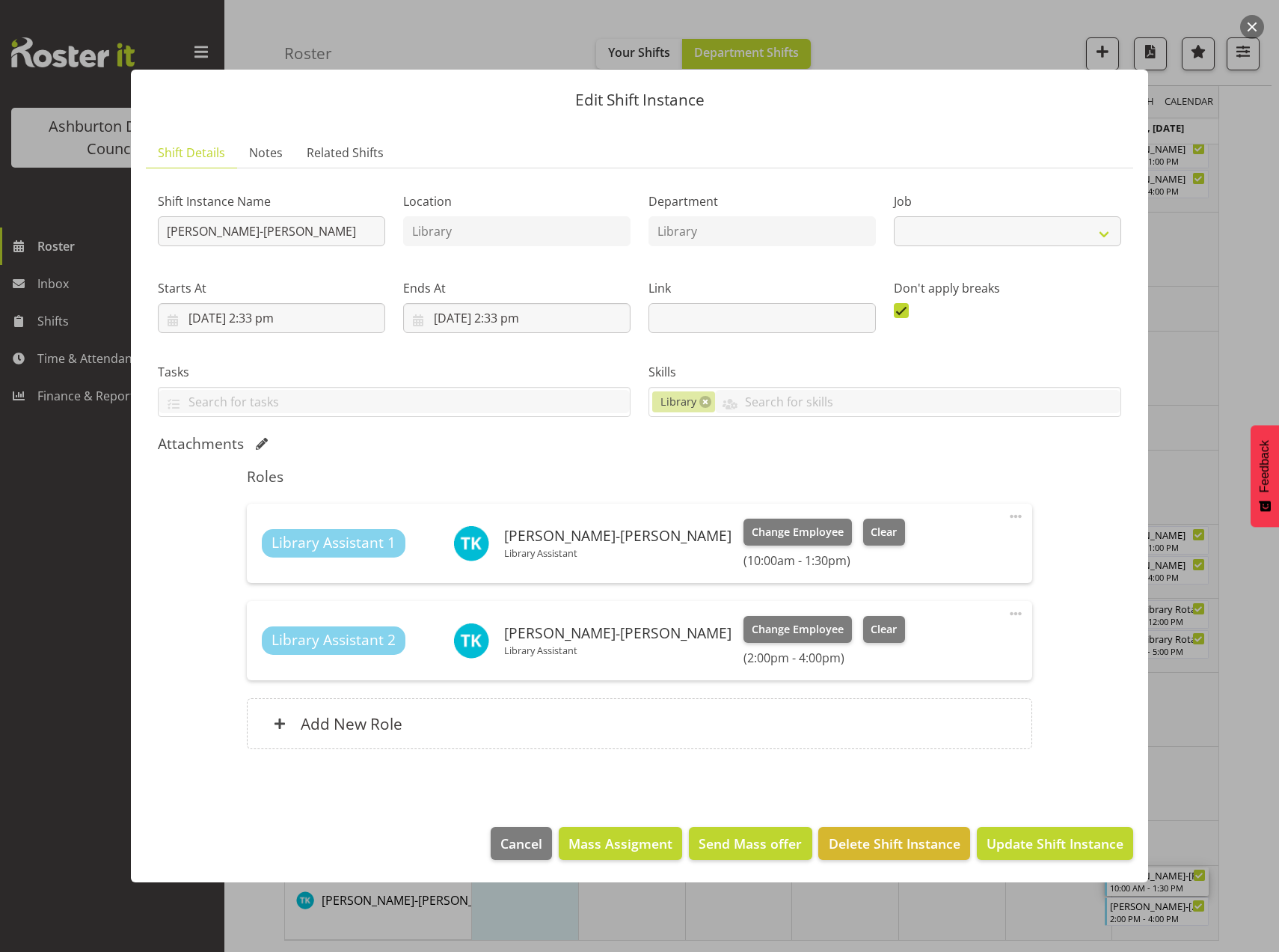
select select "6995"
click at [871, 530] on span "Clear" at bounding box center [883, 532] width 26 height 16
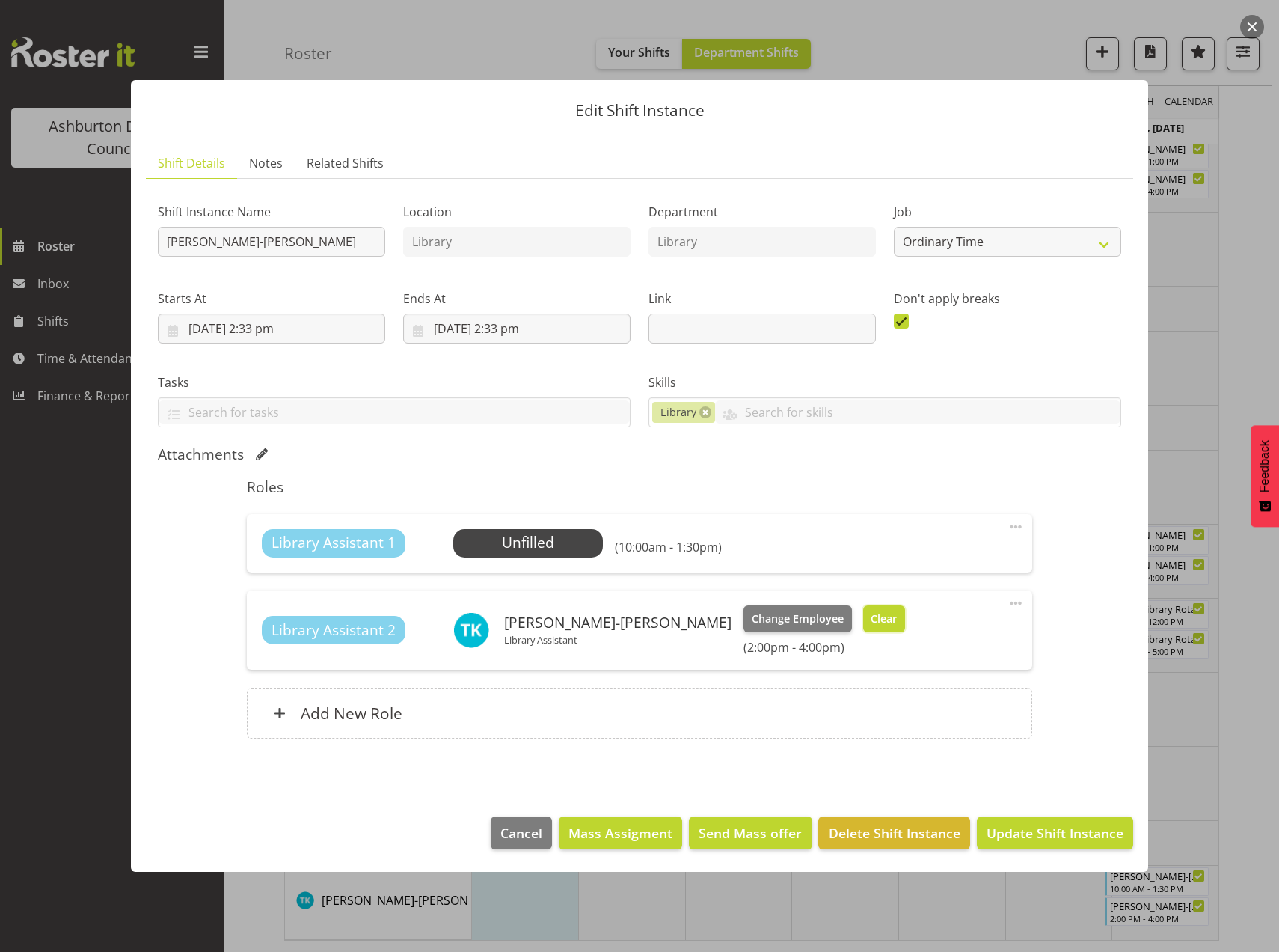
drag, startPoint x: 749, startPoint y: 619, endPoint x: 861, endPoint y: 725, distance: 154.2
click at [871, 619] on span "Clear" at bounding box center [883, 618] width 26 height 16
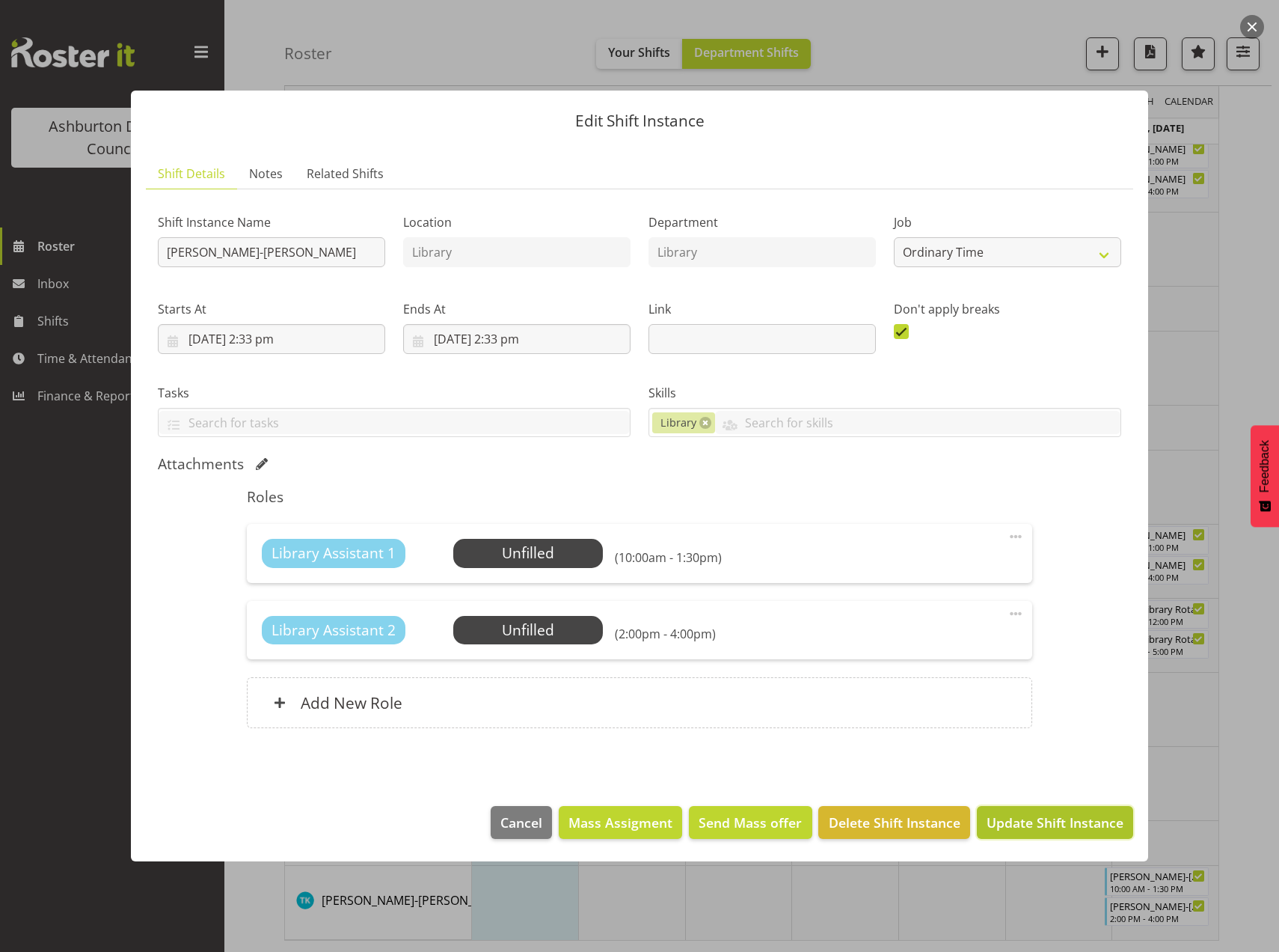
click at [1037, 825] on span "Update Shift Instance" at bounding box center [1055, 822] width 137 height 20
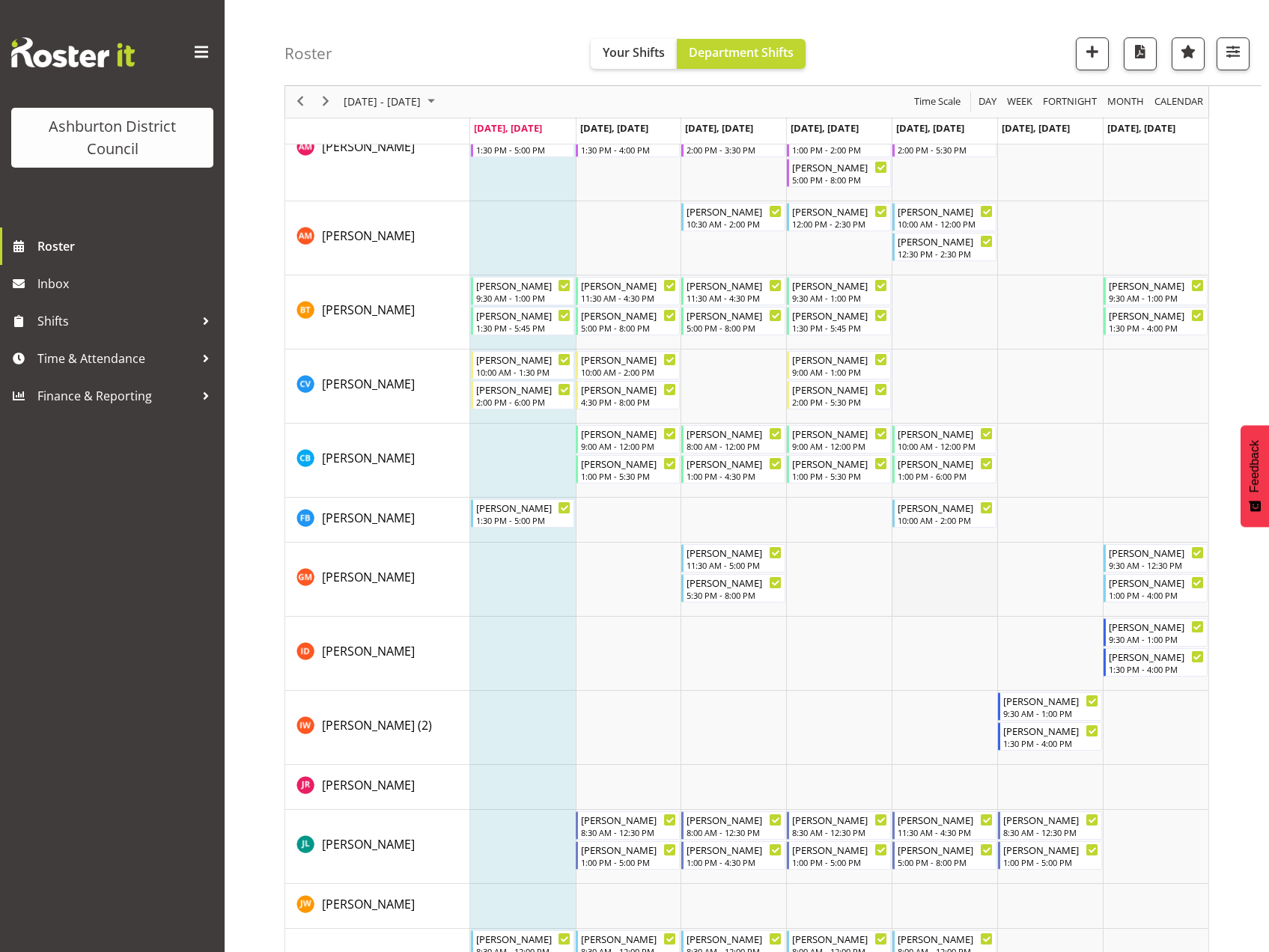
scroll to position [81, 0]
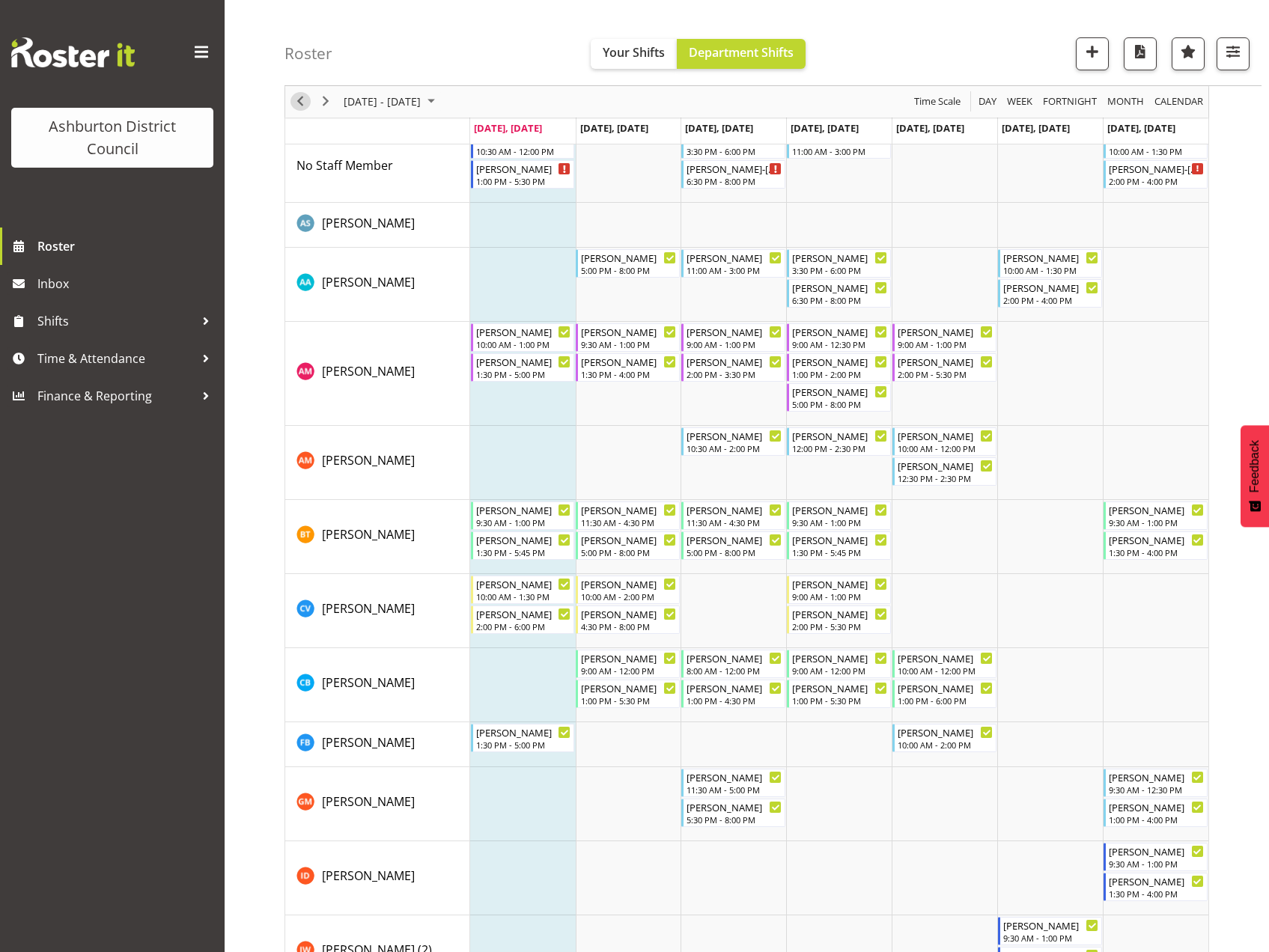
click at [301, 101] on span "Previous" at bounding box center [300, 102] width 18 height 19
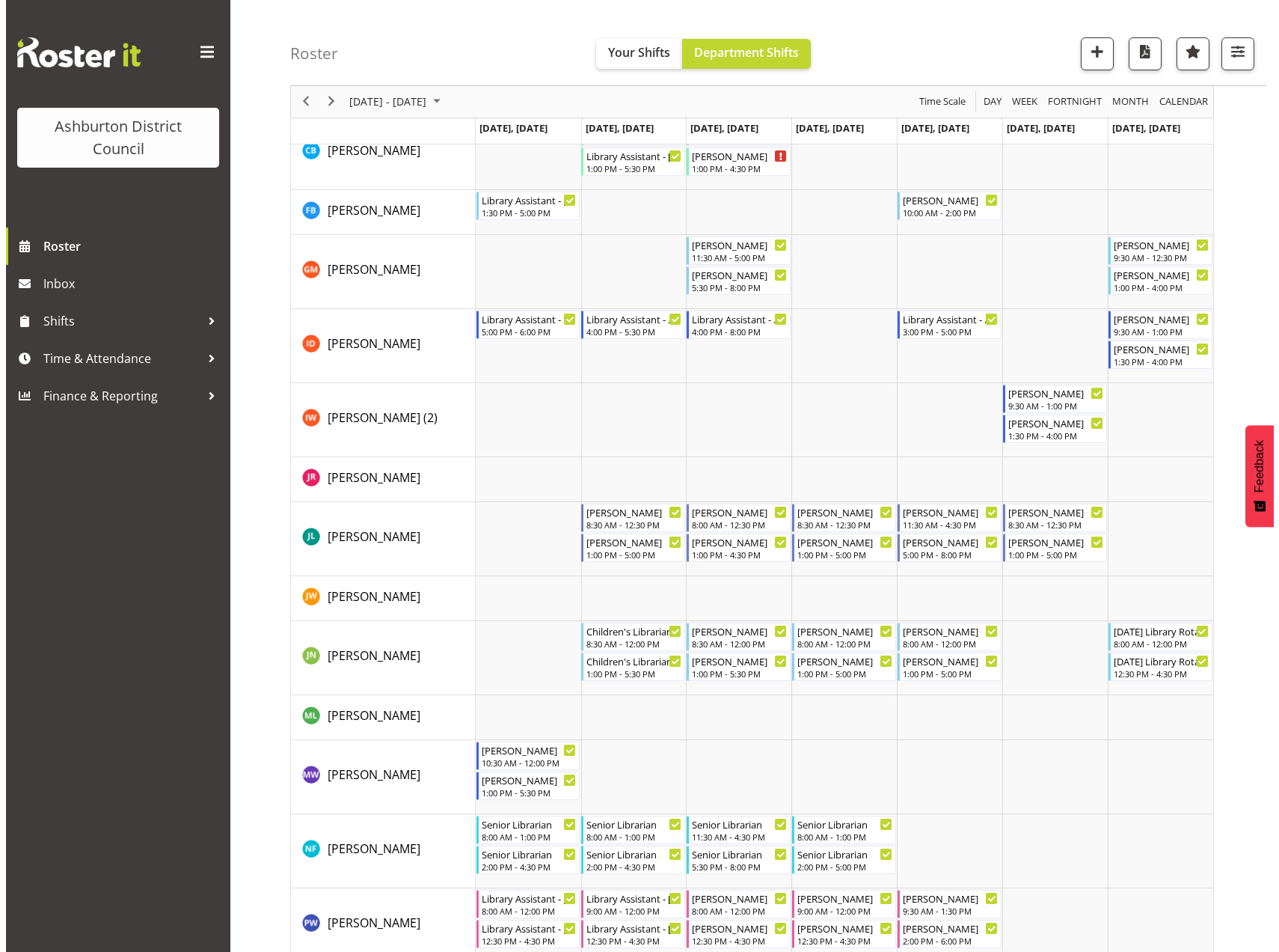
scroll to position [889, 0]
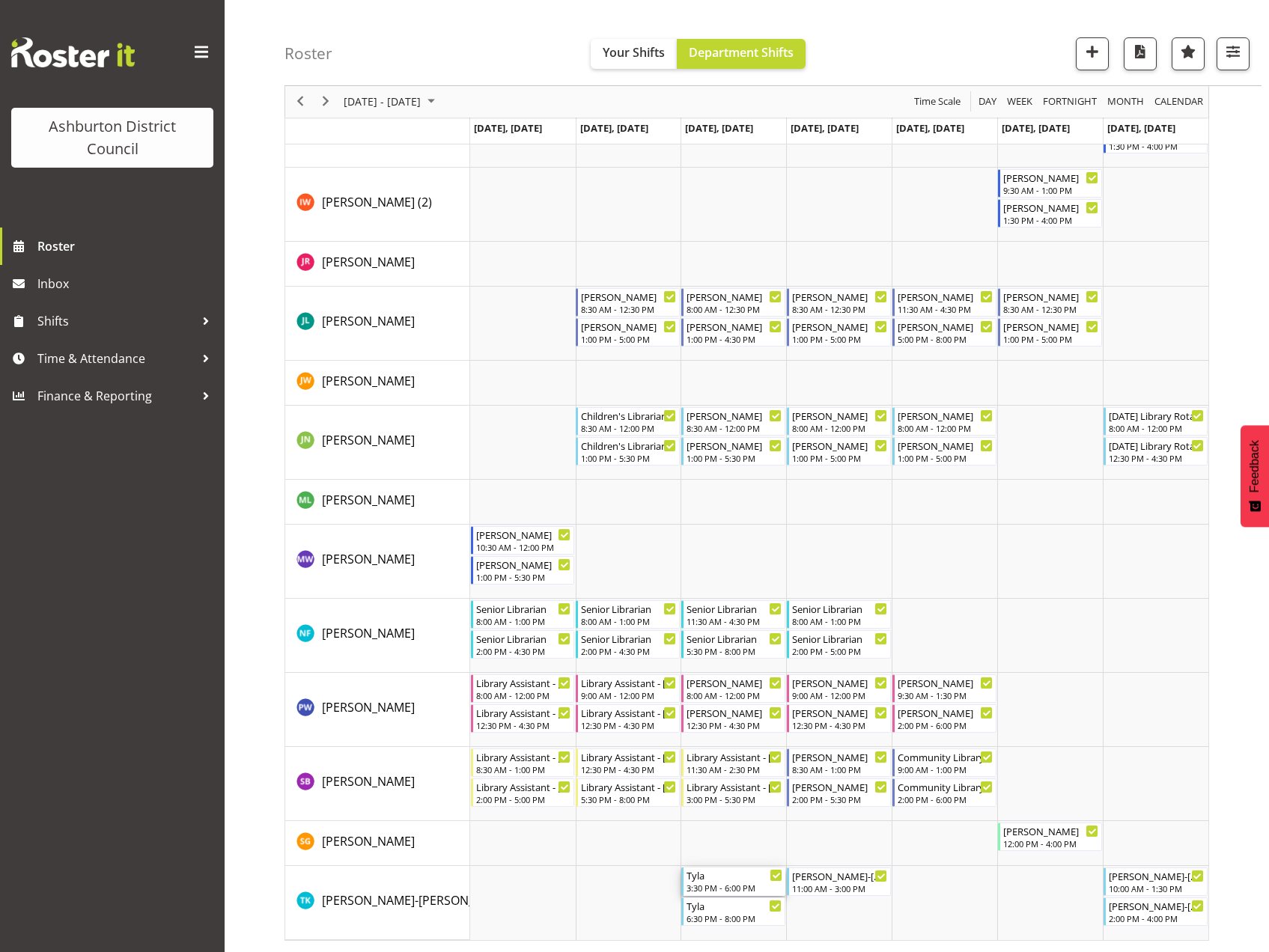
click at [722, 882] on div "3:30 PM - 6:00 PM" at bounding box center [734, 887] width 96 height 12
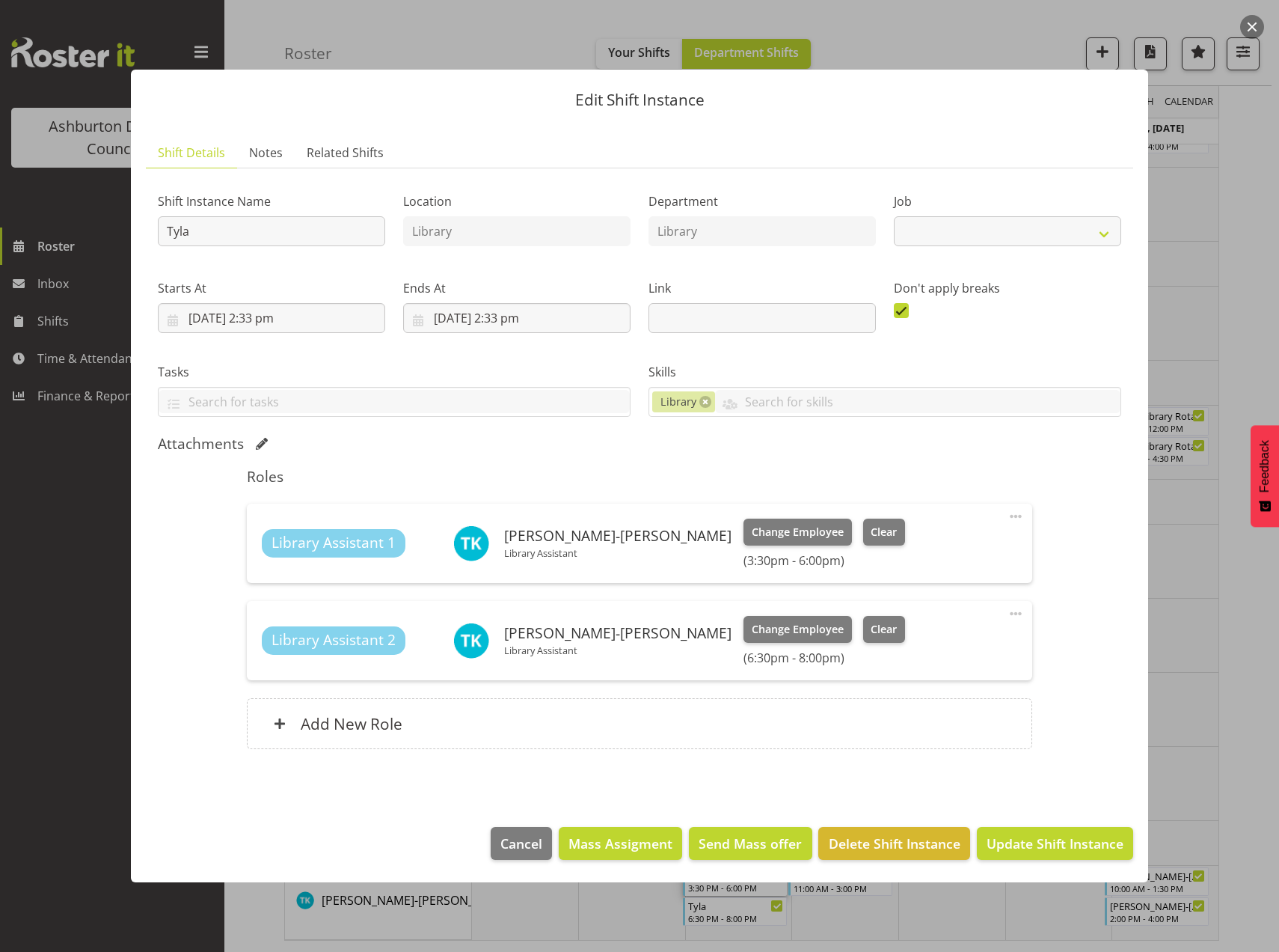
select select "6995"
click at [871, 539] on span "Clear" at bounding box center [883, 532] width 26 height 16
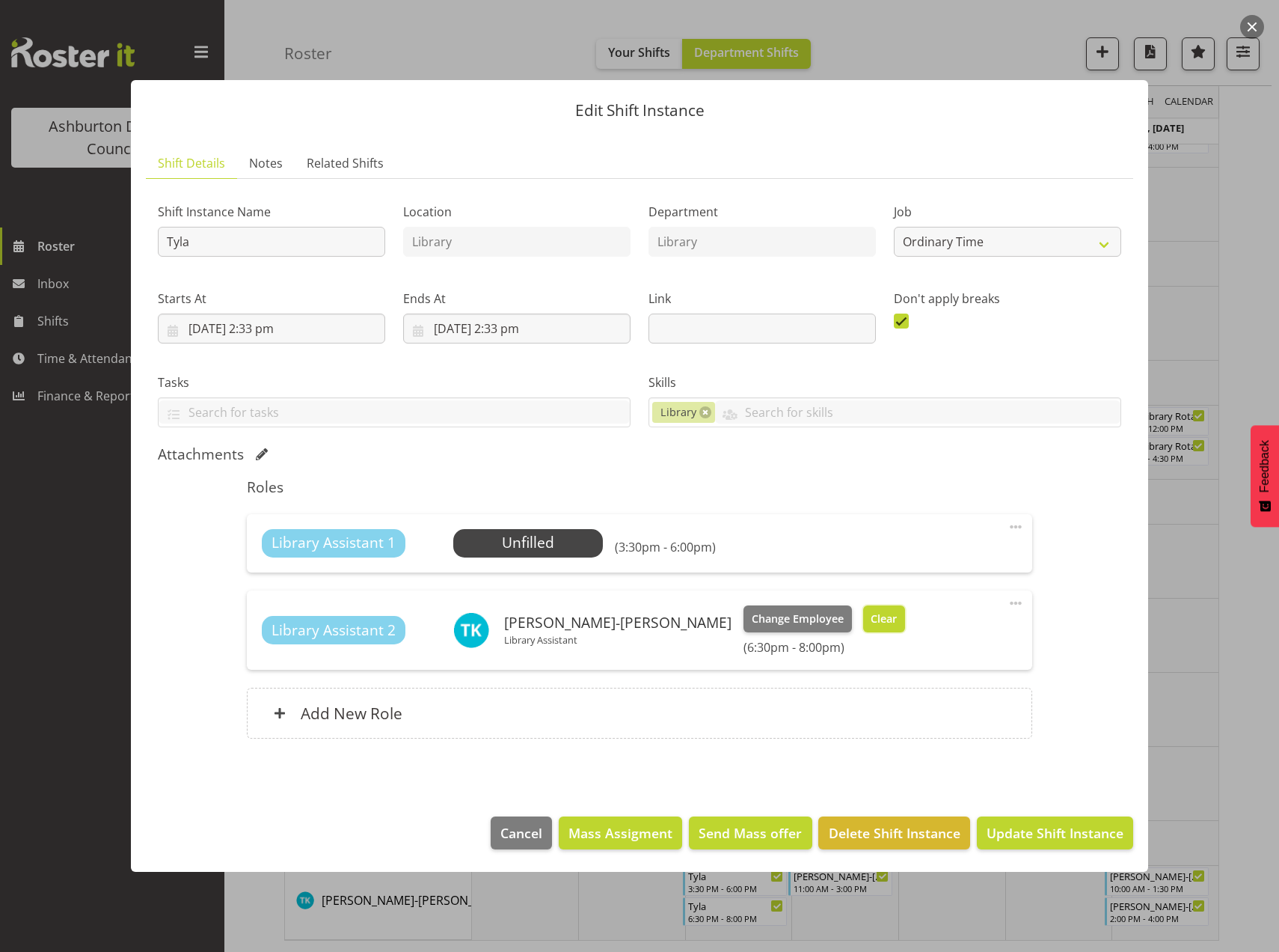
click at [871, 612] on span "Clear" at bounding box center [883, 618] width 26 height 16
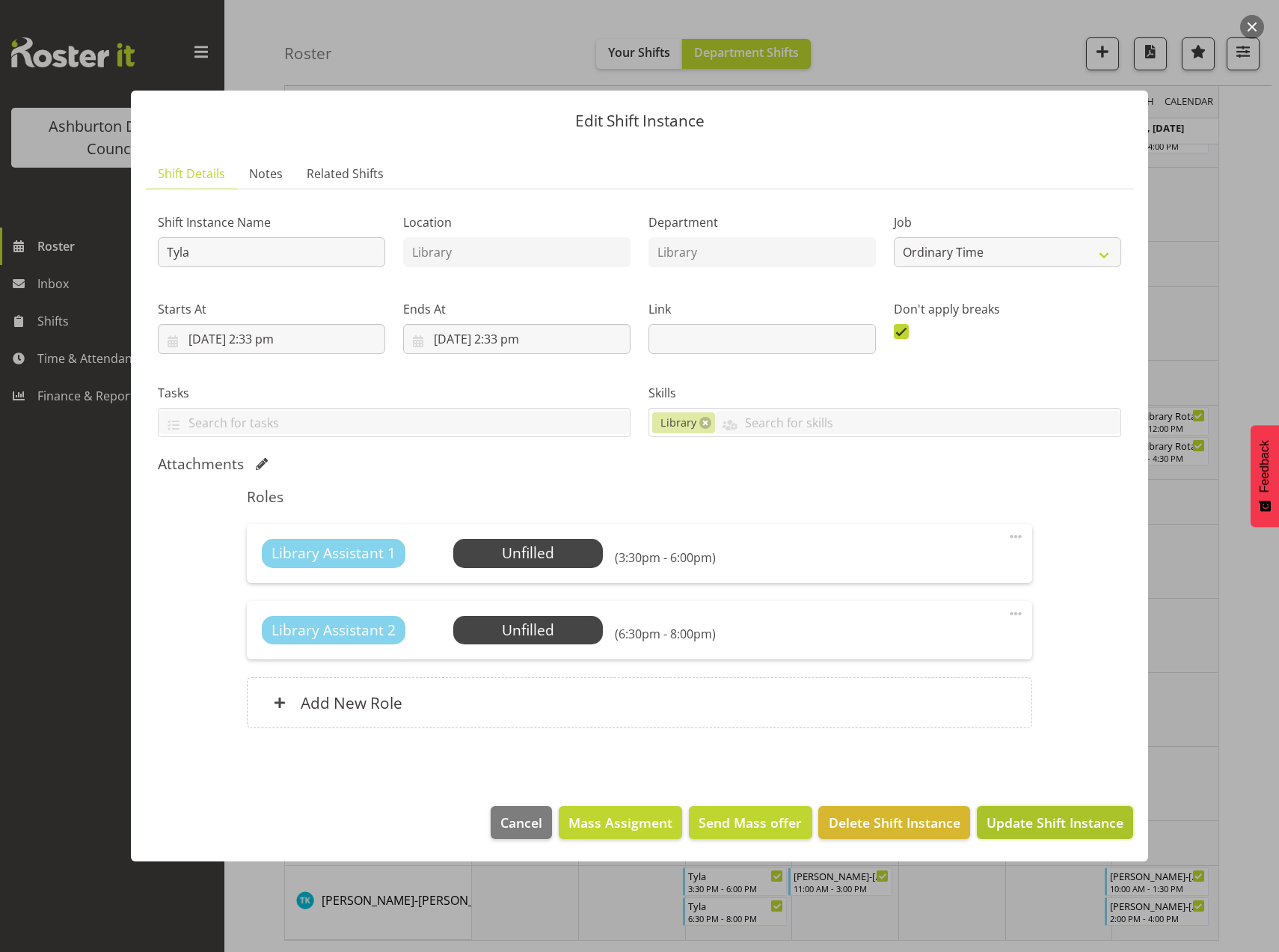
click at [994, 823] on span "Update Shift Instance" at bounding box center [1055, 822] width 137 height 20
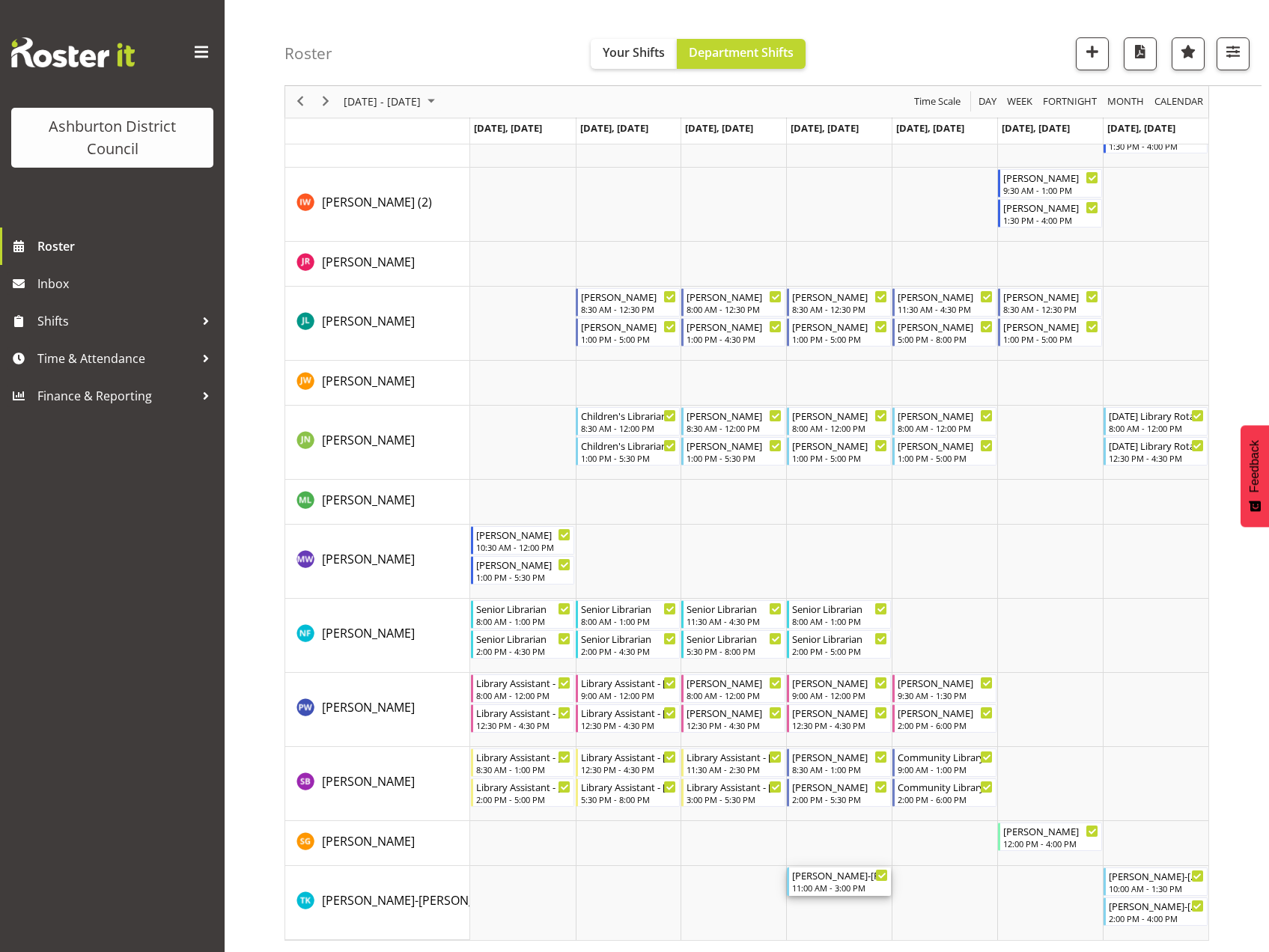
click at [852, 877] on div "Tyla Koia-Lowe" at bounding box center [840, 874] width 96 height 15
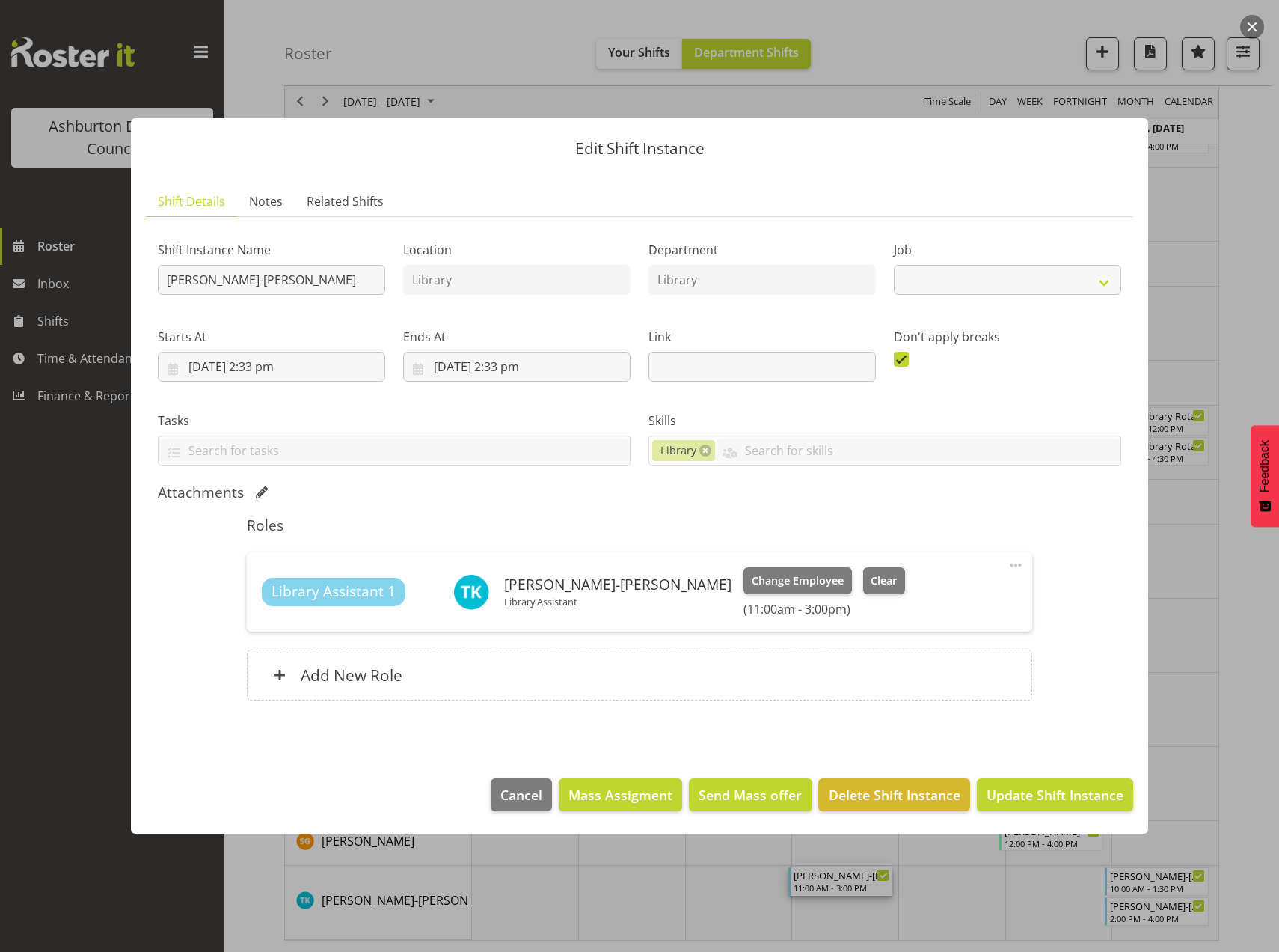
select select "6995"
click at [871, 581] on span "Clear" at bounding box center [883, 581] width 26 height 16
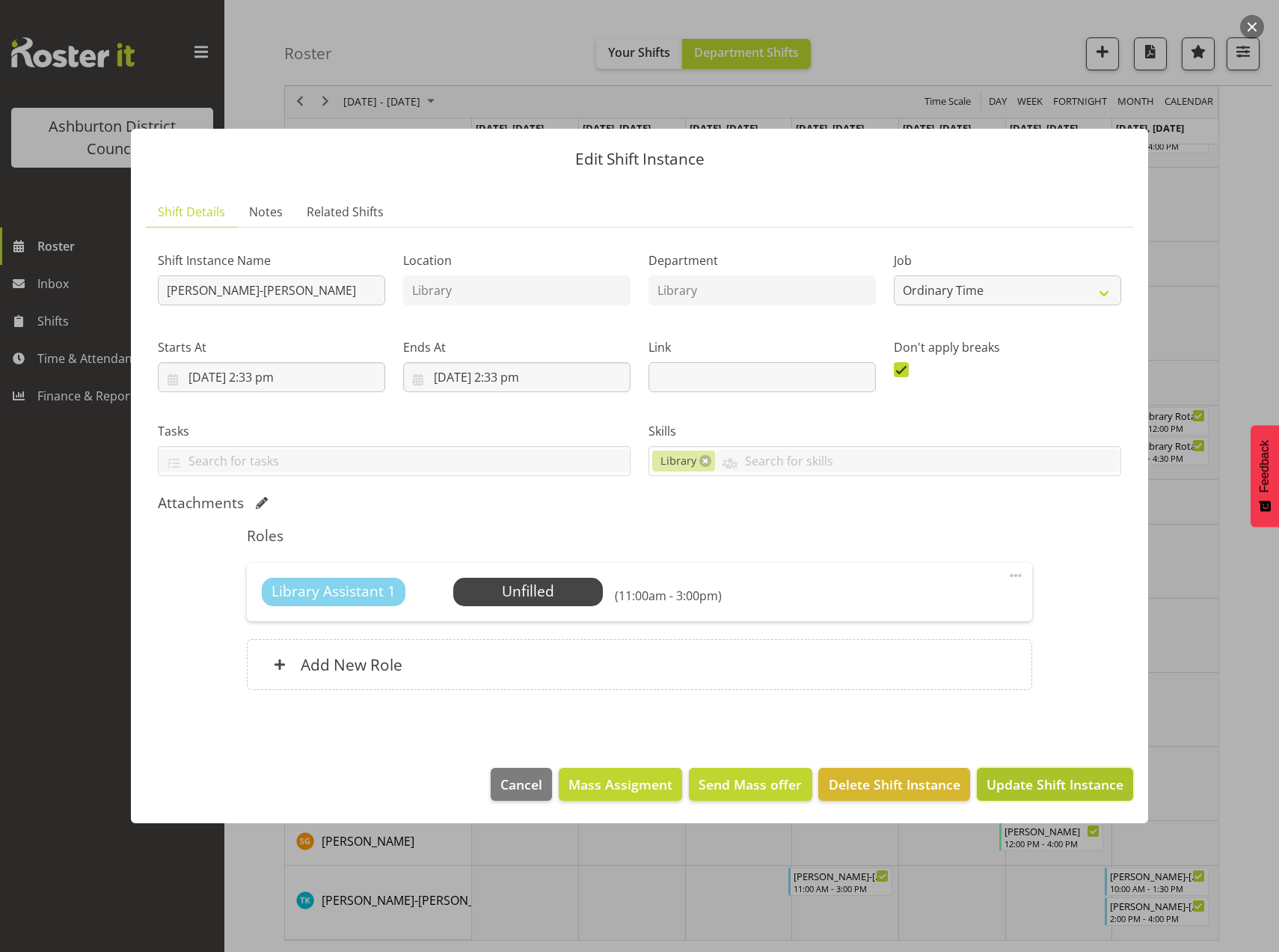
click at [1021, 798] on button "Update Shift Instance" at bounding box center [1055, 784] width 156 height 33
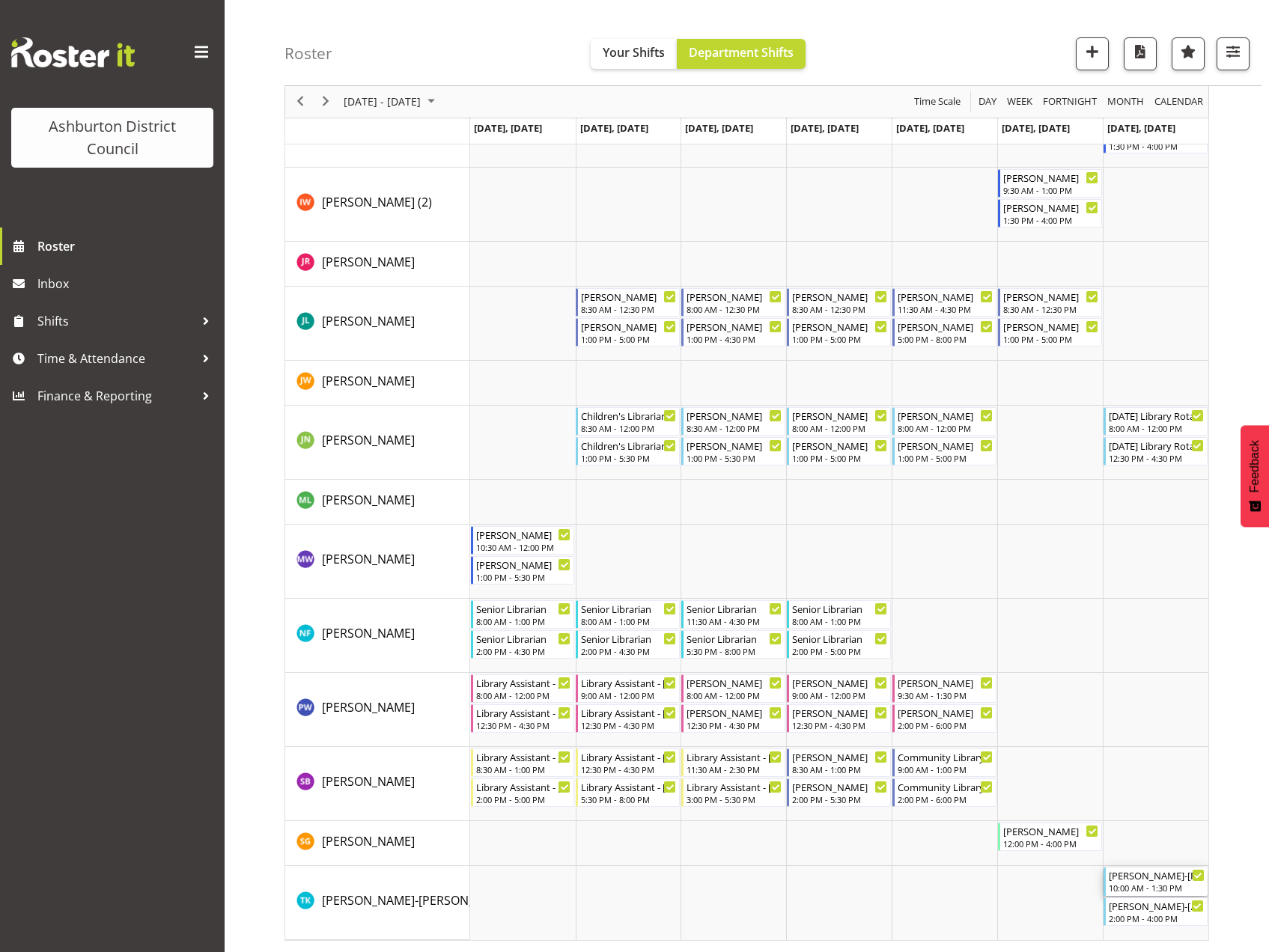
click at [1146, 882] on div "Tyla Koia-Lowe 10:00 AM - 1:30 PM" at bounding box center [1156, 882] width 96 height 29
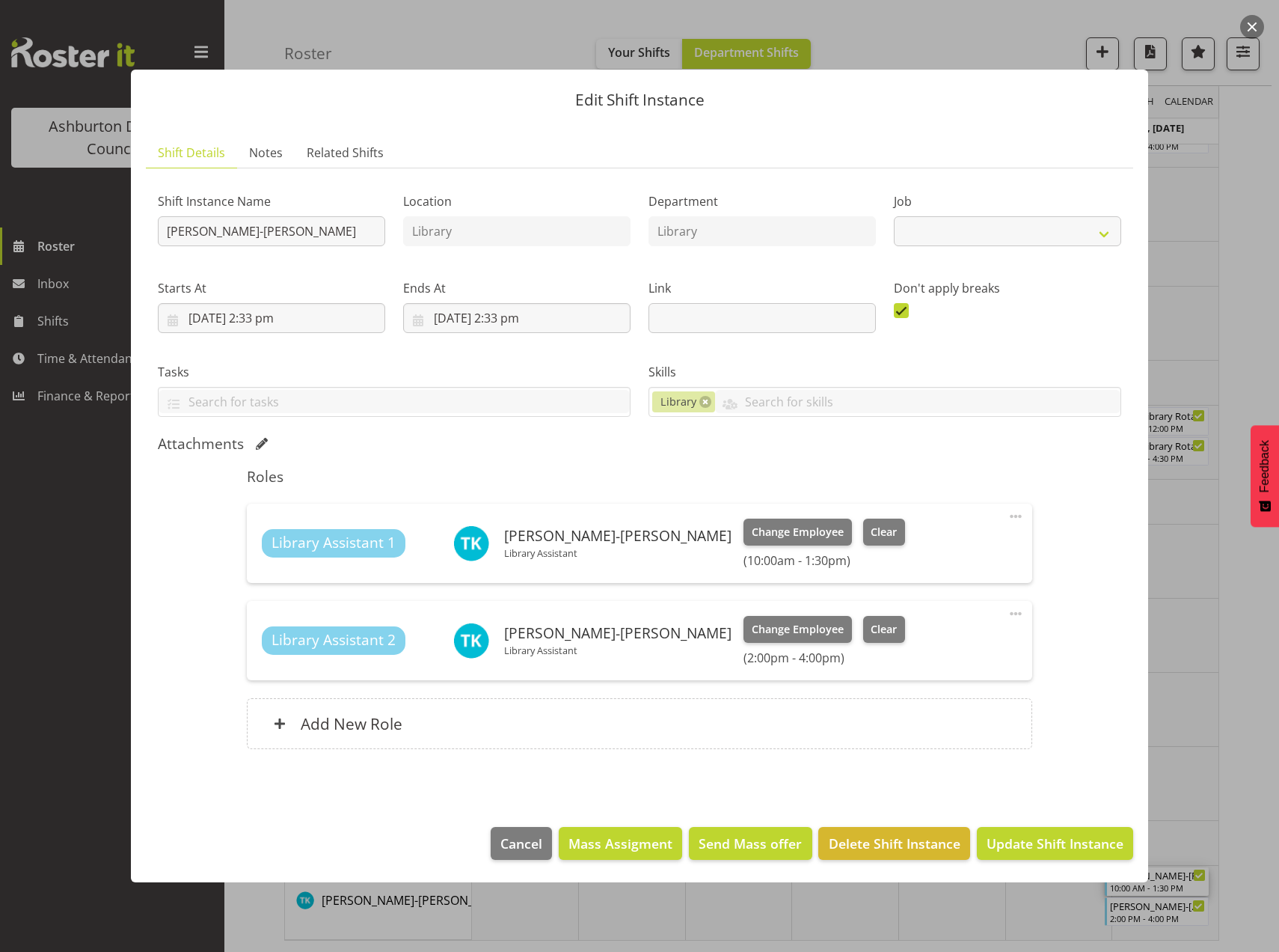
select select "6995"
click at [871, 533] on span "Clear" at bounding box center [883, 532] width 26 height 16
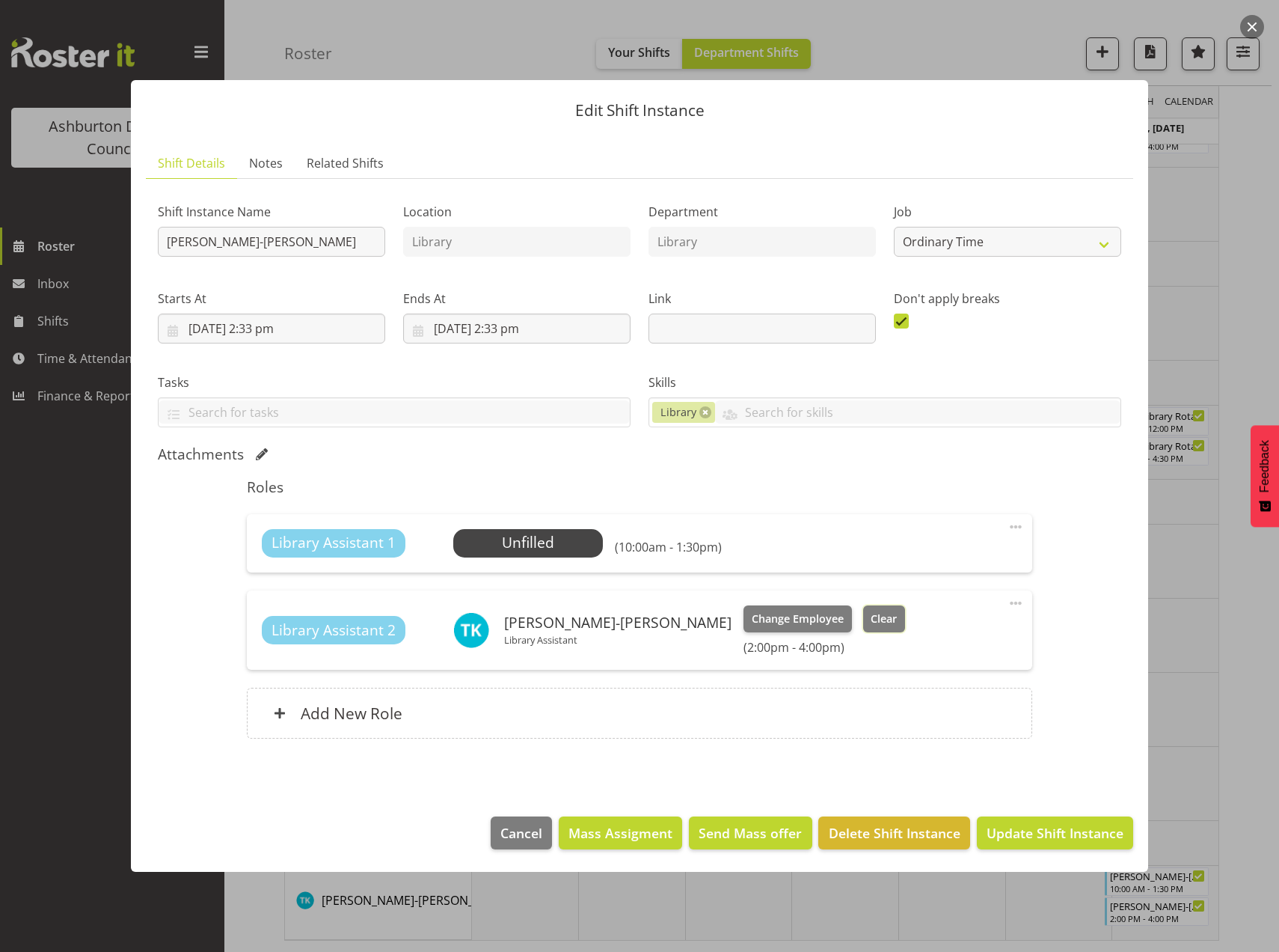
drag, startPoint x: 750, startPoint y: 610, endPoint x: 760, endPoint y: 625, distance: 18.0
click at [871, 611] on span "Clear" at bounding box center [883, 618] width 26 height 16
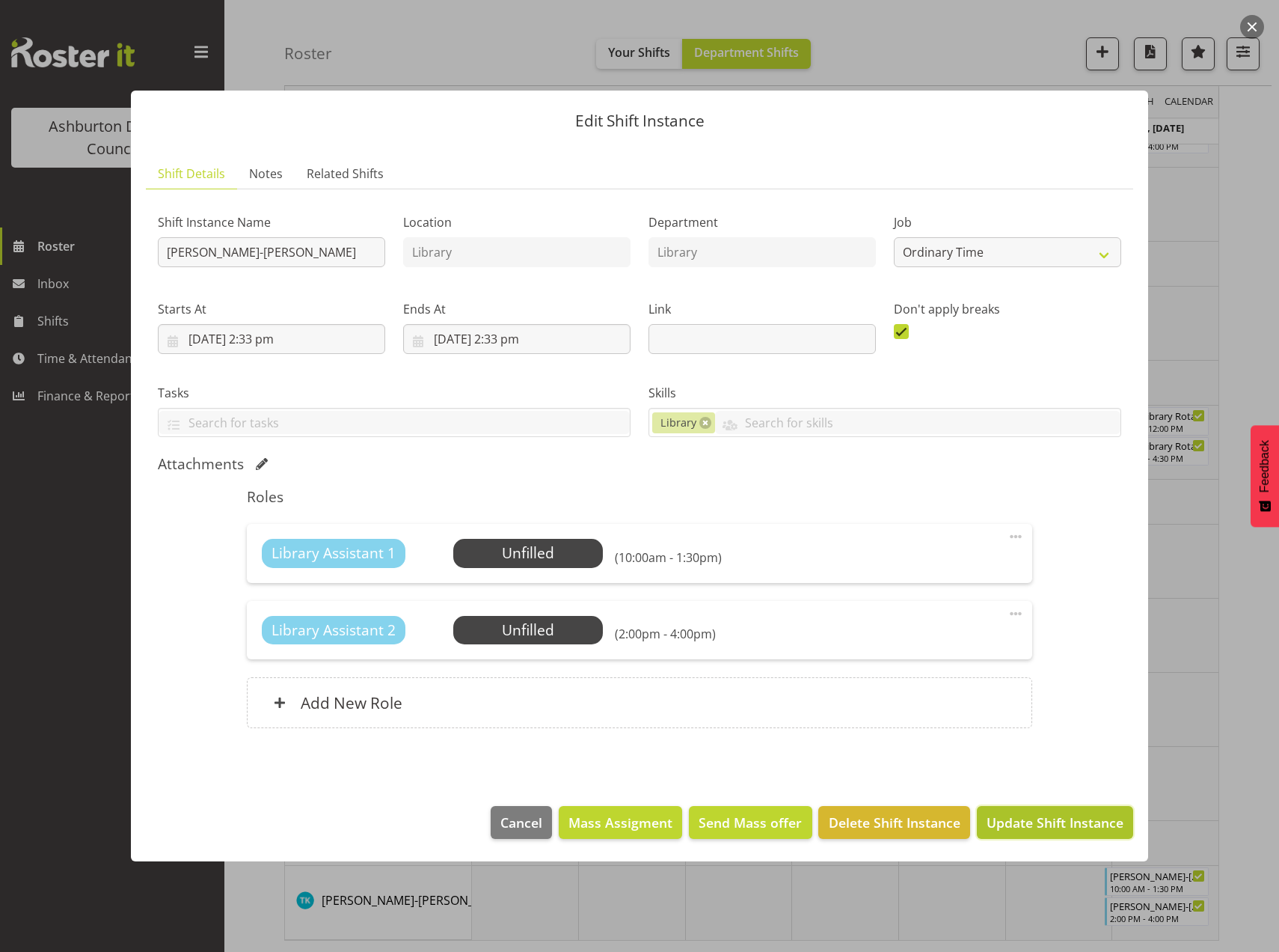
click at [1039, 815] on span "Update Shift Instance" at bounding box center [1055, 822] width 137 height 20
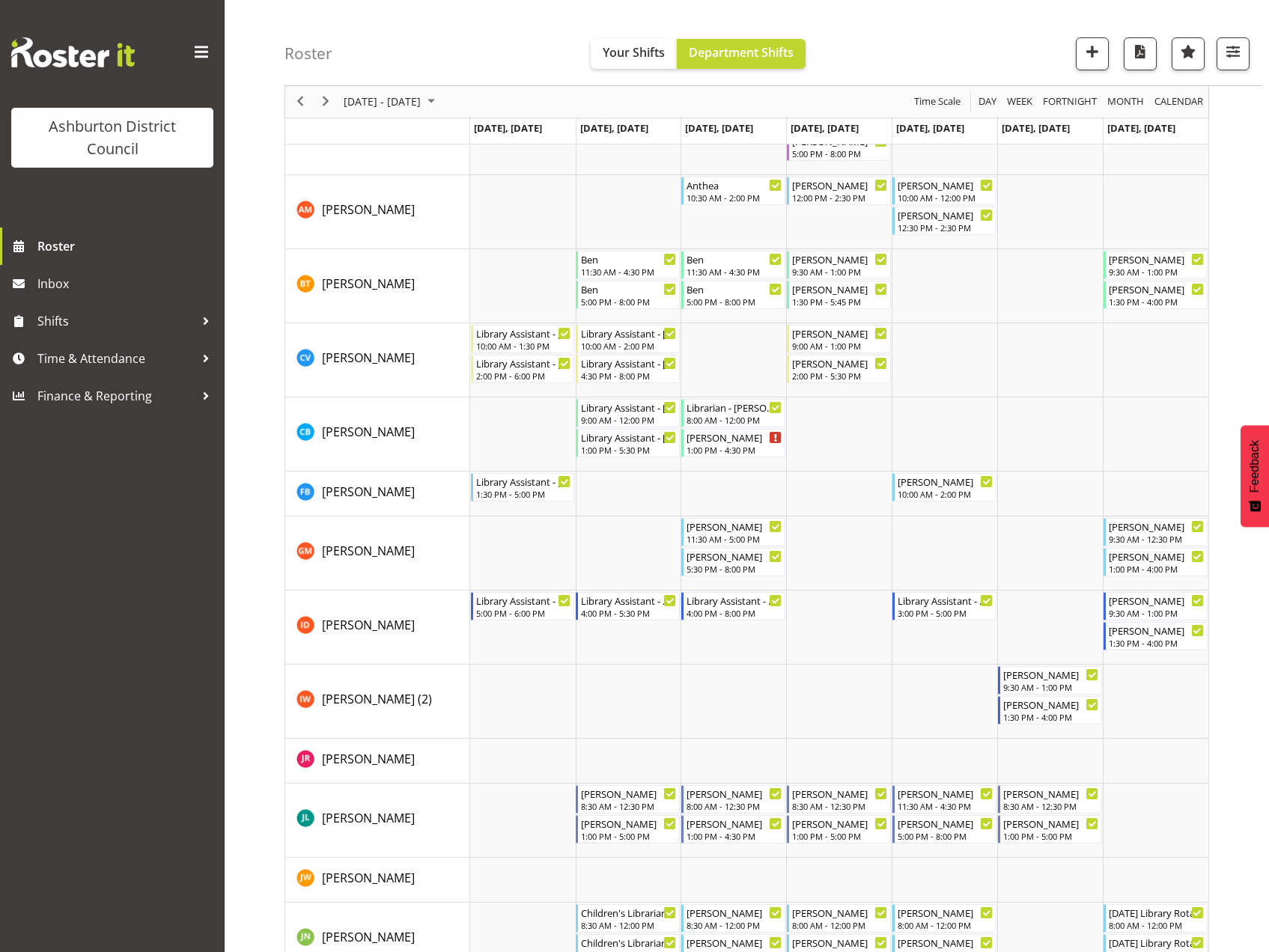
scroll to position [860, 0]
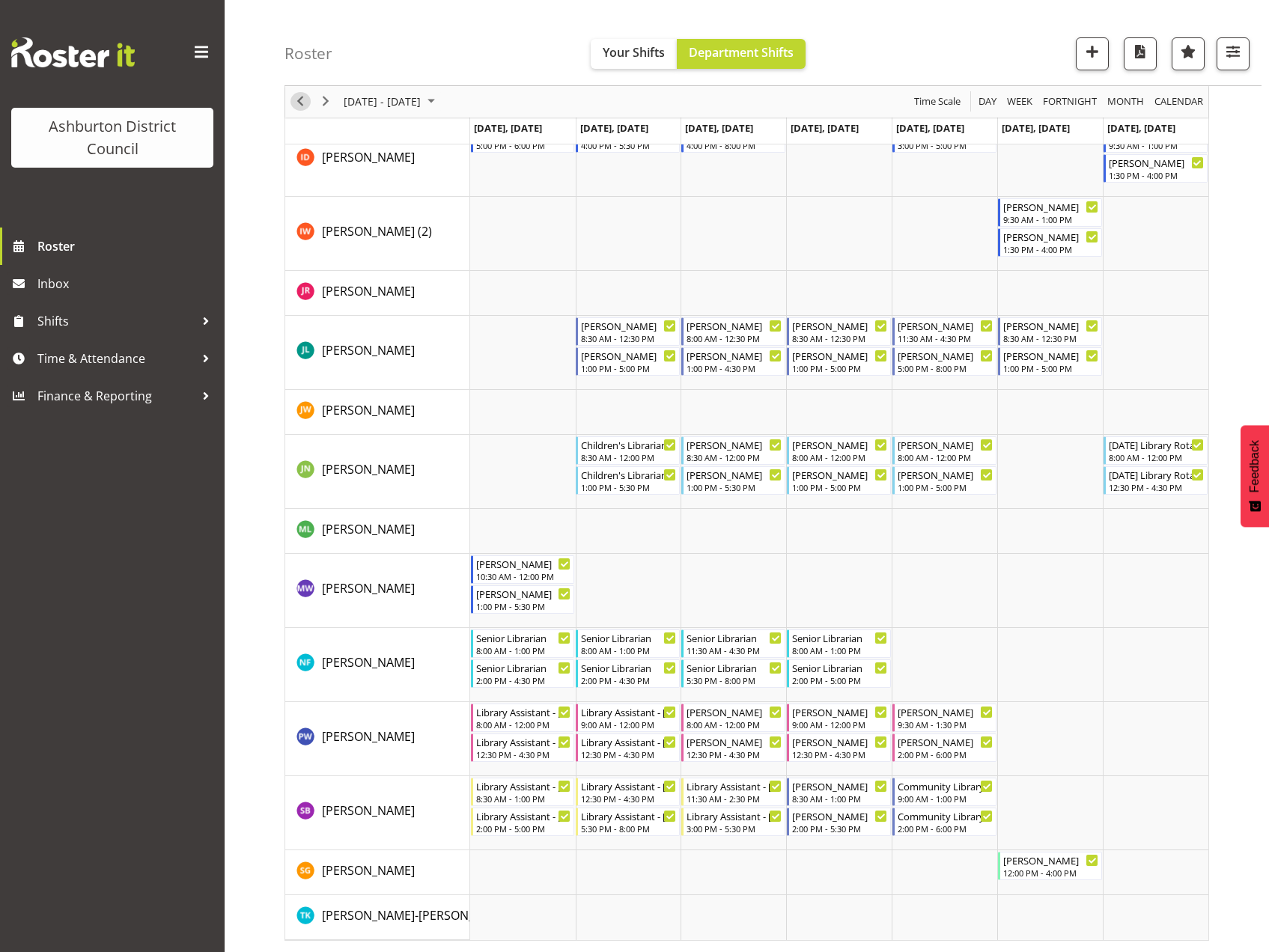
click at [301, 105] on span "Previous" at bounding box center [300, 102] width 18 height 19
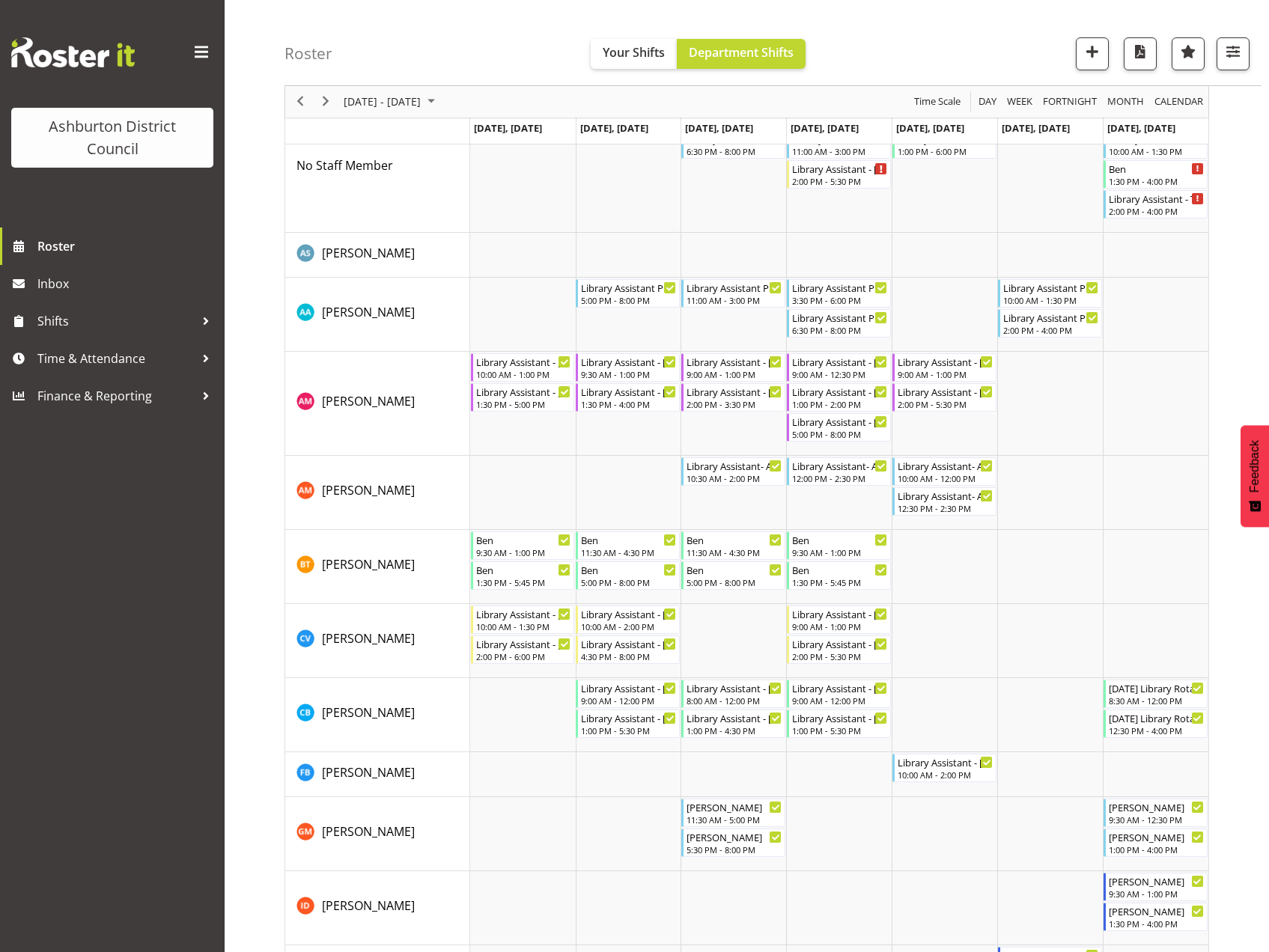
scroll to position [37, 0]
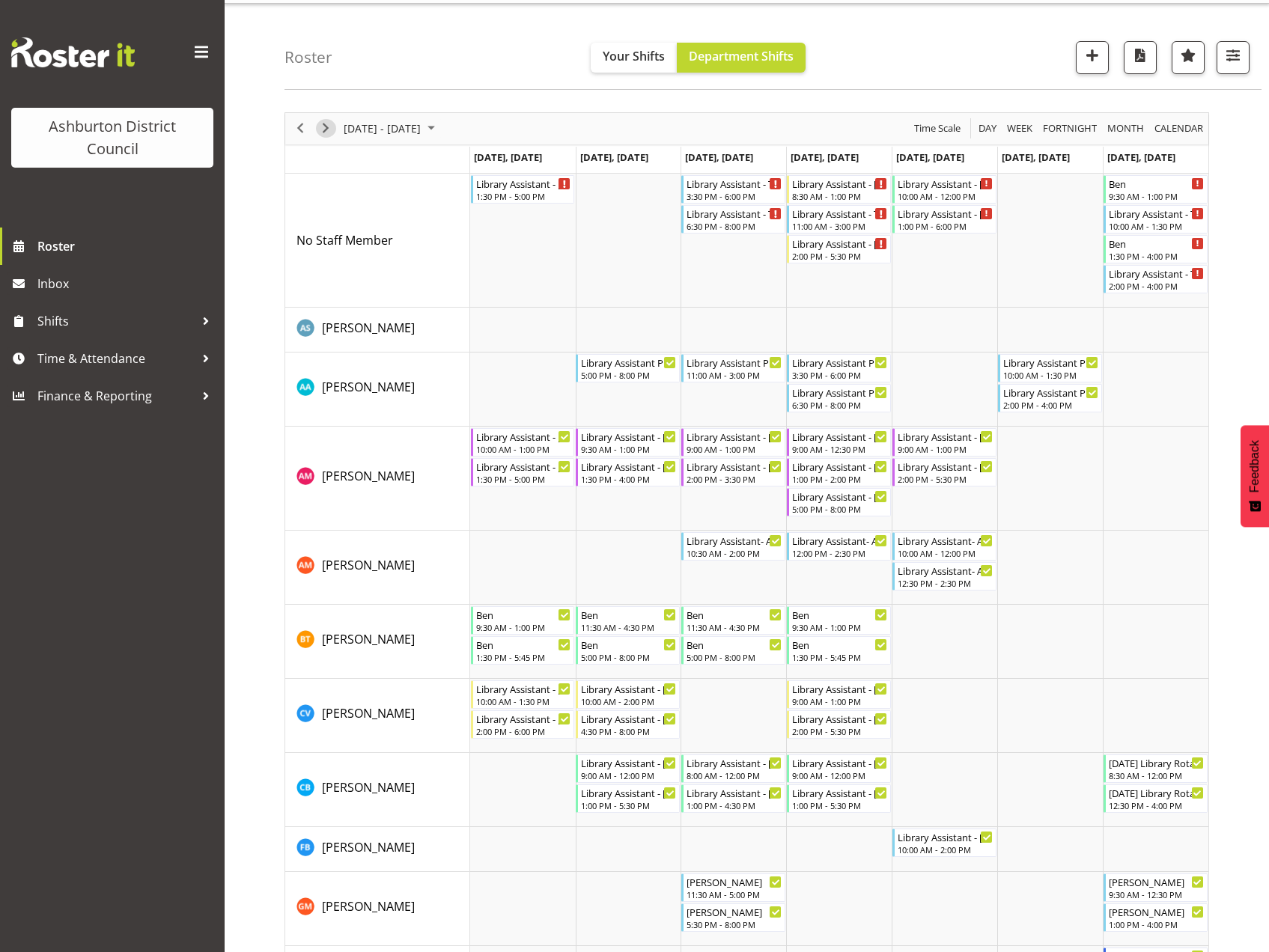
click at [321, 130] on span "Next" at bounding box center [326, 128] width 18 height 19
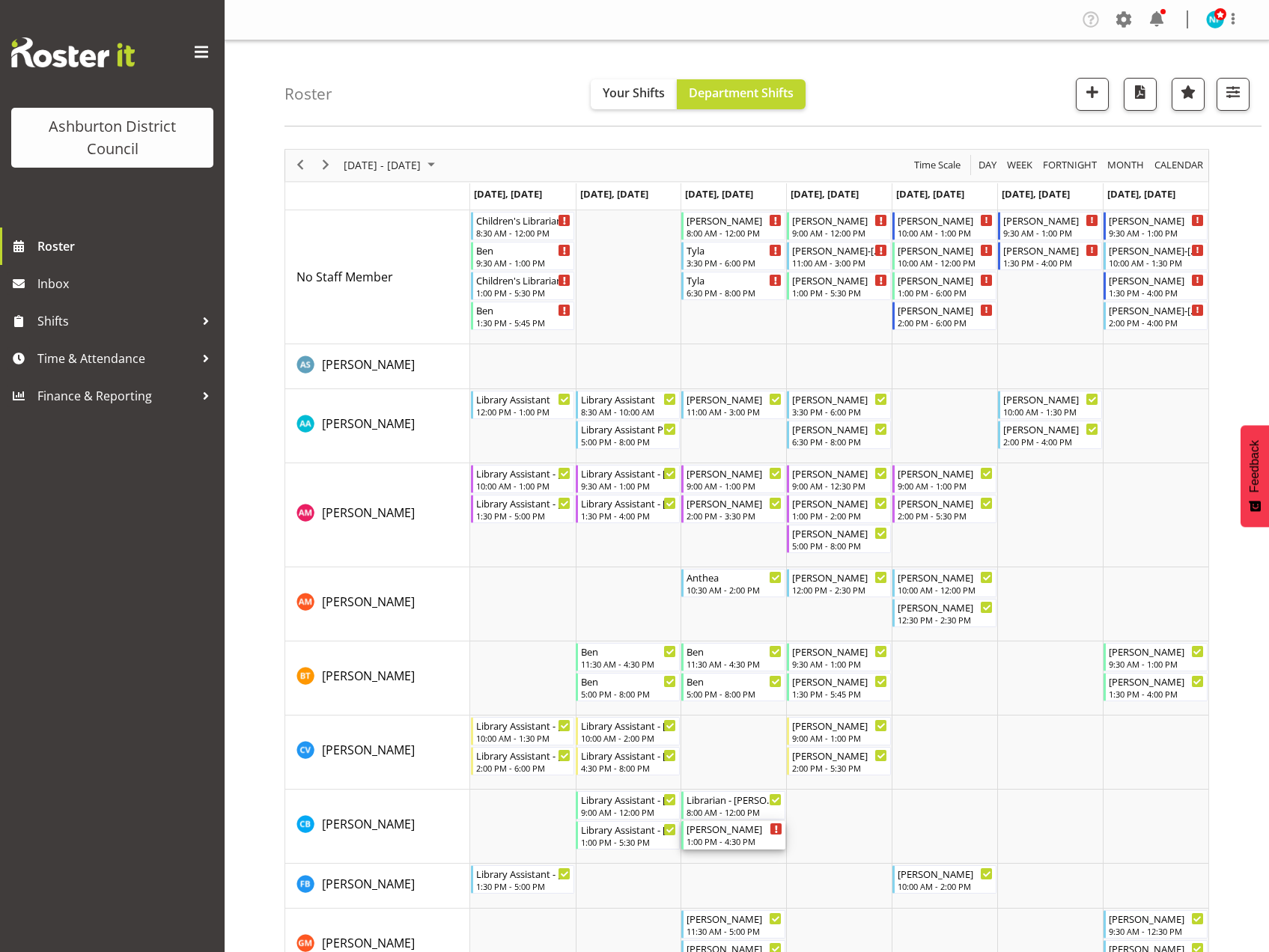
click at [722, 829] on div "[PERSON_NAME]" at bounding box center [734, 828] width 96 height 15
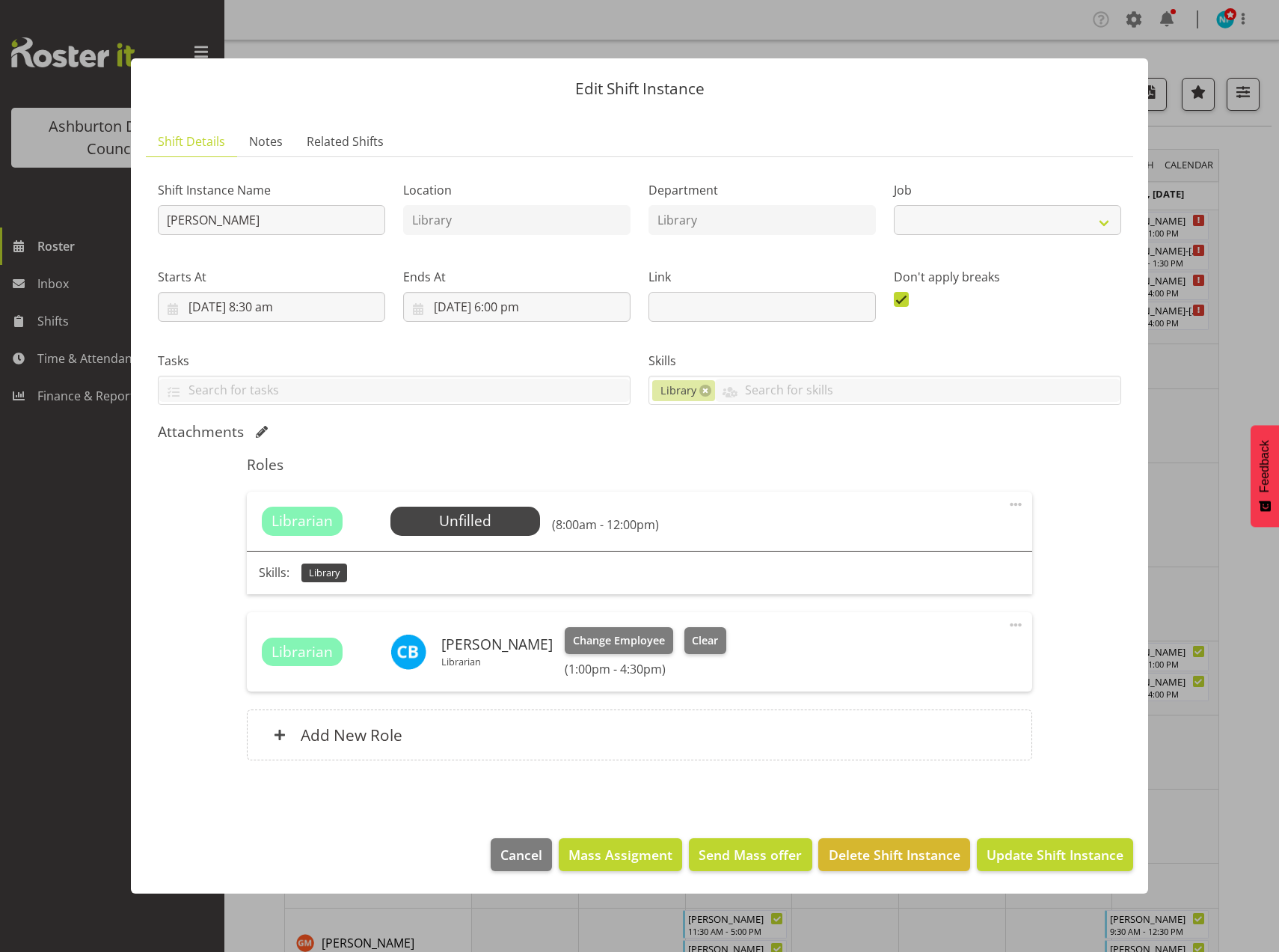
select select "6995"
click at [699, 631] on button "Clear" at bounding box center [705, 640] width 42 height 27
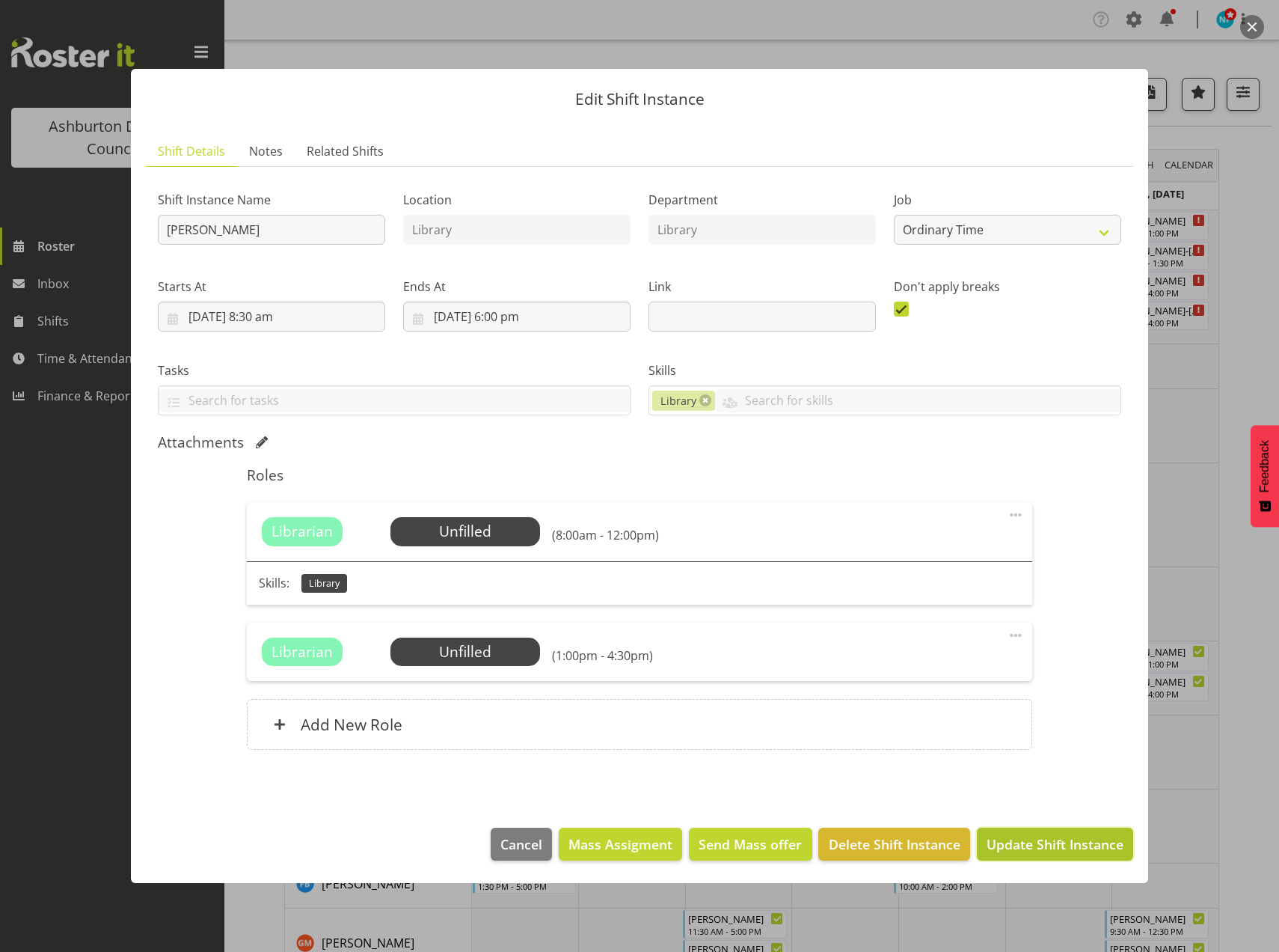
click at [1007, 839] on span "Update Shift Instance" at bounding box center [1055, 844] width 137 height 20
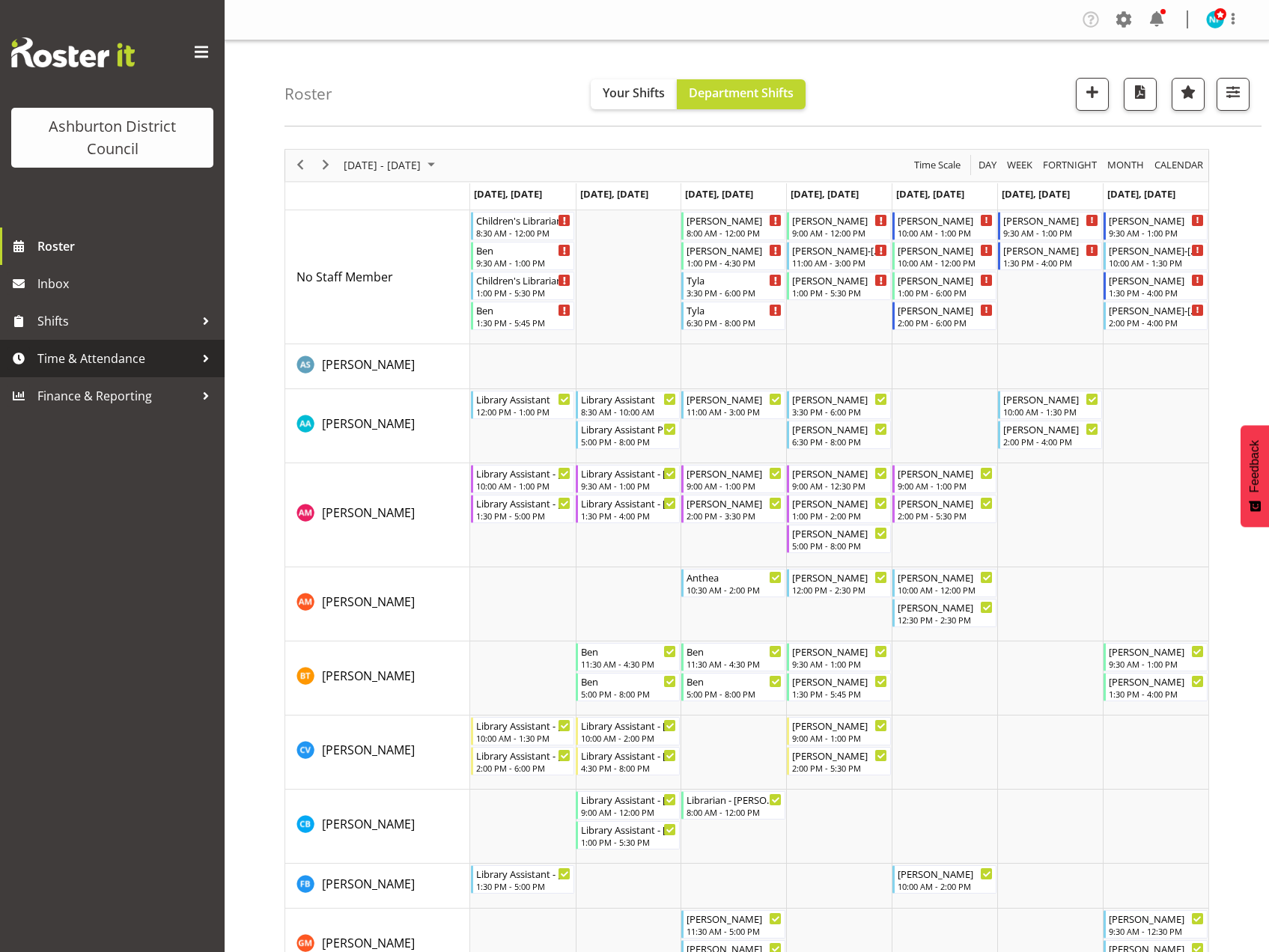
click at [105, 357] on span "Time & Attendance" at bounding box center [115, 358] width 157 height 23
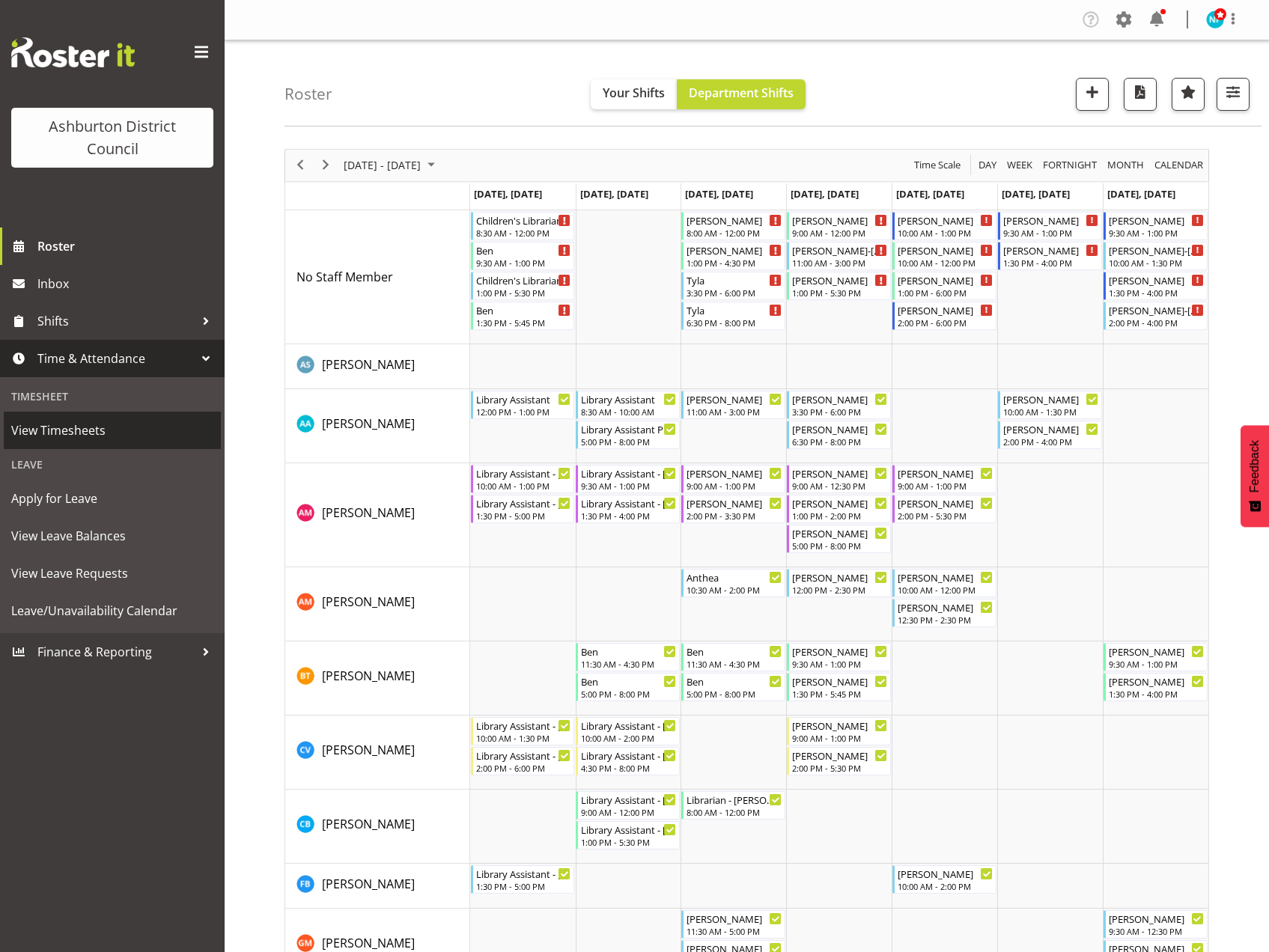
click at [85, 425] on span "View Timesheets" at bounding box center [112, 430] width 202 height 23
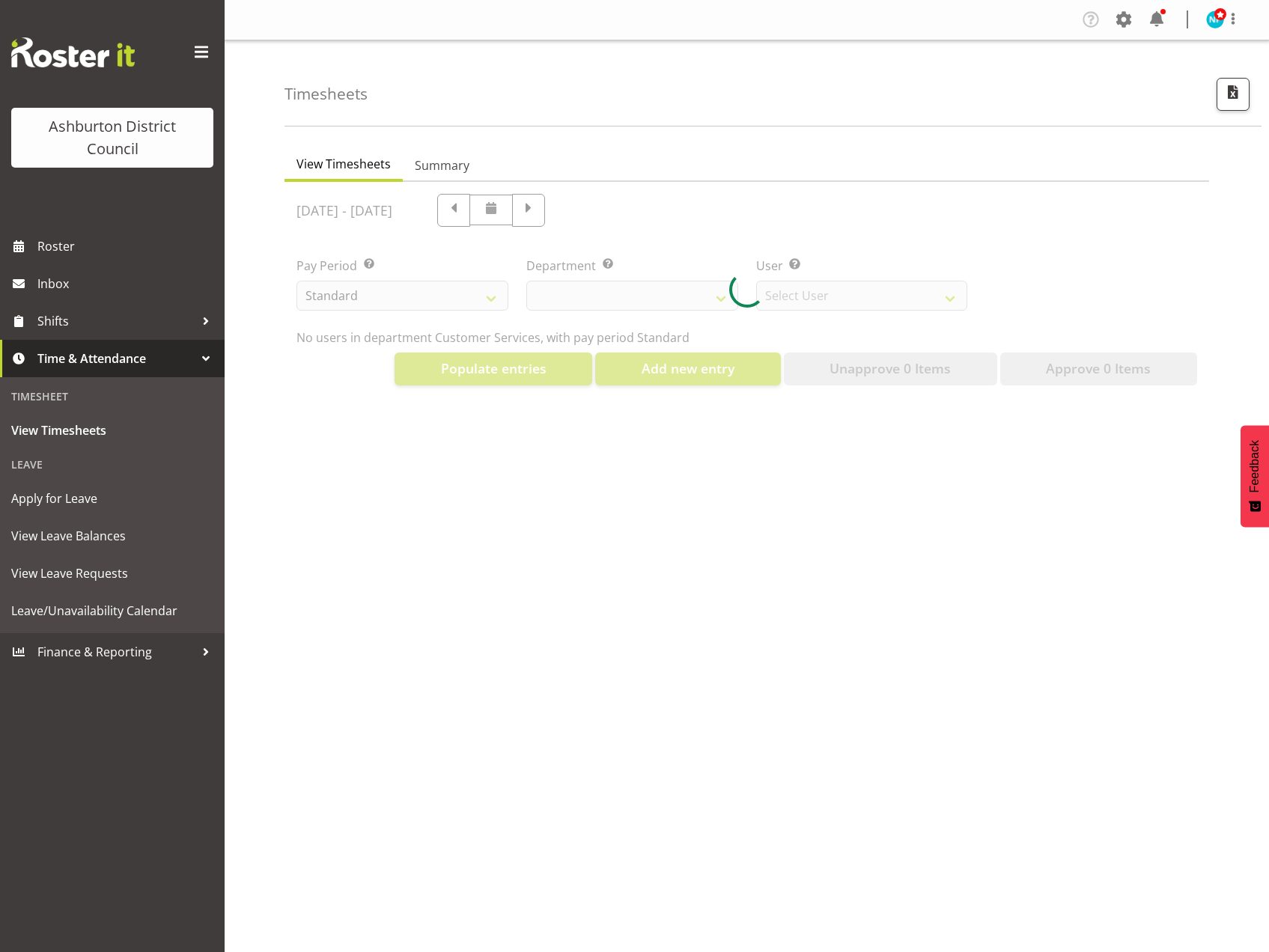
select select "82"
select select "432"
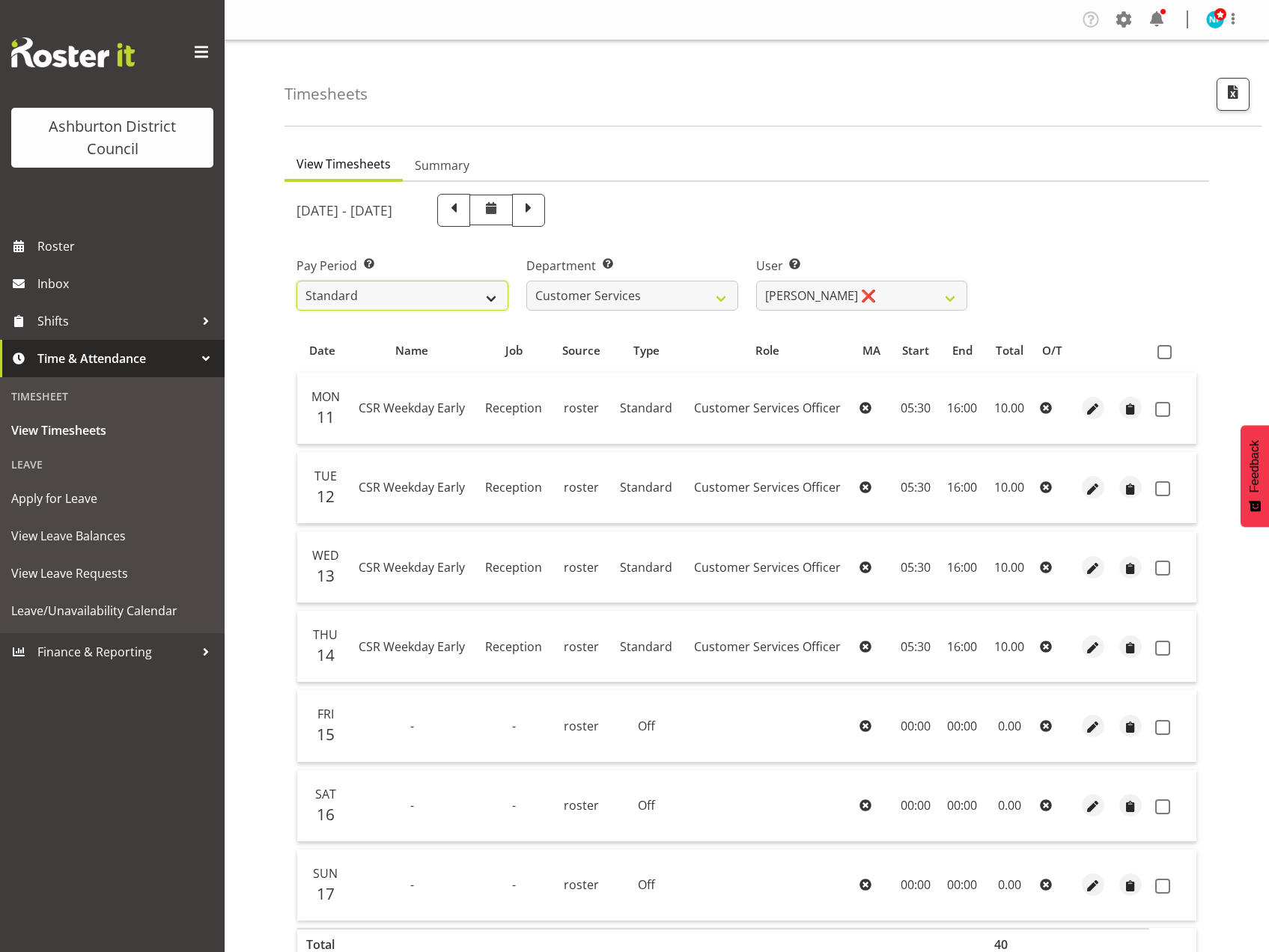
click at [492, 295] on select "Standard Library Excluded AAGM" at bounding box center [402, 295] width 212 height 30
select select "164"
click at [297, 280] on select "Standard Library Excluded AAGM" at bounding box center [402, 295] width 212 height 30
select select
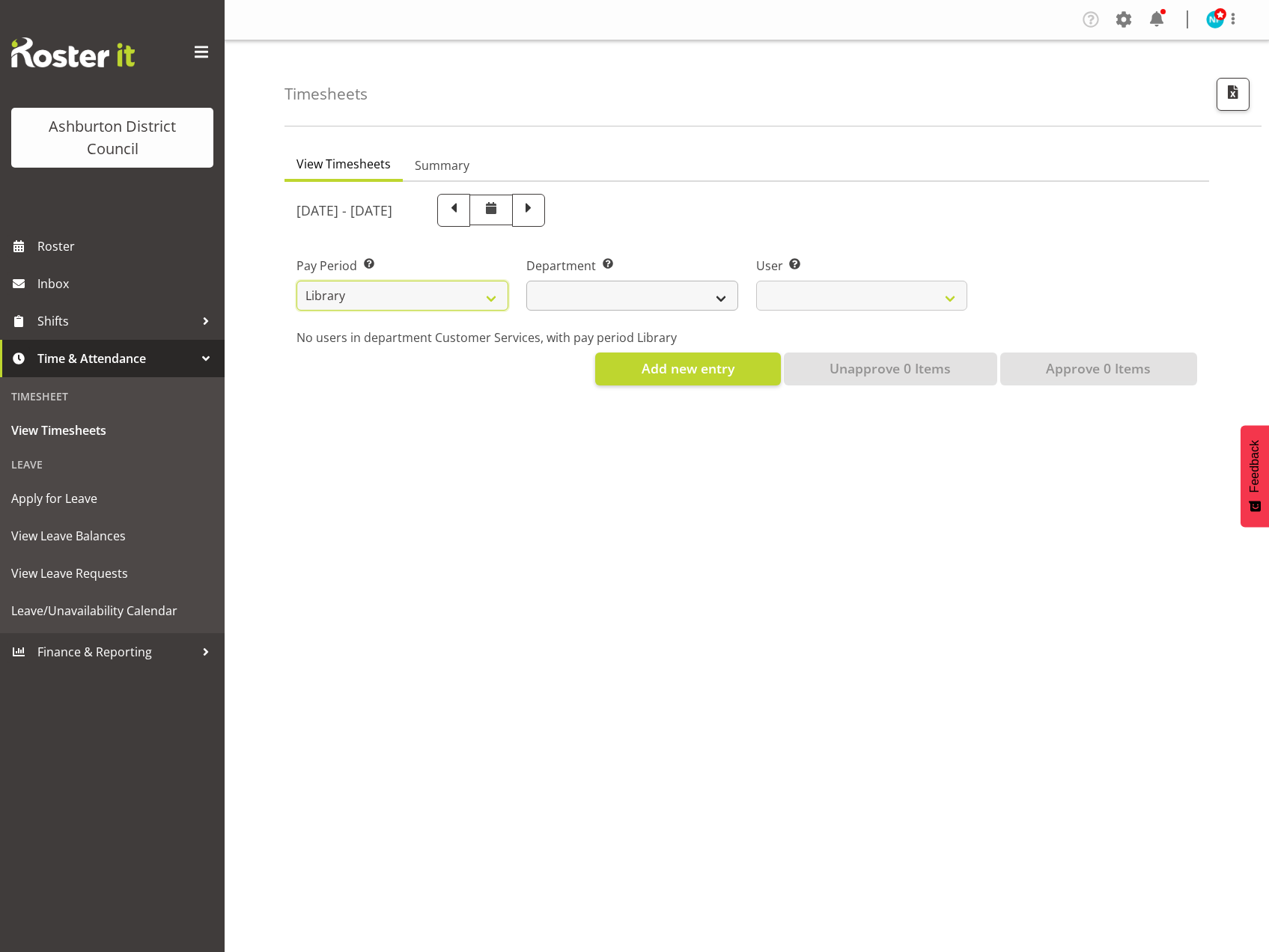
select select
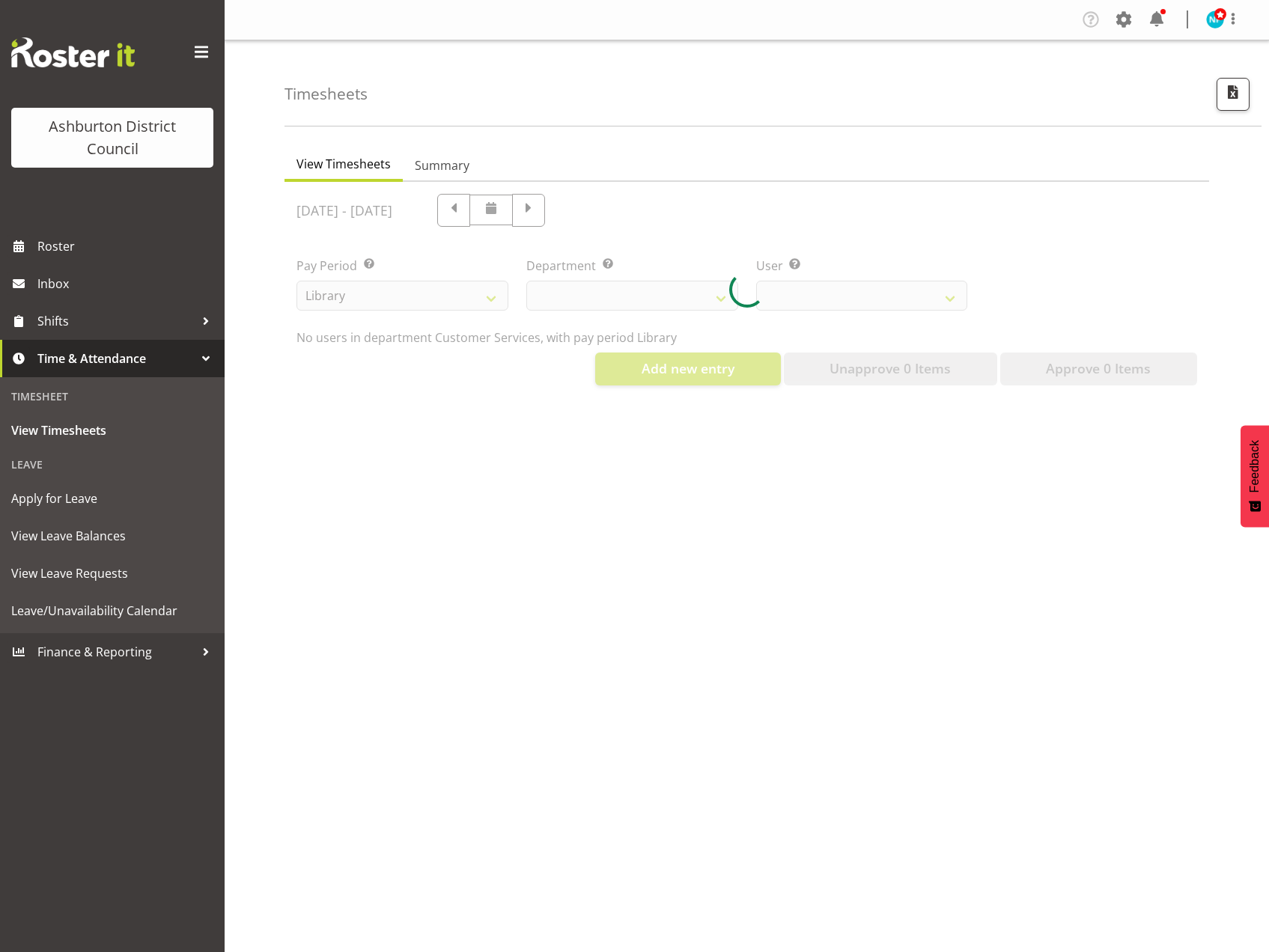
click at [714, 293] on div at bounding box center [746, 289] width 924 height 215
select select
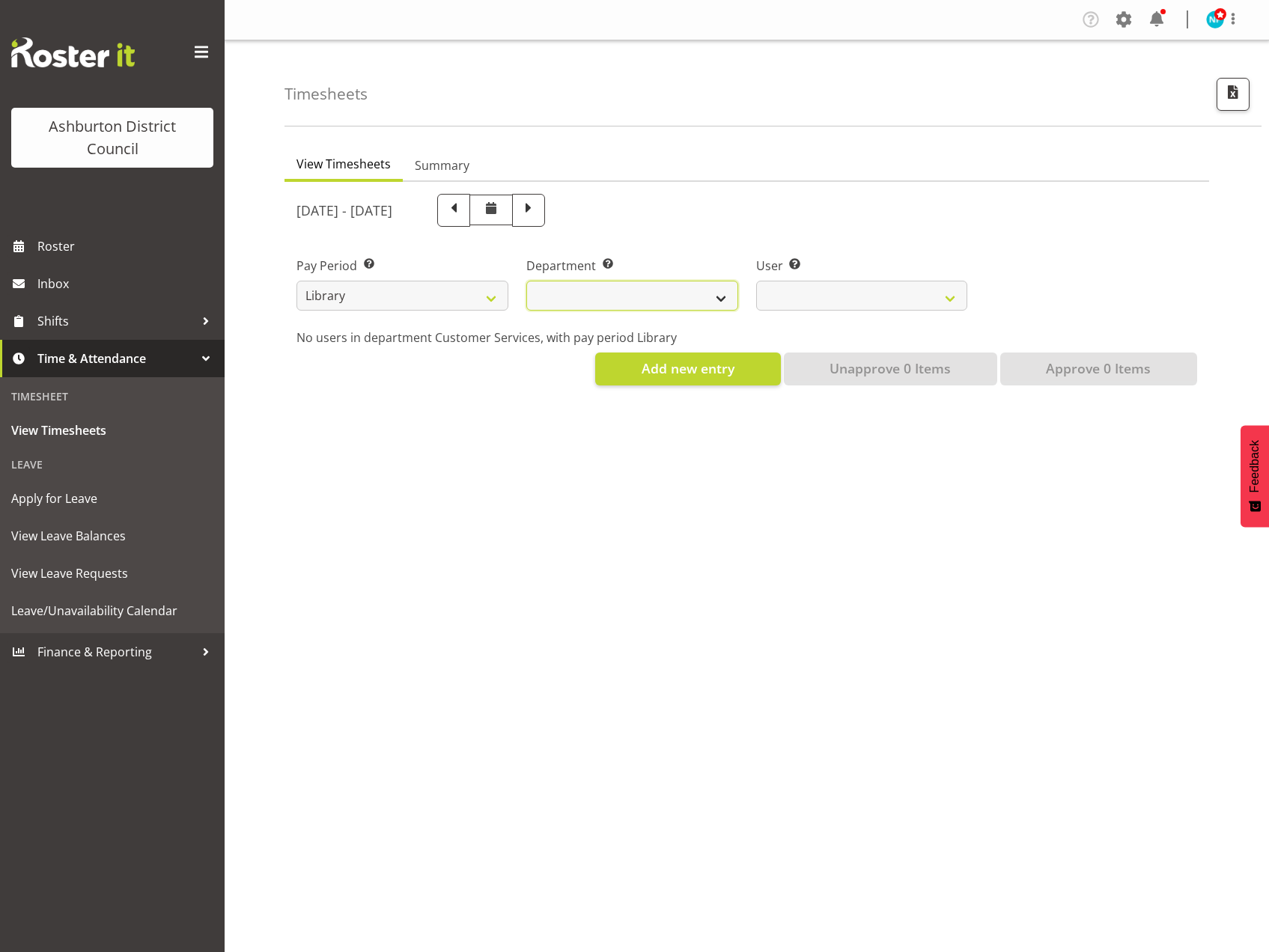
click at [715, 298] on select "Library" at bounding box center [631, 295] width 212 height 30
select select "824"
click at [526, 280] on select "Library" at bounding box center [631, 295] width 212 height 30
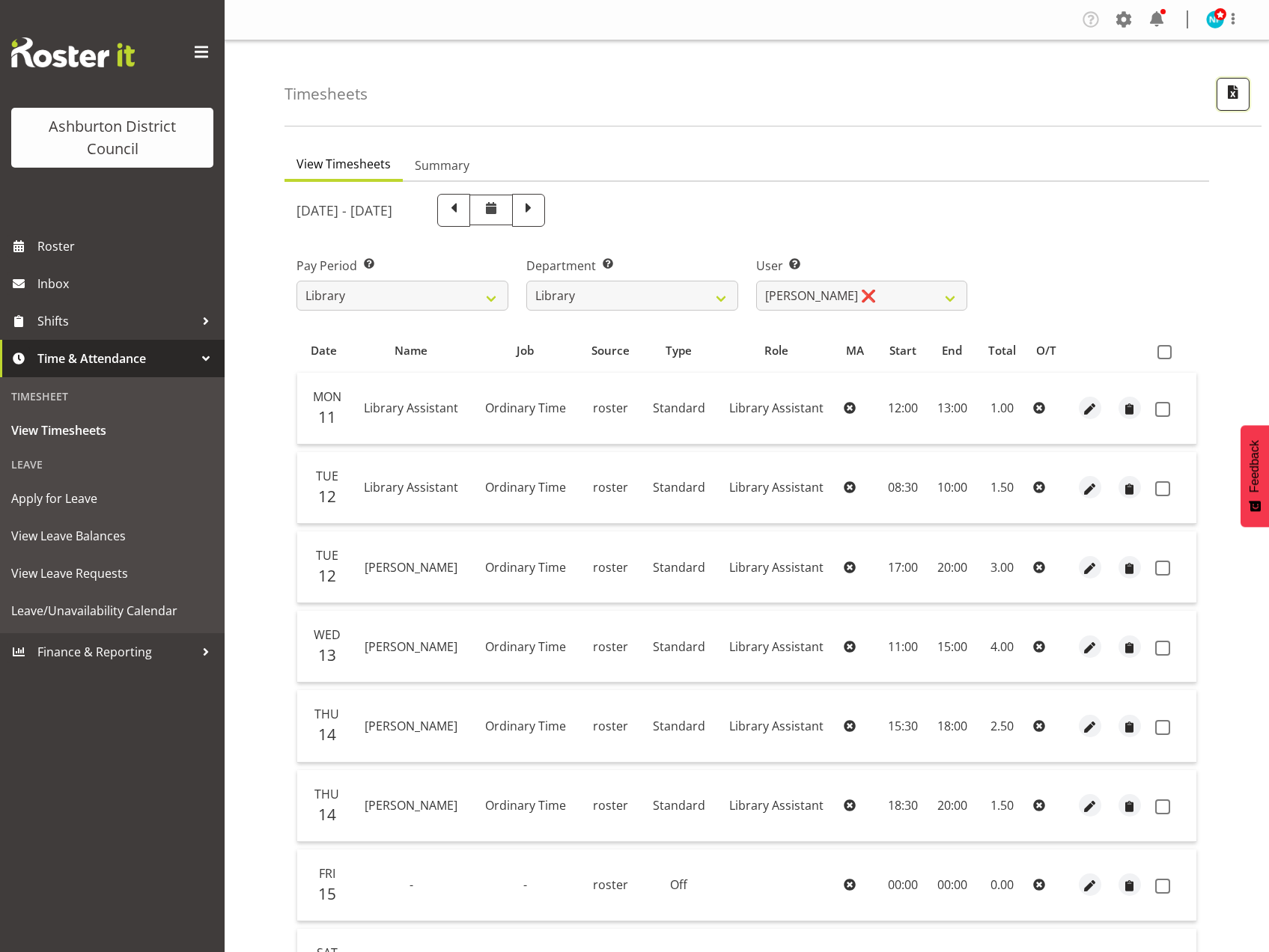
click at [1230, 93] on span "button" at bounding box center [1233, 92] width 20 height 20
select select "164"
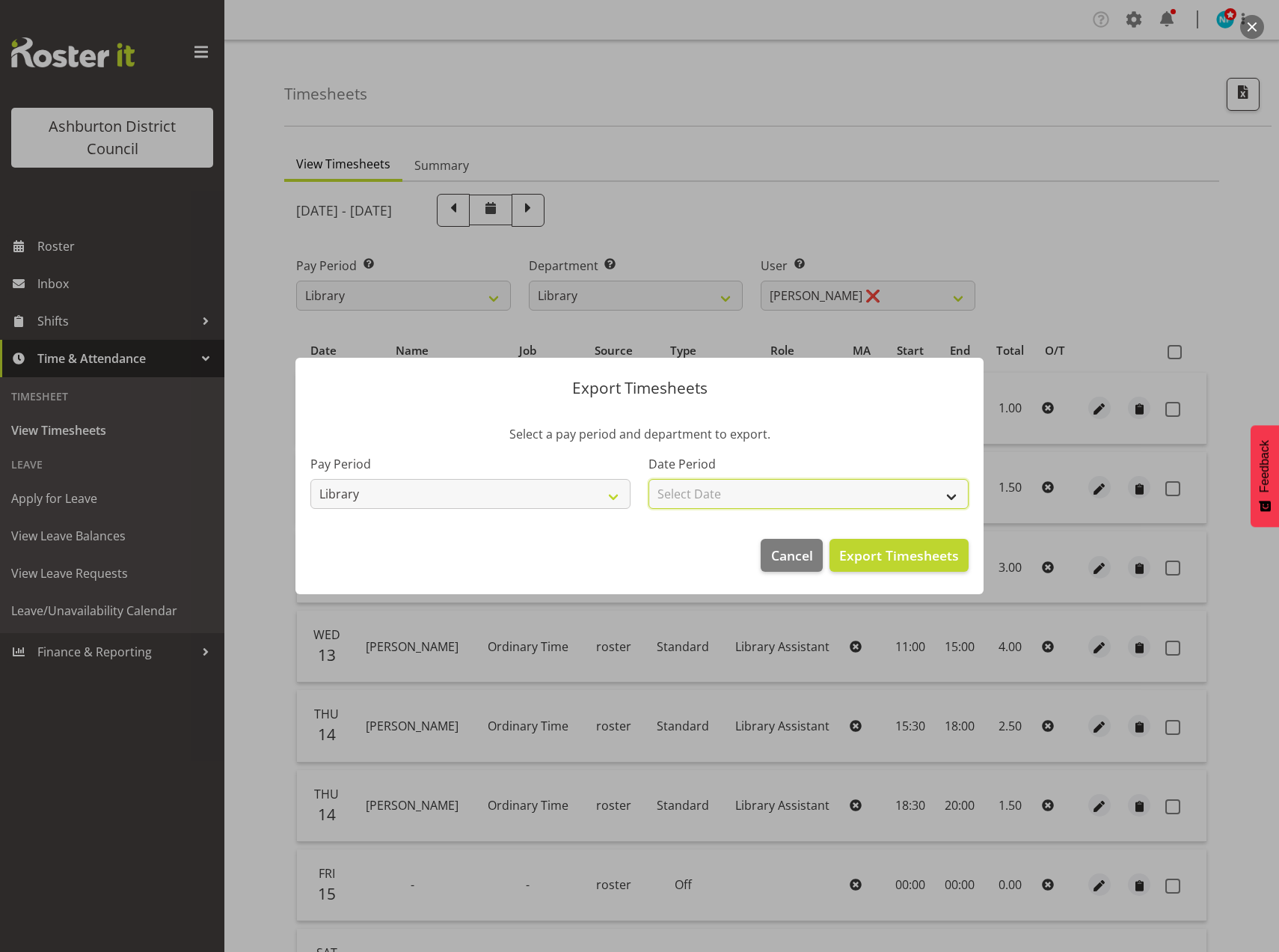
click at [953, 492] on select "Select Date Fortnight starting [DATE] Fortnight starting [DATE] Fortnight start…" at bounding box center [809, 493] width 320 height 30
select select "[DATE]"
click at [649, 479] on select "Select Date Fortnight starting [DATE] Fortnight starting [DATE] Fortnight start…" at bounding box center [809, 493] width 320 height 30
click at [906, 552] on span "Export Timesheets" at bounding box center [899, 555] width 120 height 20
click at [807, 556] on span "Cancel" at bounding box center [792, 555] width 41 height 20
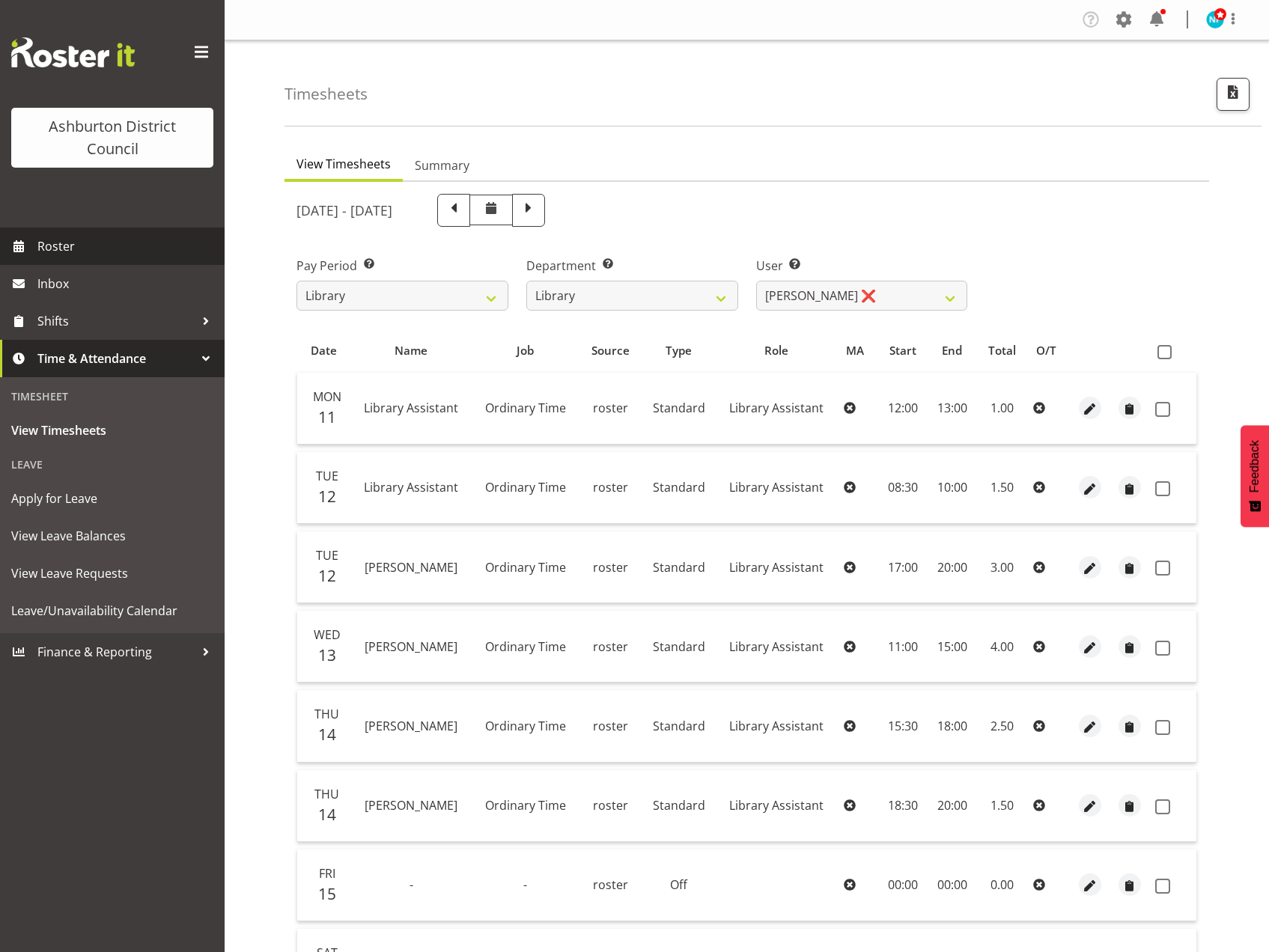
drag, startPoint x: 77, startPoint y: 244, endPoint x: 85, endPoint y: 247, distance: 8.5
click at [77, 244] on span "Roster" at bounding box center [126, 246] width 179 height 23
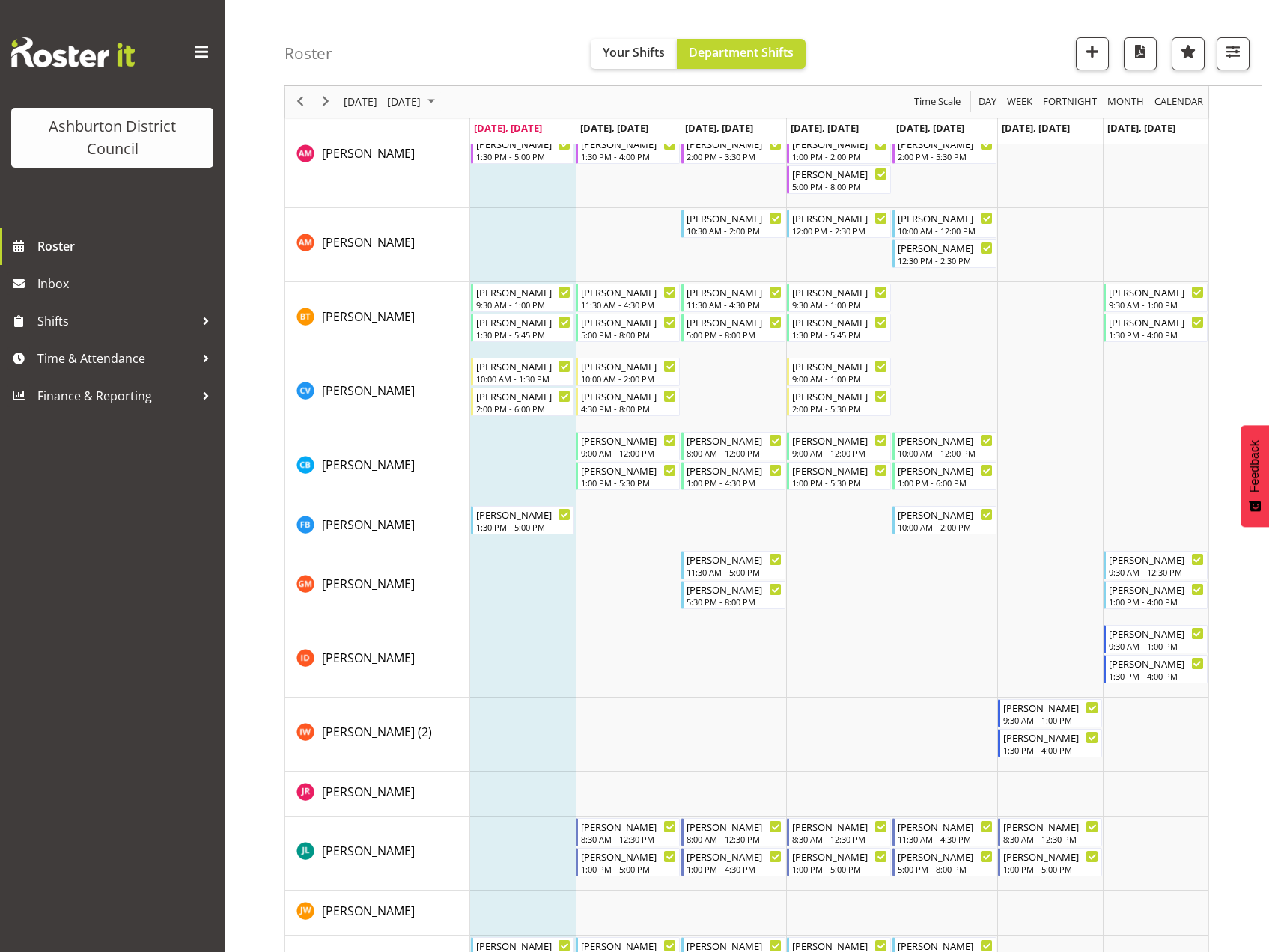
scroll to position [150, 0]
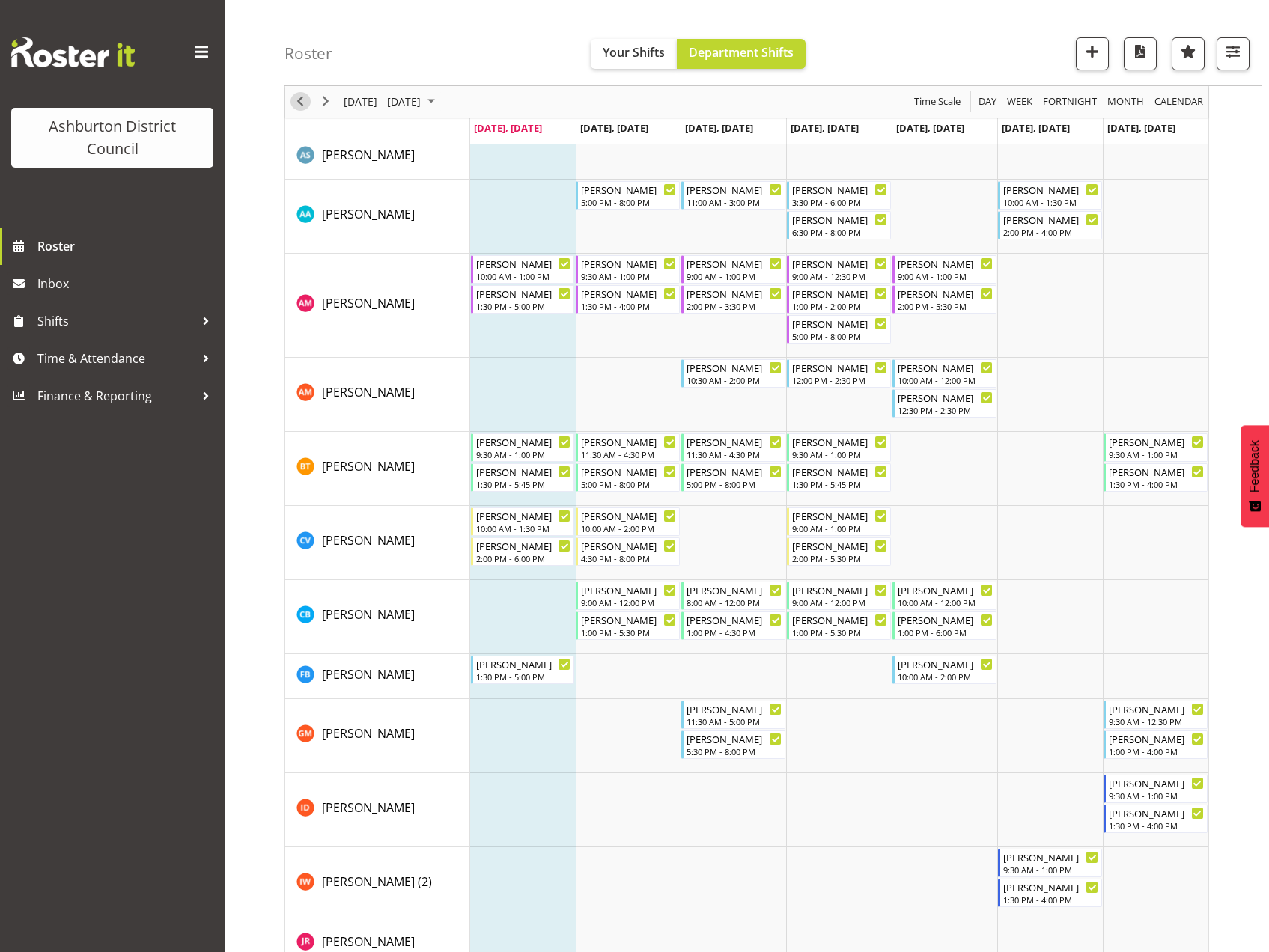
click at [307, 104] on span "Previous" at bounding box center [300, 102] width 18 height 19
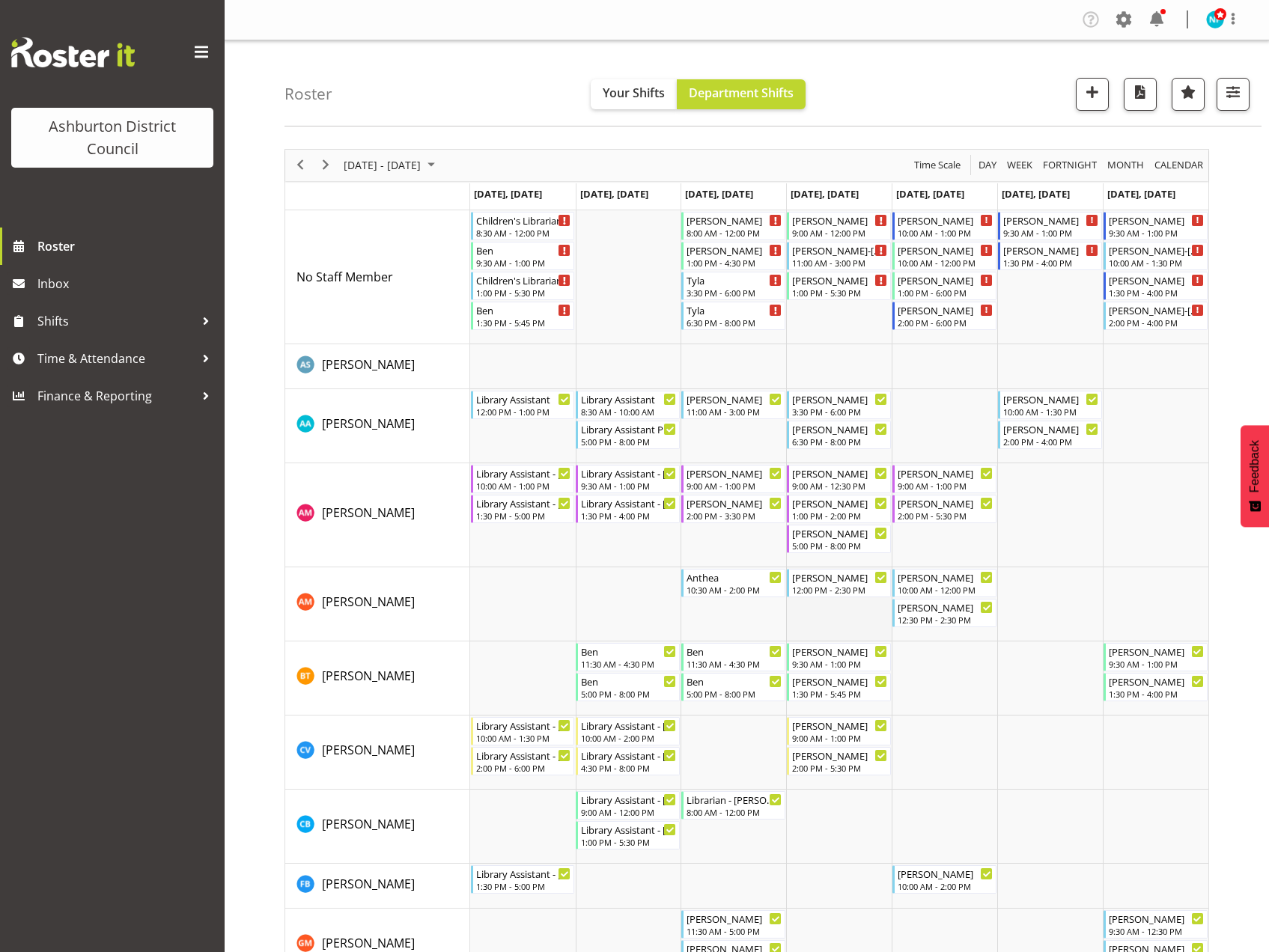
scroll to position [374, 0]
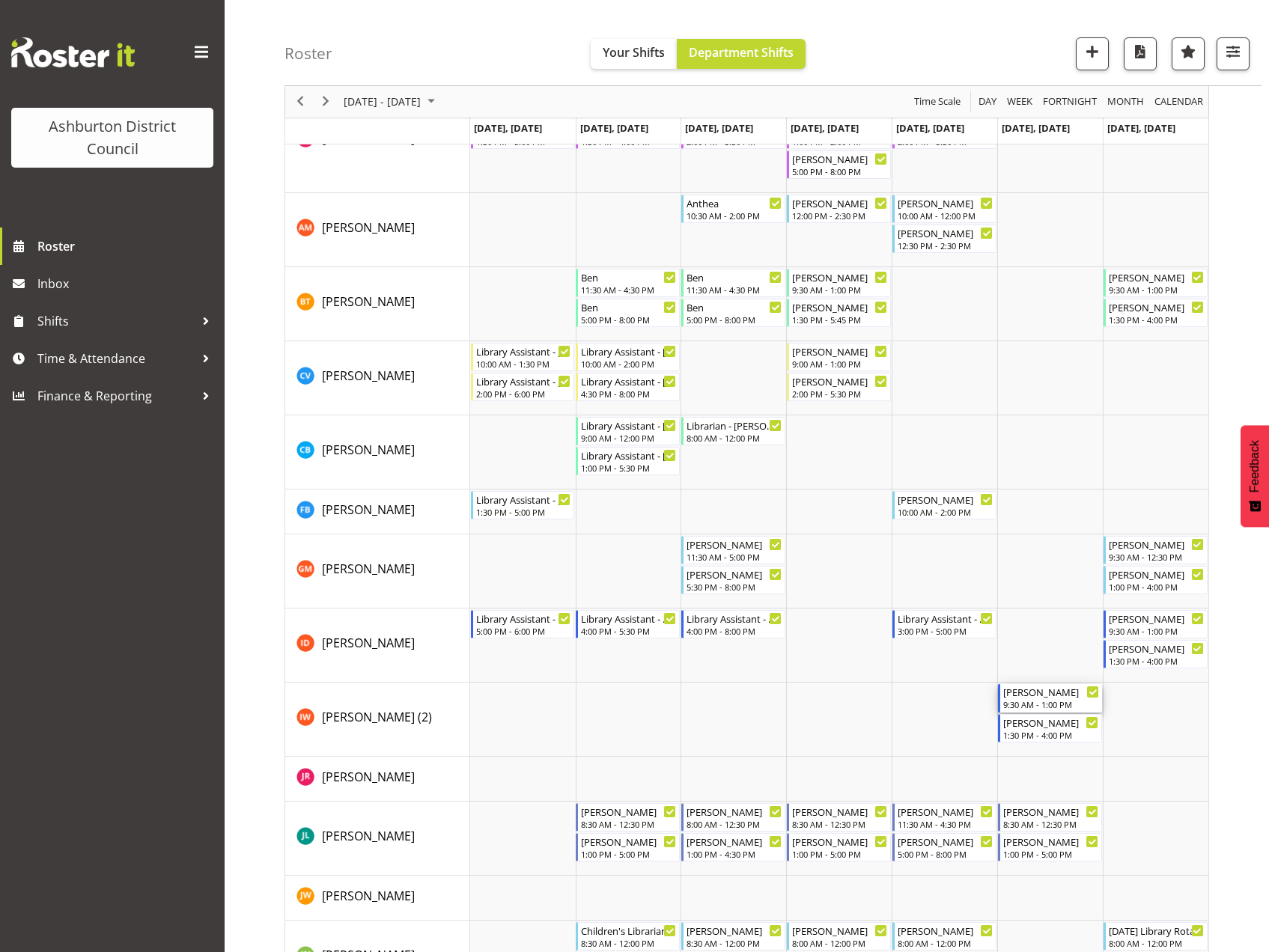
click at [1047, 694] on div "[PERSON_NAME]" at bounding box center [1051, 691] width 96 height 15
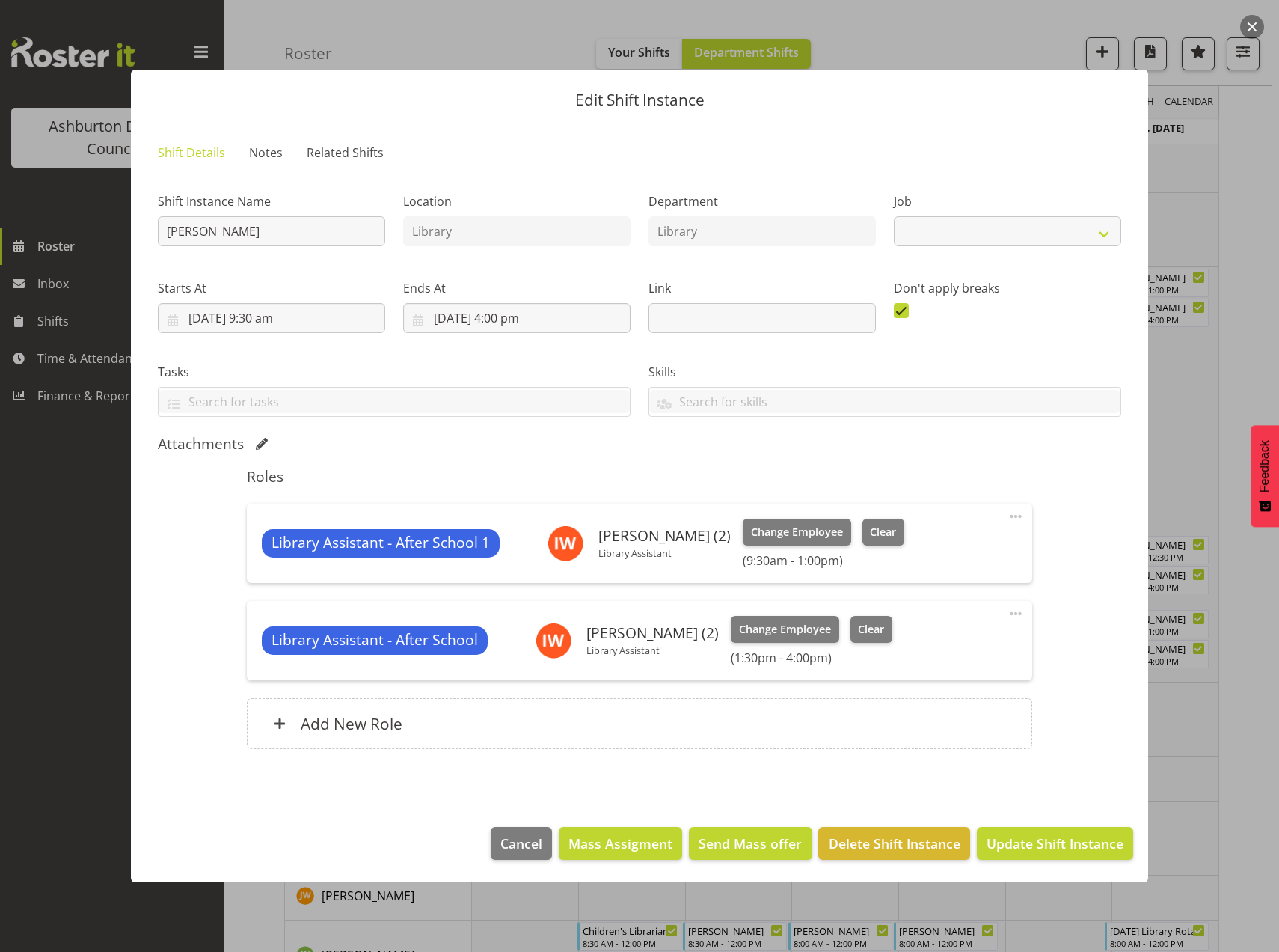
select select "6995"
click at [513, 854] on button "Cancel" at bounding box center [521, 843] width 61 height 33
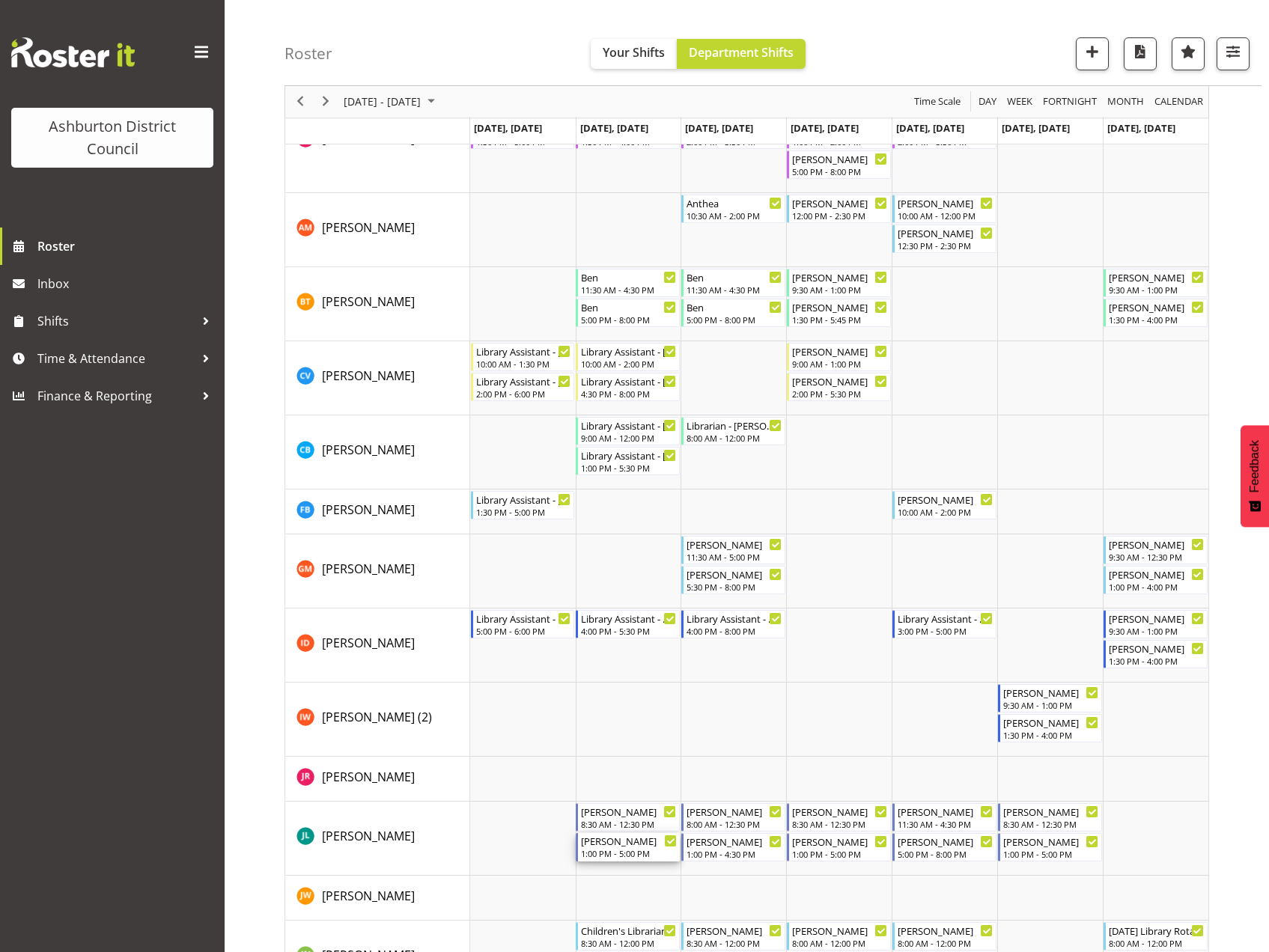
click at [592, 851] on div "1:00 PM - 5:00 PM" at bounding box center [629, 852] width 96 height 12
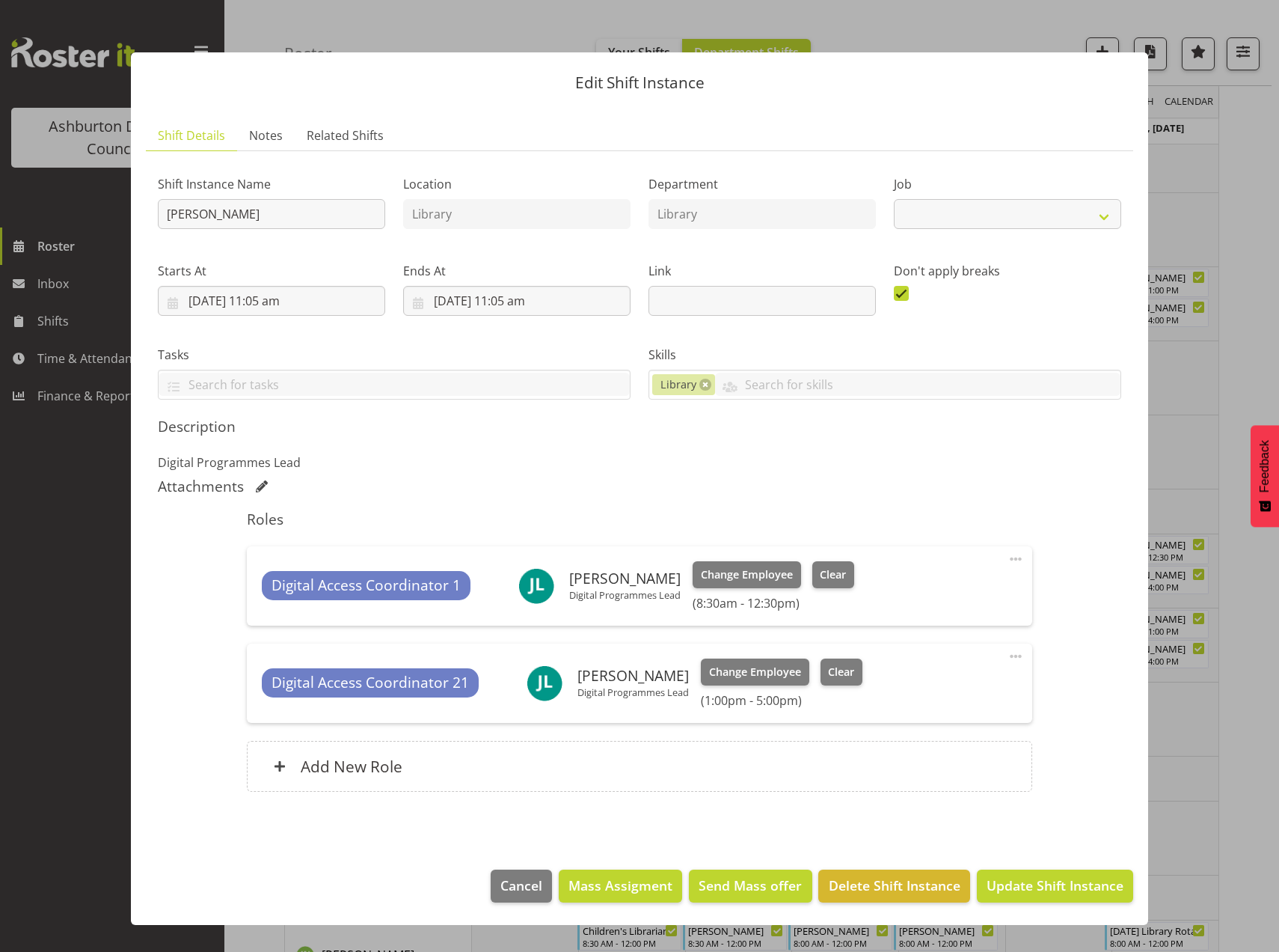
select select "6995"
click at [525, 889] on span "Cancel" at bounding box center [521, 885] width 41 height 20
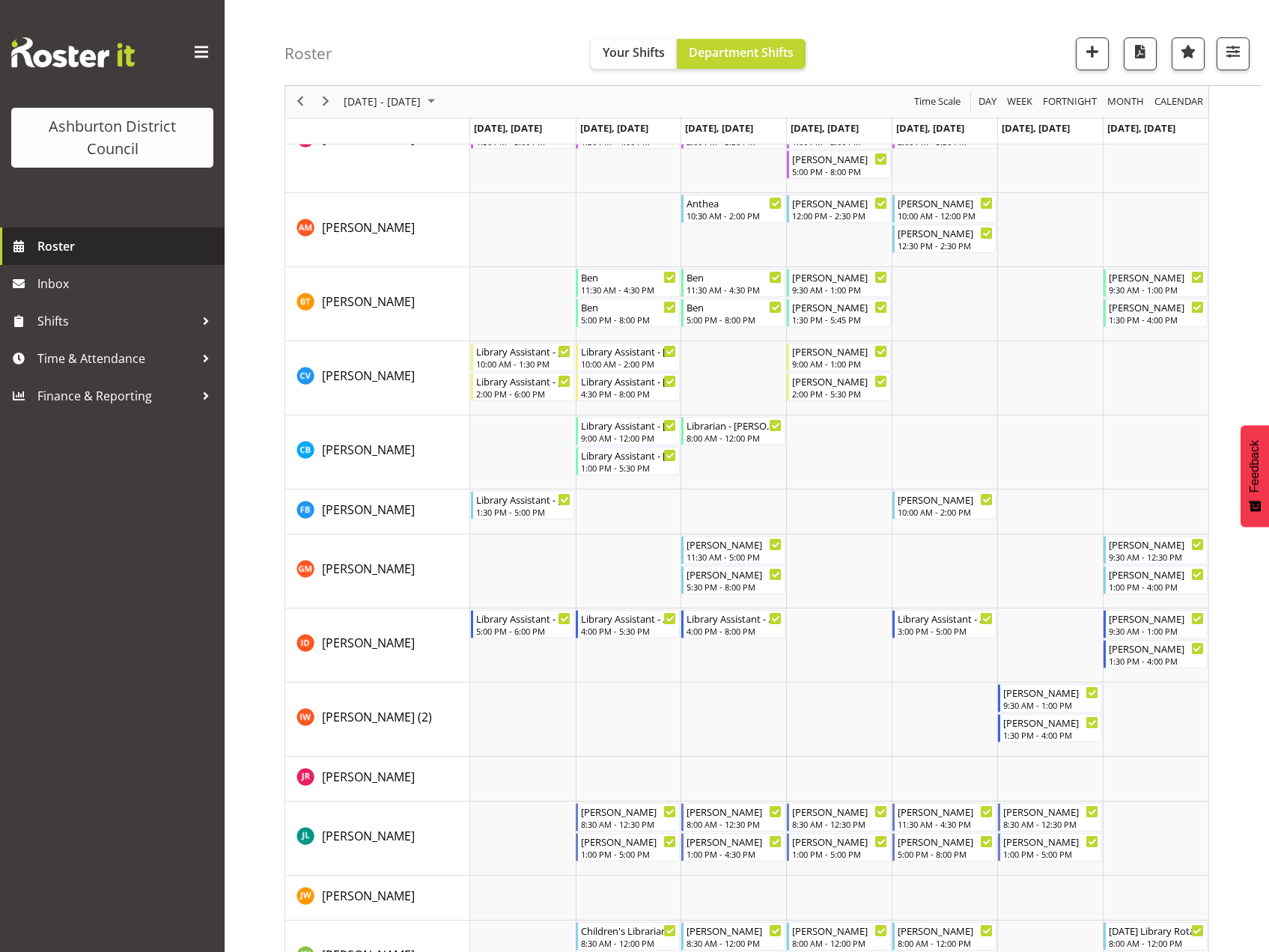
click at [62, 253] on span "Roster" at bounding box center [126, 246] width 179 height 23
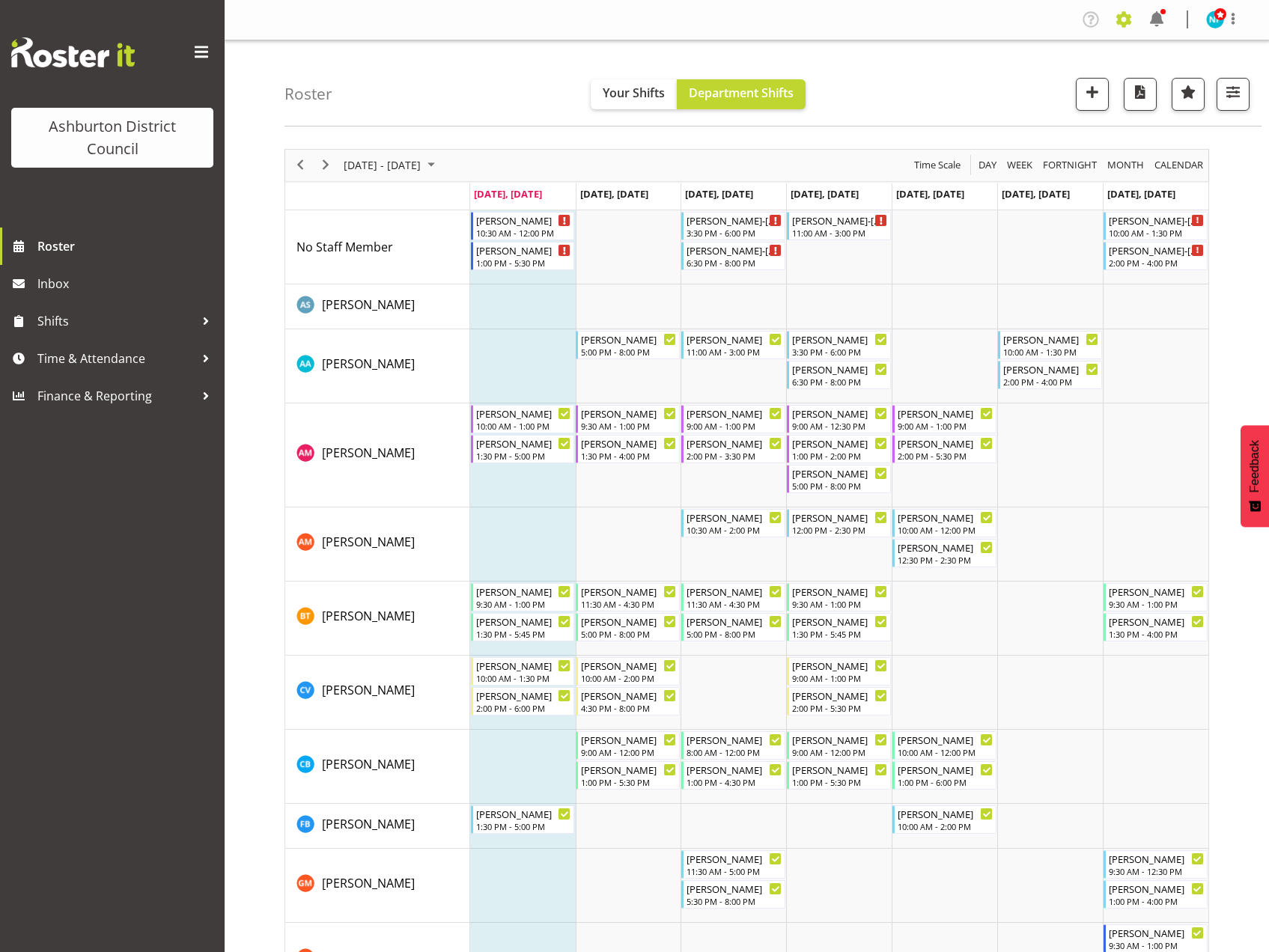
click at [1120, 21] on span at bounding box center [1123, 19] width 24 height 24
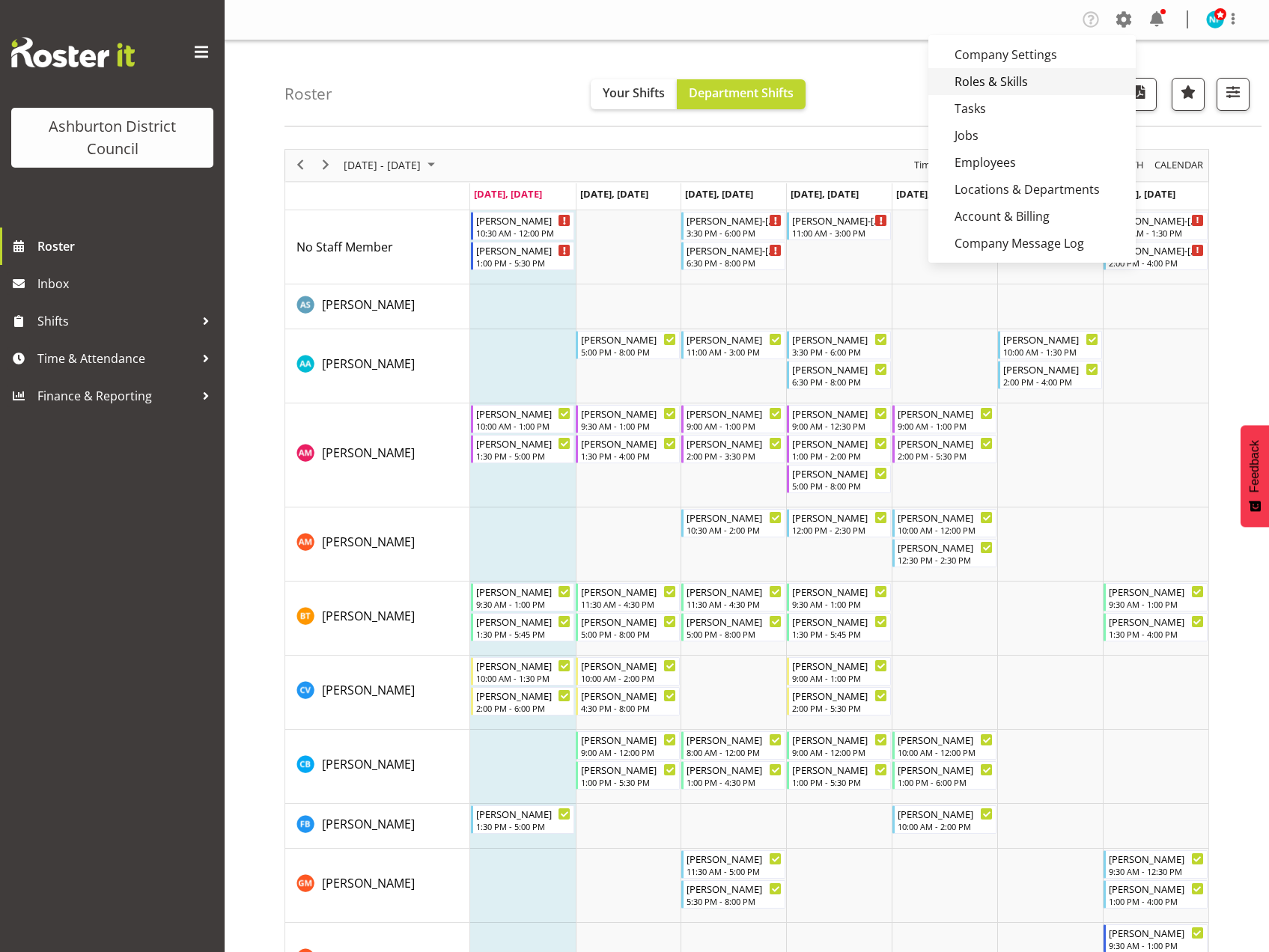
click at [1016, 86] on link "Roles & Skills" at bounding box center [1032, 82] width 207 height 27
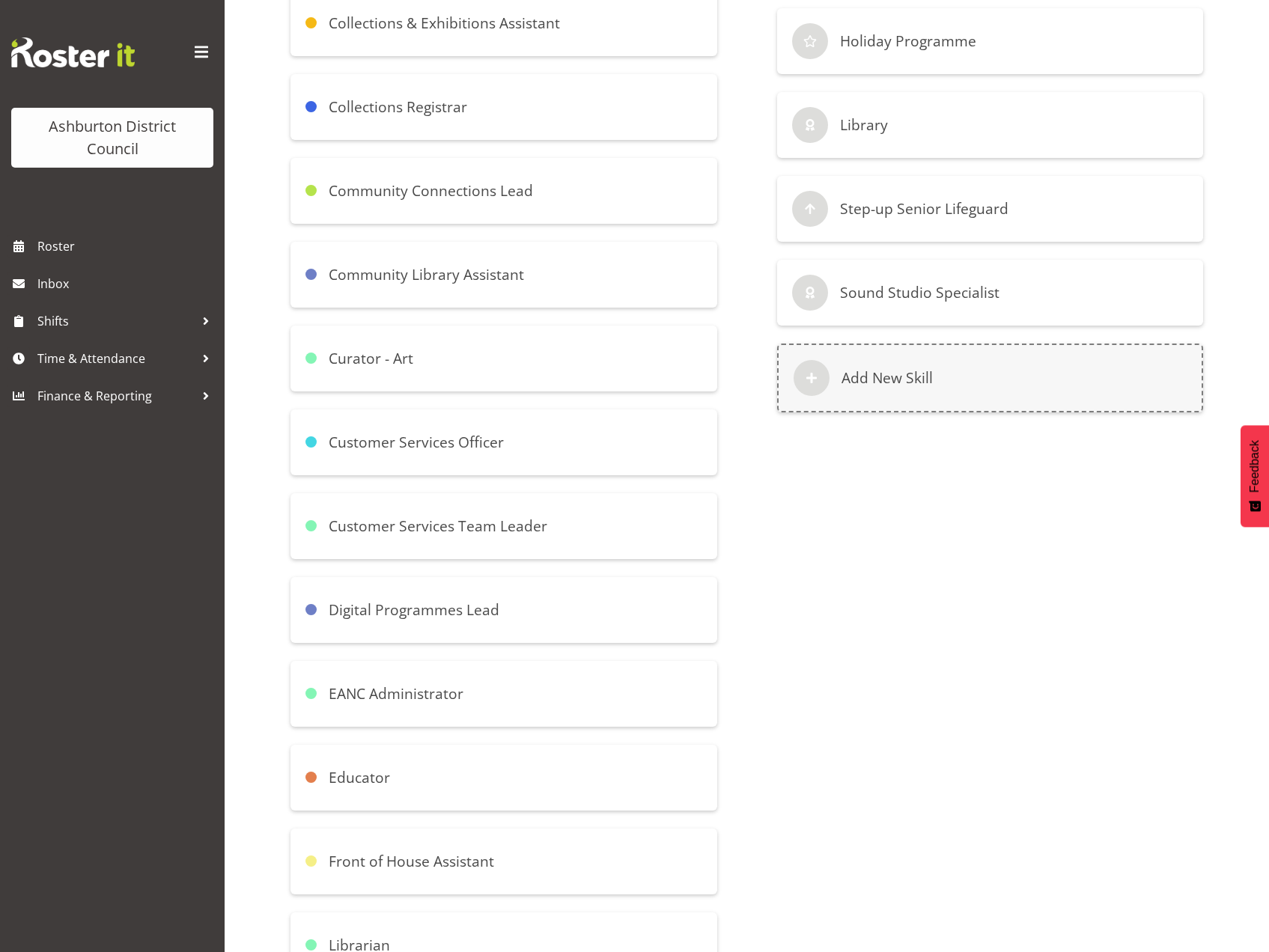
scroll to position [823, 0]
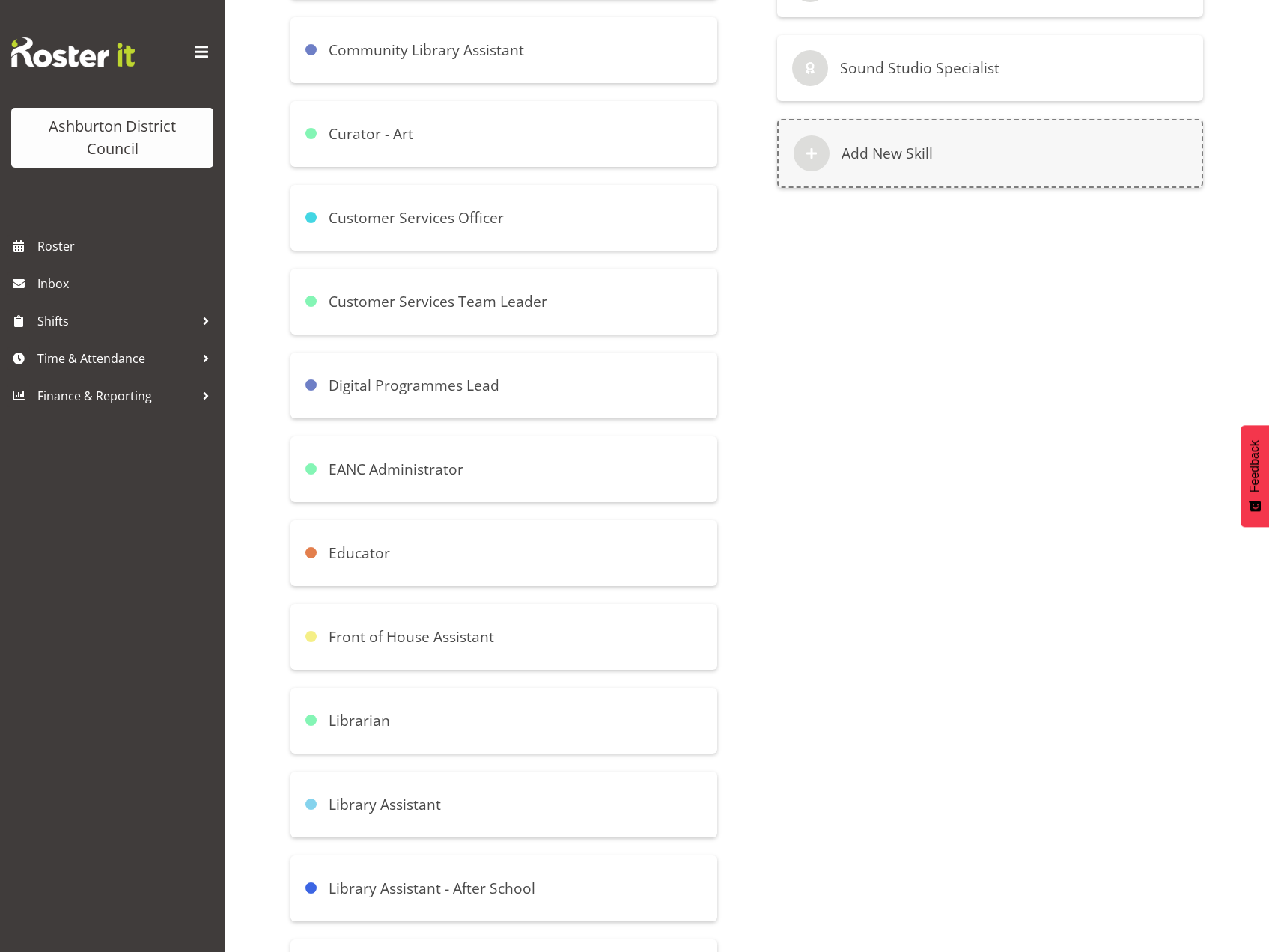
click at [446, 728] on div "Librarian" at bounding box center [503, 720] width 427 height 66
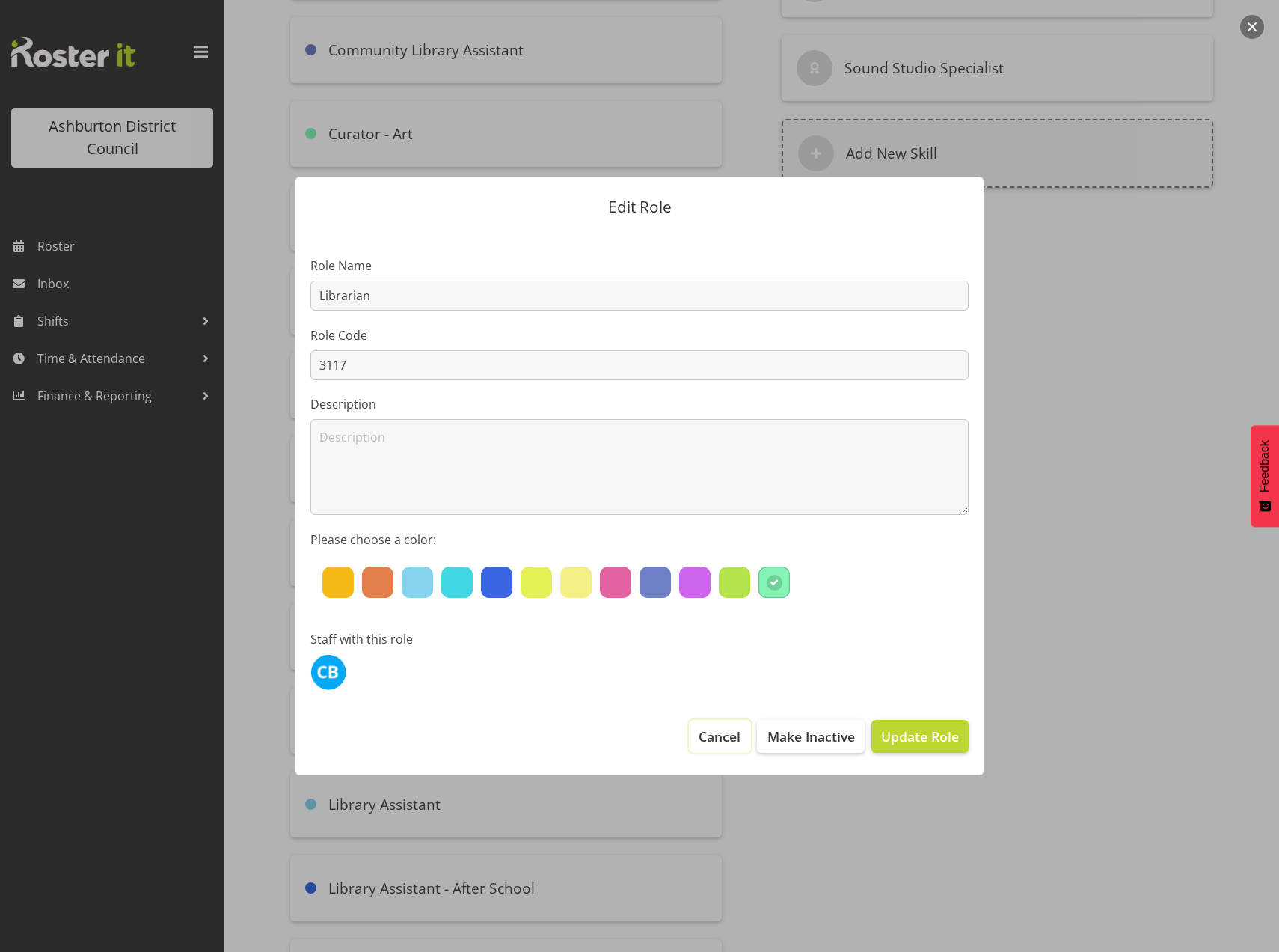
click at [718, 741] on span "Cancel" at bounding box center [719, 737] width 41 height 20
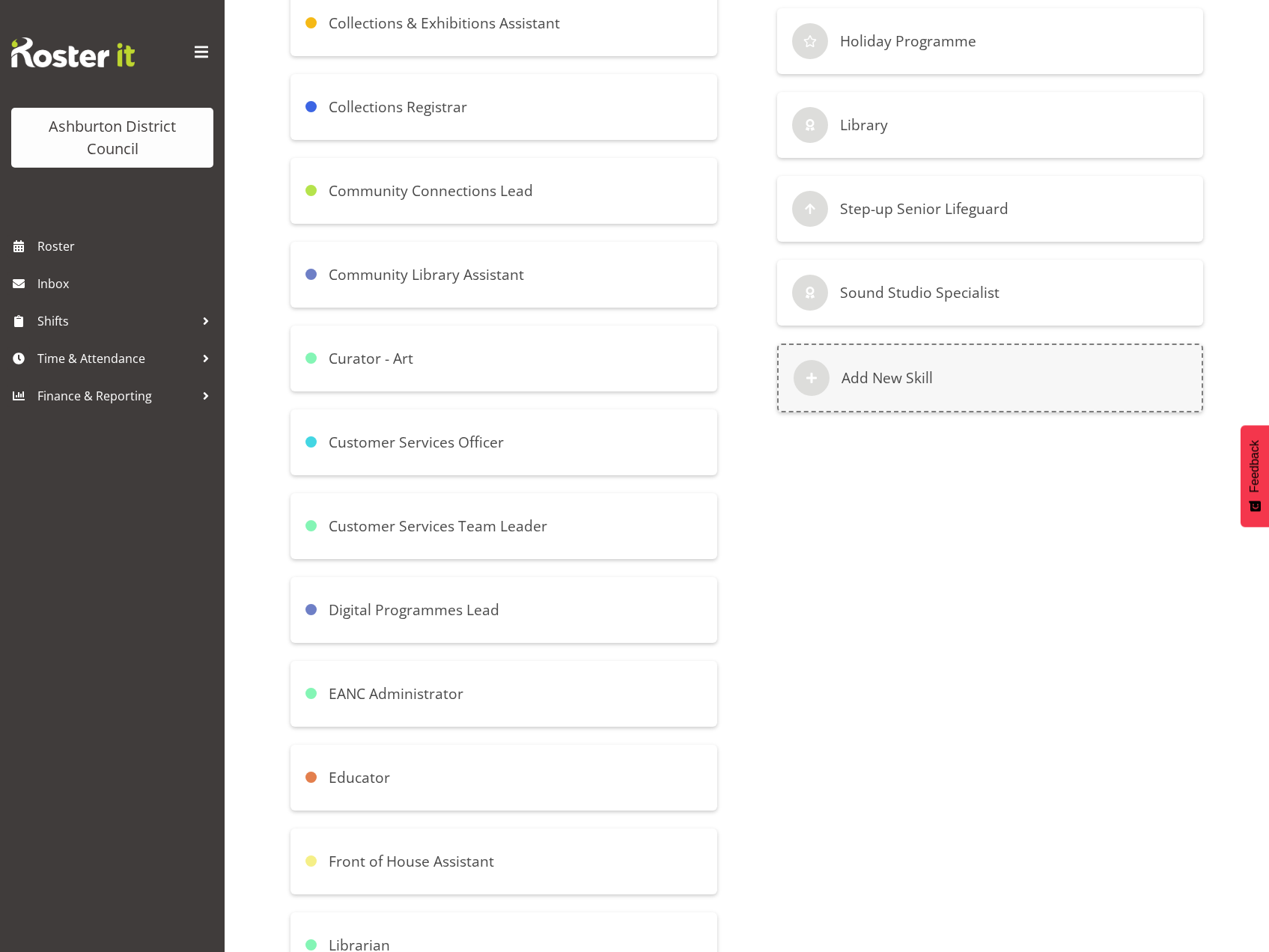
scroll to position [524, 0]
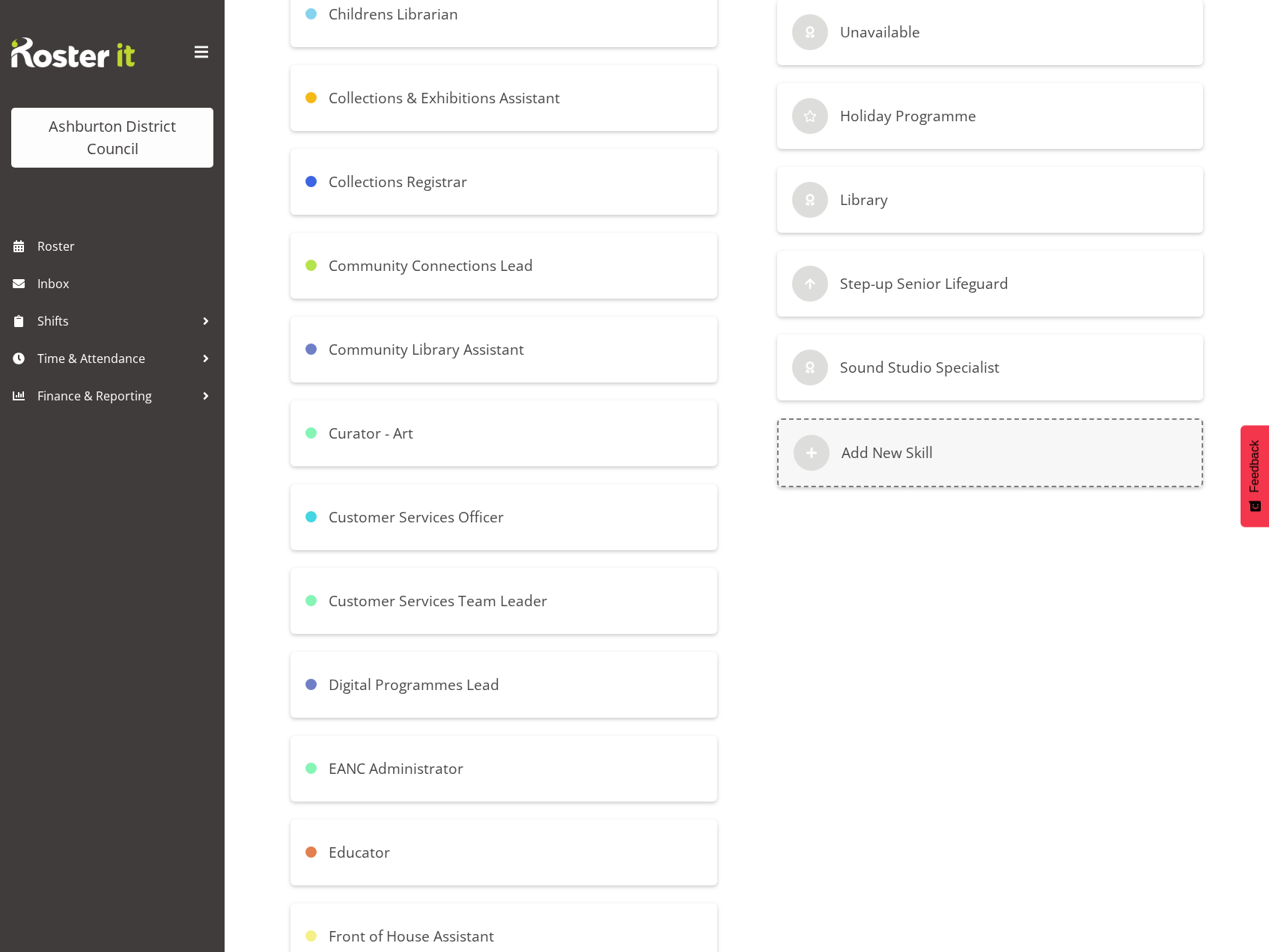
click at [401, 363] on div "Community Library Assistant" at bounding box center [503, 349] width 427 height 66
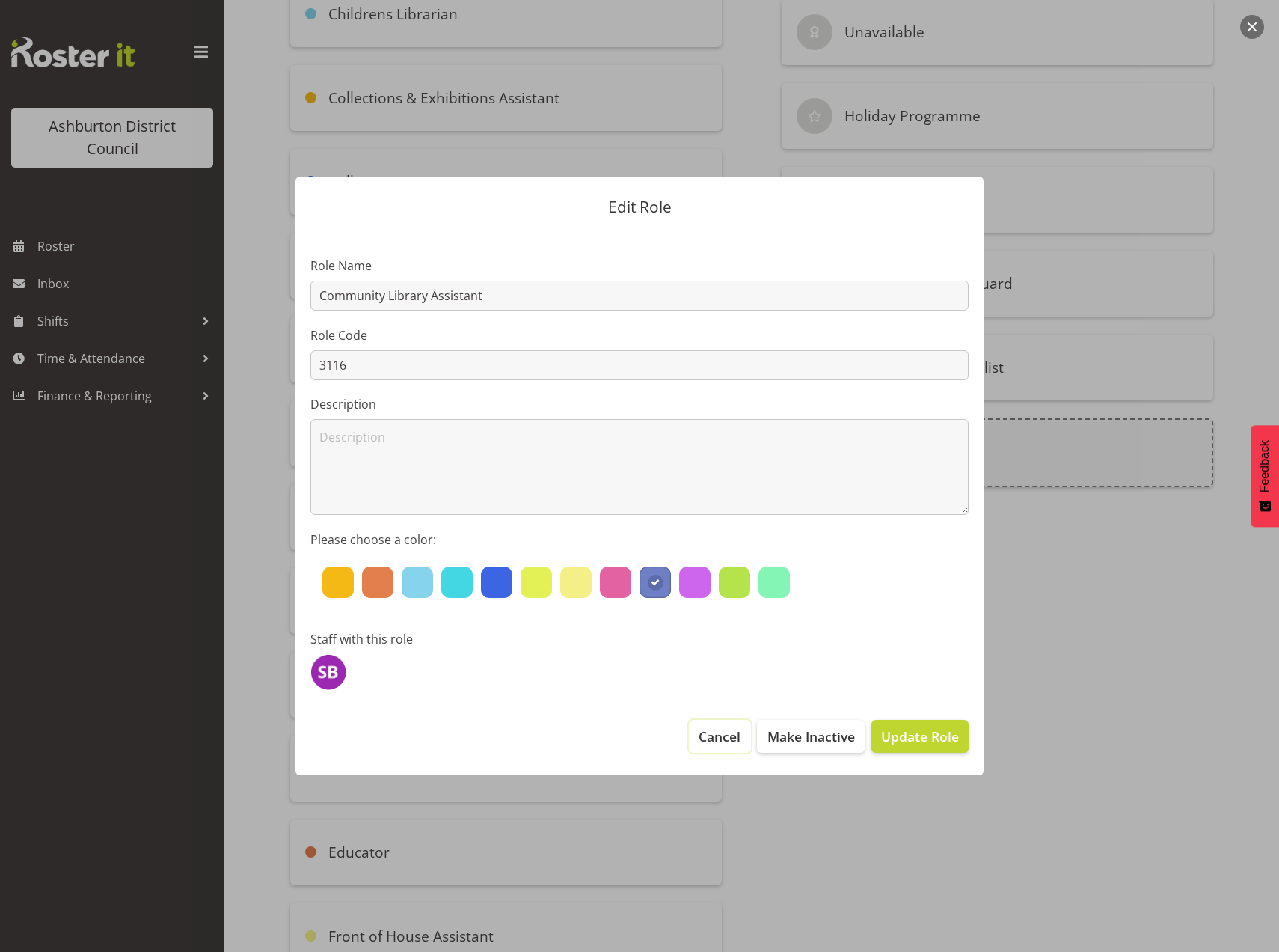
click at [739, 740] on span "Cancel" at bounding box center [719, 737] width 41 height 20
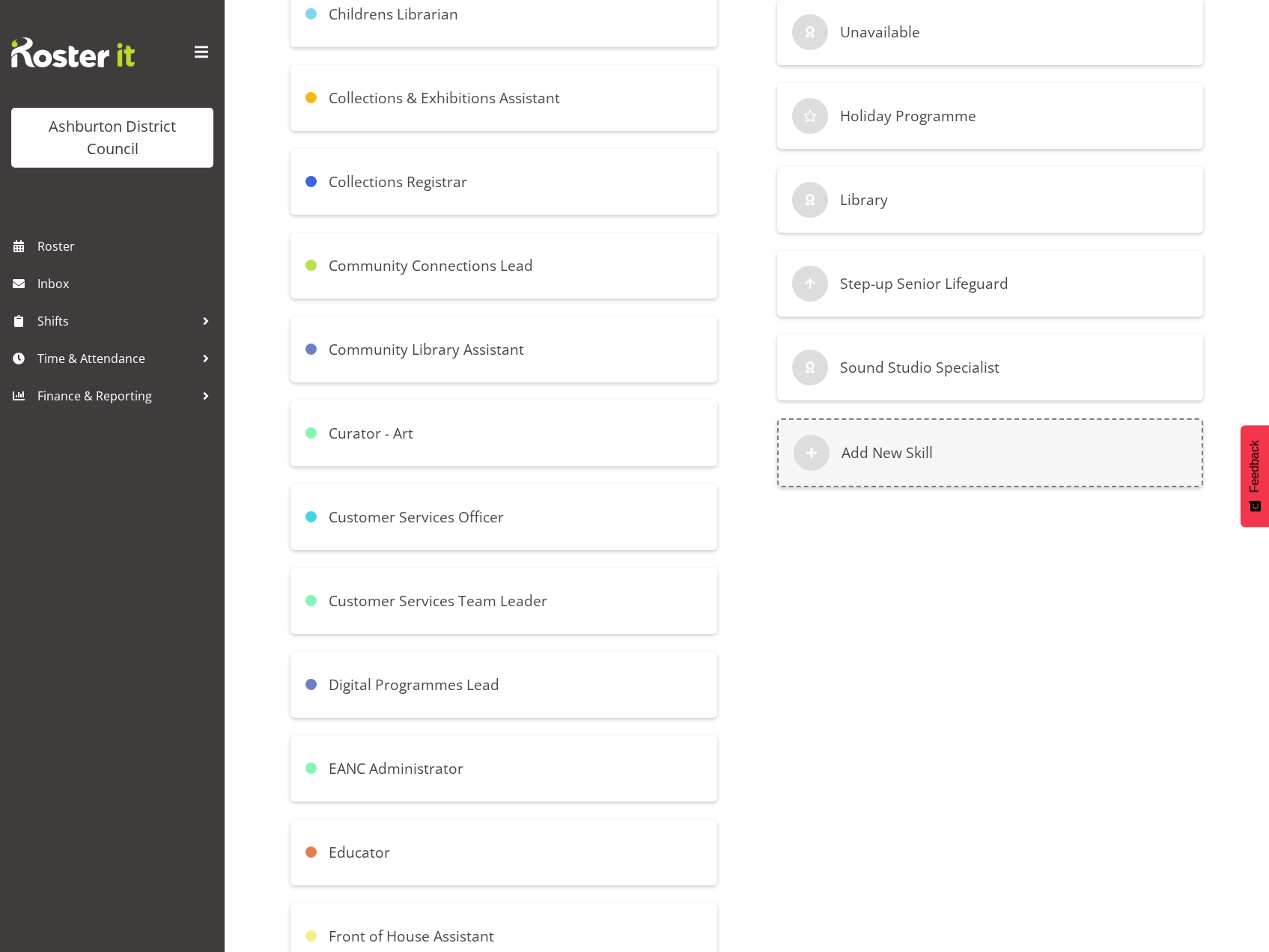
scroll to position [150, 0]
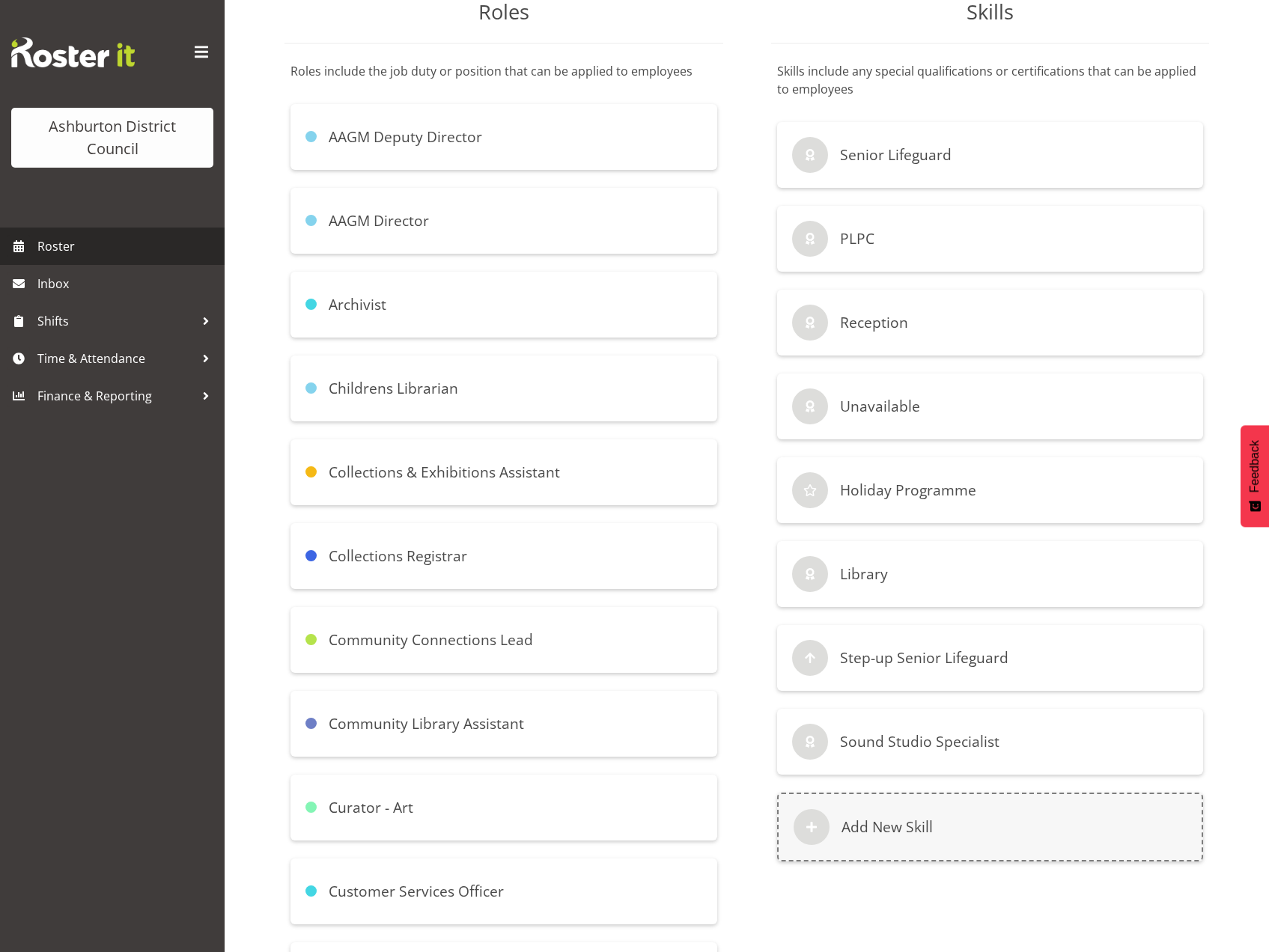
click at [40, 250] on span "Roster" at bounding box center [126, 246] width 179 height 23
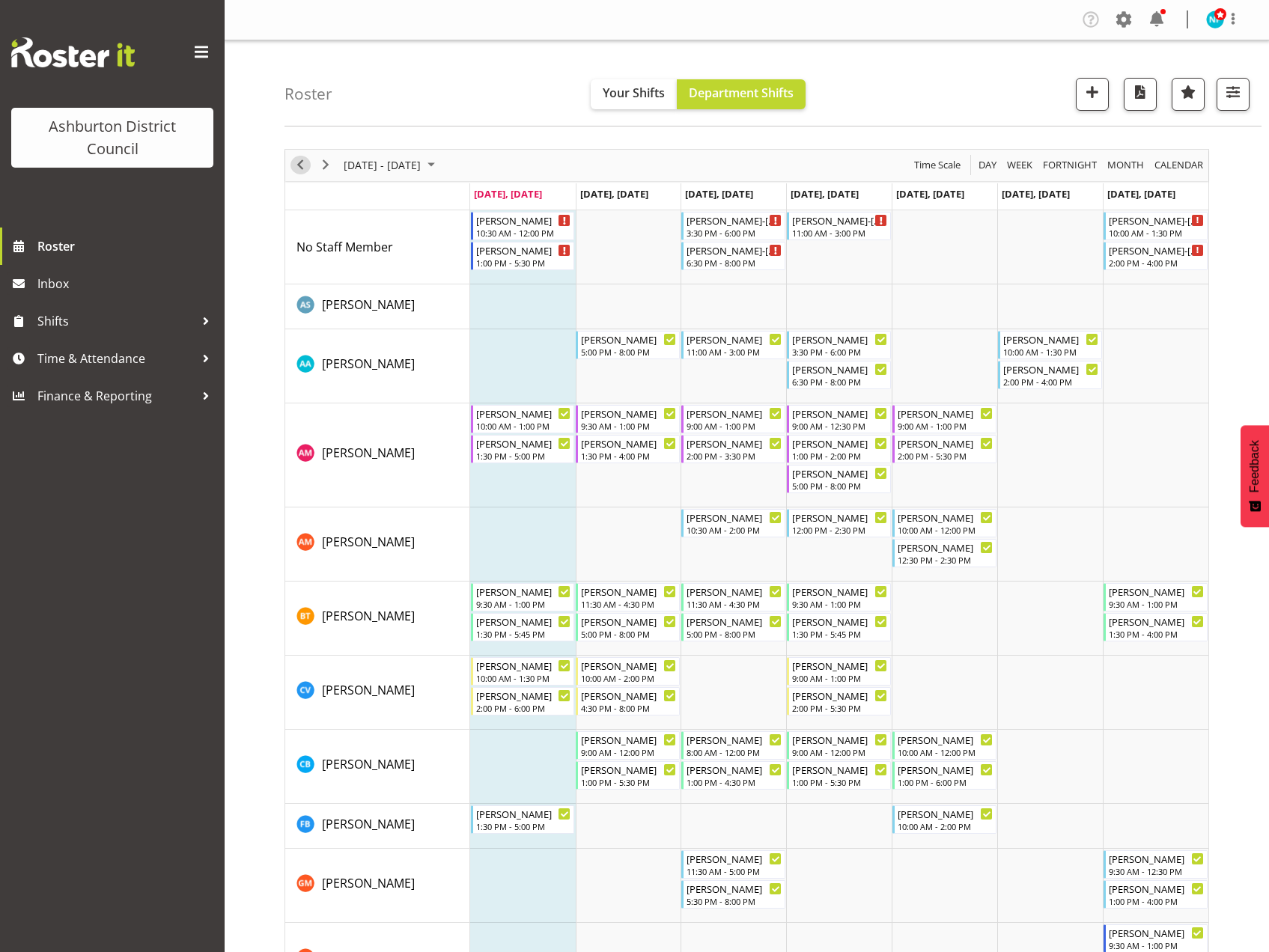
click at [302, 165] on span "Previous" at bounding box center [300, 165] width 18 height 19
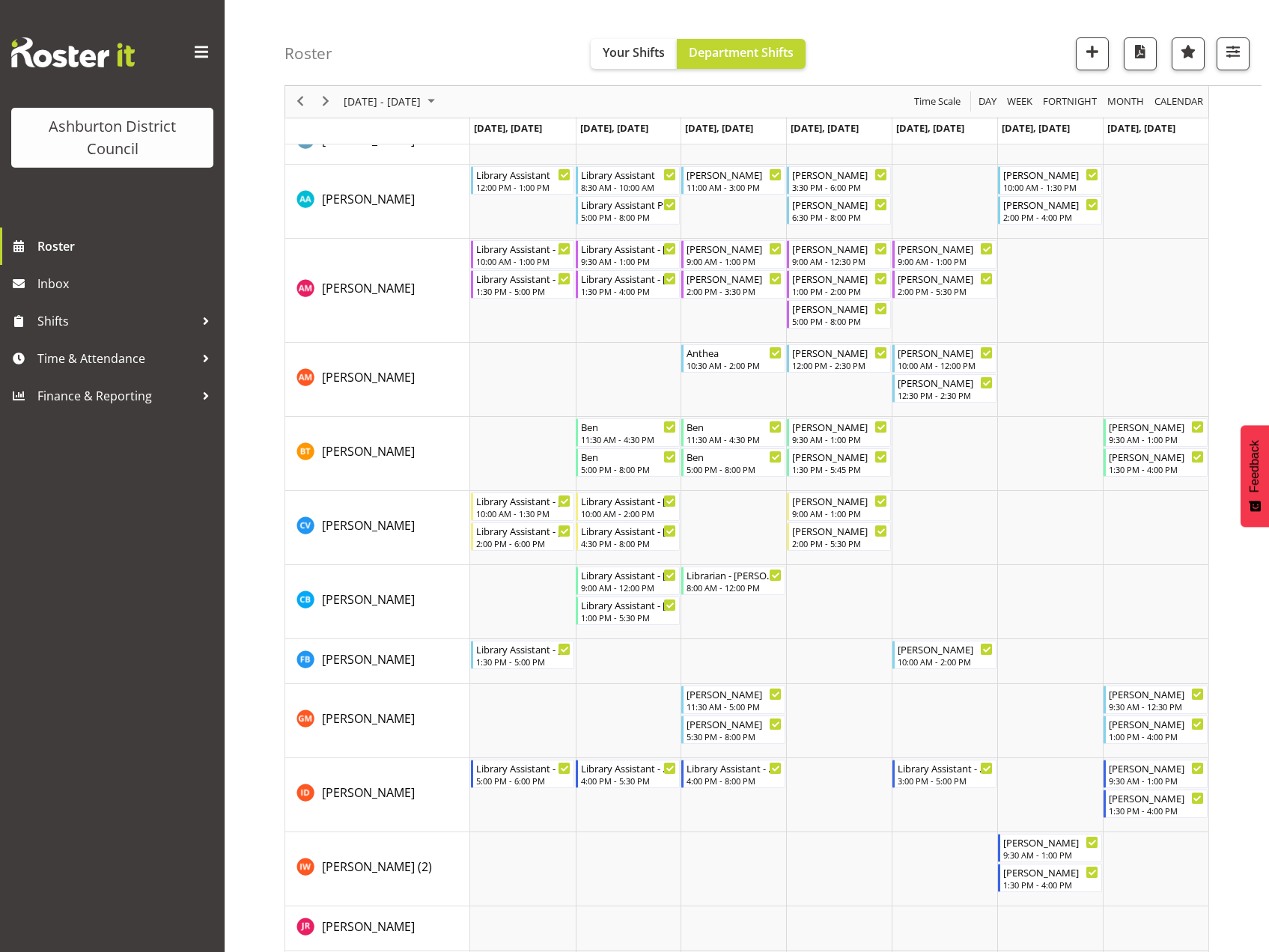
scroll to position [75, 0]
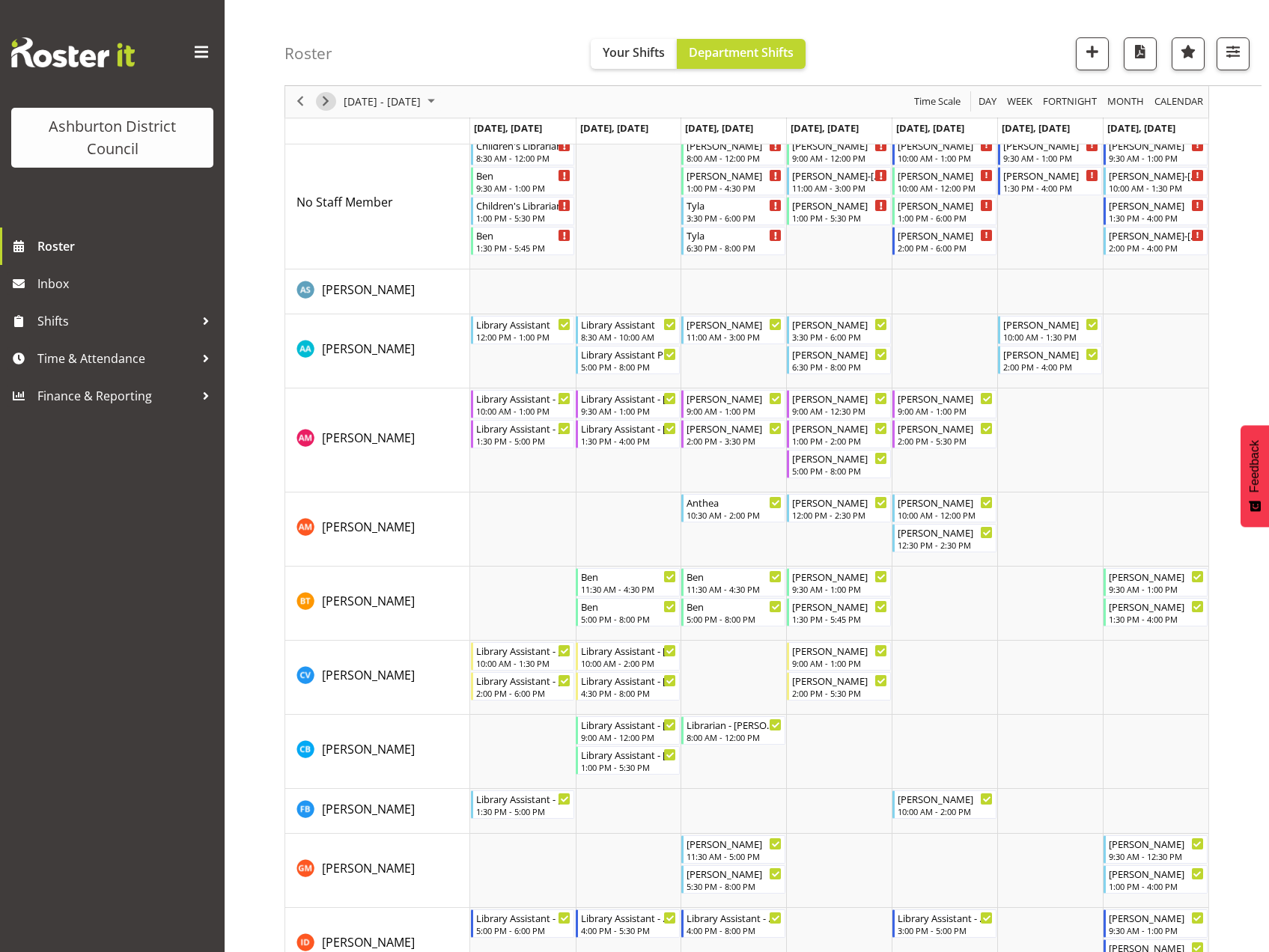
drag, startPoint x: 324, startPoint y: 93, endPoint x: 360, endPoint y: 142, distance: 60.8
click at [324, 93] on span "Next" at bounding box center [326, 102] width 18 height 19
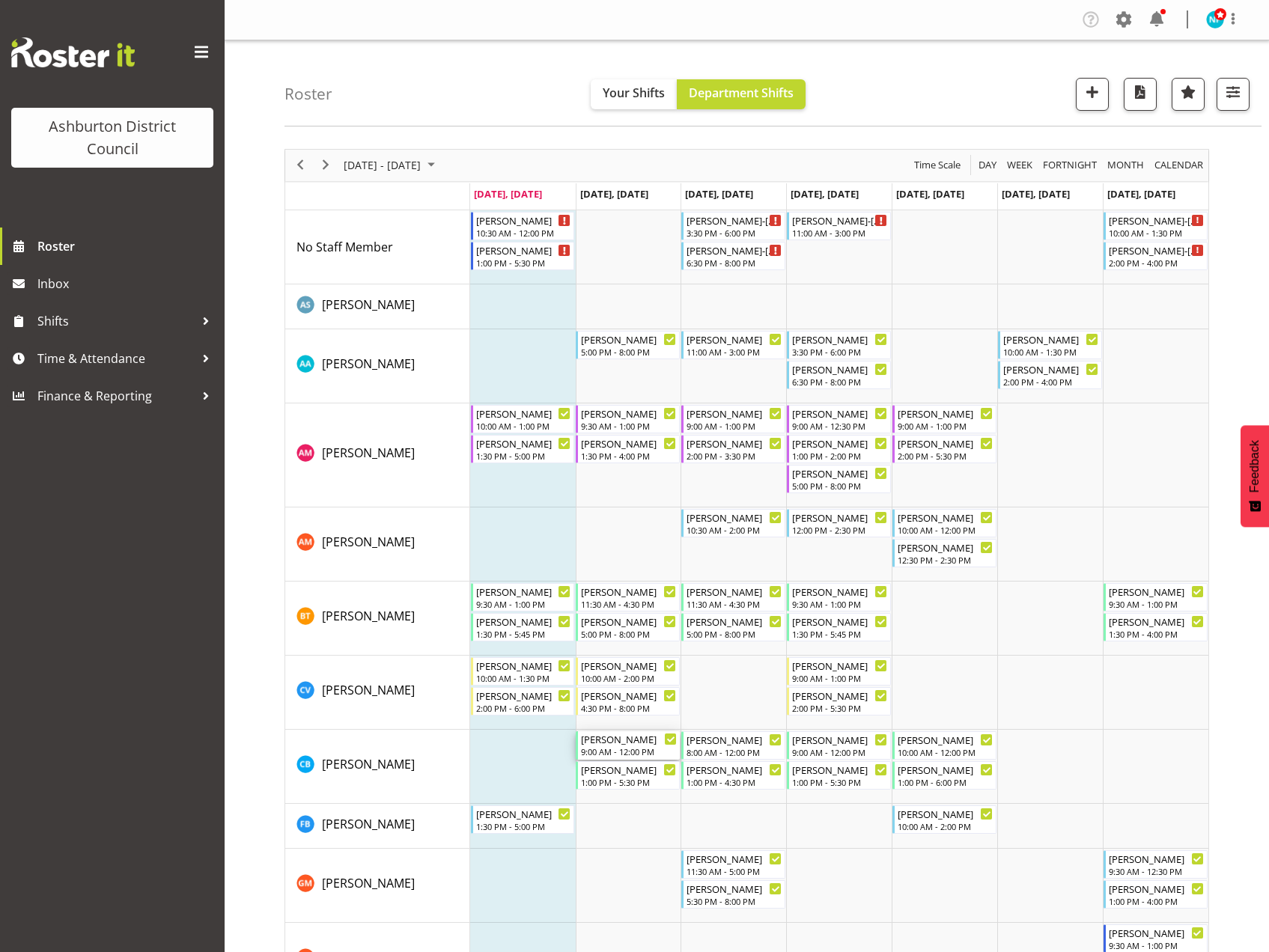
click at [619, 749] on div "9:00 AM - 12:00 PM" at bounding box center [629, 751] width 96 height 12
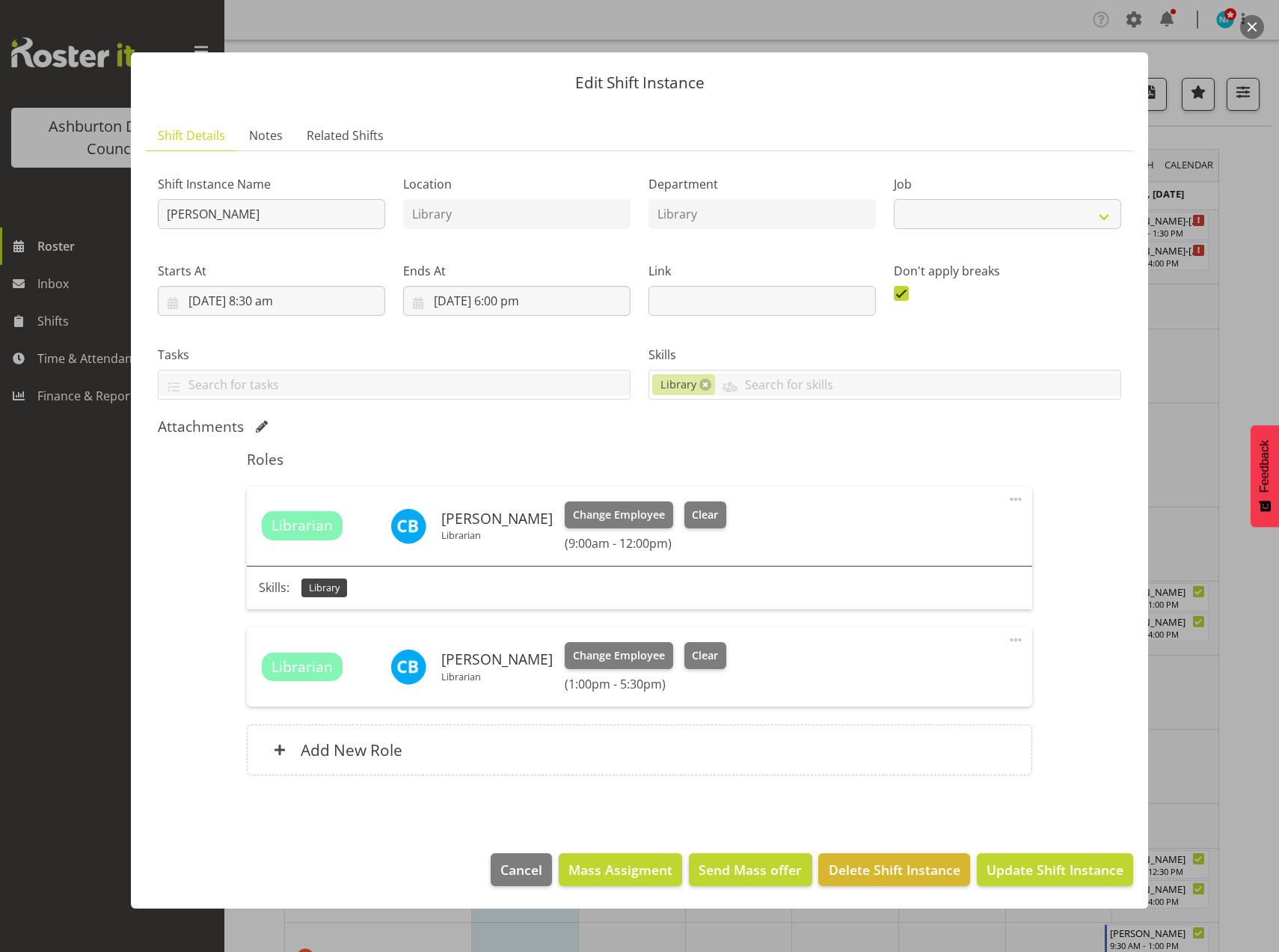
select select "6995"
click at [524, 874] on span "Cancel" at bounding box center [521, 870] width 41 height 20
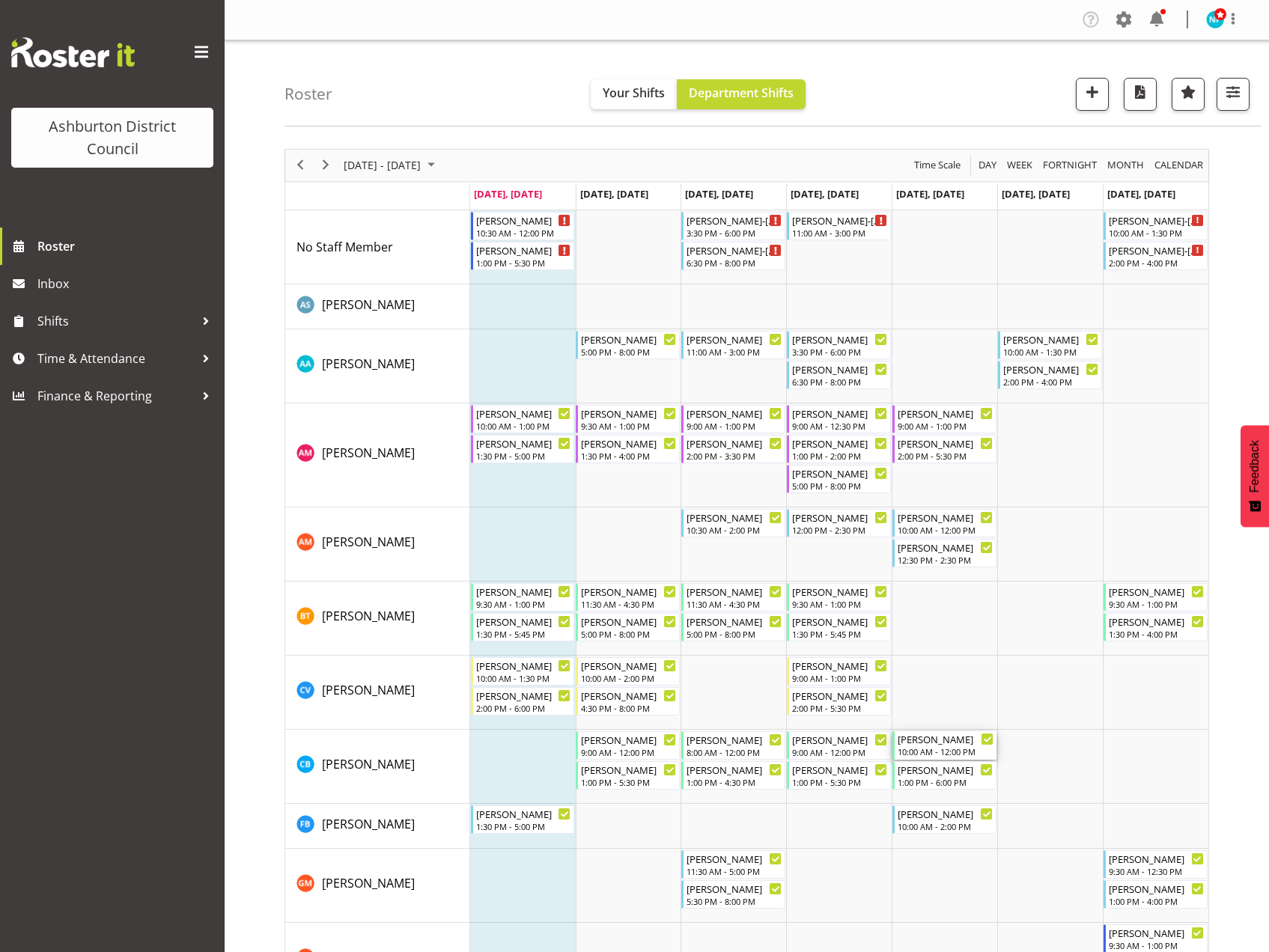
click at [926, 747] on div "10:00 AM - 12:00 PM" at bounding box center [945, 751] width 96 height 12
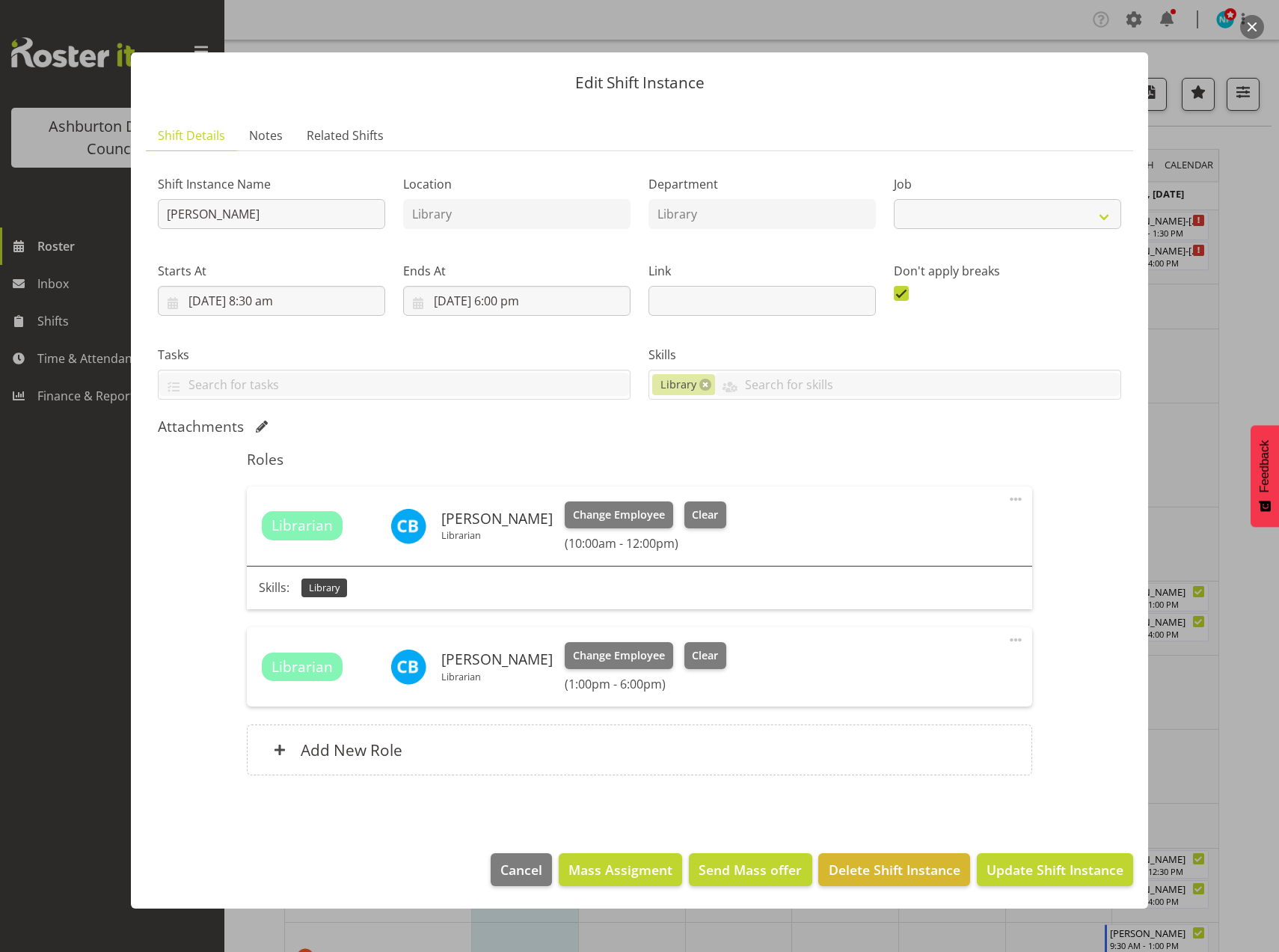
select select "6995"
click at [537, 870] on span "Cancel" at bounding box center [521, 870] width 41 height 20
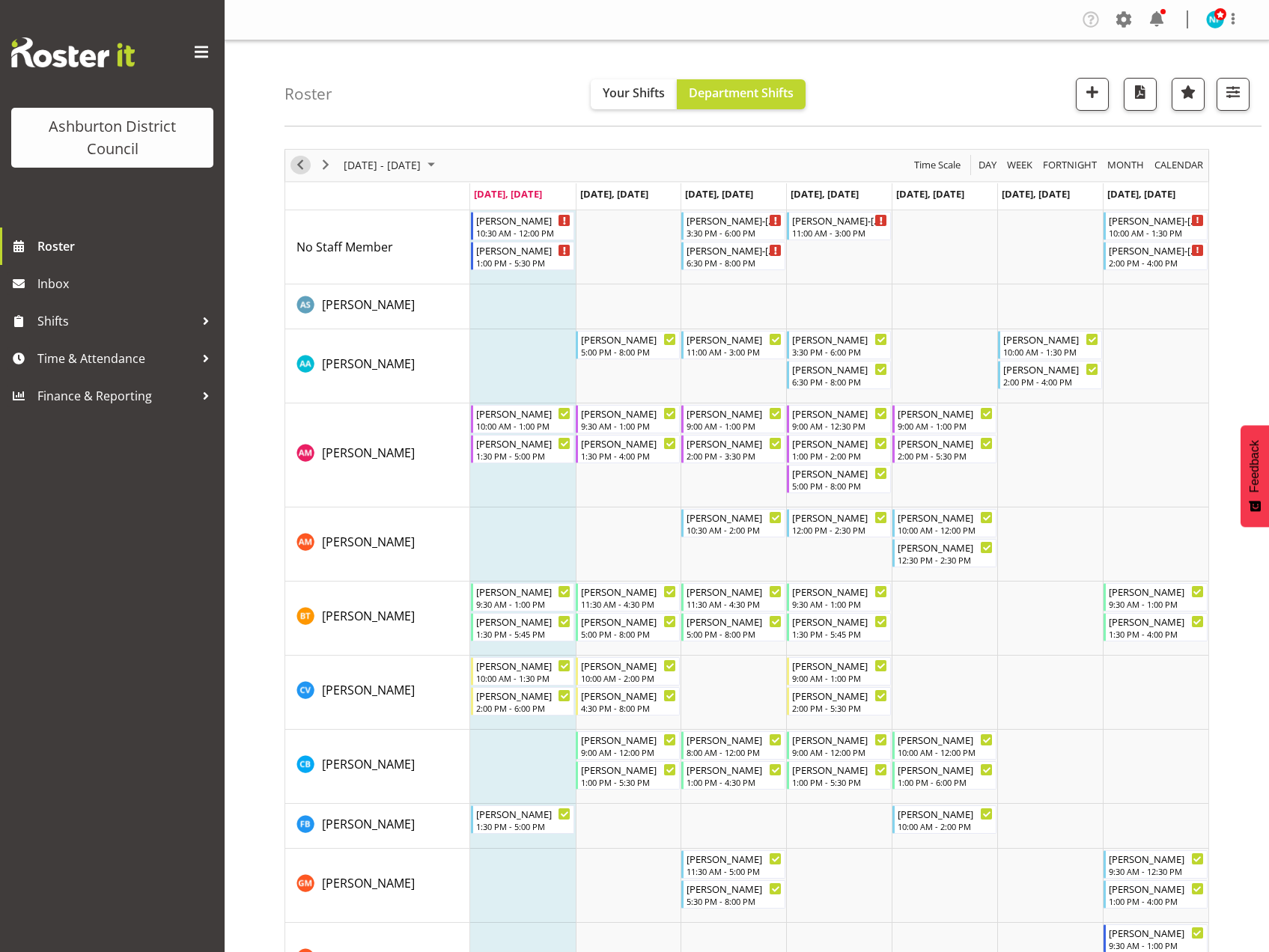
click at [297, 165] on span "Previous" at bounding box center [300, 165] width 18 height 19
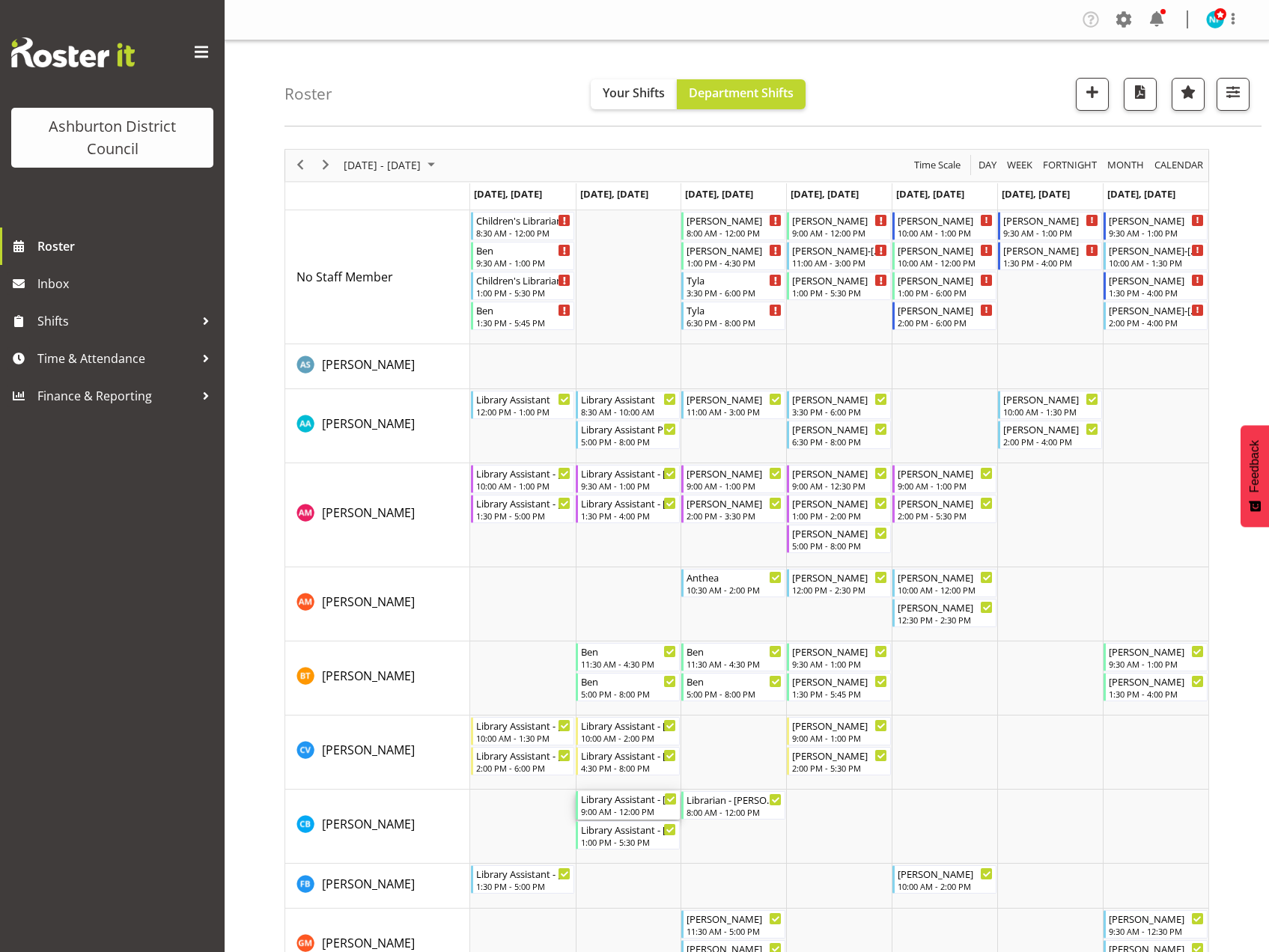
click at [615, 811] on div "9:00 AM - 12:00 PM" at bounding box center [629, 810] width 96 height 12
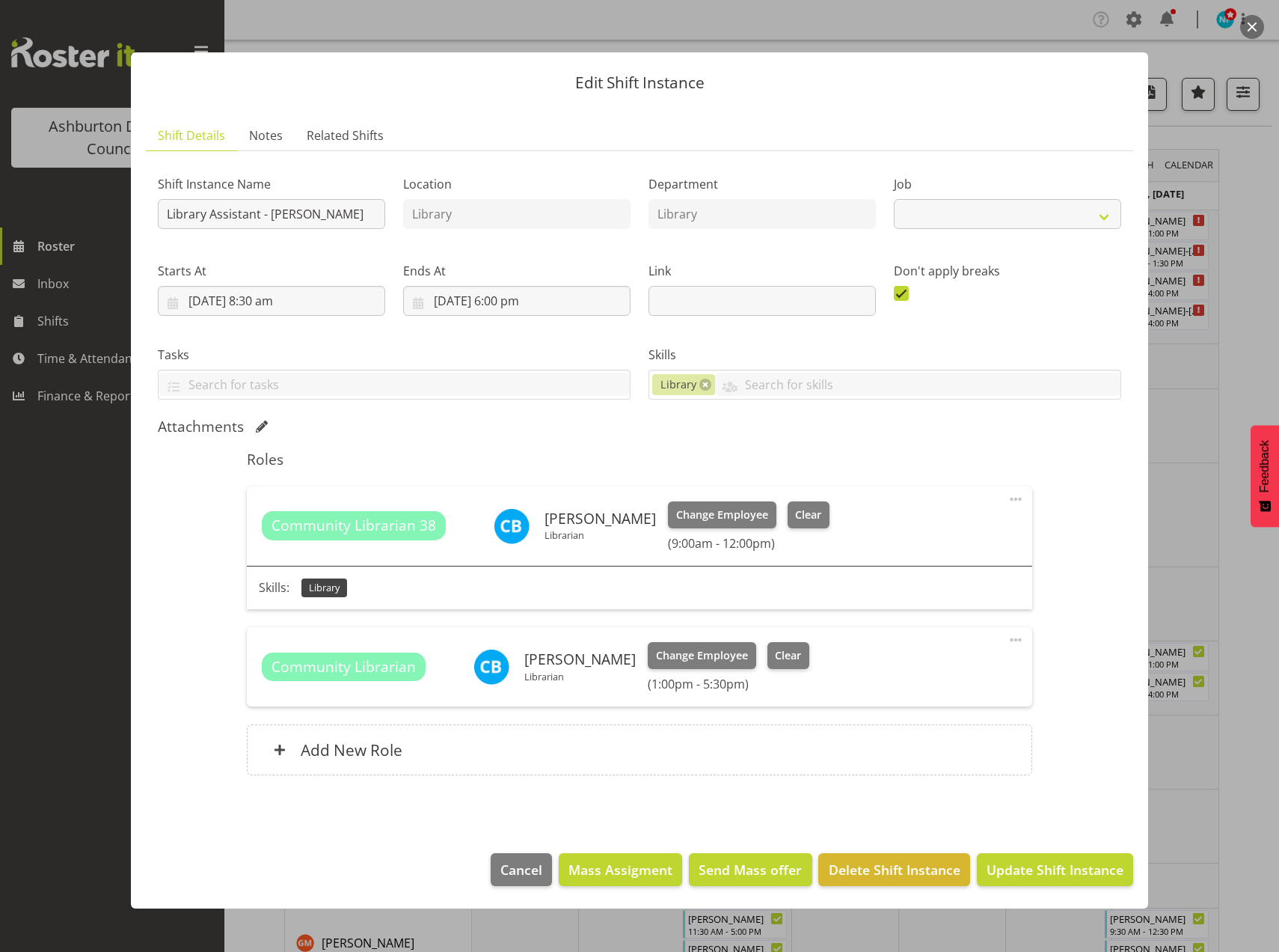
select select "6995"
click at [541, 875] on span "Cancel" at bounding box center [521, 870] width 41 height 20
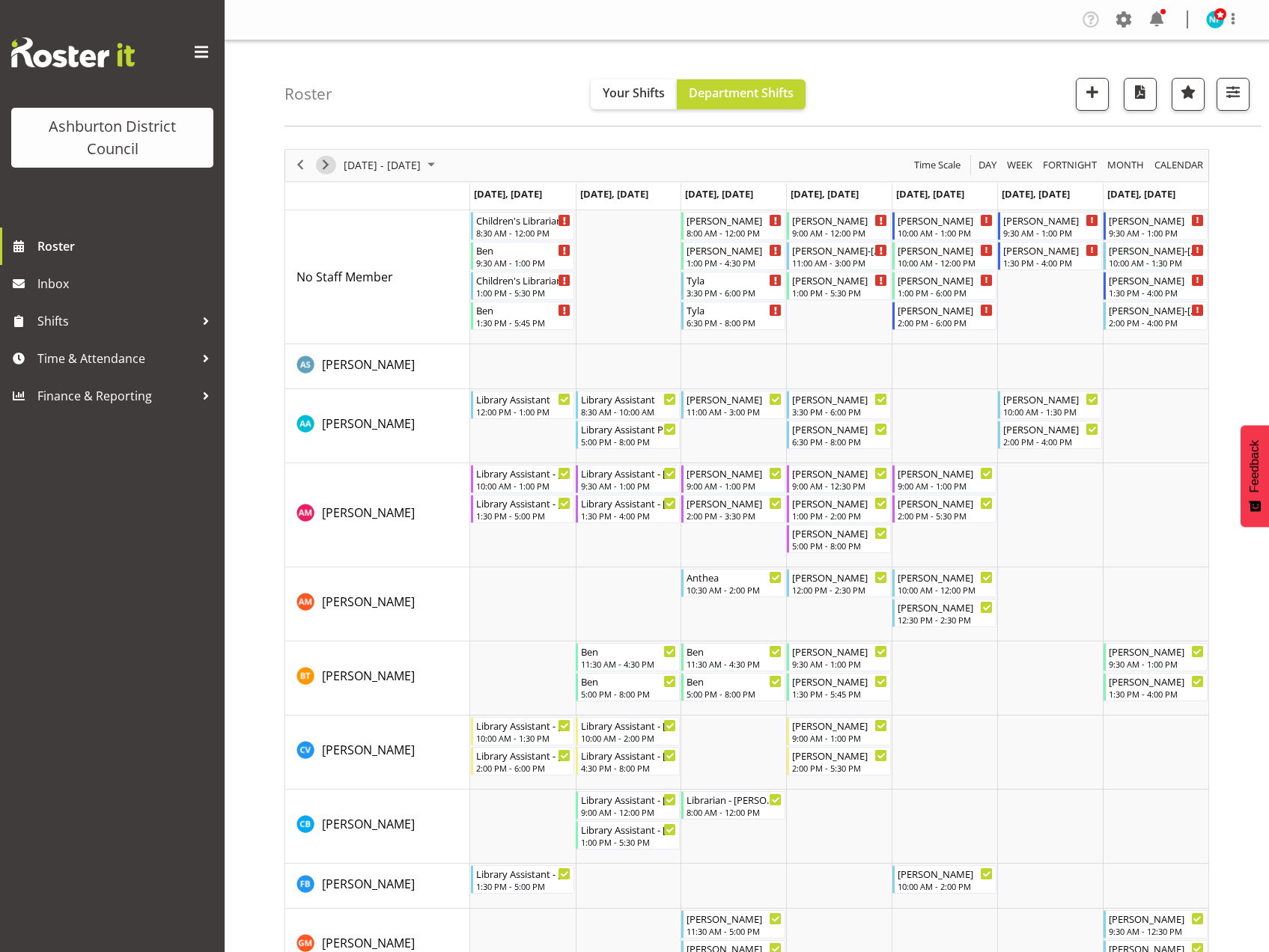
click at [332, 170] on span "Next" at bounding box center [326, 165] width 18 height 19
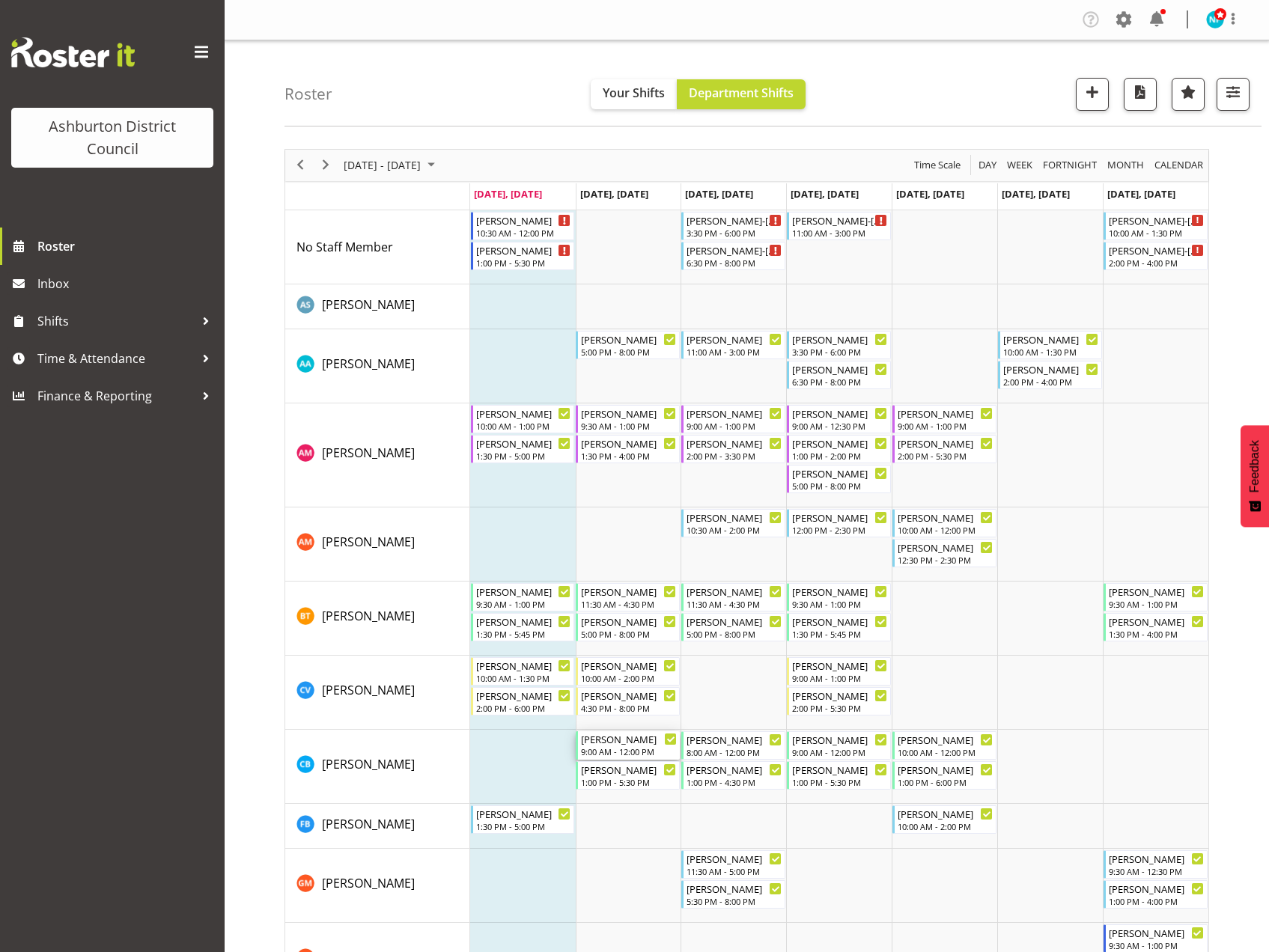
click at [644, 750] on div "9:00 AM - 12:00 PM" at bounding box center [629, 751] width 96 height 12
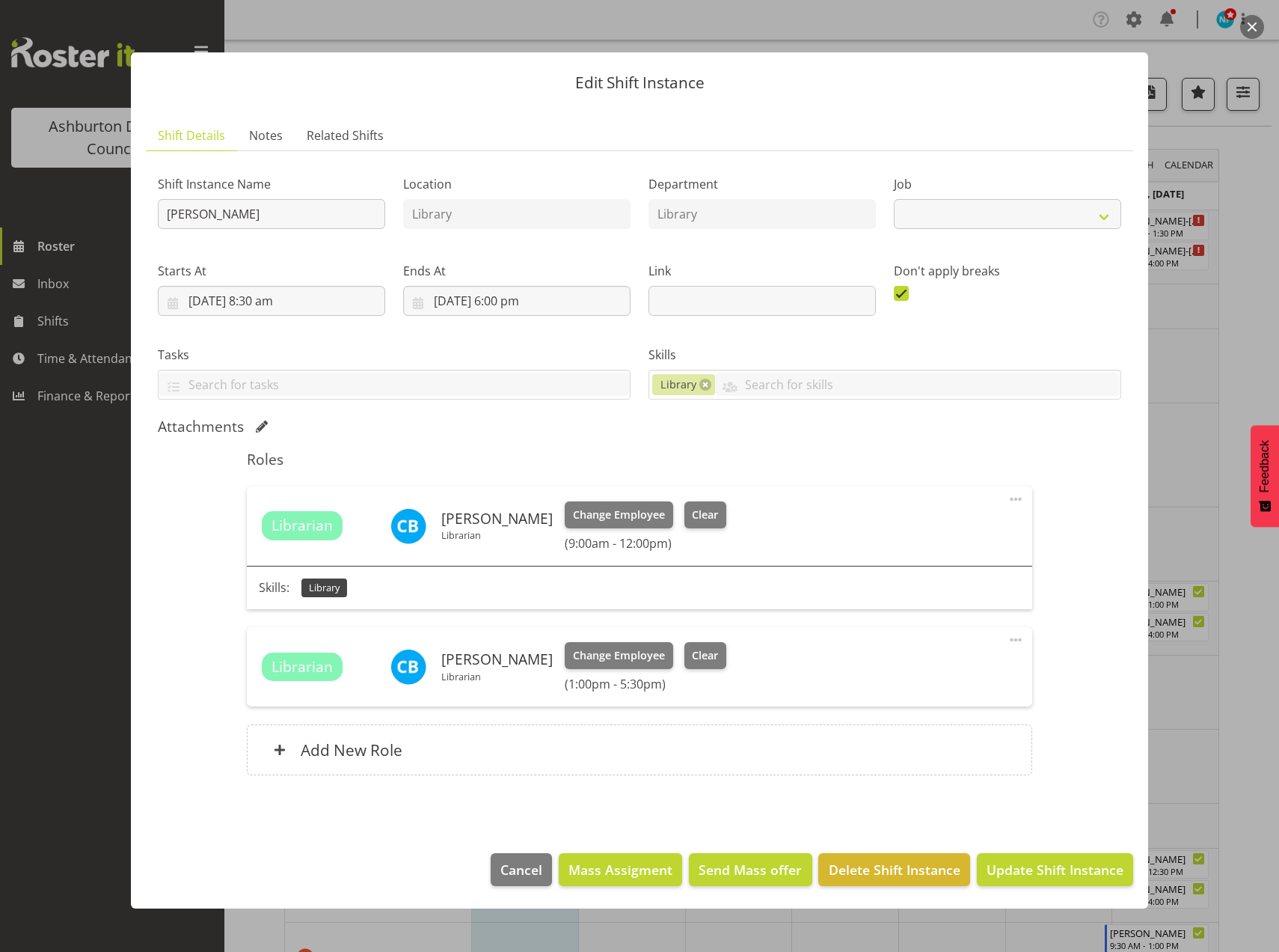
select select "6995"
click at [535, 872] on span "Cancel" at bounding box center [521, 870] width 41 height 20
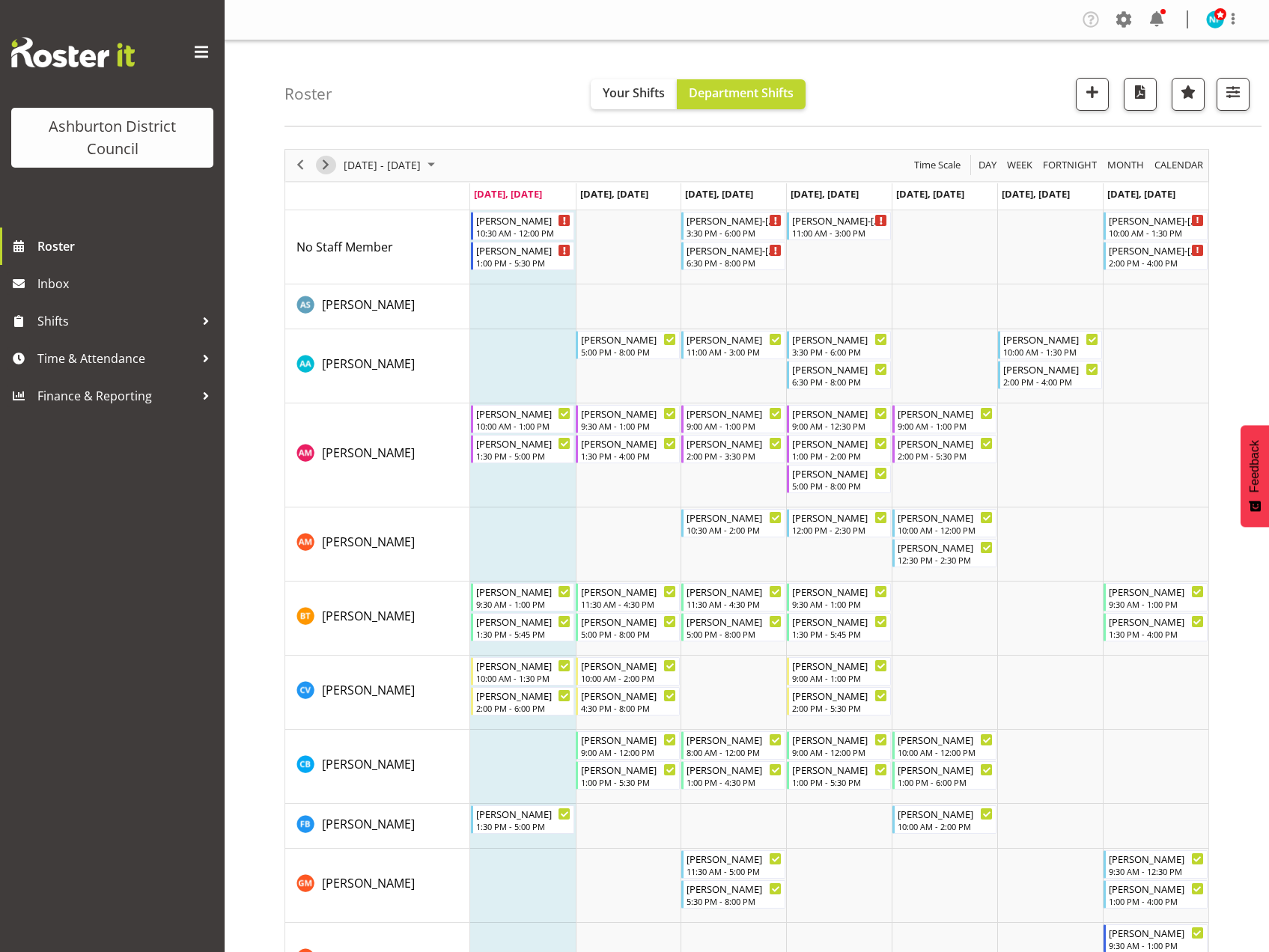
click at [330, 169] on span "Next" at bounding box center [326, 165] width 18 height 19
